Goal: Information Seeking & Learning: Learn about a topic

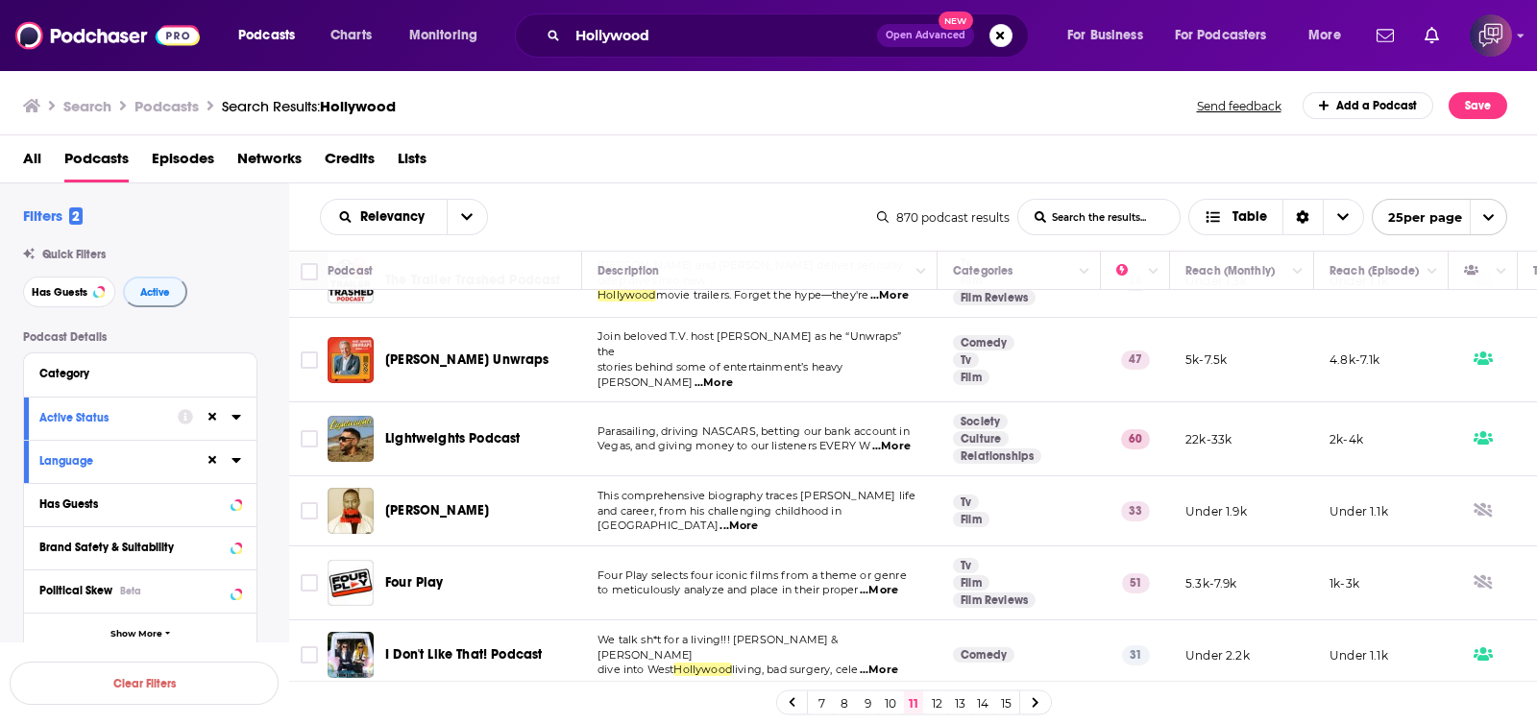
scroll to position [360, 0]
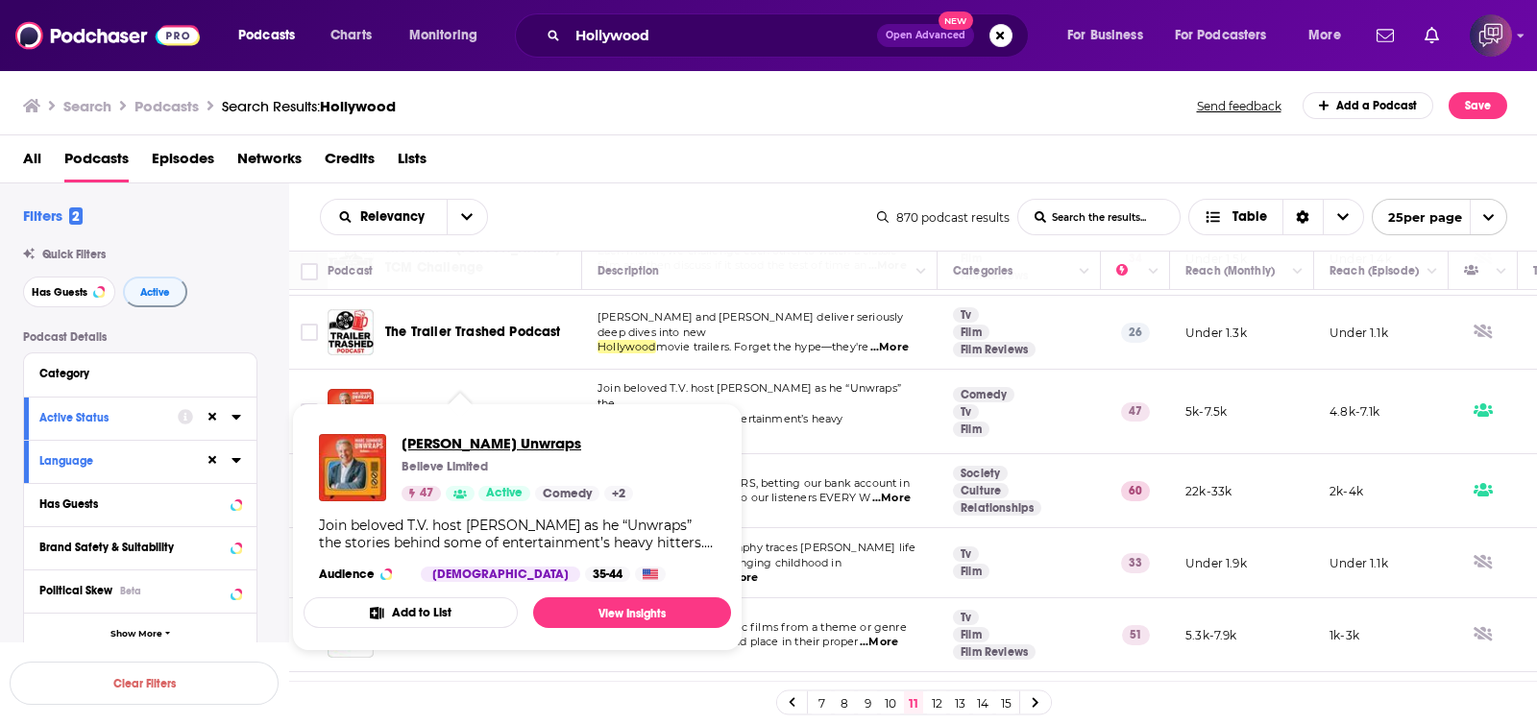
drag, startPoint x: 509, startPoint y: 401, endPoint x: 470, endPoint y: 440, distance: 55.7
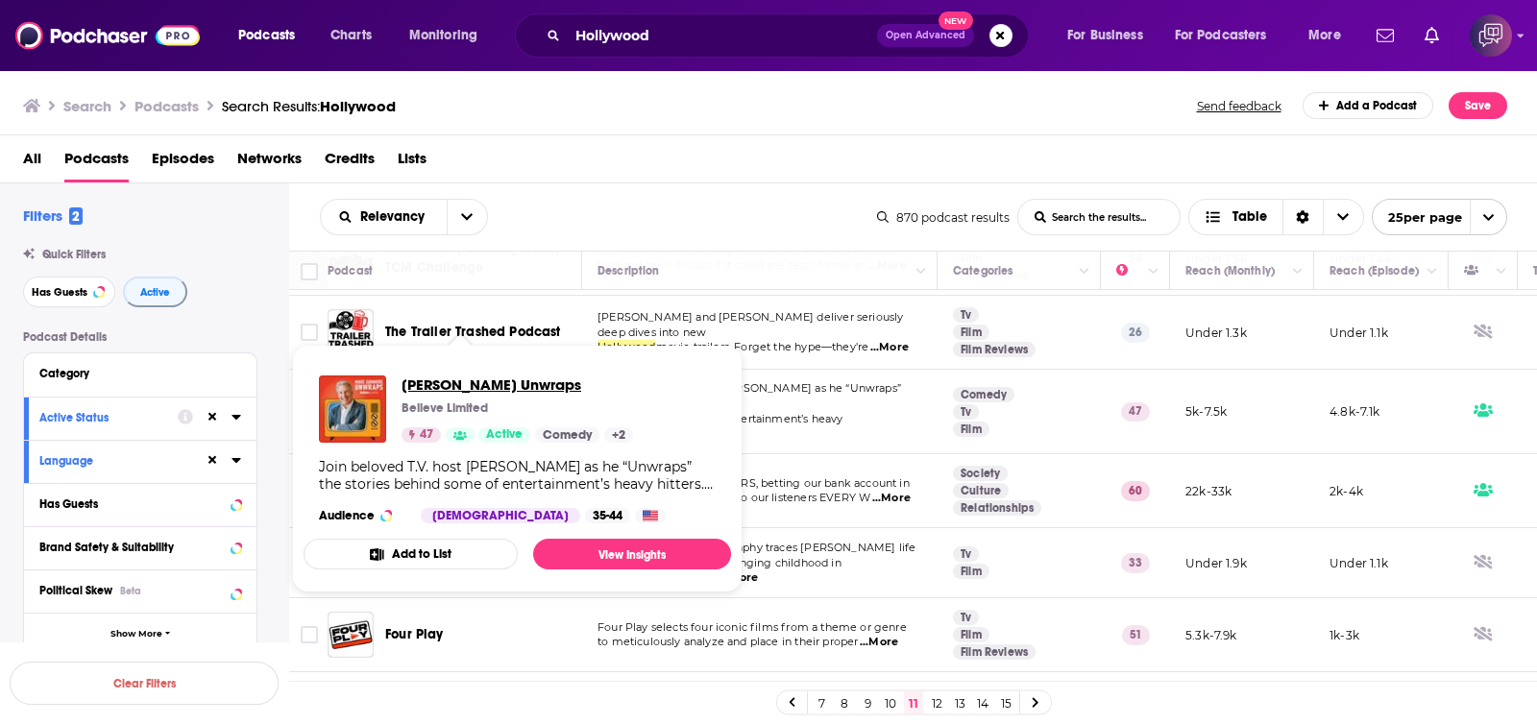
scroll to position [479, 0]
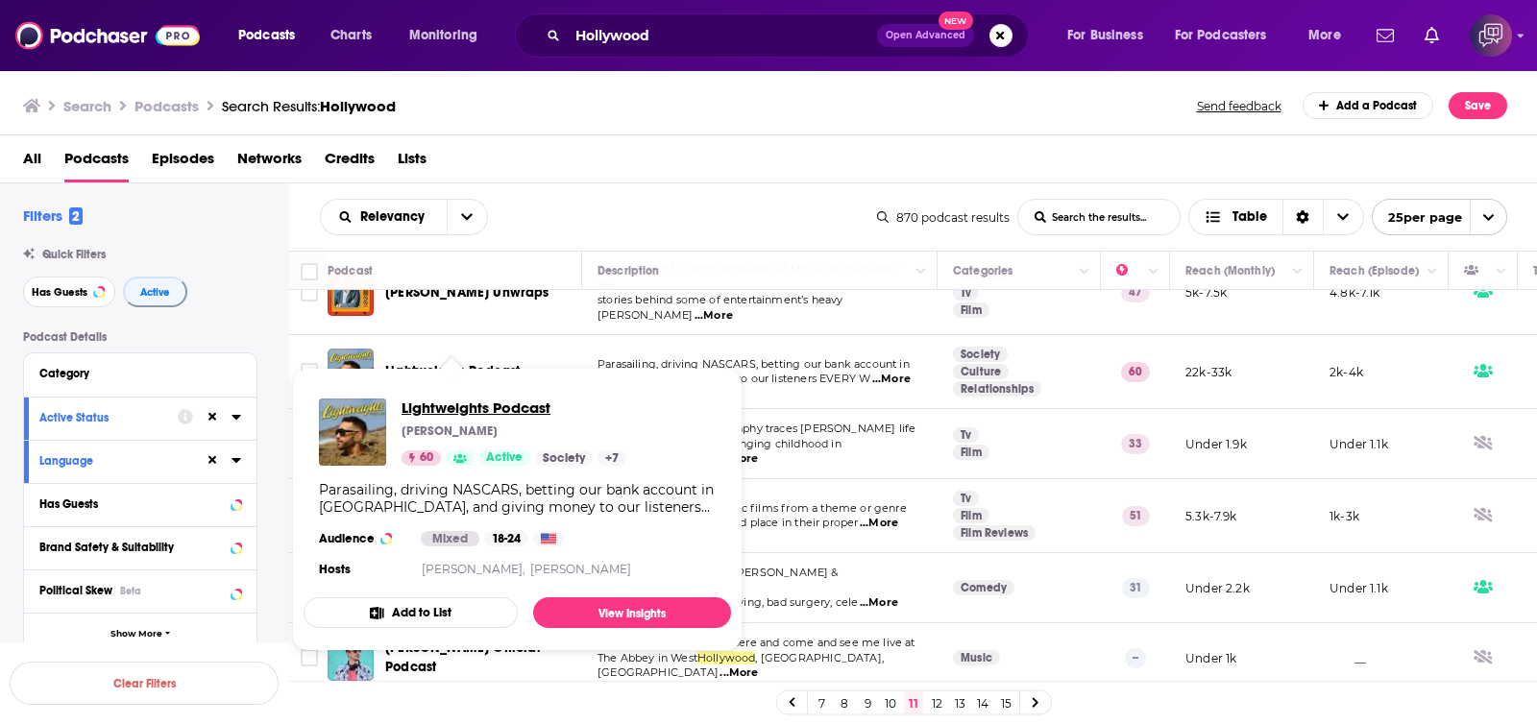
drag, startPoint x: 497, startPoint y: 364, endPoint x: 437, endPoint y: 412, distance: 76.5
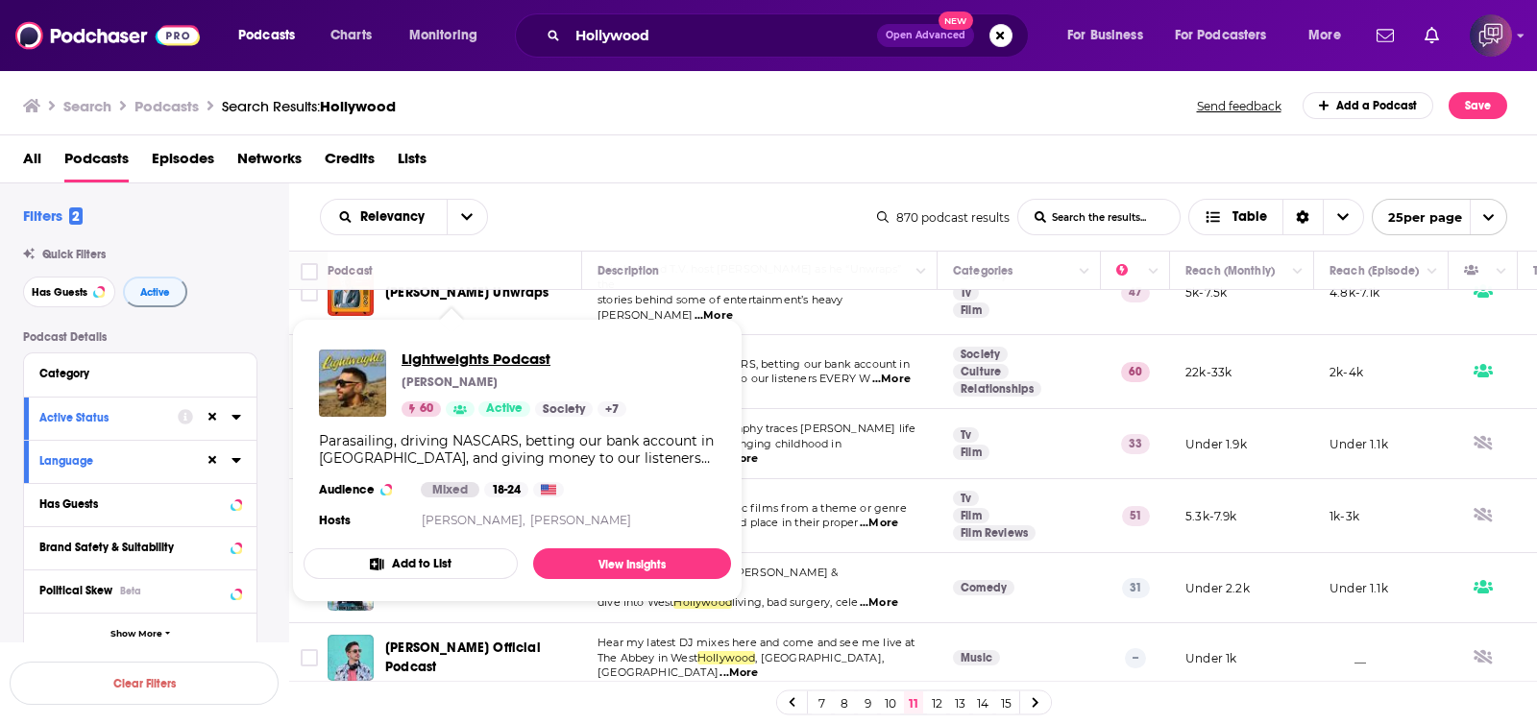
scroll to position [600, 0]
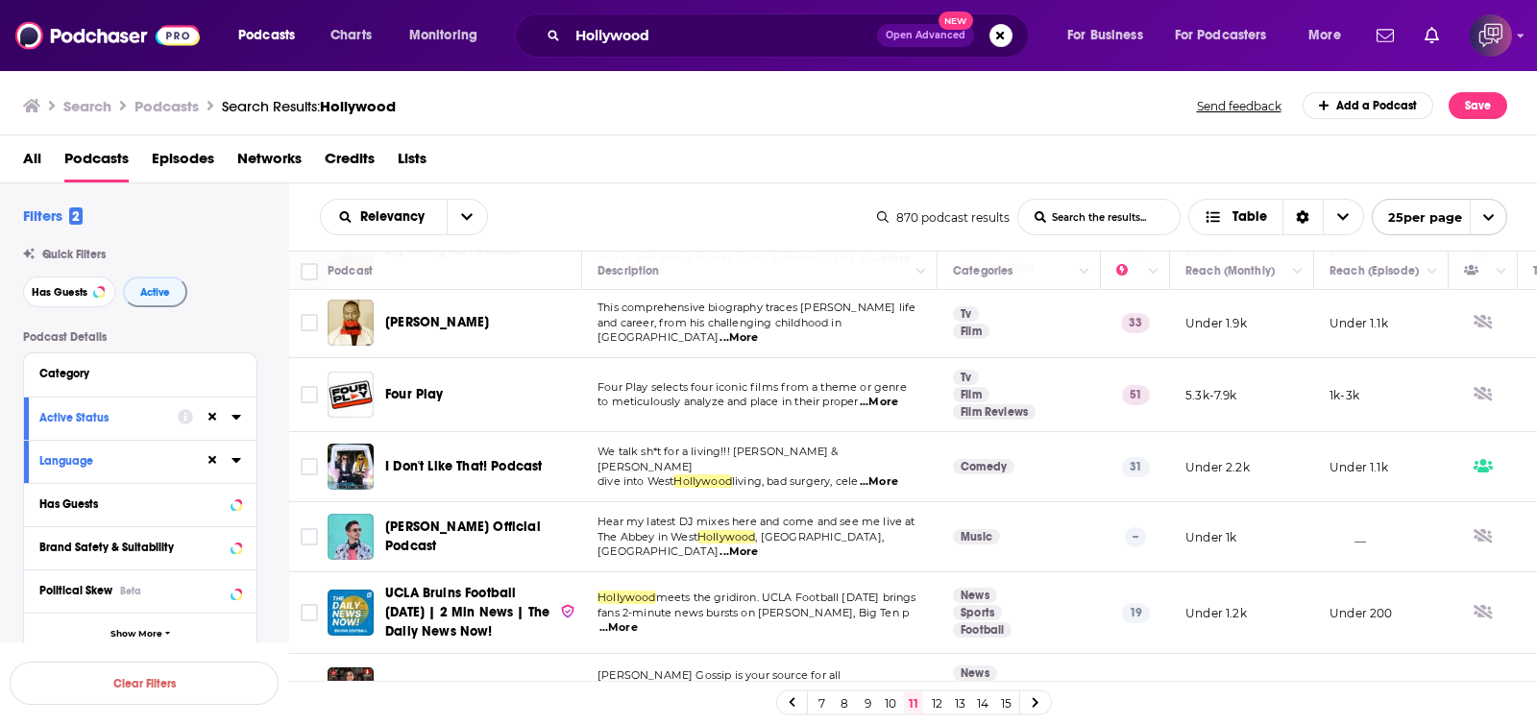
drag, startPoint x: 430, startPoint y: 305, endPoint x: 616, endPoint y: 221, distance: 203.4
click at [616, 221] on div "Relevancy List Search Input Search the results... Table" at bounding box center [598, 217] width 557 height 37
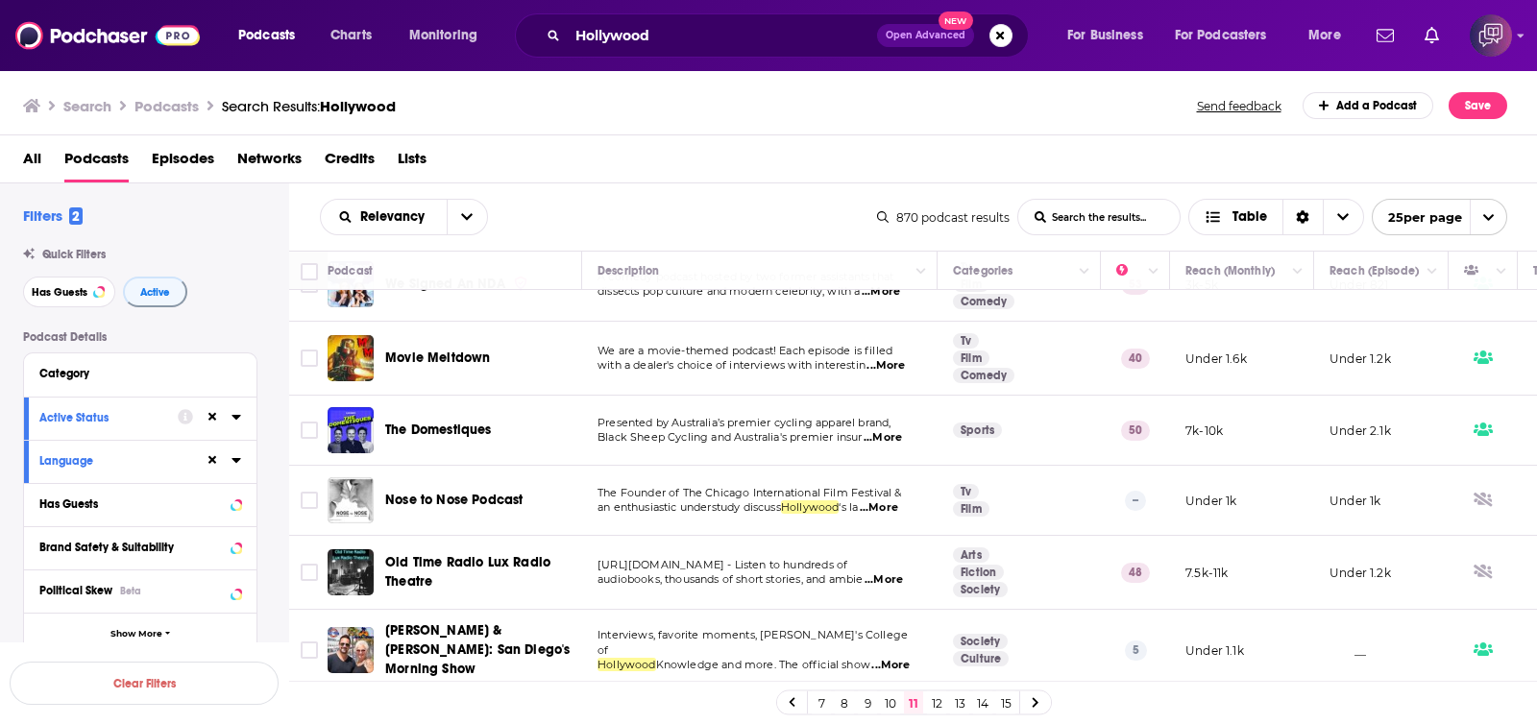
scroll to position [1201, 0]
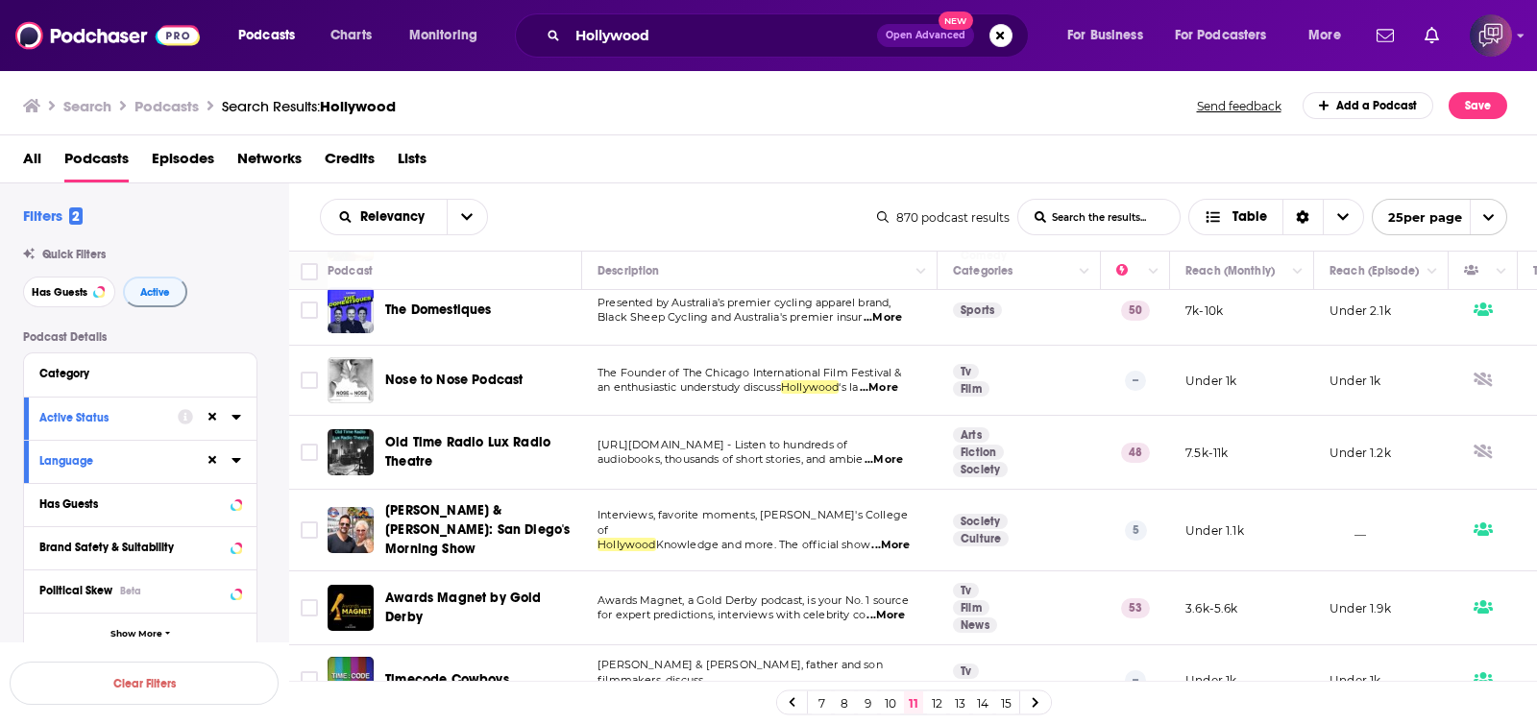
drag, startPoint x: 480, startPoint y: 369, endPoint x: 657, endPoint y: 140, distance: 289.0
click at [686, 118] on div "Search Podcasts Search Results: Hollywood Send feedback Add a Podcast Save" at bounding box center [765, 105] width 1484 height 27
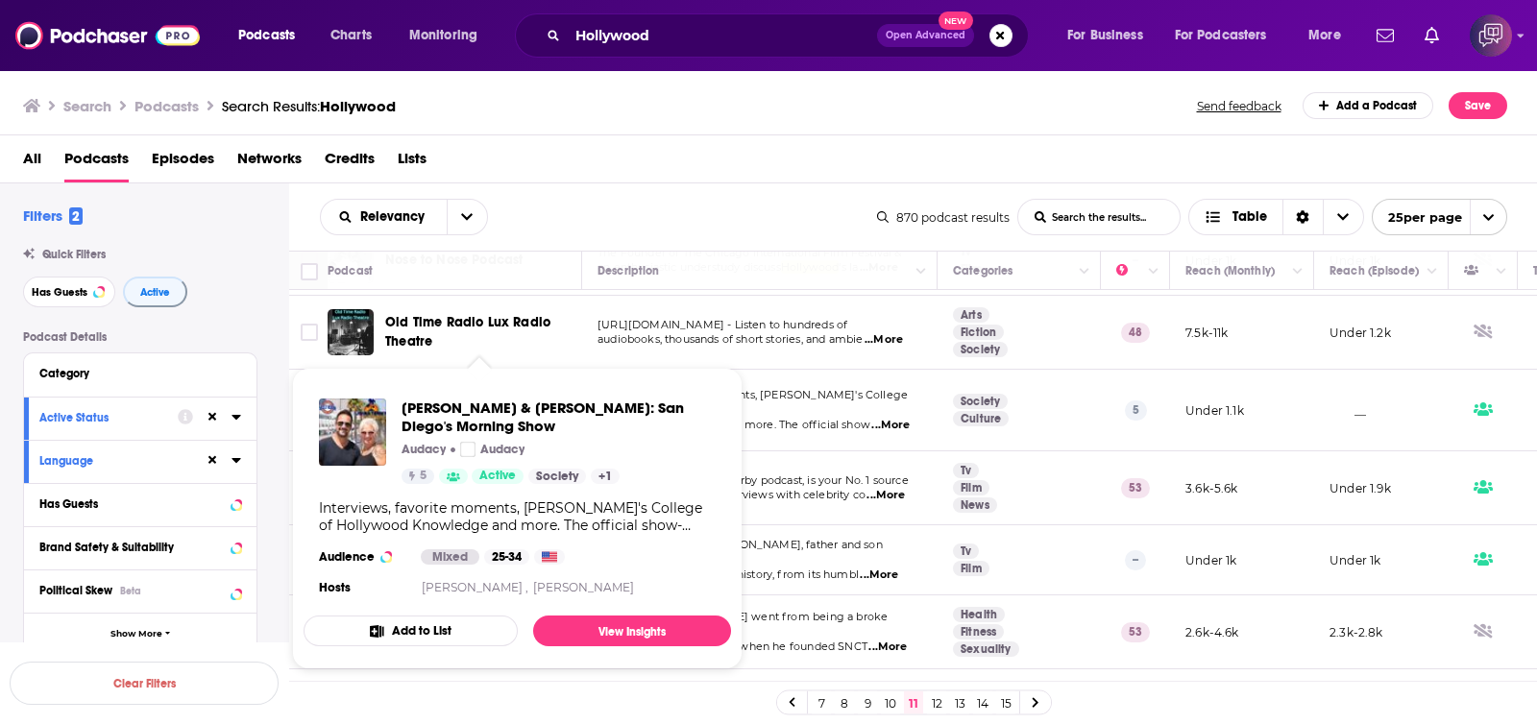
drag, startPoint x: 526, startPoint y: 383, endPoint x: 712, endPoint y: 56, distance: 376.9
click at [712, 56] on div "Hollywood Open Advanced New" at bounding box center [772, 35] width 514 height 44
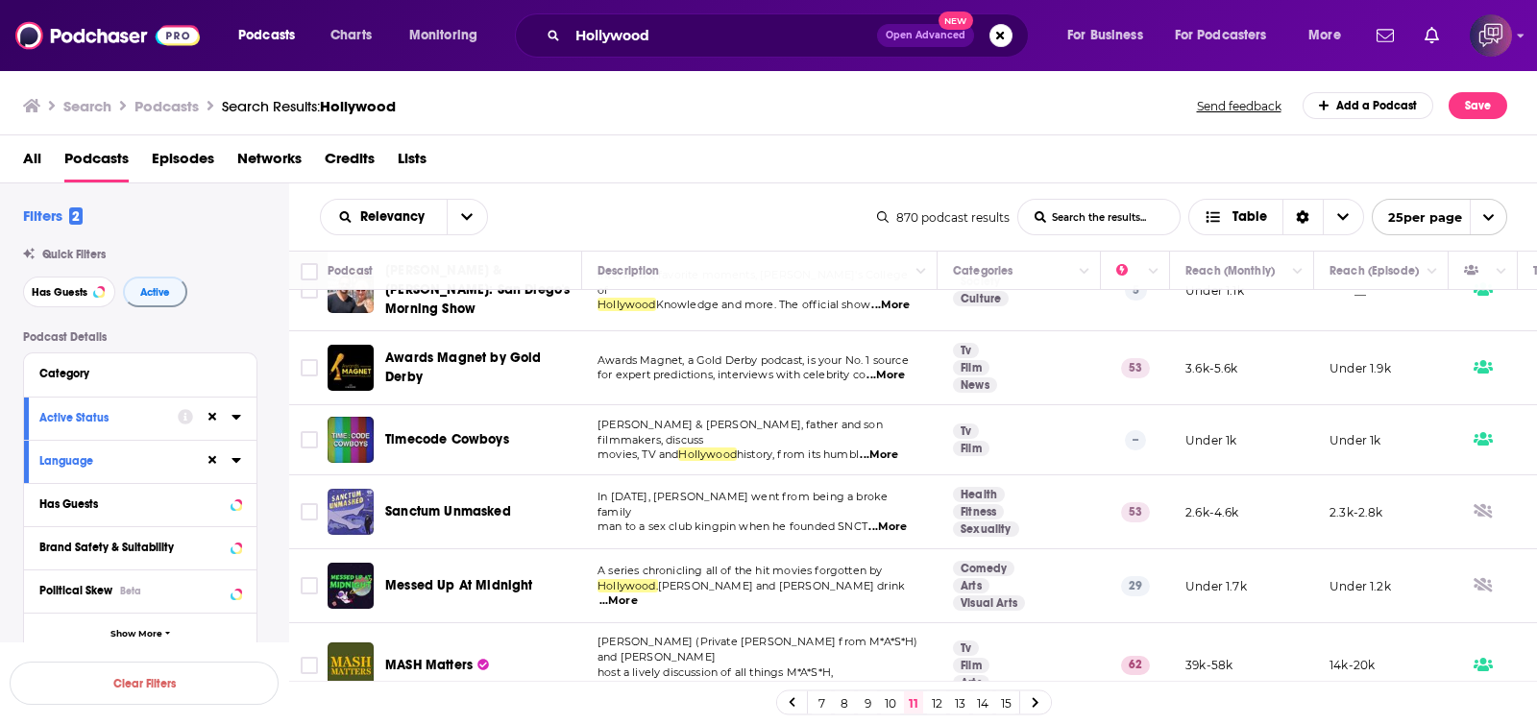
scroll to position [1446, 0]
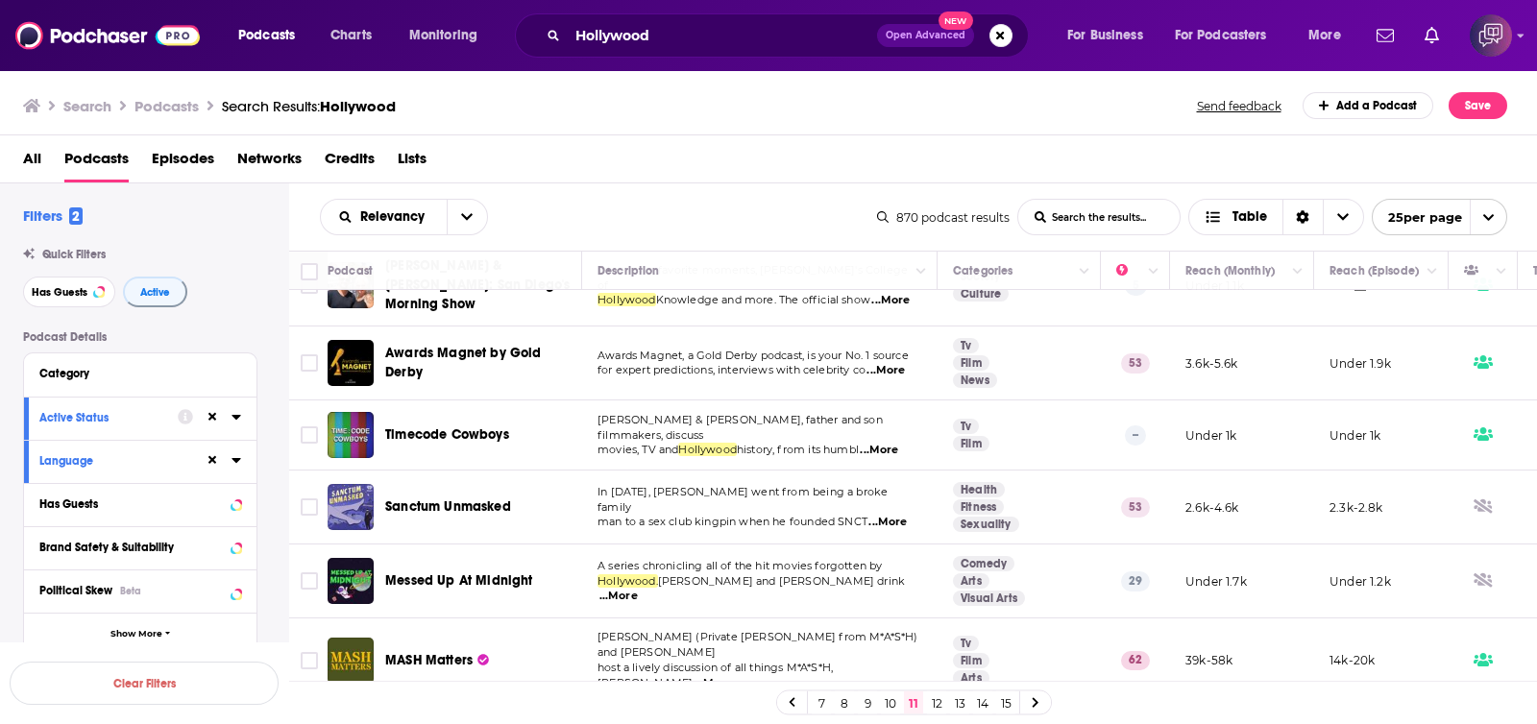
click at [929, 704] on link "12" at bounding box center [936, 703] width 19 height 23
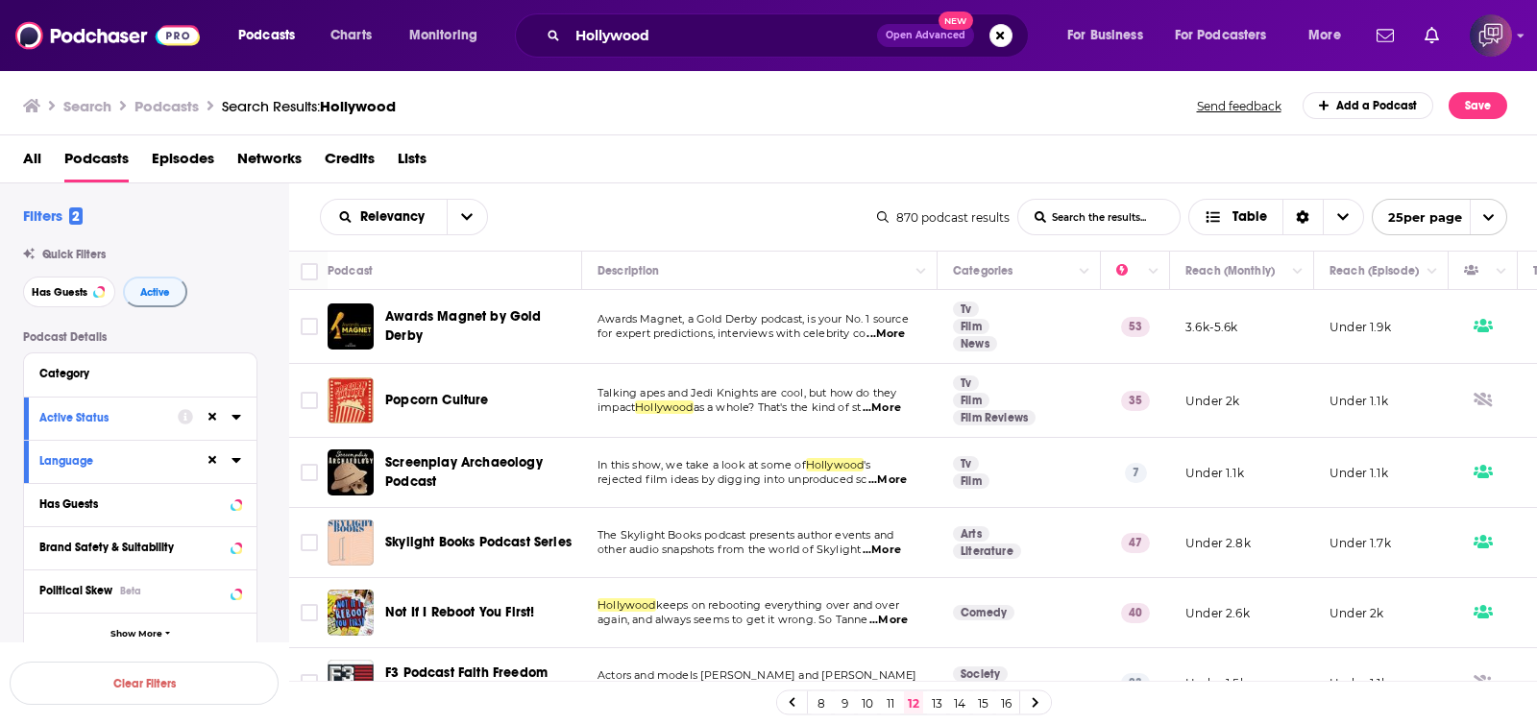
click at [903, 36] on span "Open Advanced" at bounding box center [926, 36] width 80 height 10
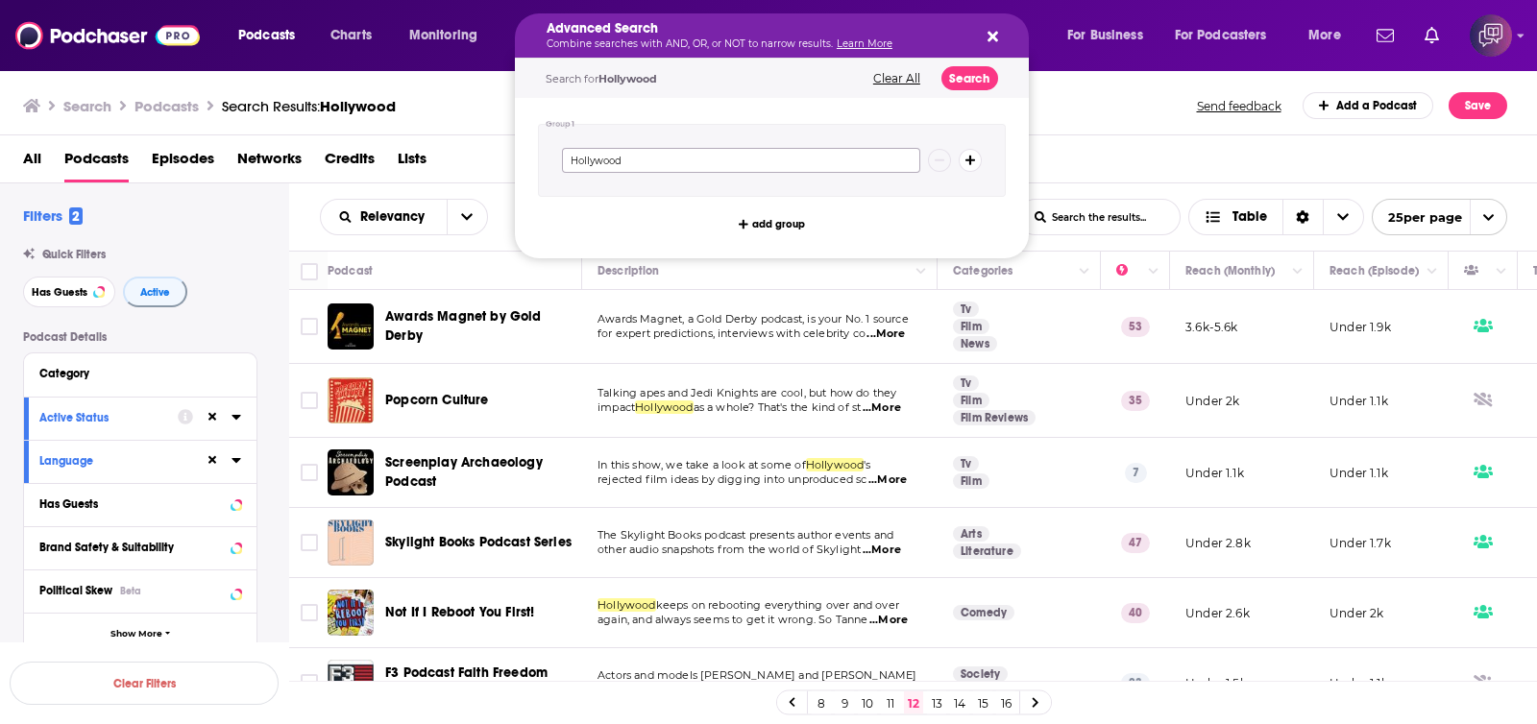
drag, startPoint x: 656, startPoint y: 157, endPoint x: 535, endPoint y: 171, distance: 121.9
click at [530, 171] on div "Group 1 Hollywood add group" at bounding box center [772, 178] width 514 height 160
type input "in Hollywood"
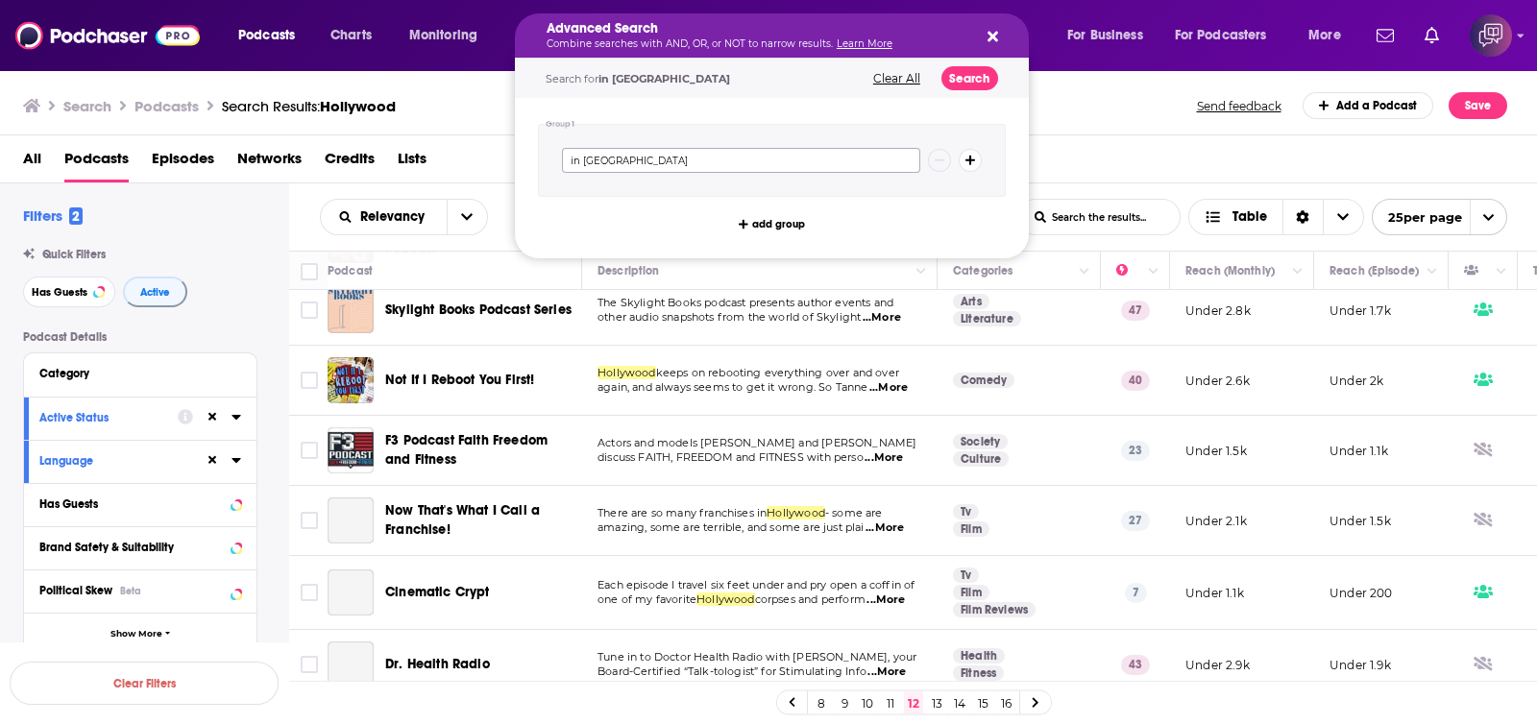
scroll to position [239, 0]
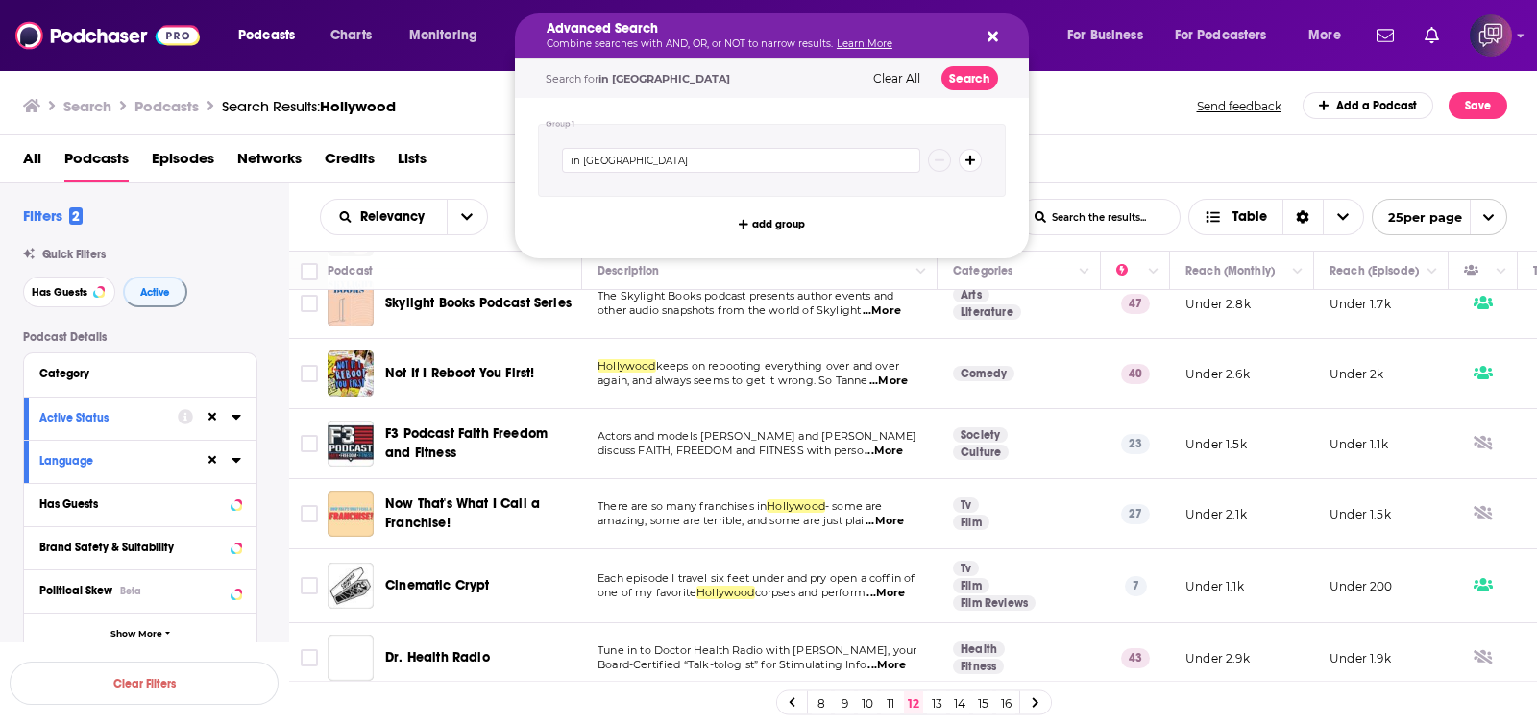
click at [1124, 140] on div "All Podcasts Episodes Networks Credits Lists" at bounding box center [769, 159] width 1538 height 48
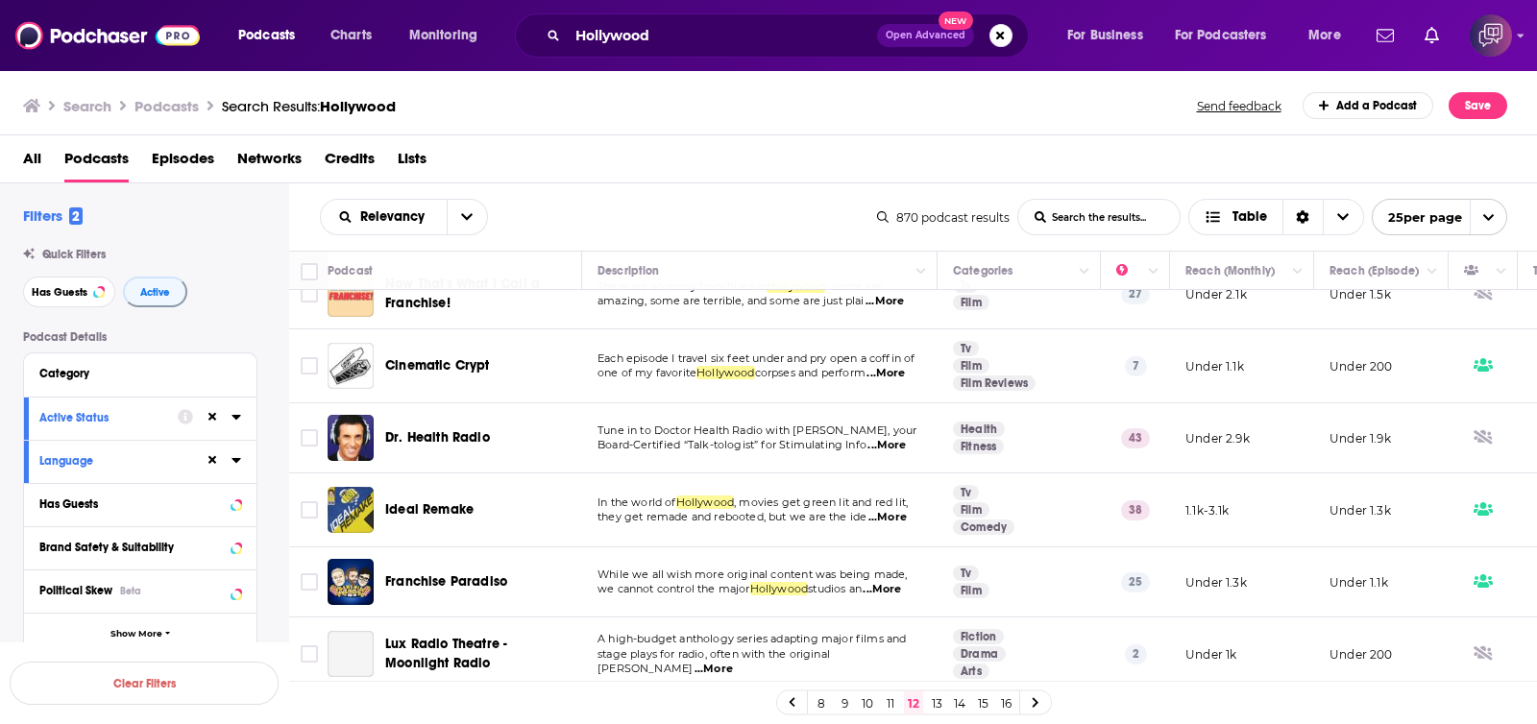
scroll to position [479, 0]
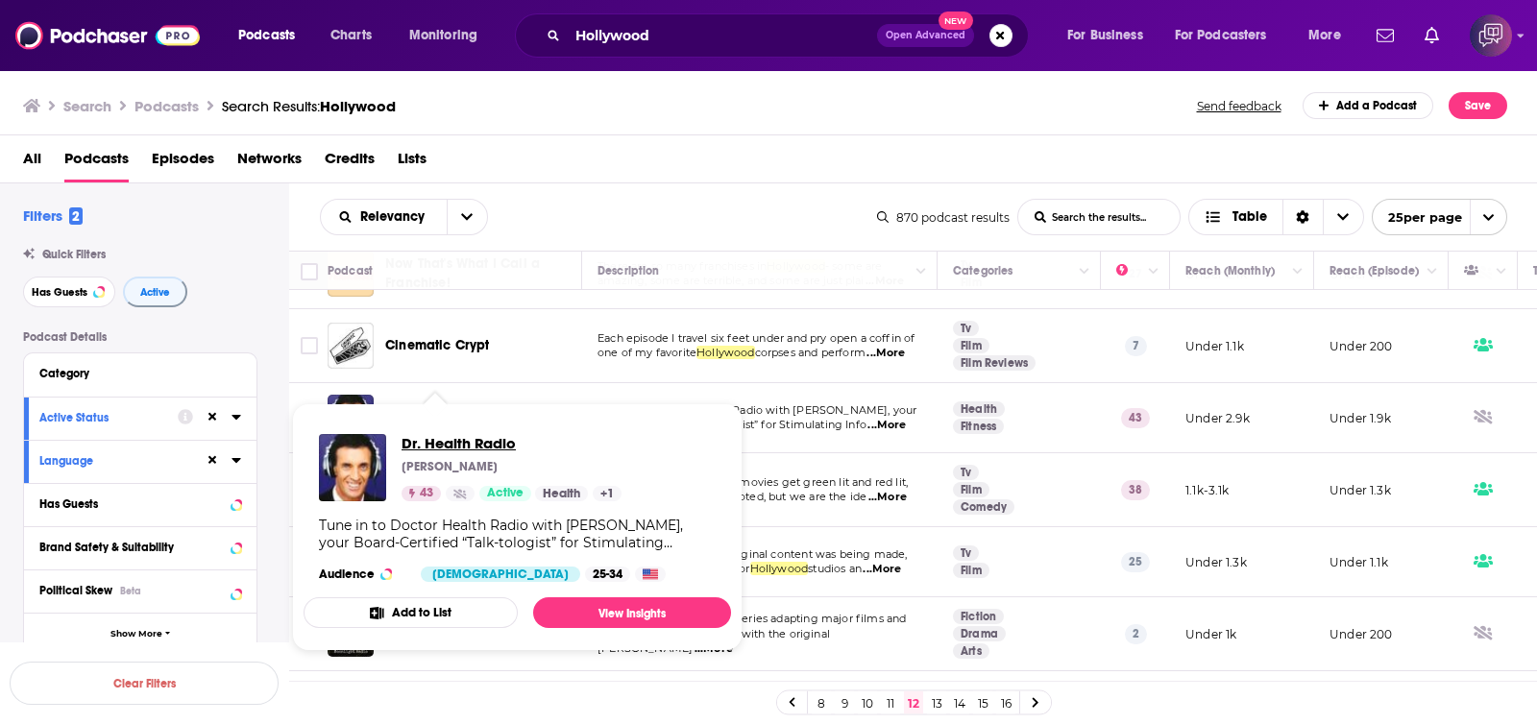
drag, startPoint x: 428, startPoint y: 414, endPoint x: 410, endPoint y: 435, distance: 27.3
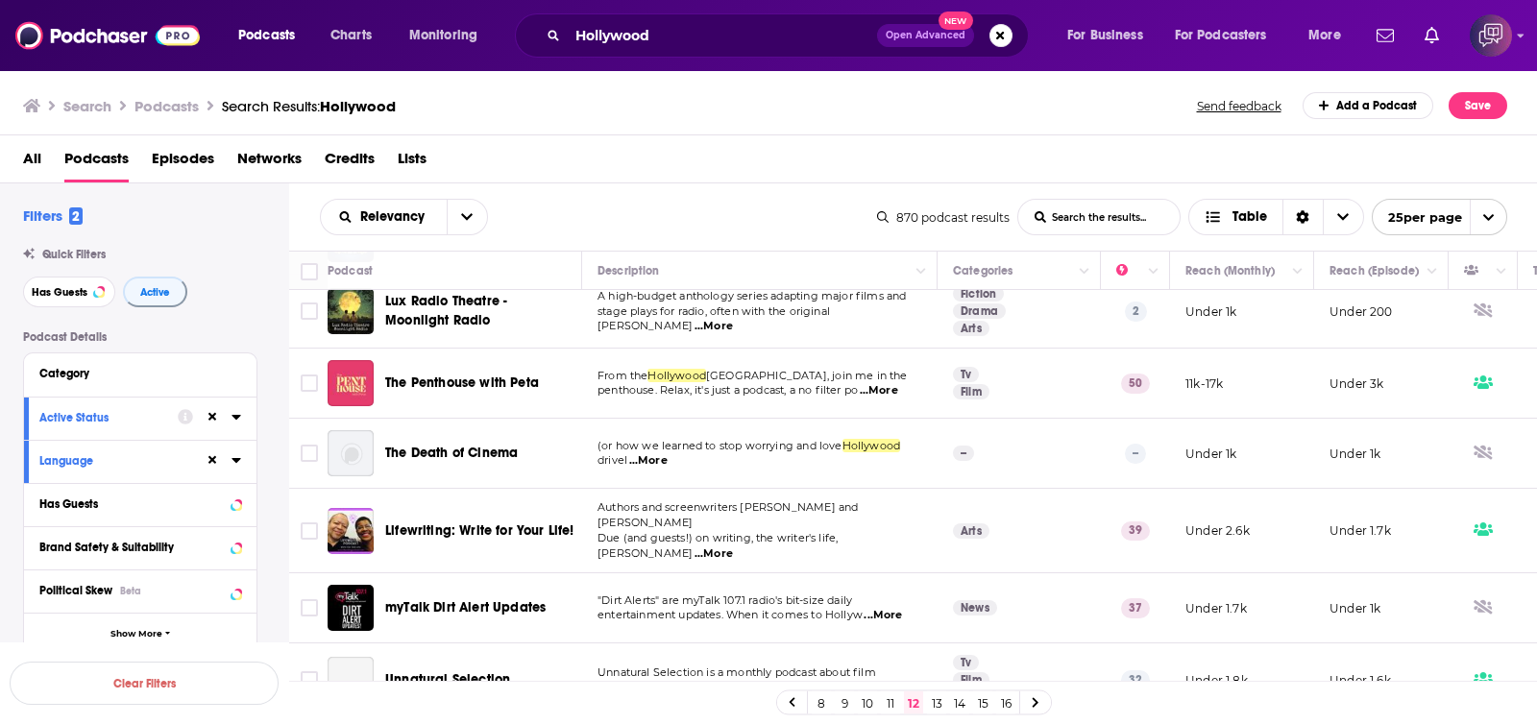
scroll to position [840, 0]
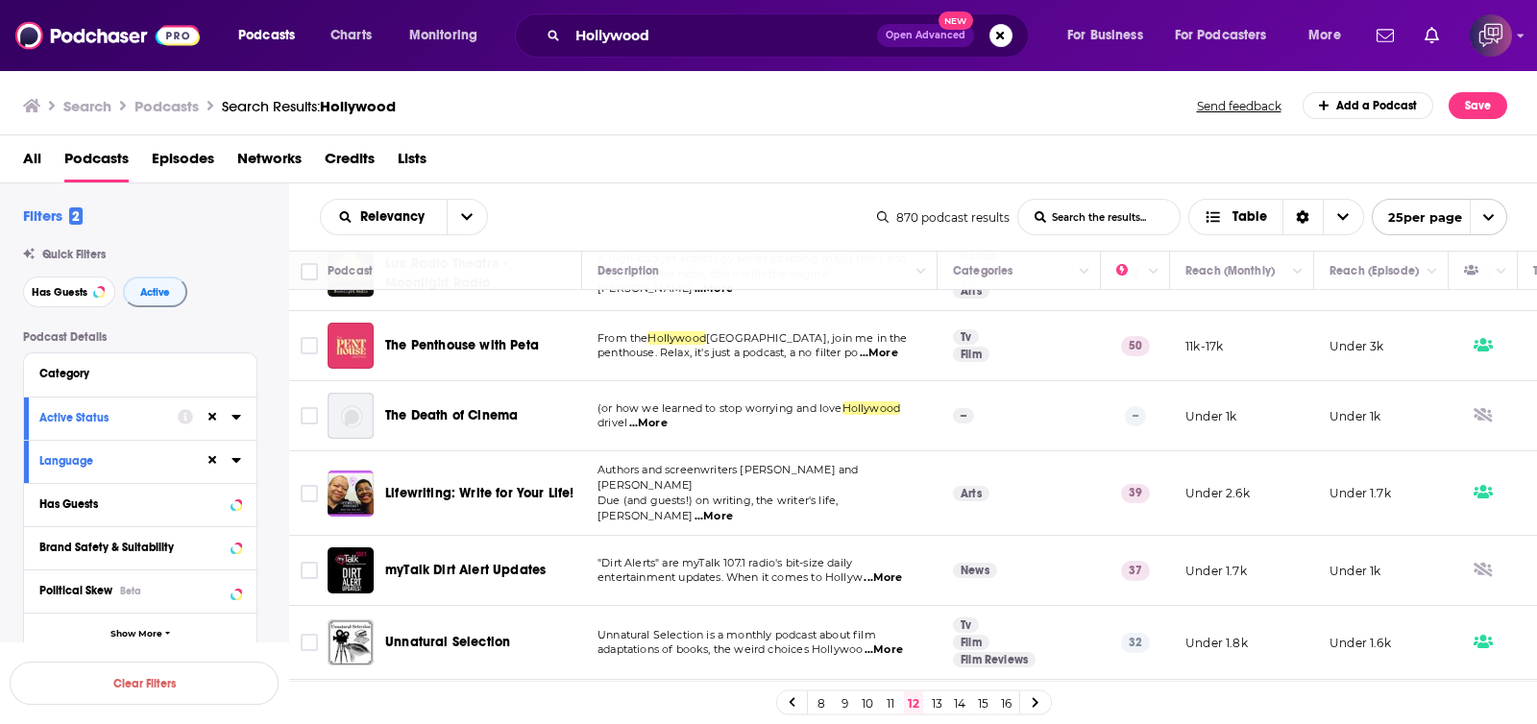
drag, startPoint x: 507, startPoint y: 338, endPoint x: 604, endPoint y: 160, distance: 202.5
click at [604, 160] on div "All Podcasts Episodes Networks Credits Lists" at bounding box center [773, 162] width 1500 height 39
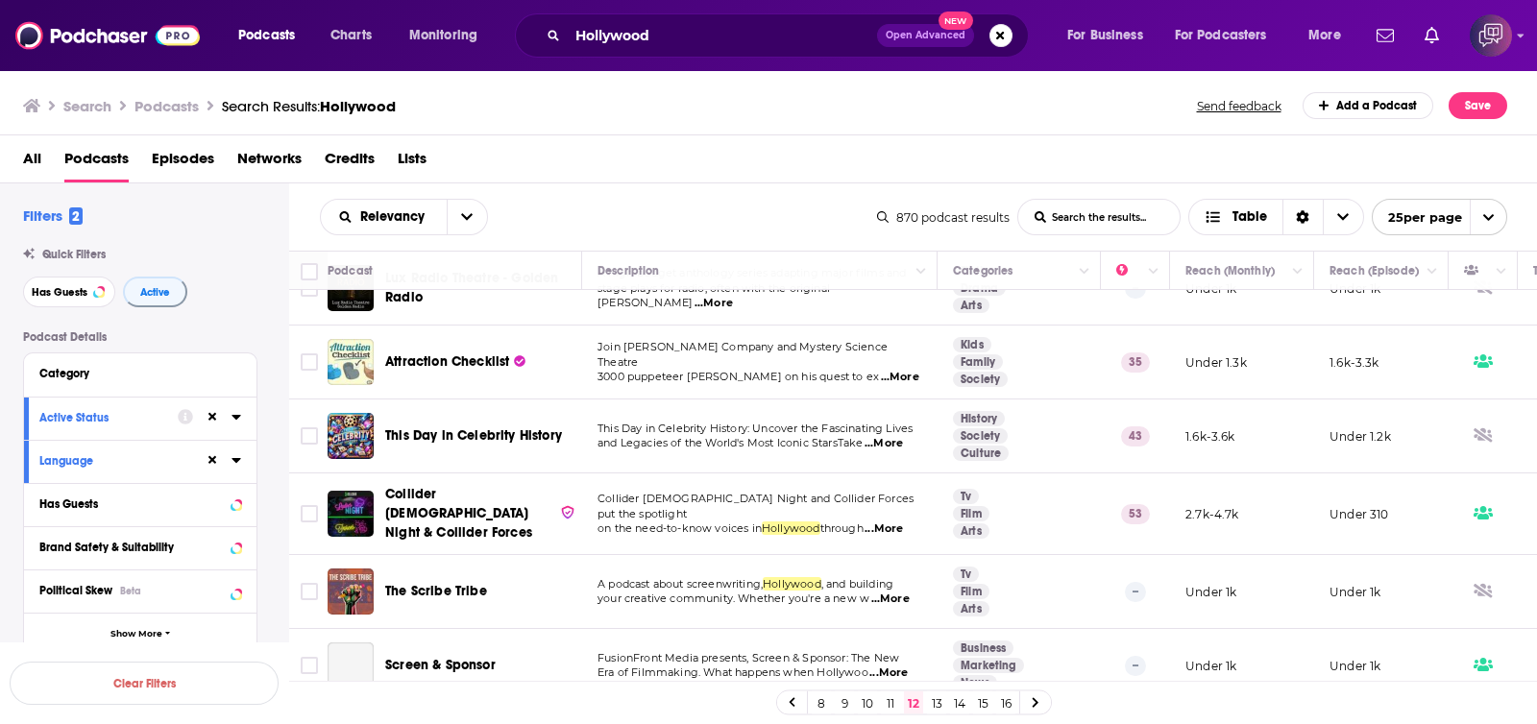
scroll to position [1427, 0]
click at [937, 701] on link "13" at bounding box center [936, 703] width 19 height 23
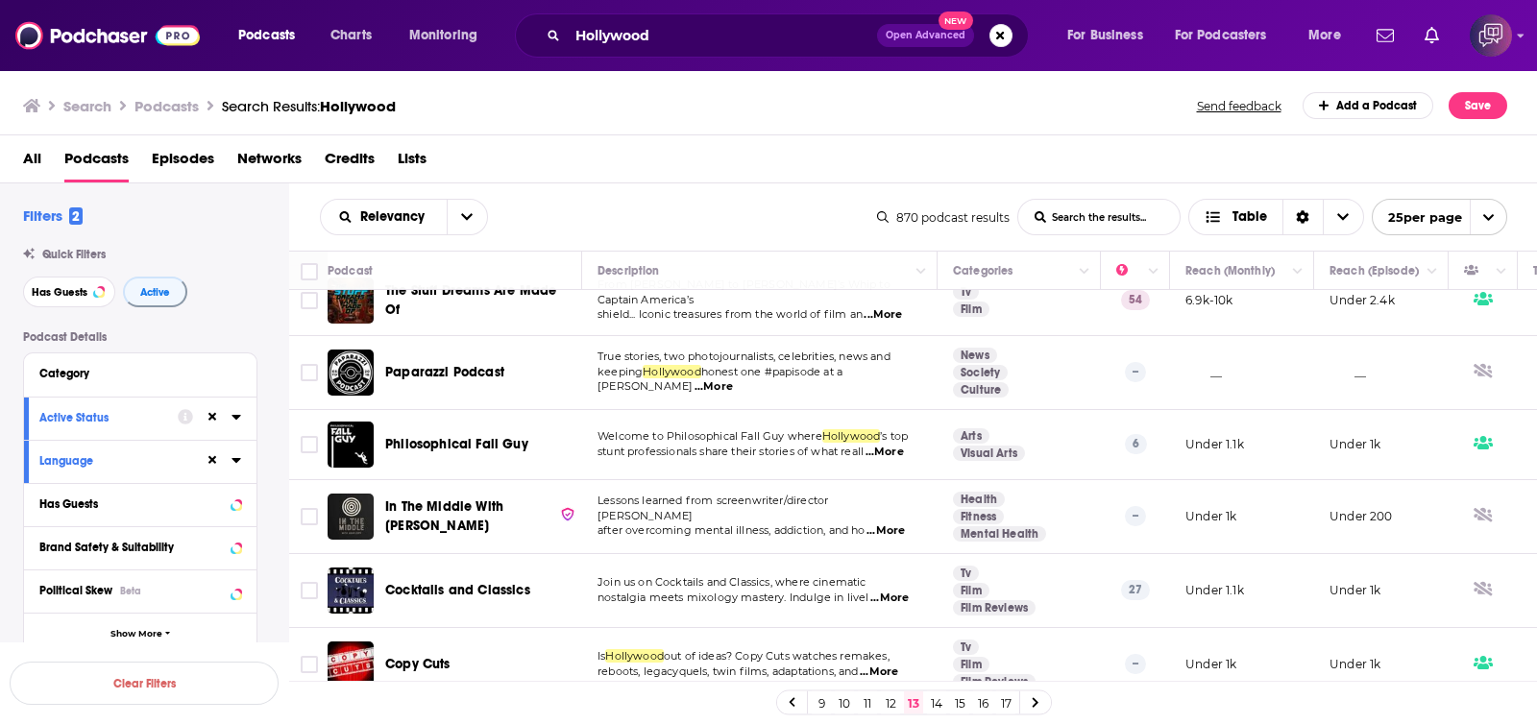
scroll to position [1446, 0]
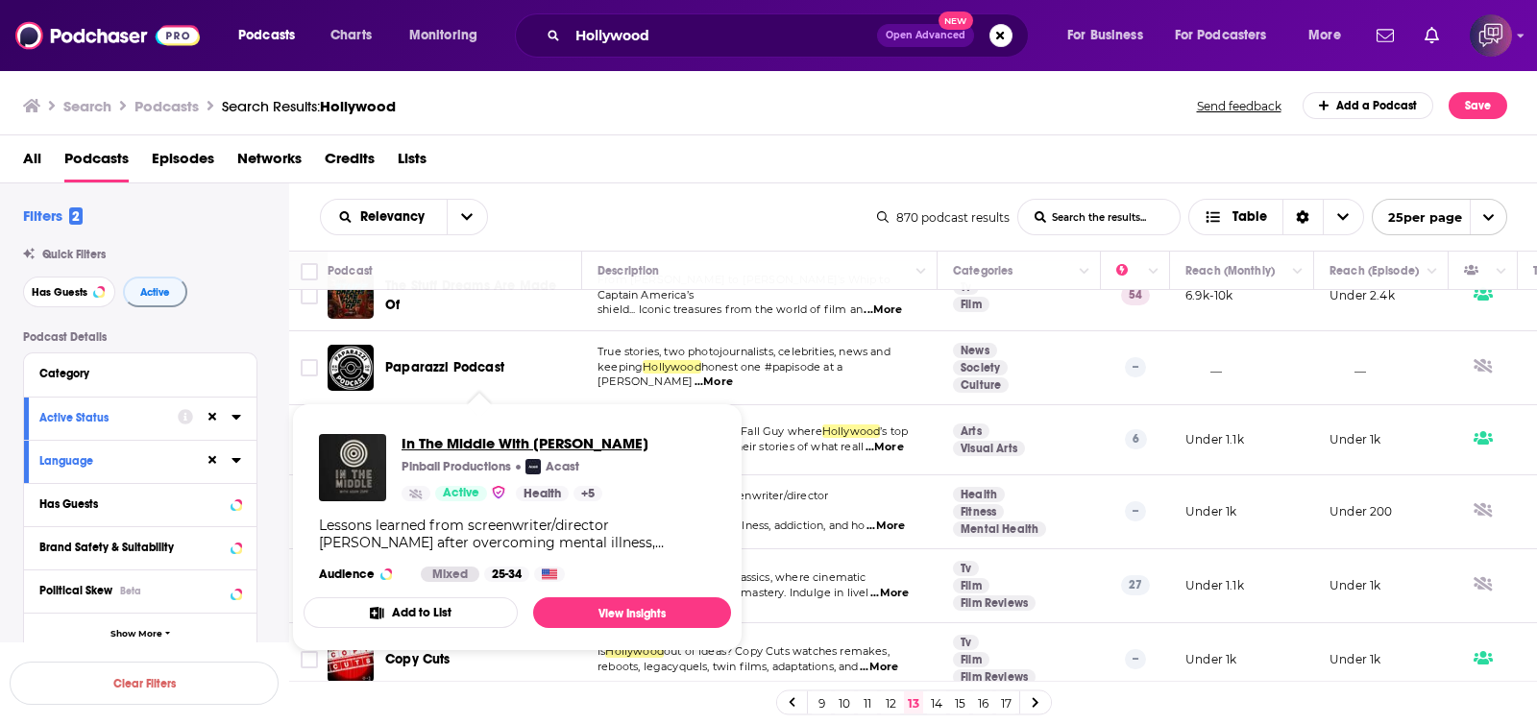
drag, startPoint x: 505, startPoint y: 468, endPoint x: 462, endPoint y: 436, distance: 53.6
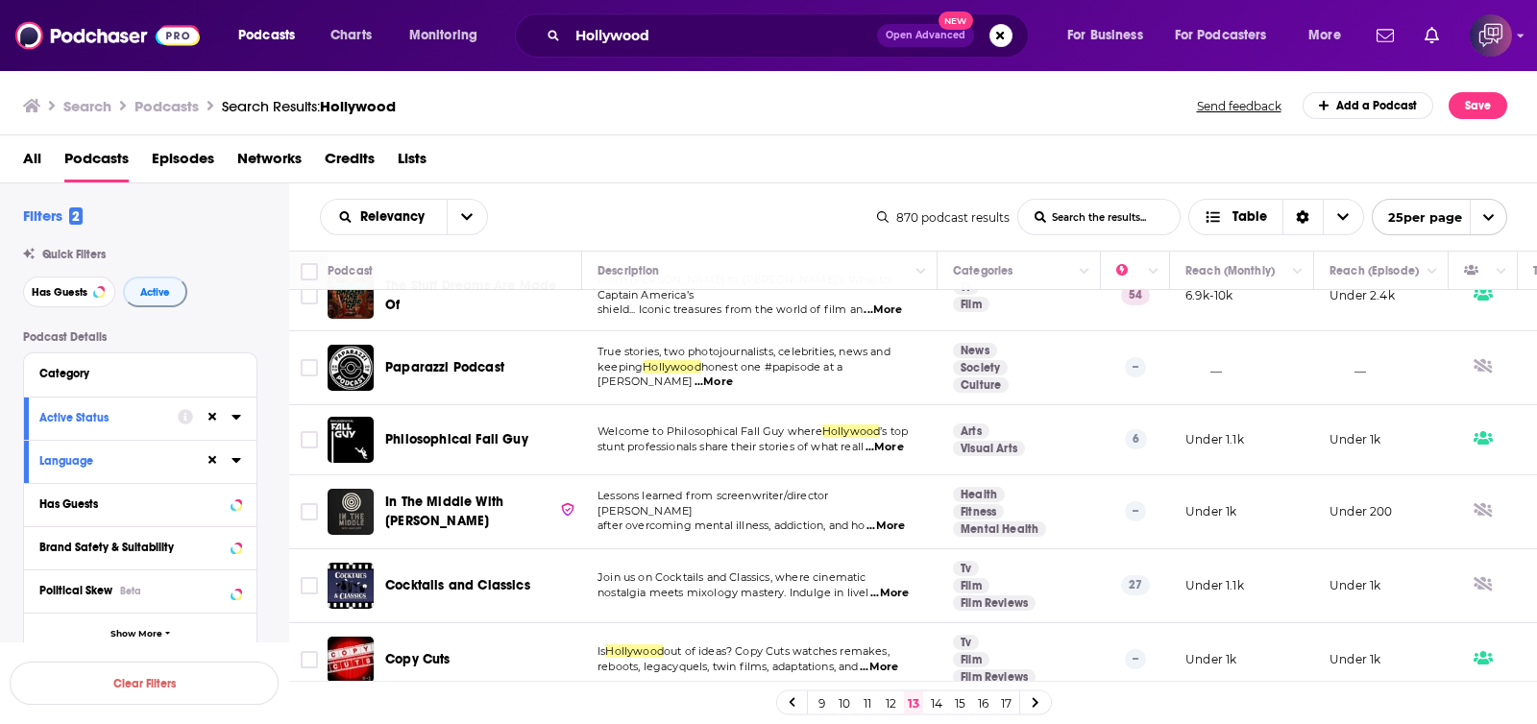
click at [939, 707] on link "14" at bounding box center [936, 703] width 19 height 23
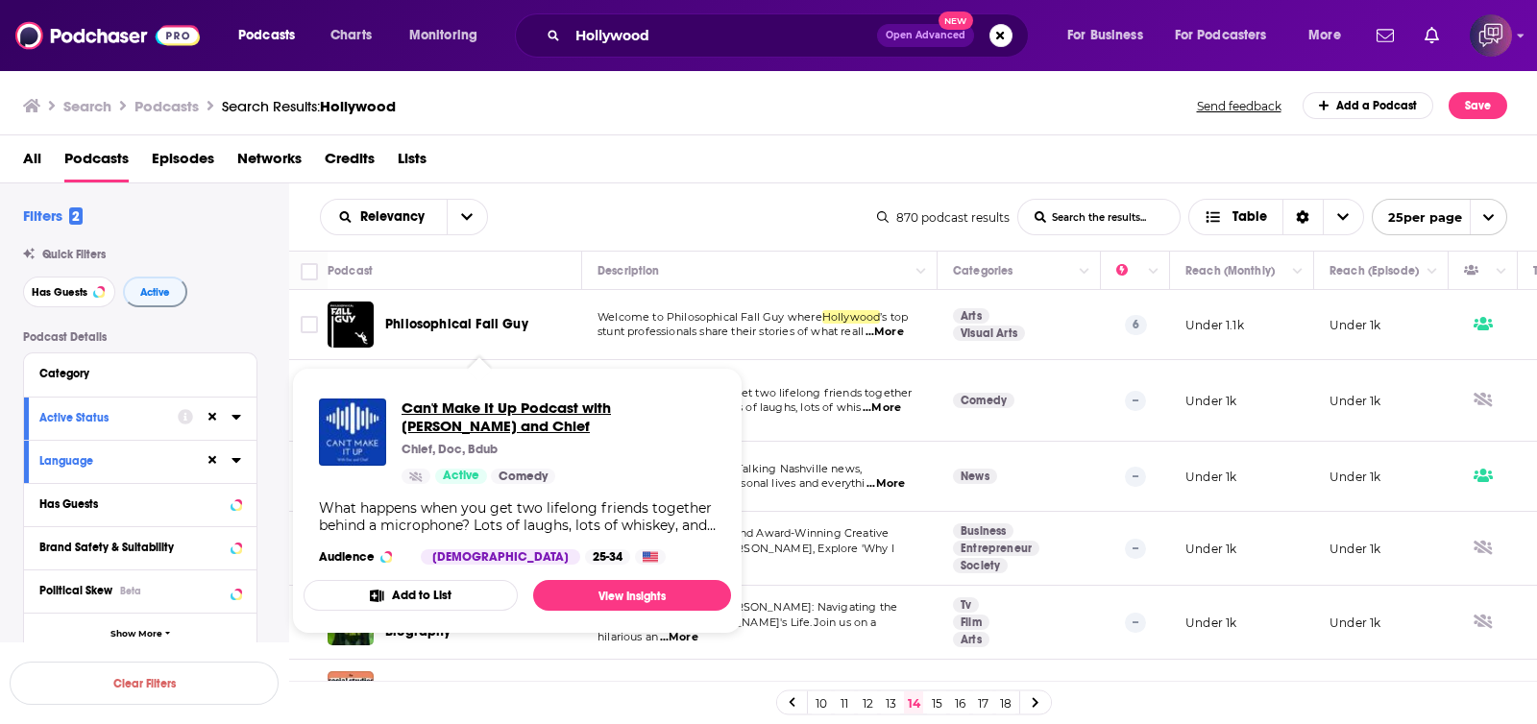
scroll to position [119, 0]
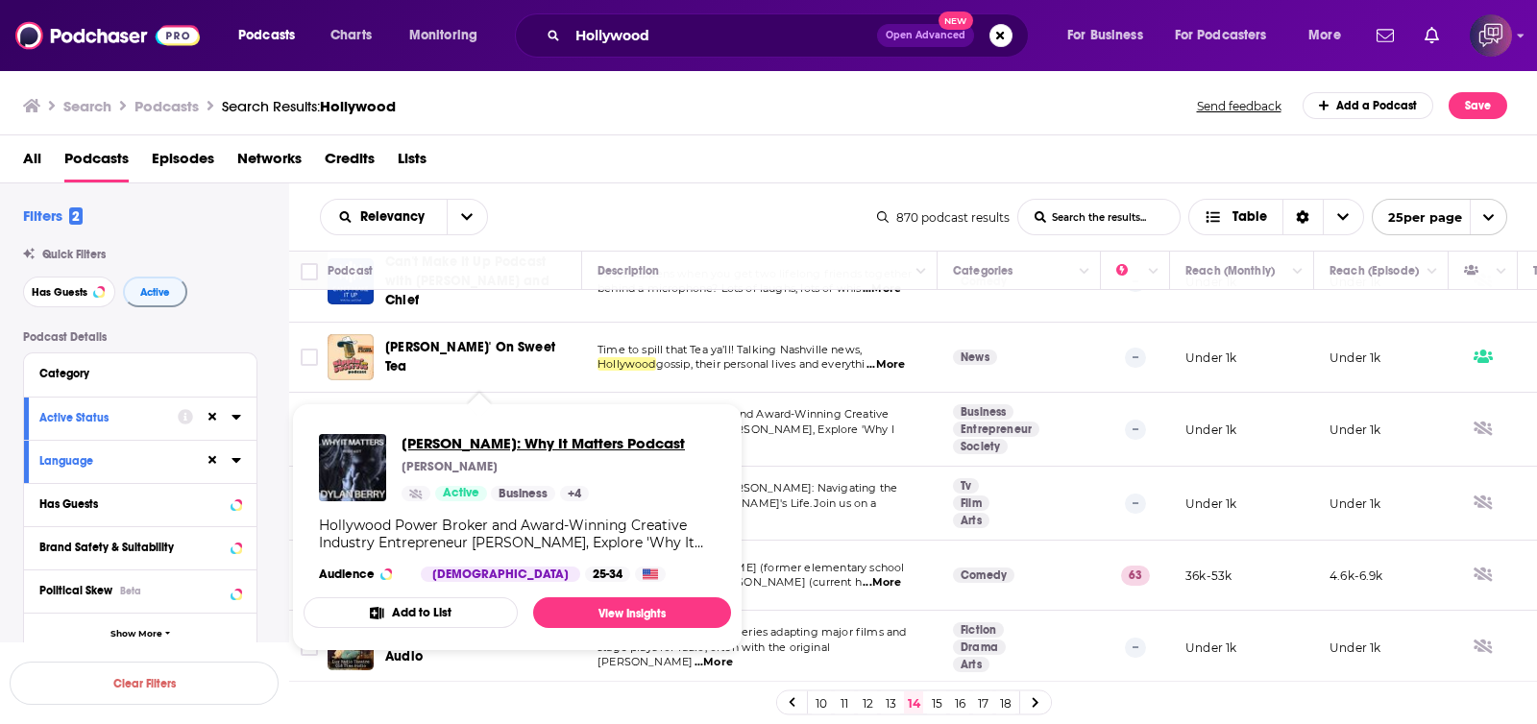
drag, startPoint x: 515, startPoint y: 407, endPoint x: 441, endPoint y: 449, distance: 84.7
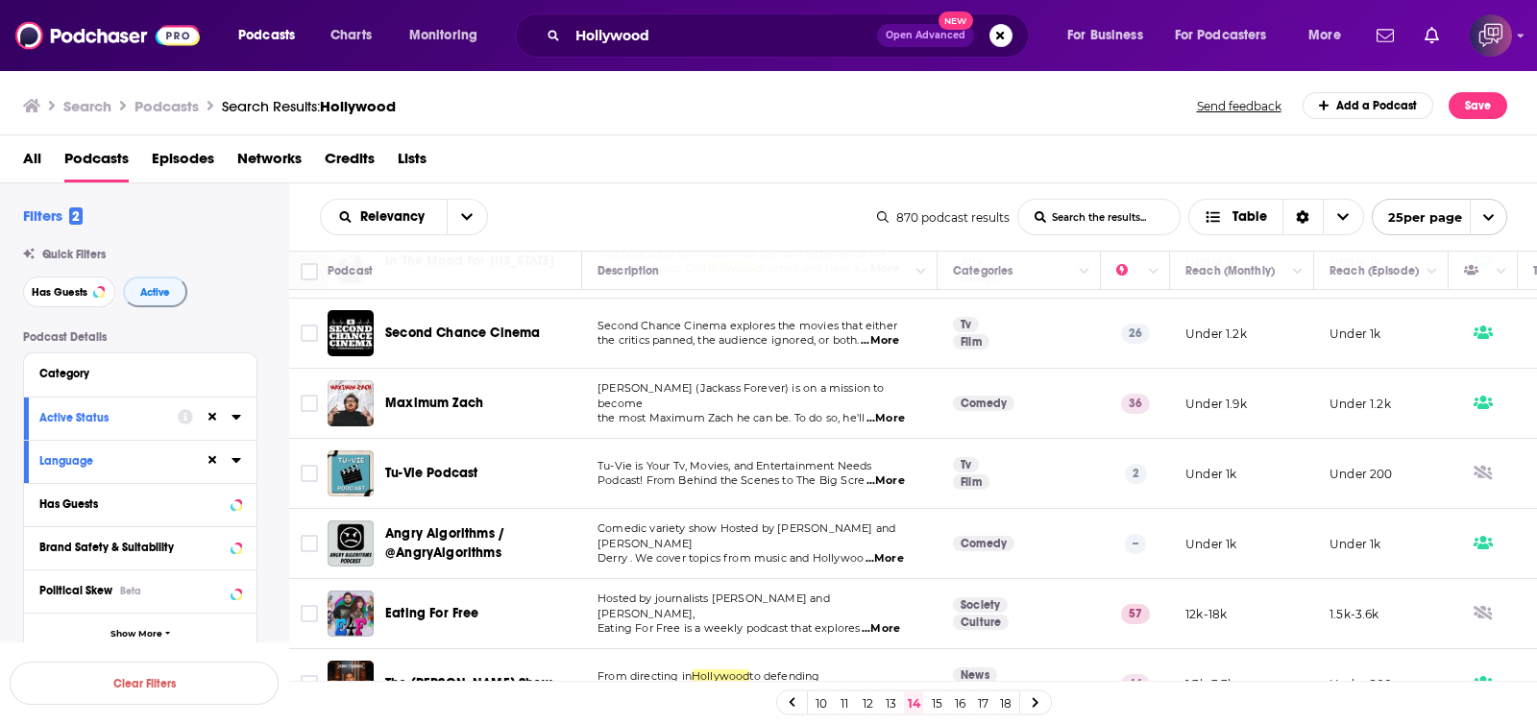
scroll to position [1081, 0]
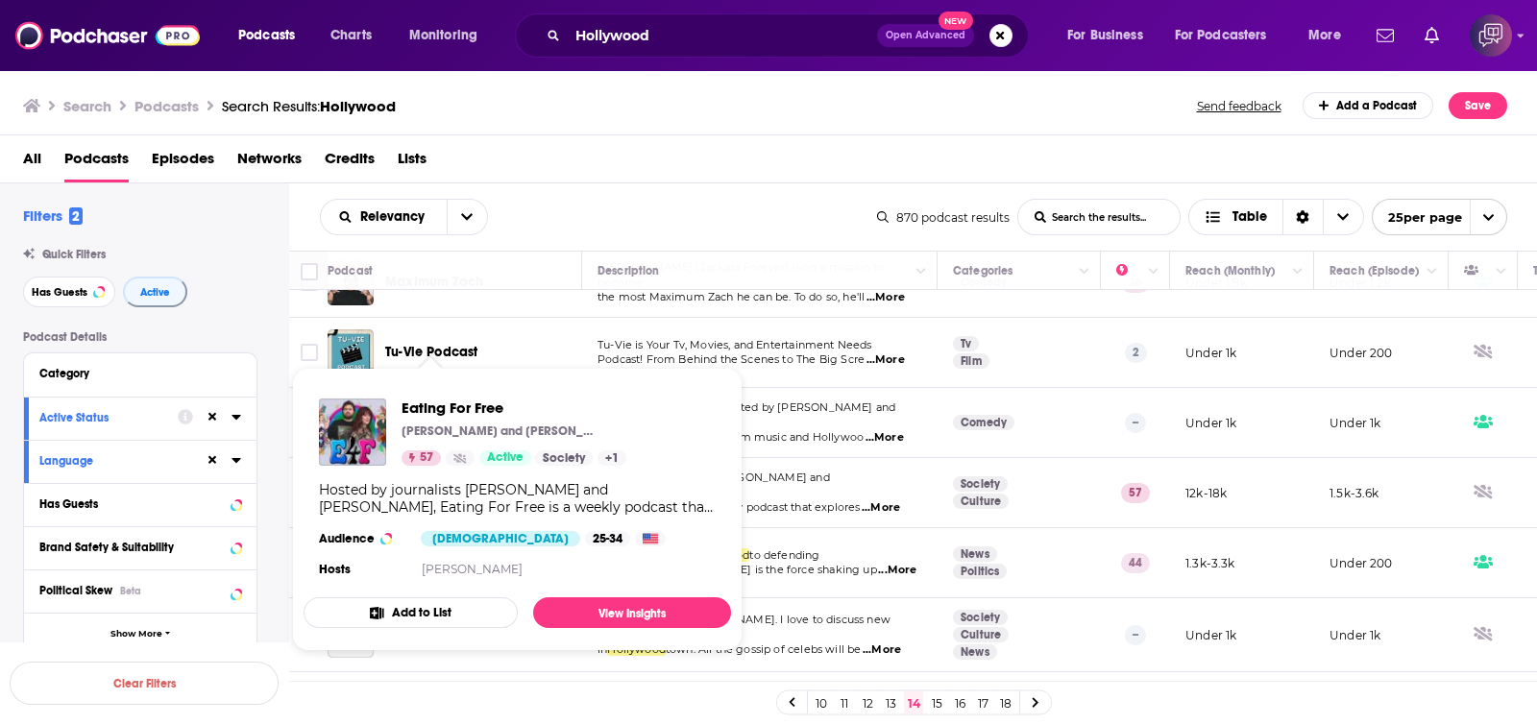
drag, startPoint x: 460, startPoint y: 455, endPoint x: 424, endPoint y: 397, distance: 69.0
drag, startPoint x: 424, startPoint y: 397, endPoint x: 409, endPoint y: 407, distance: 17.9
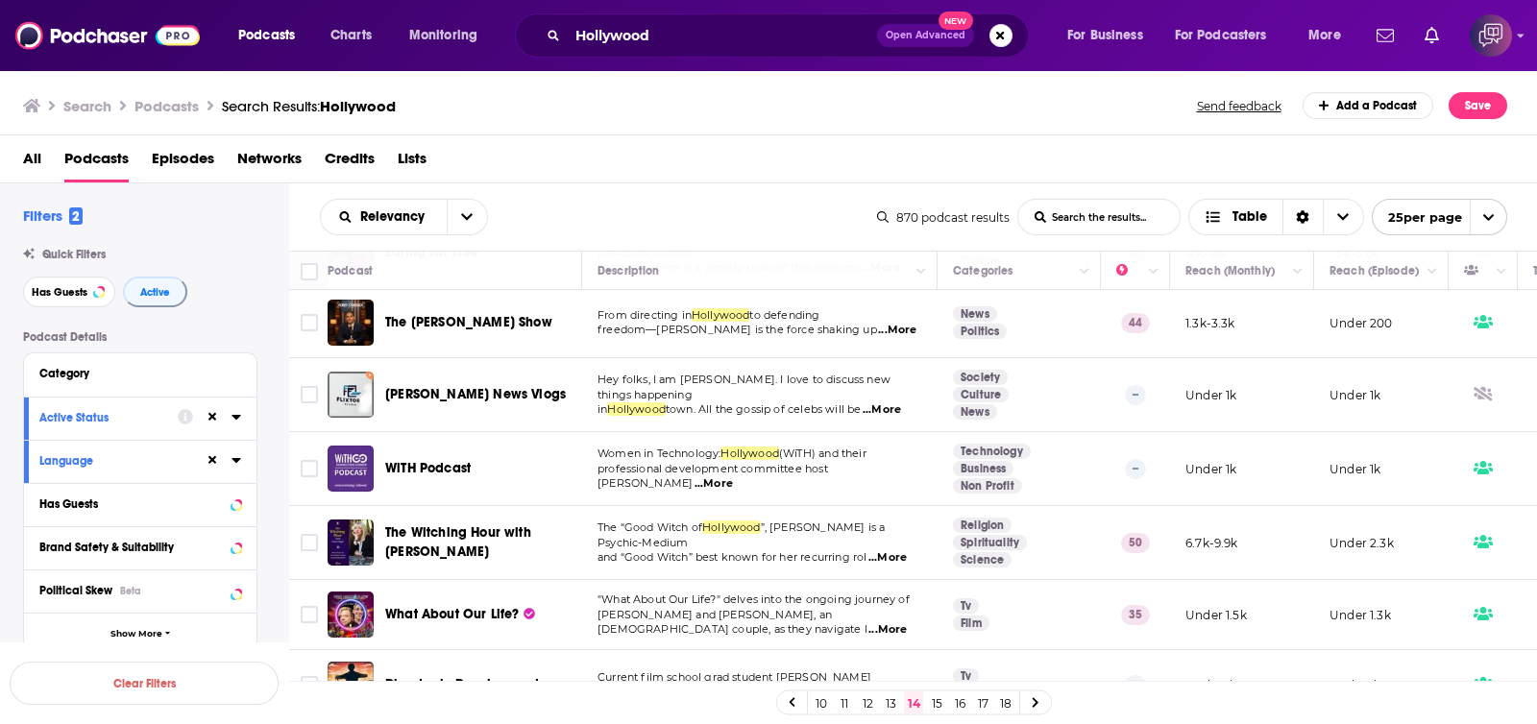
scroll to position [1408, 0]
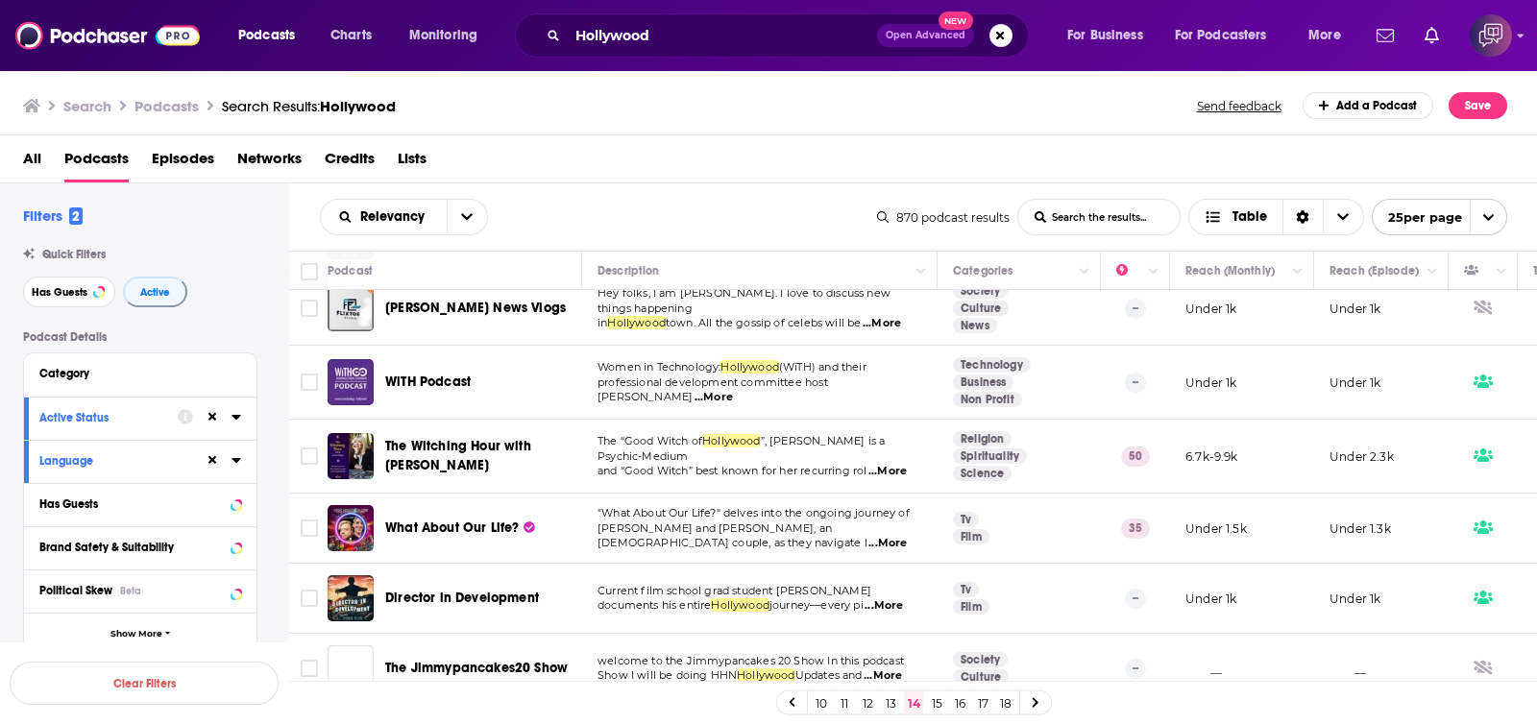
drag, startPoint x: 422, startPoint y: 333, endPoint x: 404, endPoint y: 343, distance: 19.8
click at [932, 703] on link "15" at bounding box center [936, 703] width 19 height 23
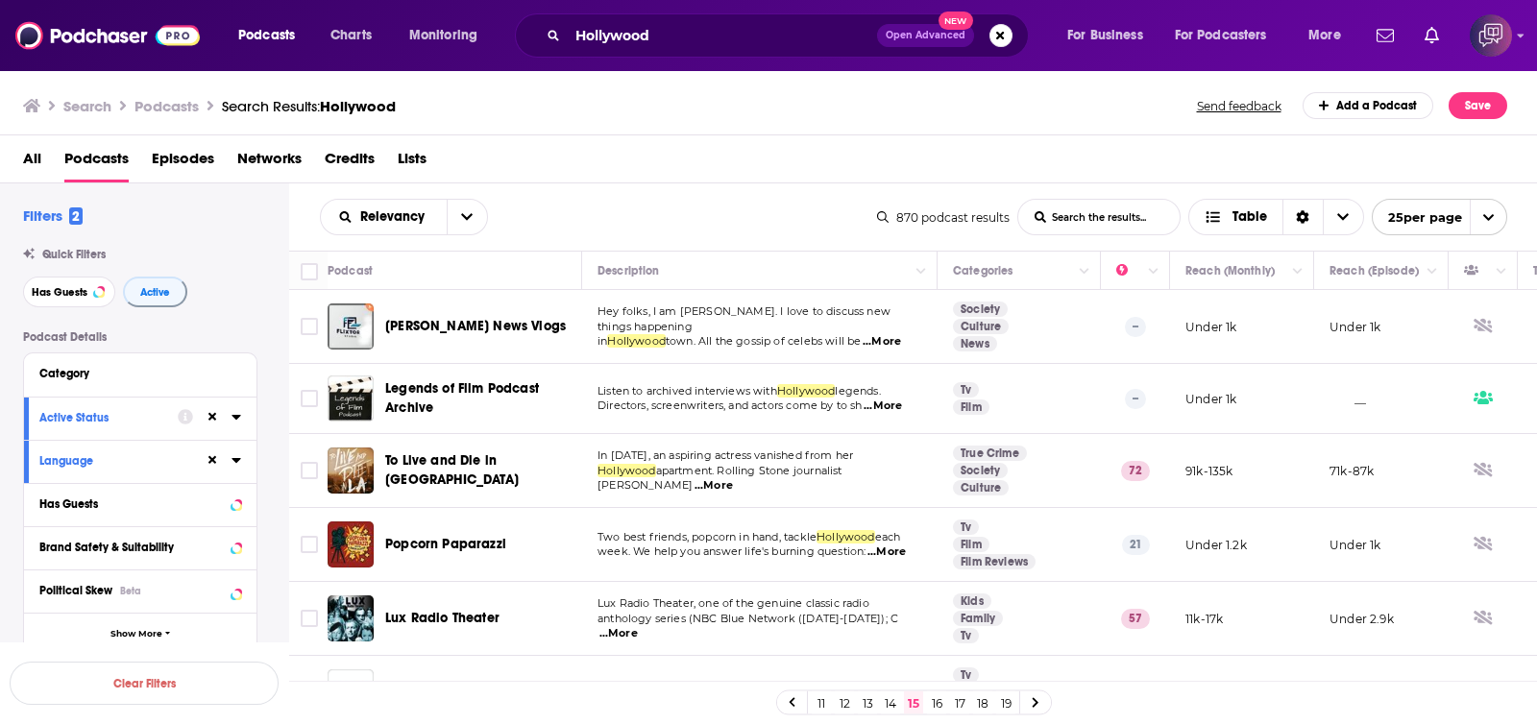
click at [491, 332] on span "Lisa Watson News Vlogs" at bounding box center [475, 326] width 181 height 16
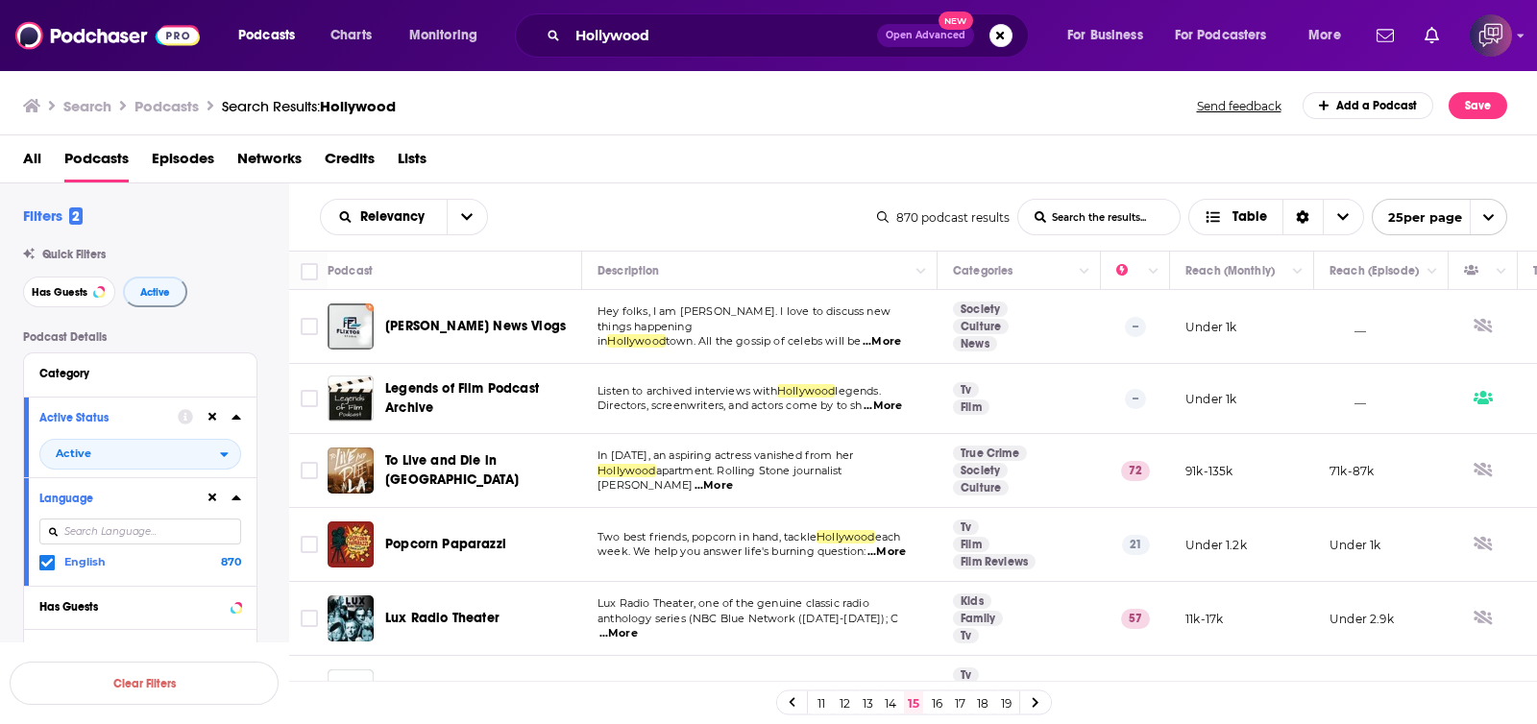
drag, startPoint x: 928, startPoint y: 159, endPoint x: 985, endPoint y: 6, distance: 162.9
click at [928, 159] on div "All Podcasts Episodes Networks Credits Lists" at bounding box center [773, 162] width 1500 height 39
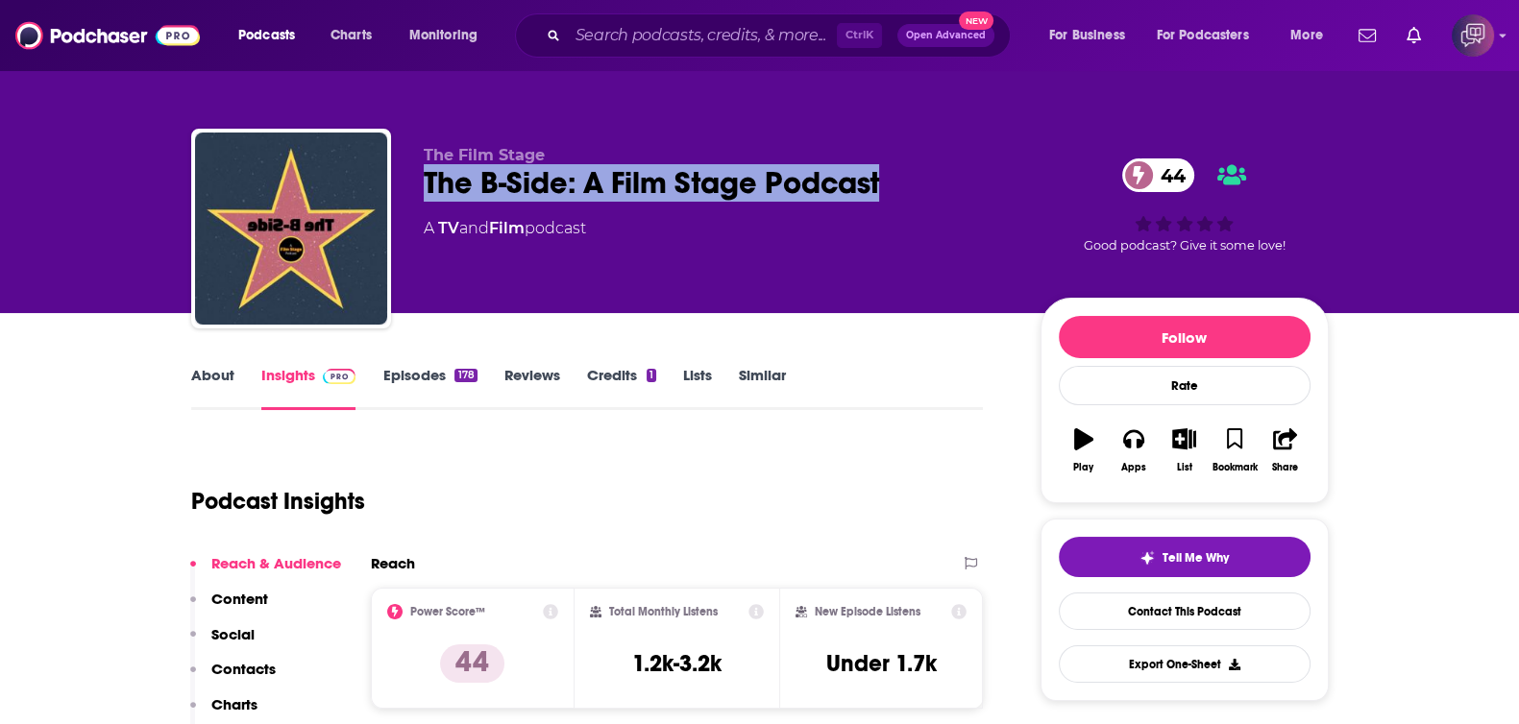
drag, startPoint x: 770, startPoint y: 186, endPoint x: 941, endPoint y: 180, distance: 171.2
click at [941, 180] on div "The Film Stage The B-Side: A Film Stage Podcast 44 A TV and Film podcast 44 Goo…" at bounding box center [760, 233] width 1138 height 208
copy h2 "The B-Side: A Film Stage Podcast"
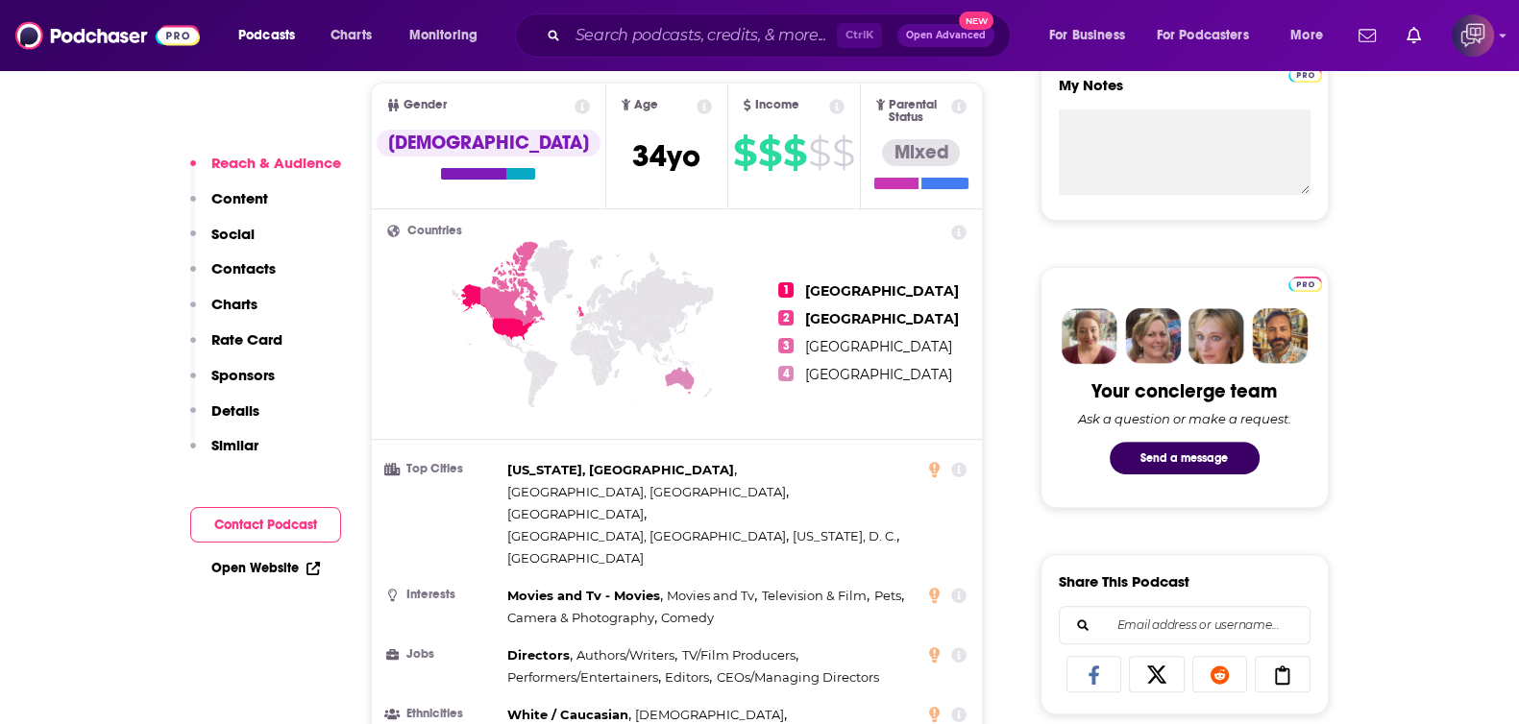
scroll to position [1441, 0]
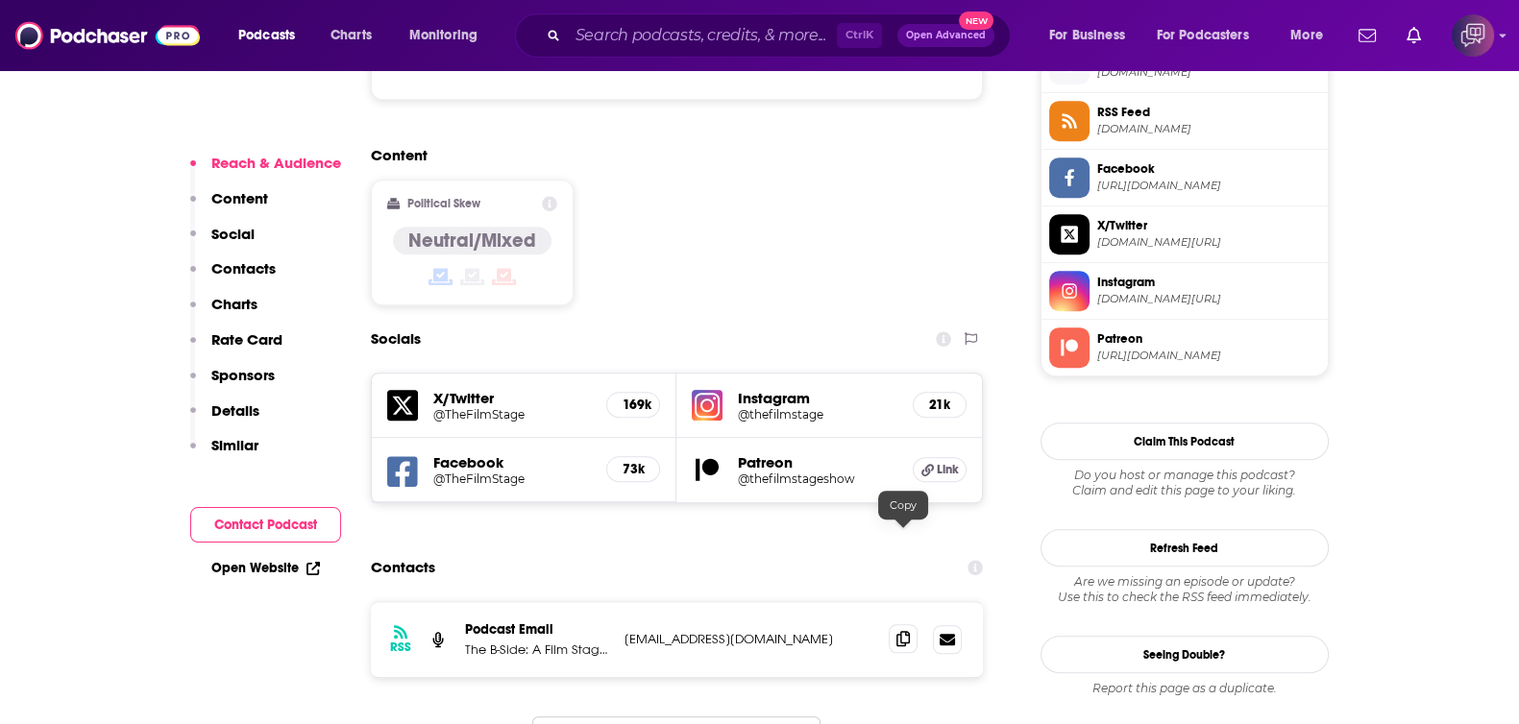
click at [896, 631] on icon at bounding box center [902, 638] width 13 height 15
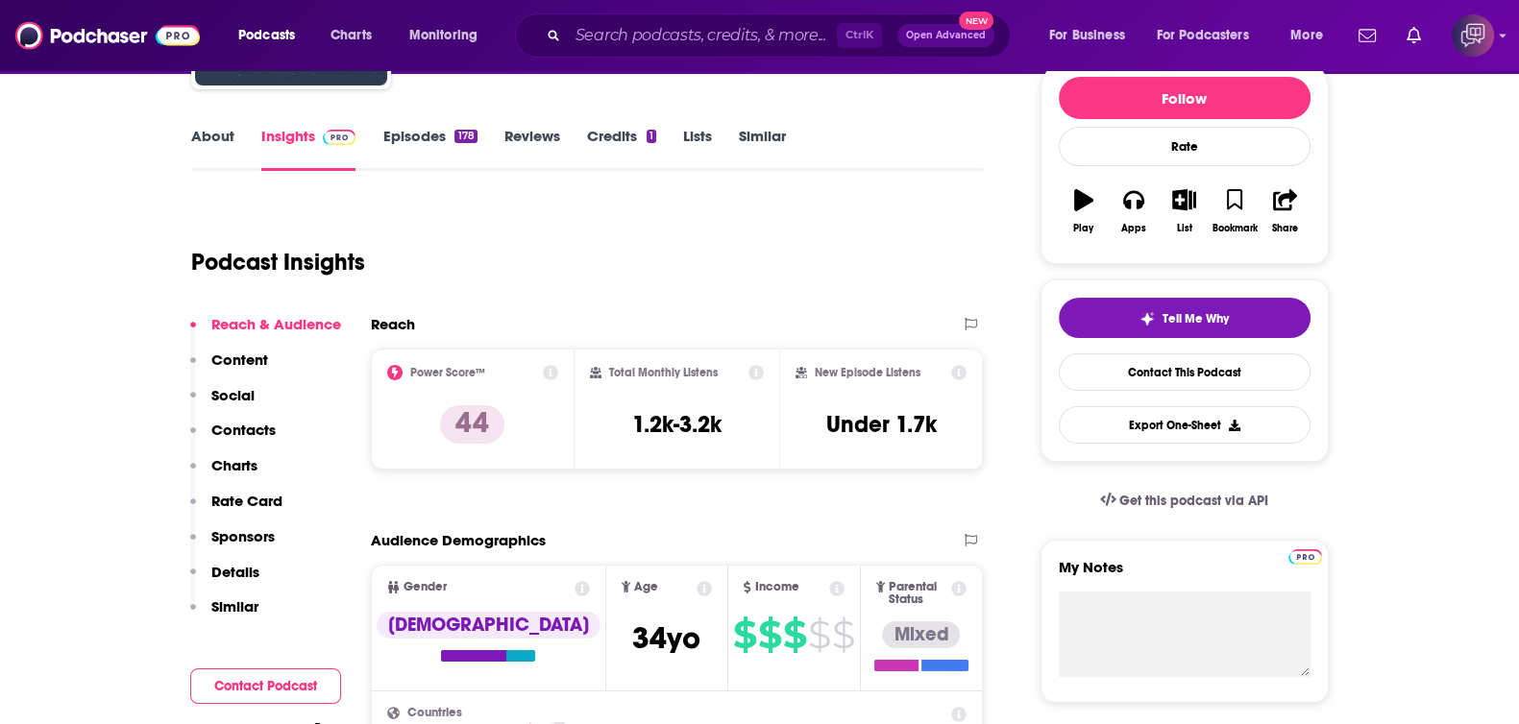
scroll to position [0, 0]
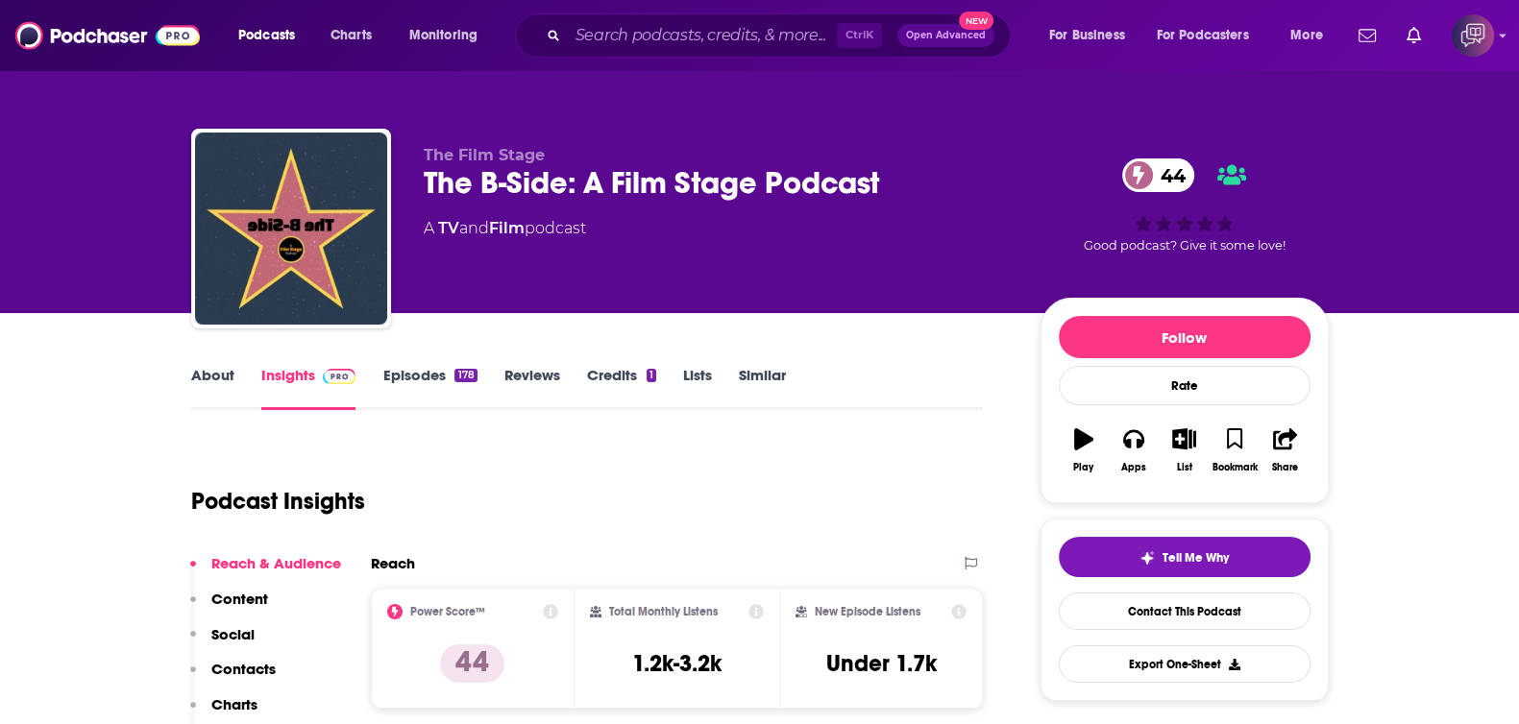
click at [221, 377] on link "About" at bounding box center [212, 388] width 43 height 44
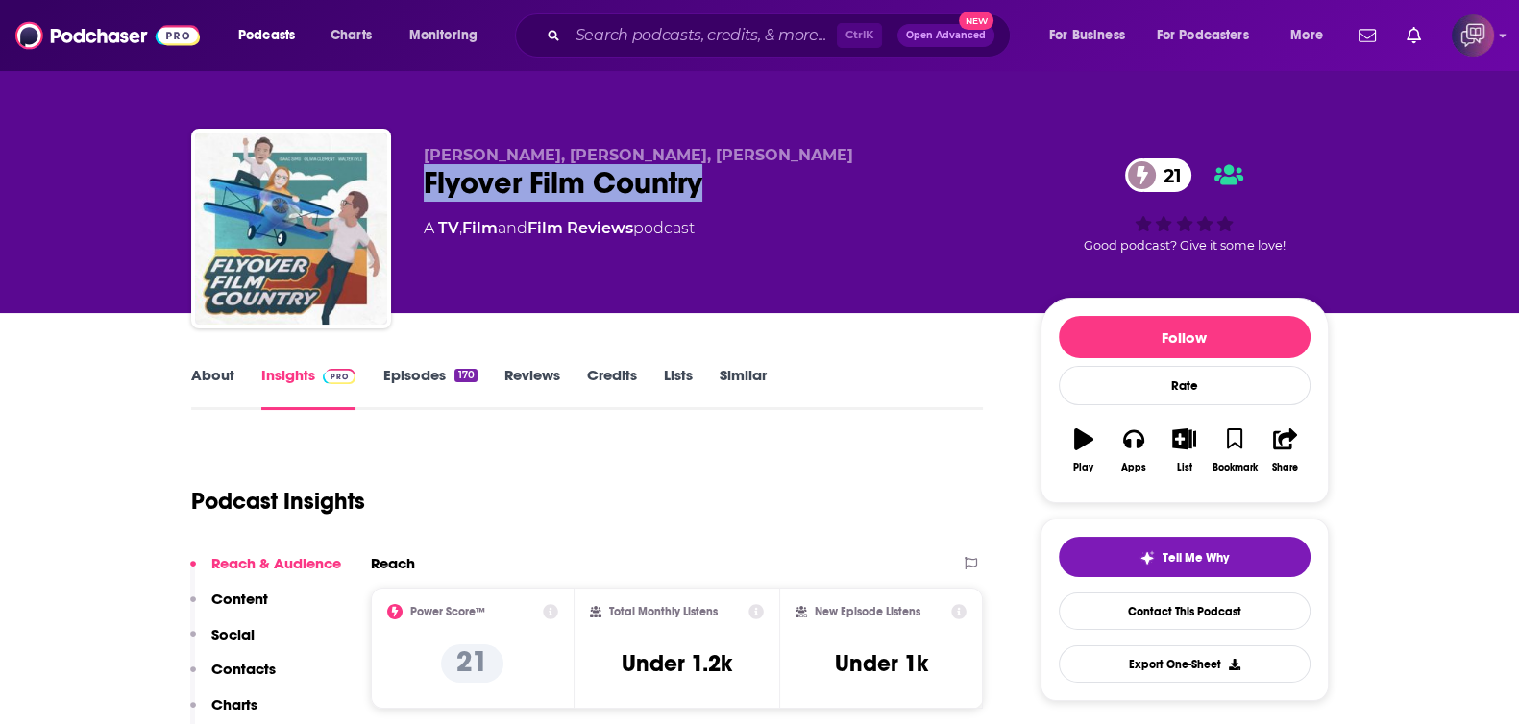
drag, startPoint x: 661, startPoint y: 179, endPoint x: 788, endPoint y: 180, distance: 126.8
click at [788, 180] on div "Isaac Sims, Olivia Clement, Walter Lyle Flyover Film Country 21 A TV , Film and…" at bounding box center [760, 233] width 1138 height 208
click at [221, 394] on link "About" at bounding box center [212, 388] width 43 height 44
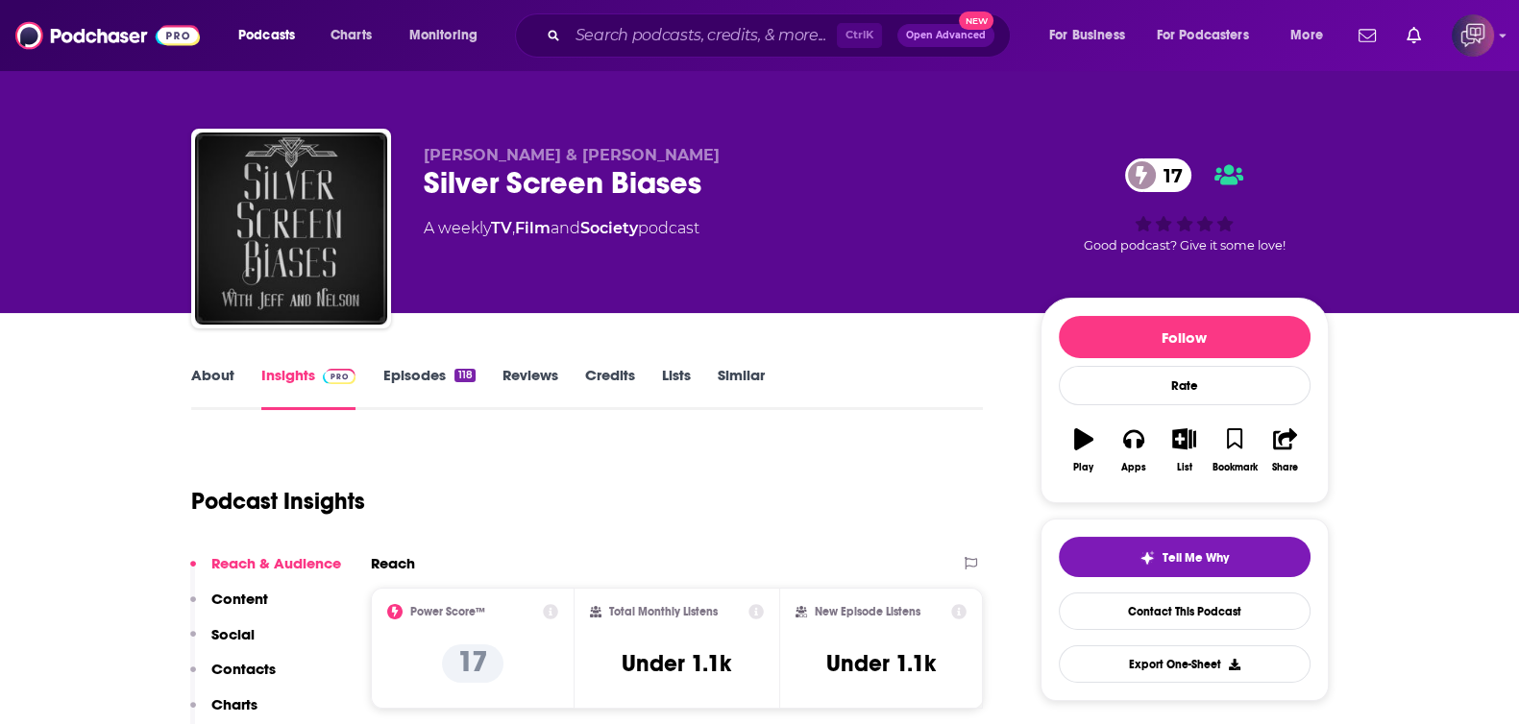
click at [218, 369] on link "About" at bounding box center [212, 388] width 43 height 44
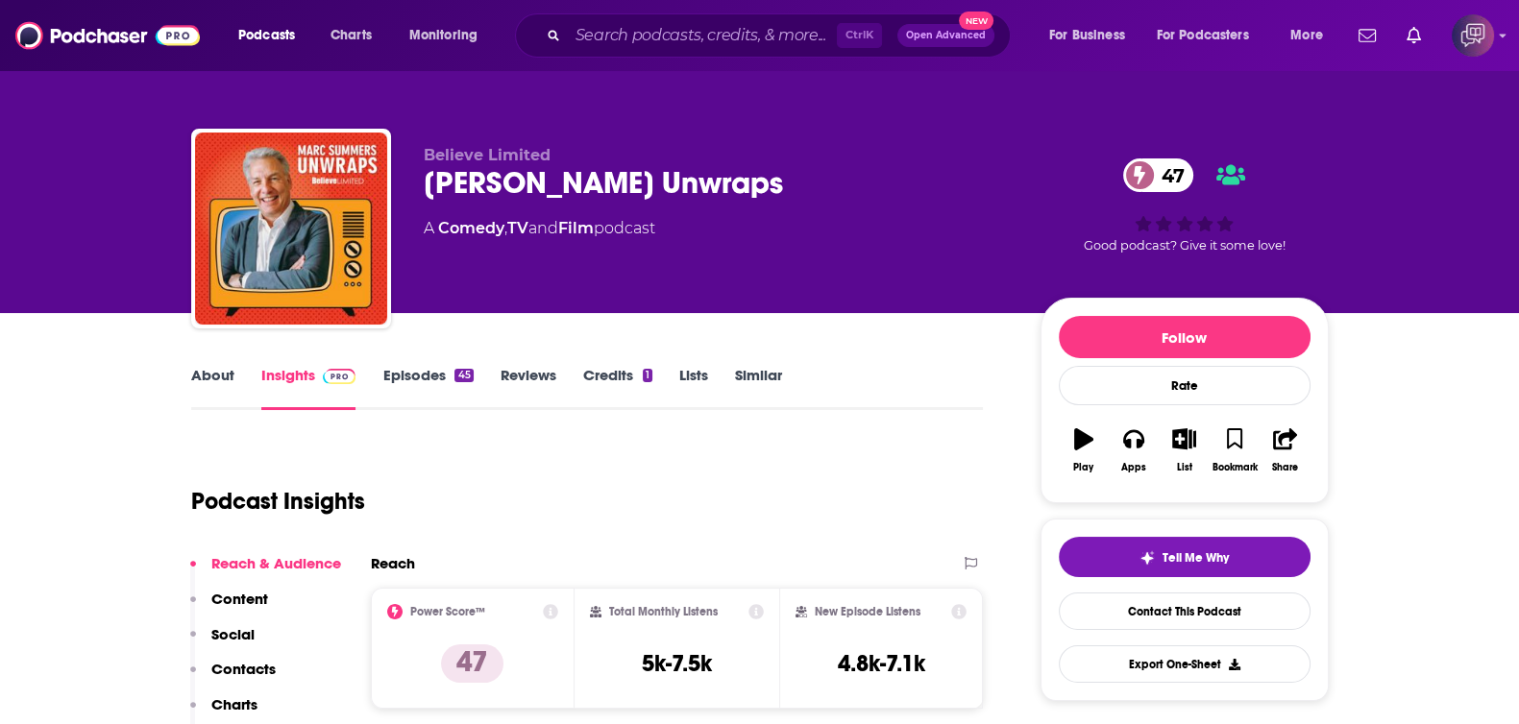
click at [218, 370] on link "About" at bounding box center [212, 388] width 43 height 44
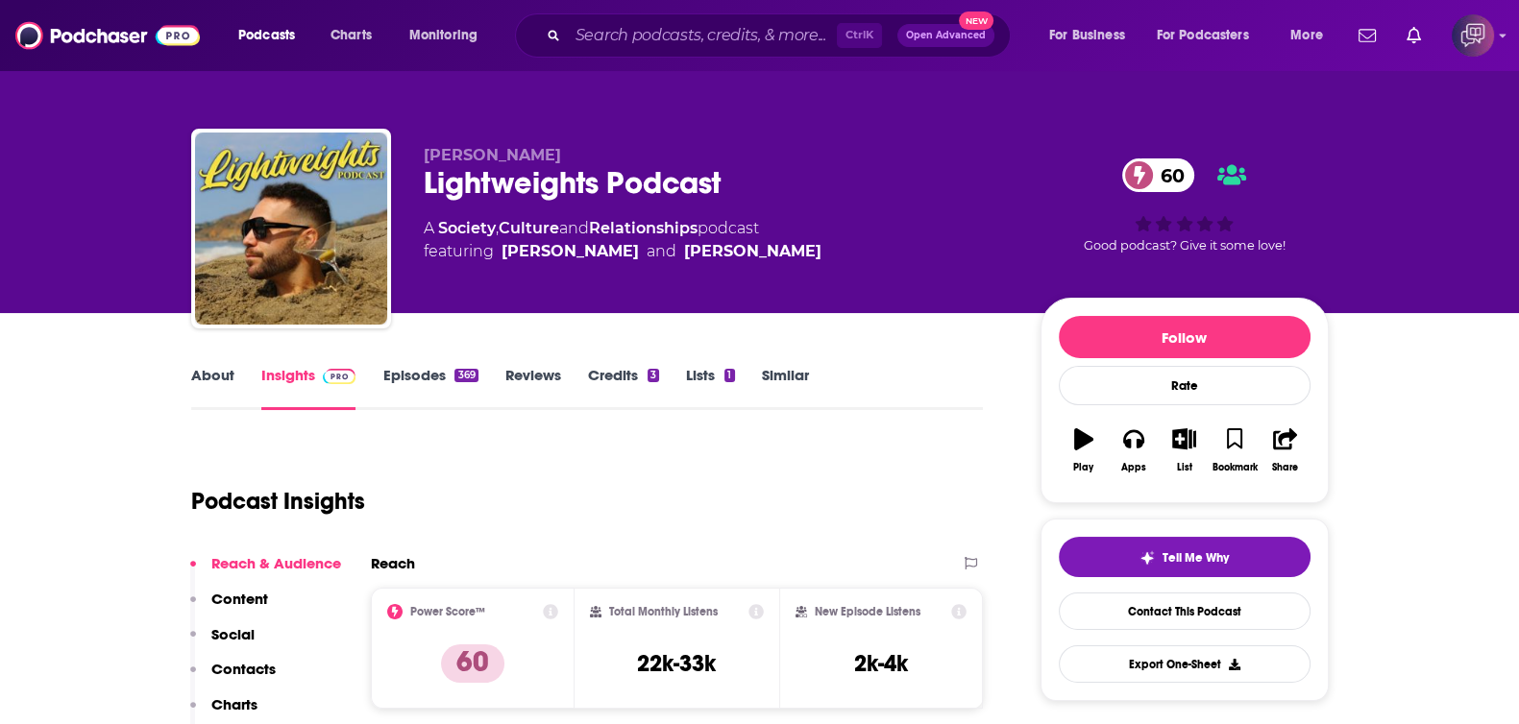
click at [207, 394] on link "About" at bounding box center [212, 388] width 43 height 44
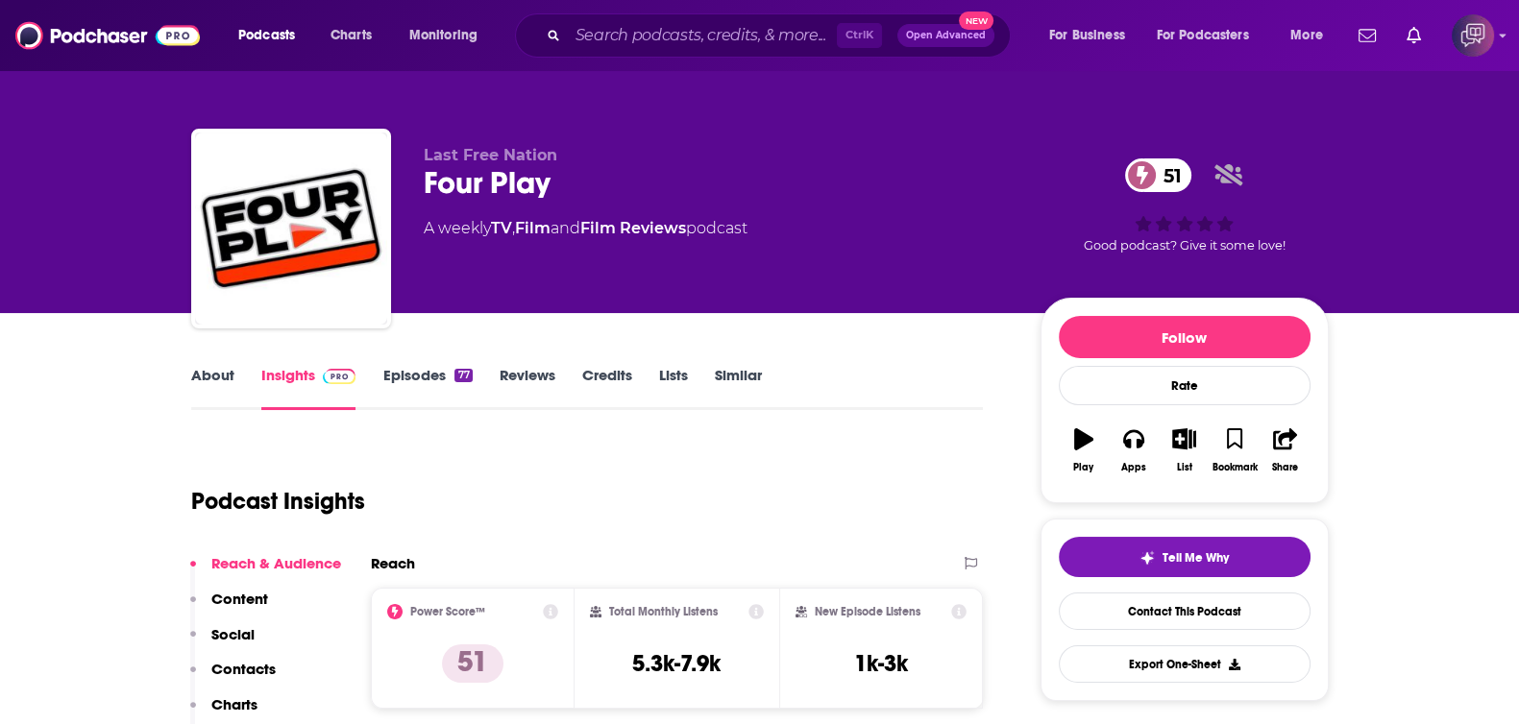
click at [196, 390] on link "About" at bounding box center [212, 388] width 43 height 44
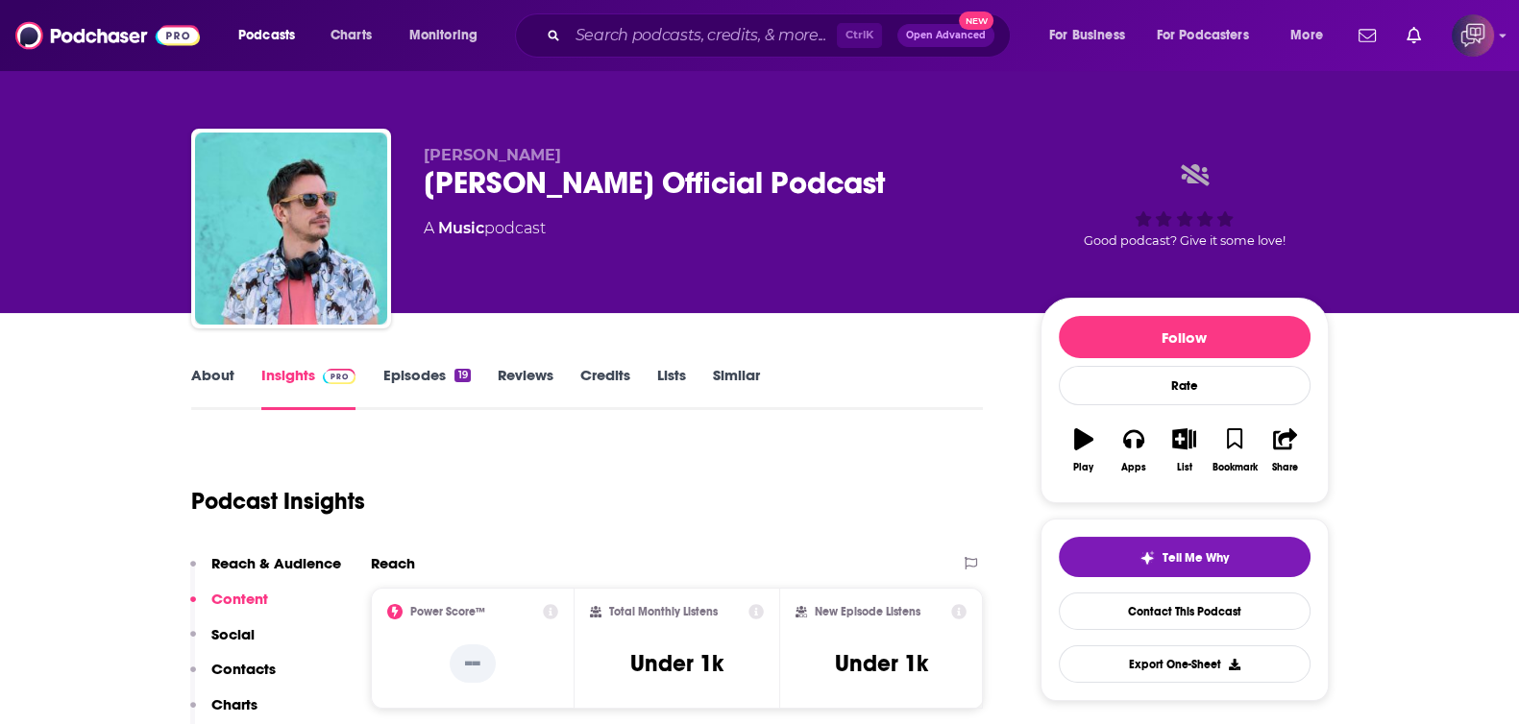
click at [212, 377] on link "About" at bounding box center [212, 388] width 43 height 44
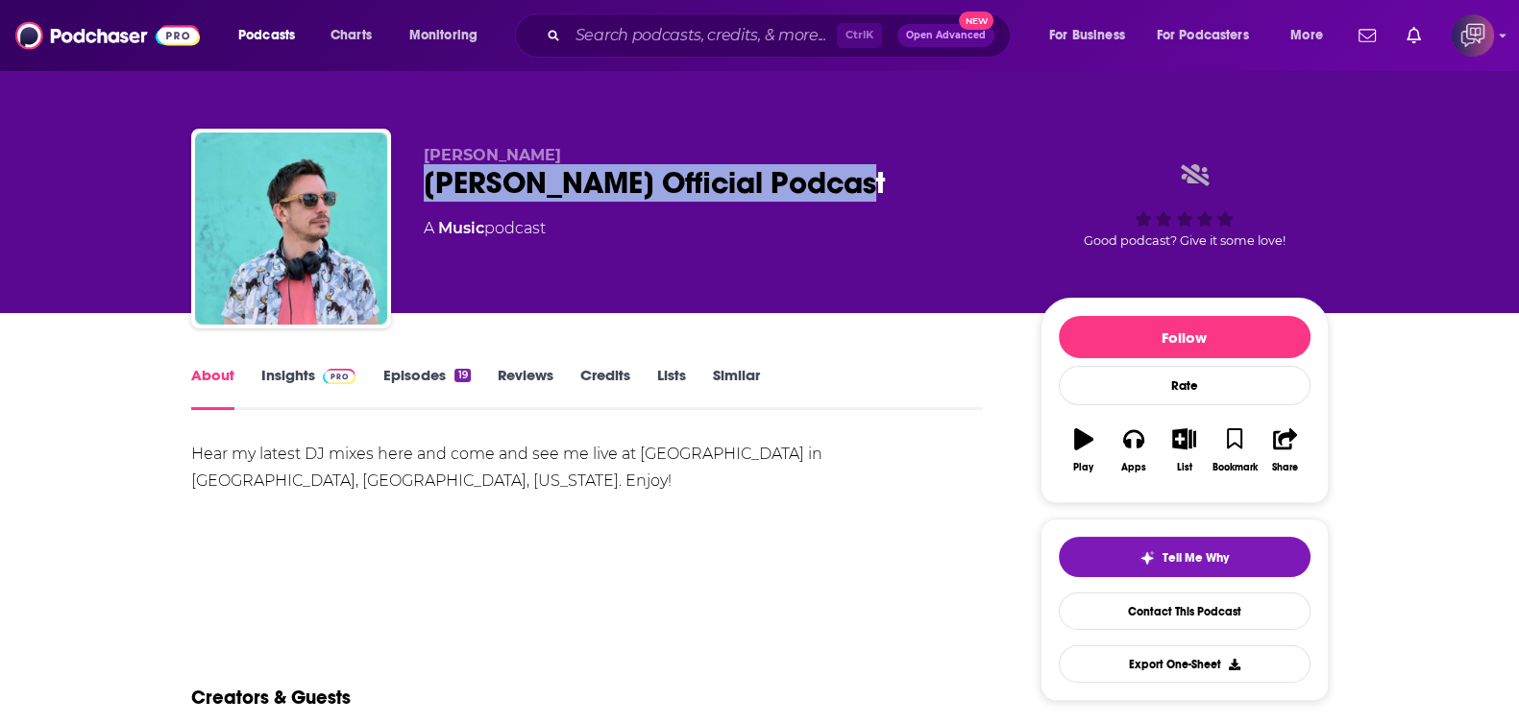
drag, startPoint x: 562, startPoint y: 179, endPoint x: 930, endPoint y: 168, distance: 368.1
click at [930, 168] on div "Gary Stewart GARY STEWART Official Podcast A Music podcast Good podcast? Give i…" at bounding box center [760, 233] width 1138 height 208
click at [292, 372] on link "Insights" at bounding box center [308, 388] width 95 height 44
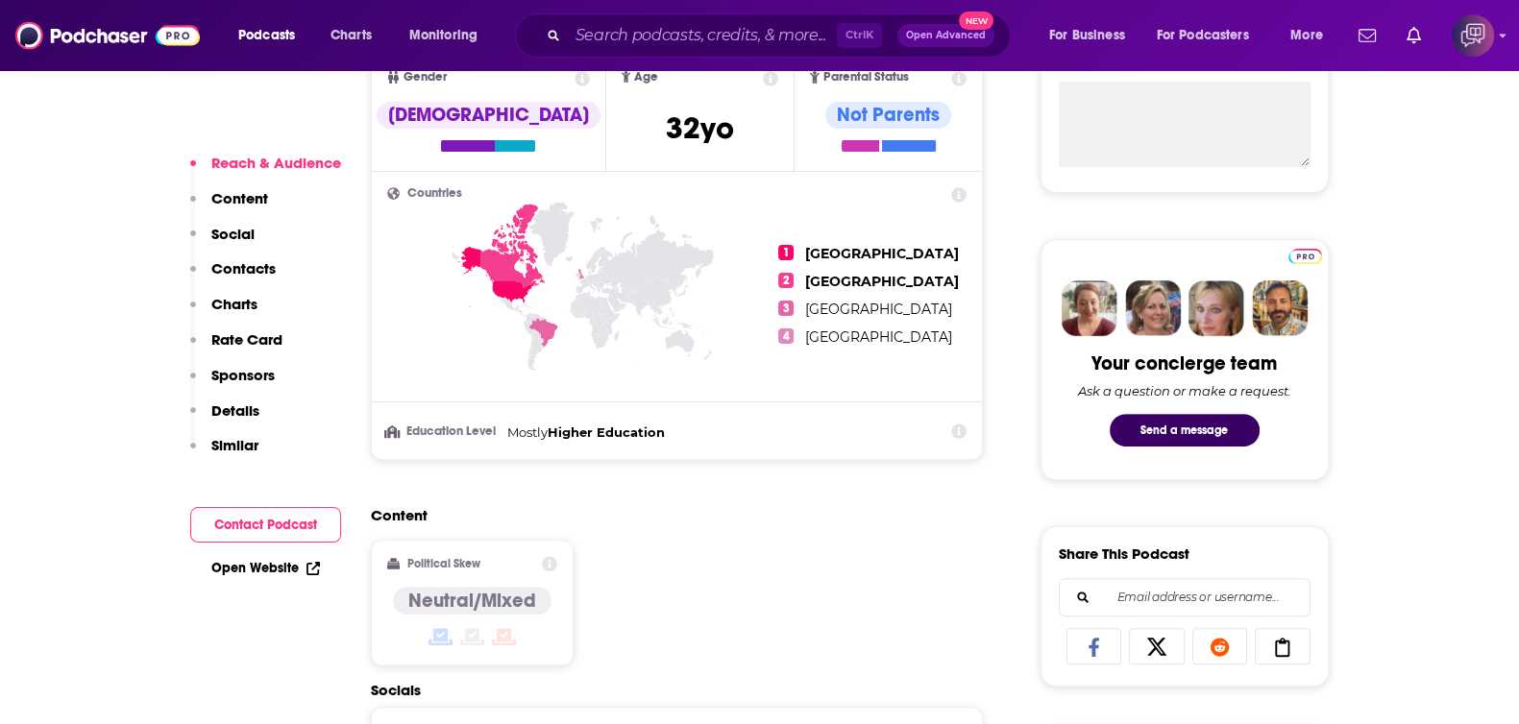
scroll to position [1081, 0]
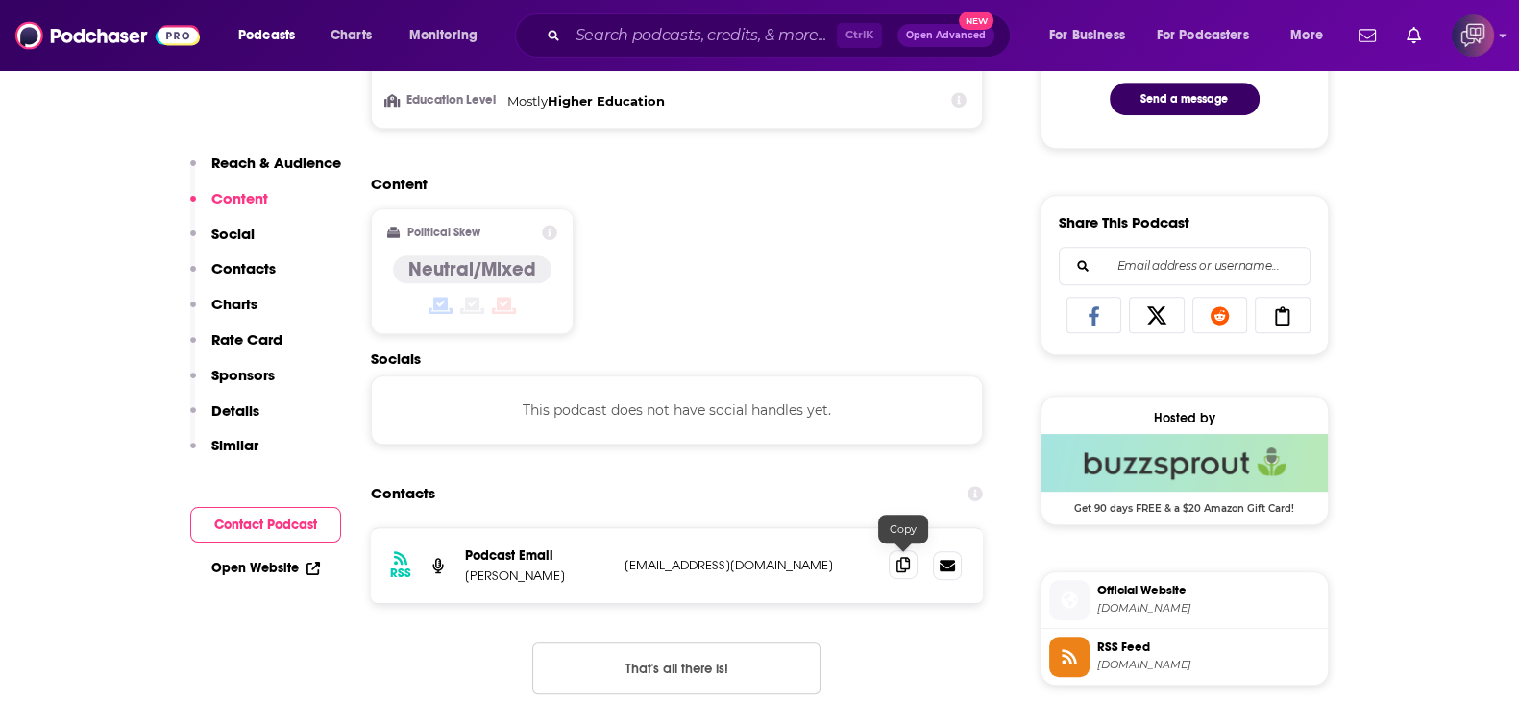
click at [908, 557] on icon at bounding box center [902, 564] width 13 height 15
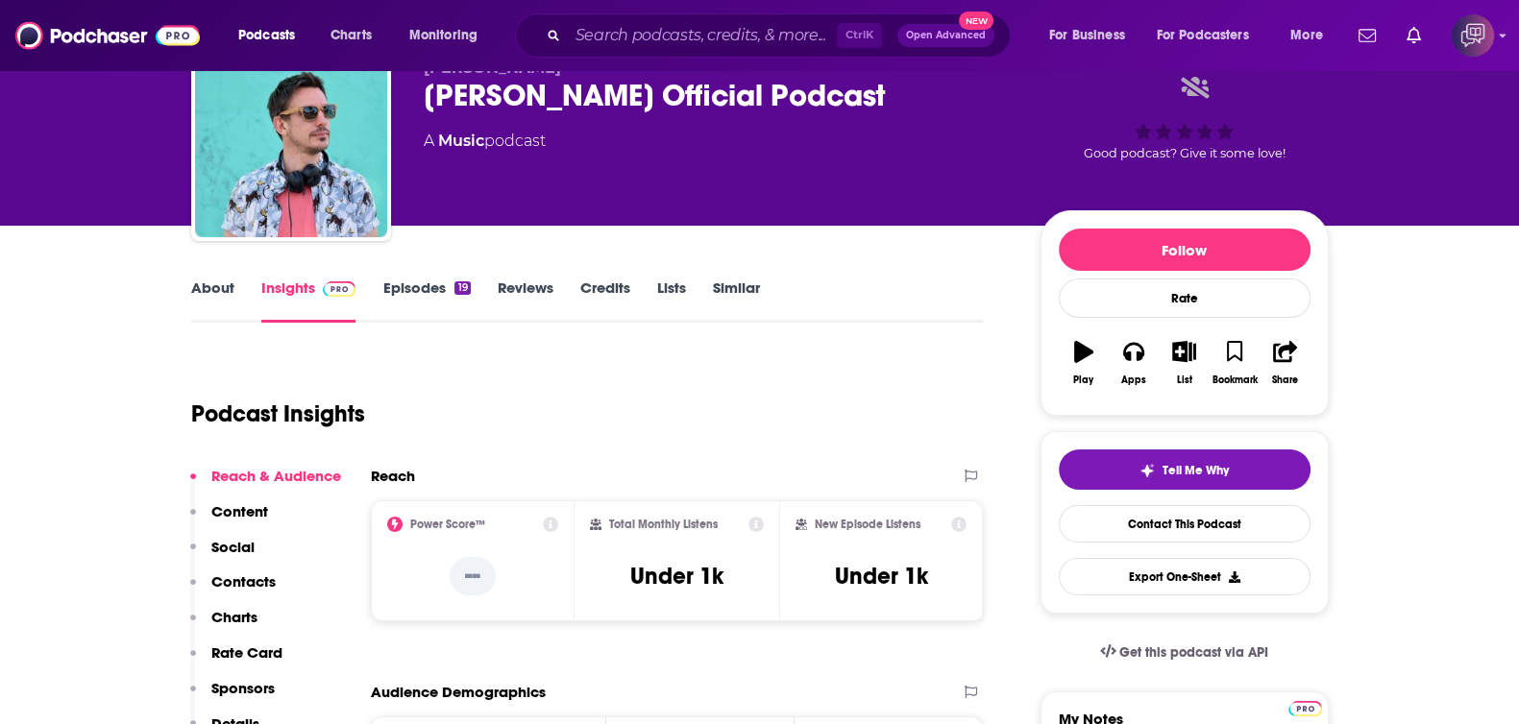
scroll to position [0, 0]
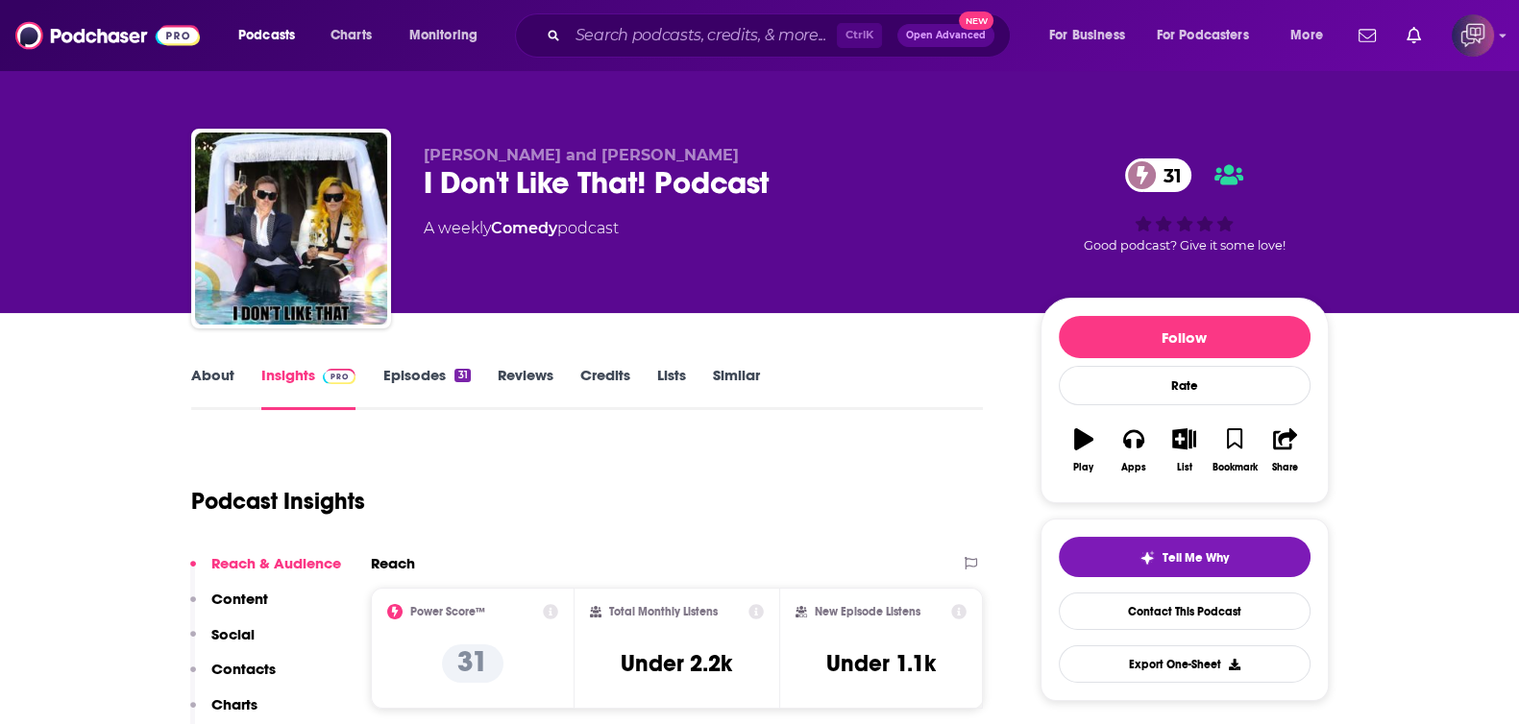
click at [215, 374] on link "About" at bounding box center [212, 388] width 43 height 44
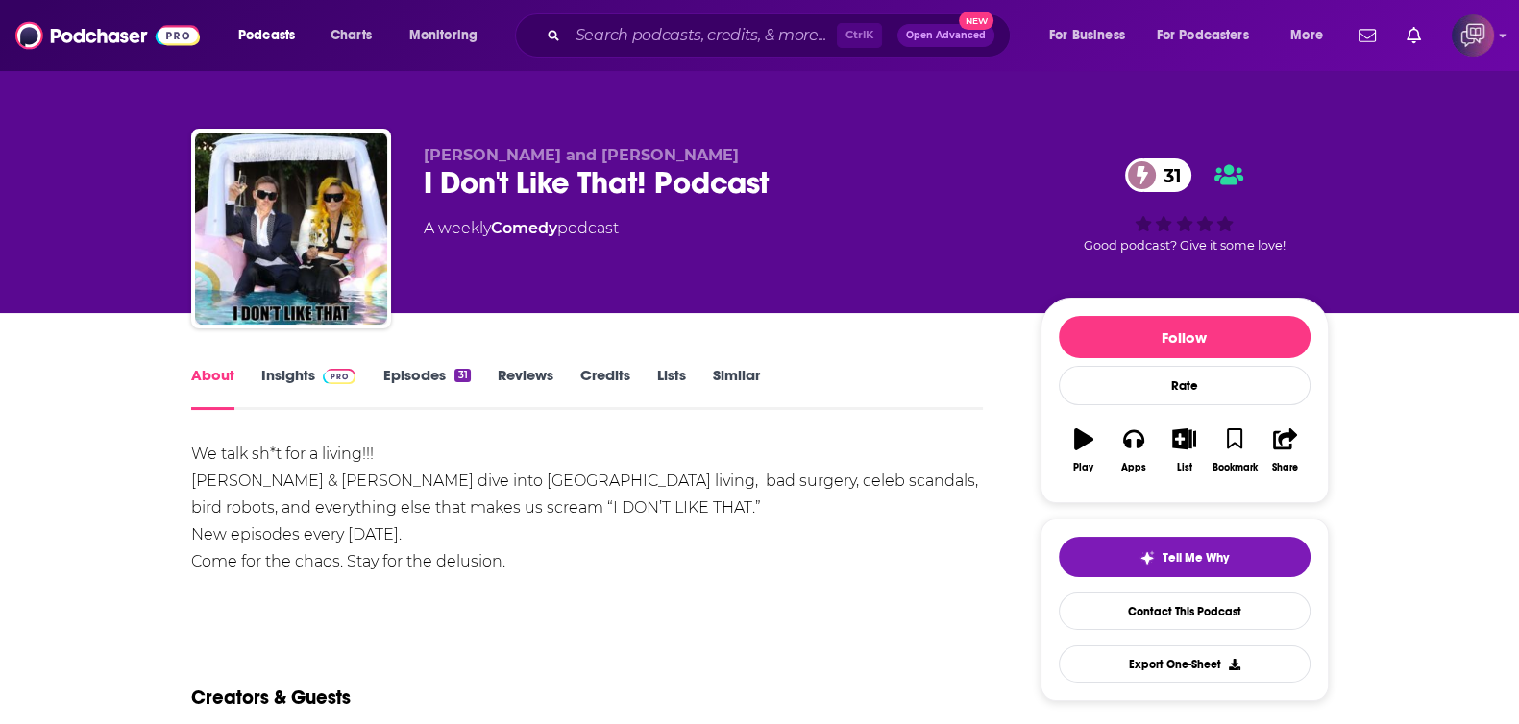
click at [298, 375] on link "Insights" at bounding box center [308, 388] width 95 height 44
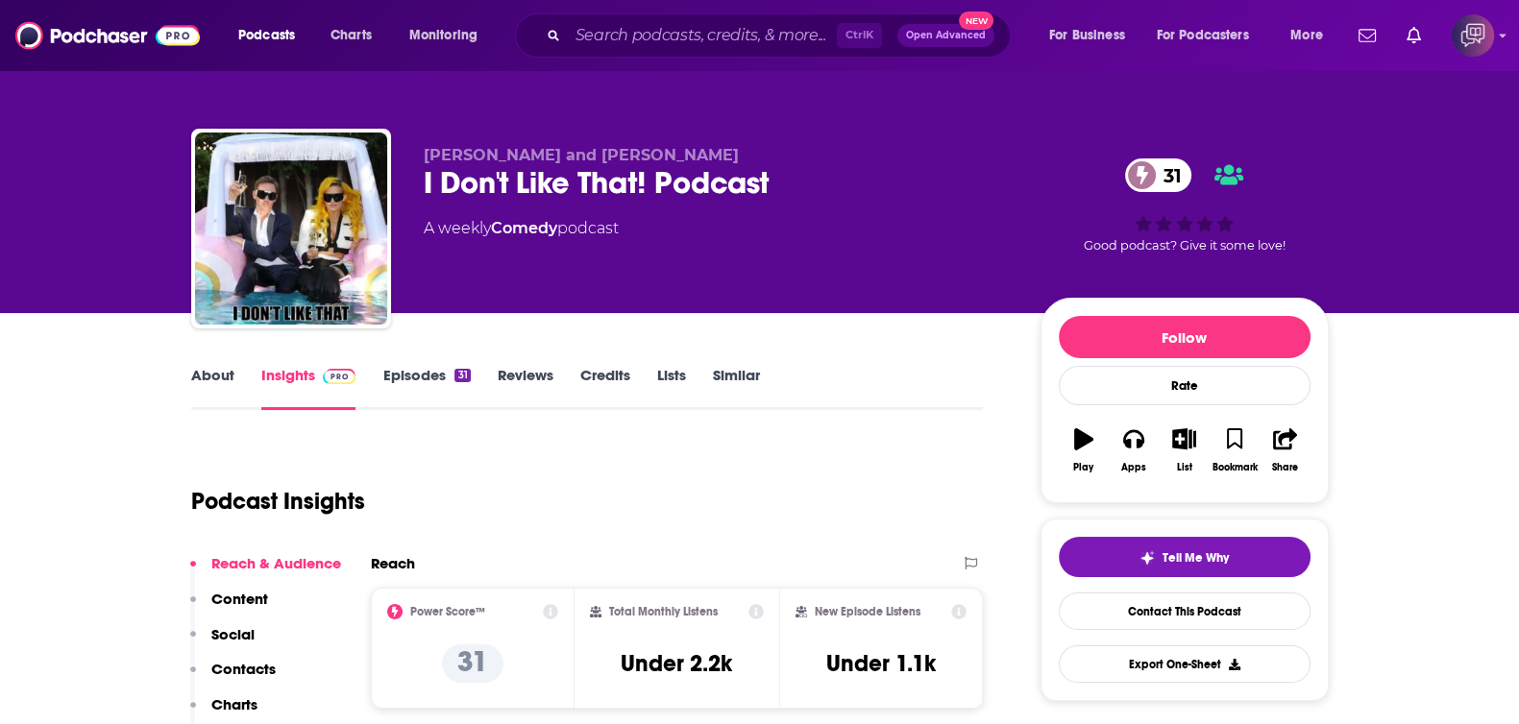
click at [831, 184] on div "Taya Valkyrie and Bobby Blueberry I Don't Like That! Podcast 31 A weekly Comedy…" at bounding box center [760, 233] width 1138 height 208
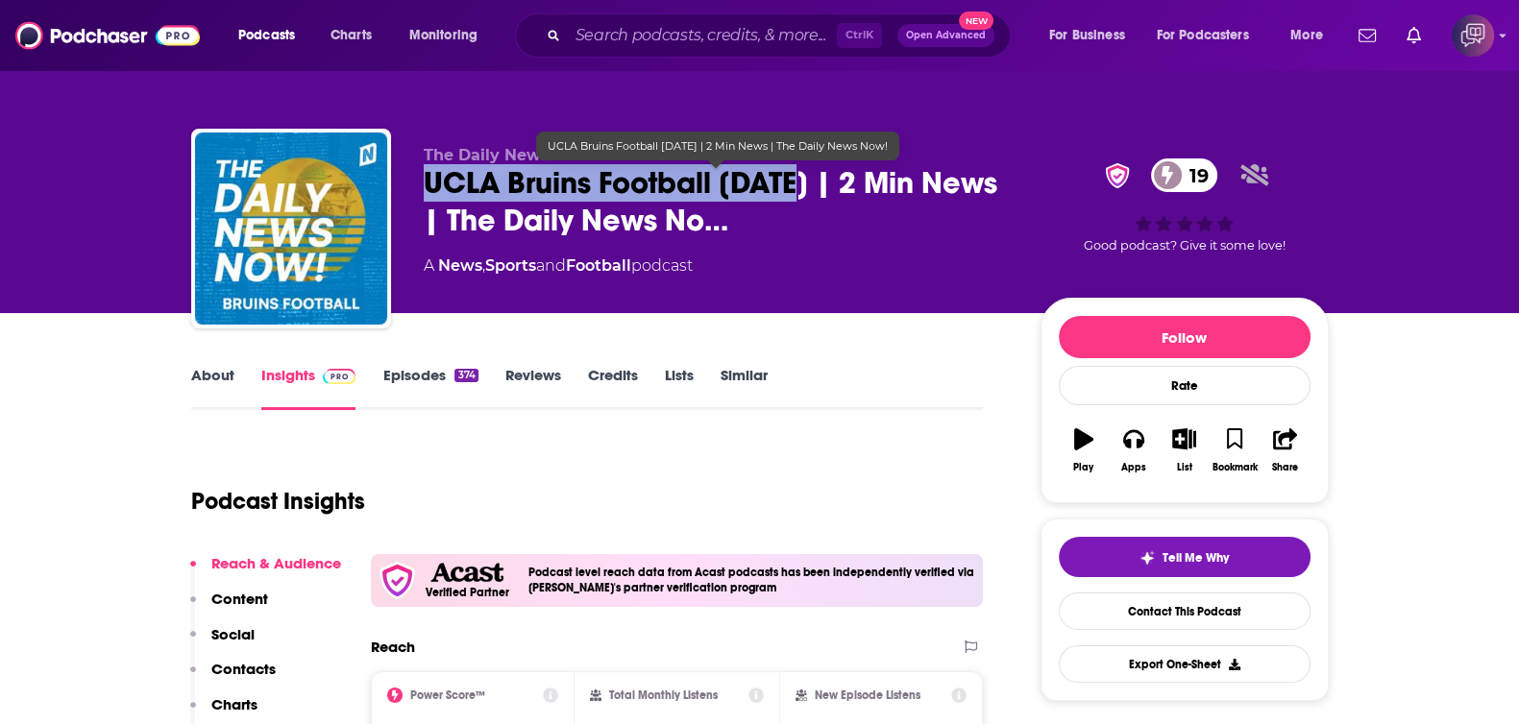
drag, startPoint x: 406, startPoint y: 182, endPoint x: 807, endPoint y: 185, distance: 400.7
click at [807, 185] on div "The Daily News Now! • Acast UCLA Bruins Football Today | 2 Min News | The Daily…" at bounding box center [760, 233] width 1138 height 208
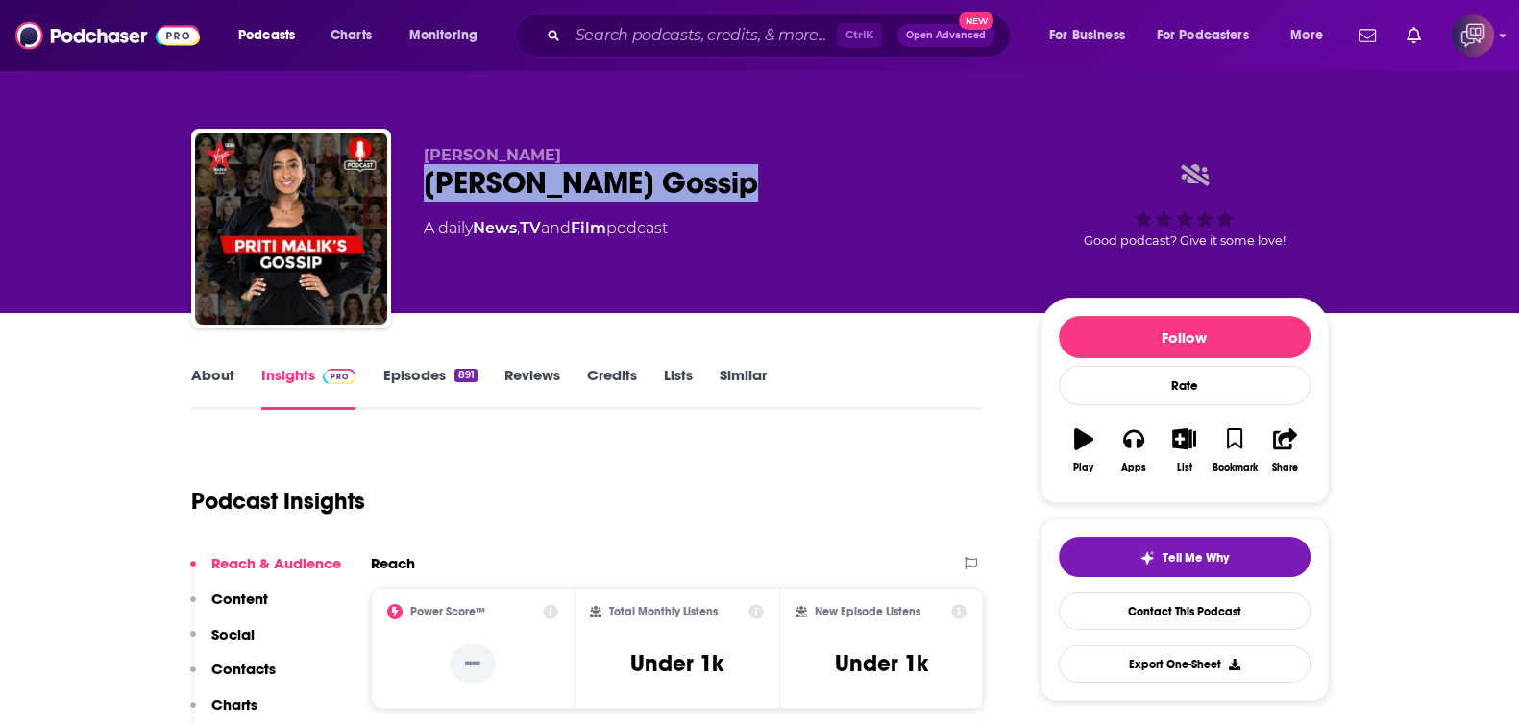
drag, startPoint x: 423, startPoint y: 169, endPoint x: 766, endPoint y: 176, distance: 343.1
click at [766, 176] on div "Priti Malik's Gossip" at bounding box center [717, 182] width 586 height 37
copy h2 "Priti Malik's Gossip"
click at [199, 379] on link "About" at bounding box center [212, 388] width 43 height 44
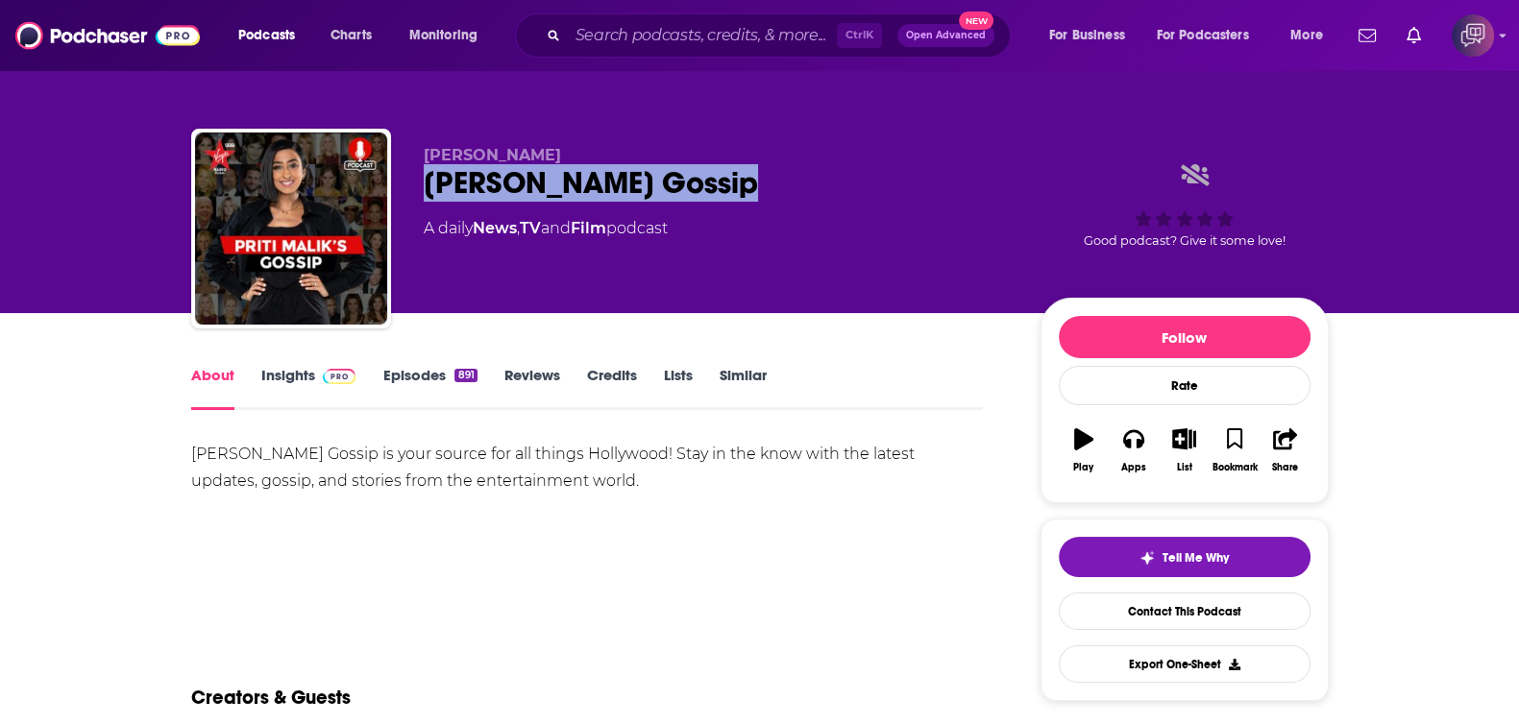
drag, startPoint x: 416, startPoint y: 185, endPoint x: 717, endPoint y: 193, distance: 300.8
click at [717, 193] on div "Priti Malik Priti Malik's Gossip A daily News , TV and Film podcast Good podcas…" at bounding box center [760, 233] width 1138 height 208
click at [717, 193] on div "Priti Malik's Gossip" at bounding box center [717, 182] width 586 height 37
drag, startPoint x: 478, startPoint y: 184, endPoint x: 754, endPoint y: 189, distance: 275.8
click at [754, 189] on div "Priti Malik Priti Malik's Gossip A daily News , TV and Film podcast Good podcas…" at bounding box center [760, 233] width 1138 height 208
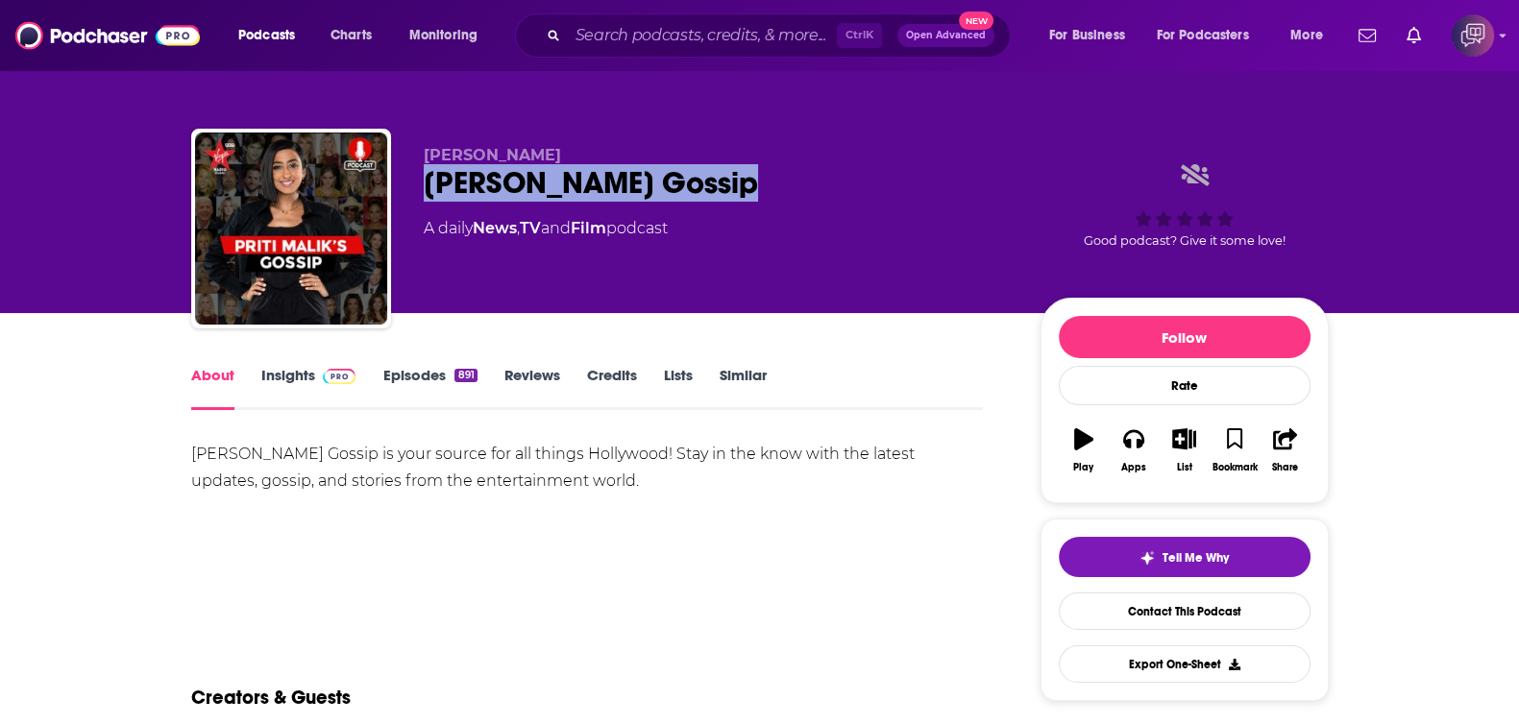
click at [274, 375] on link "Insights" at bounding box center [308, 388] width 95 height 44
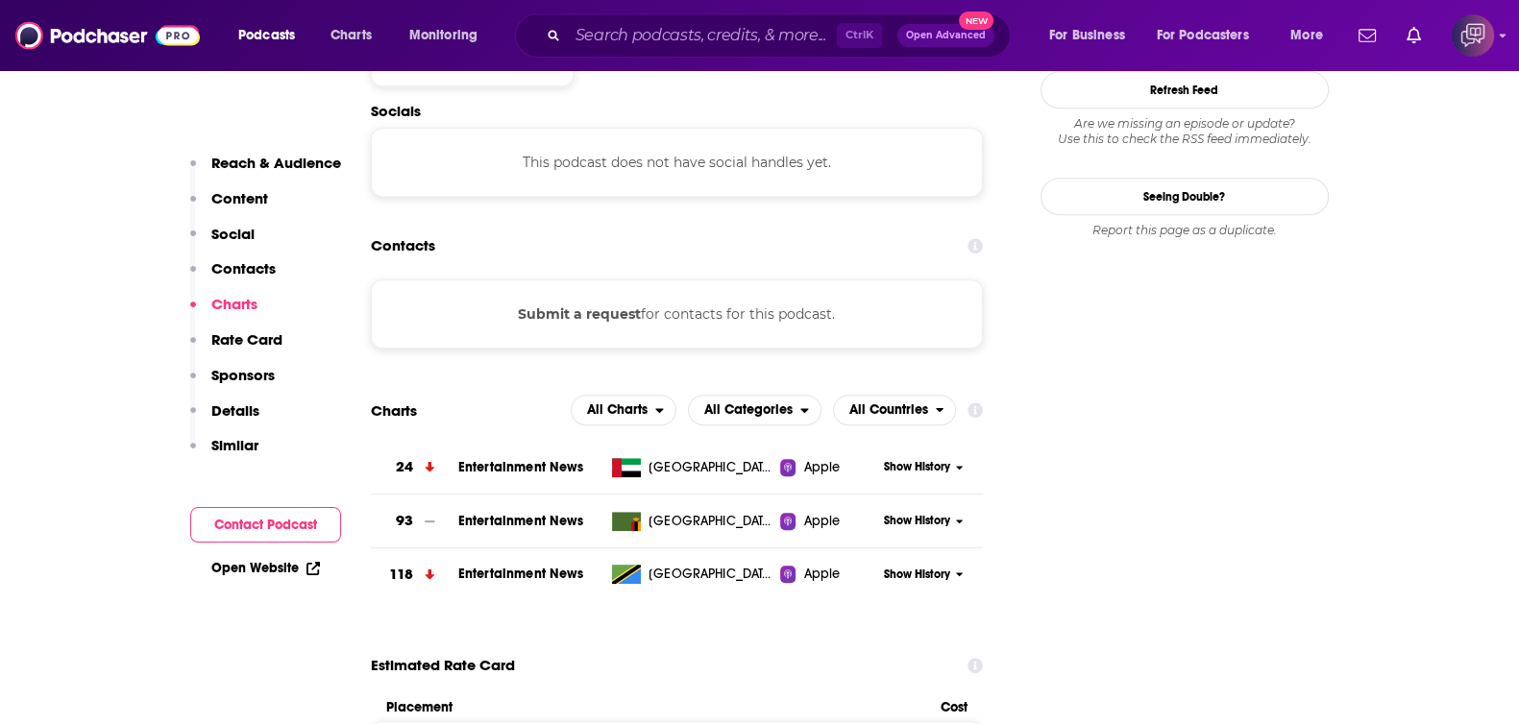
scroll to position [1314, 0]
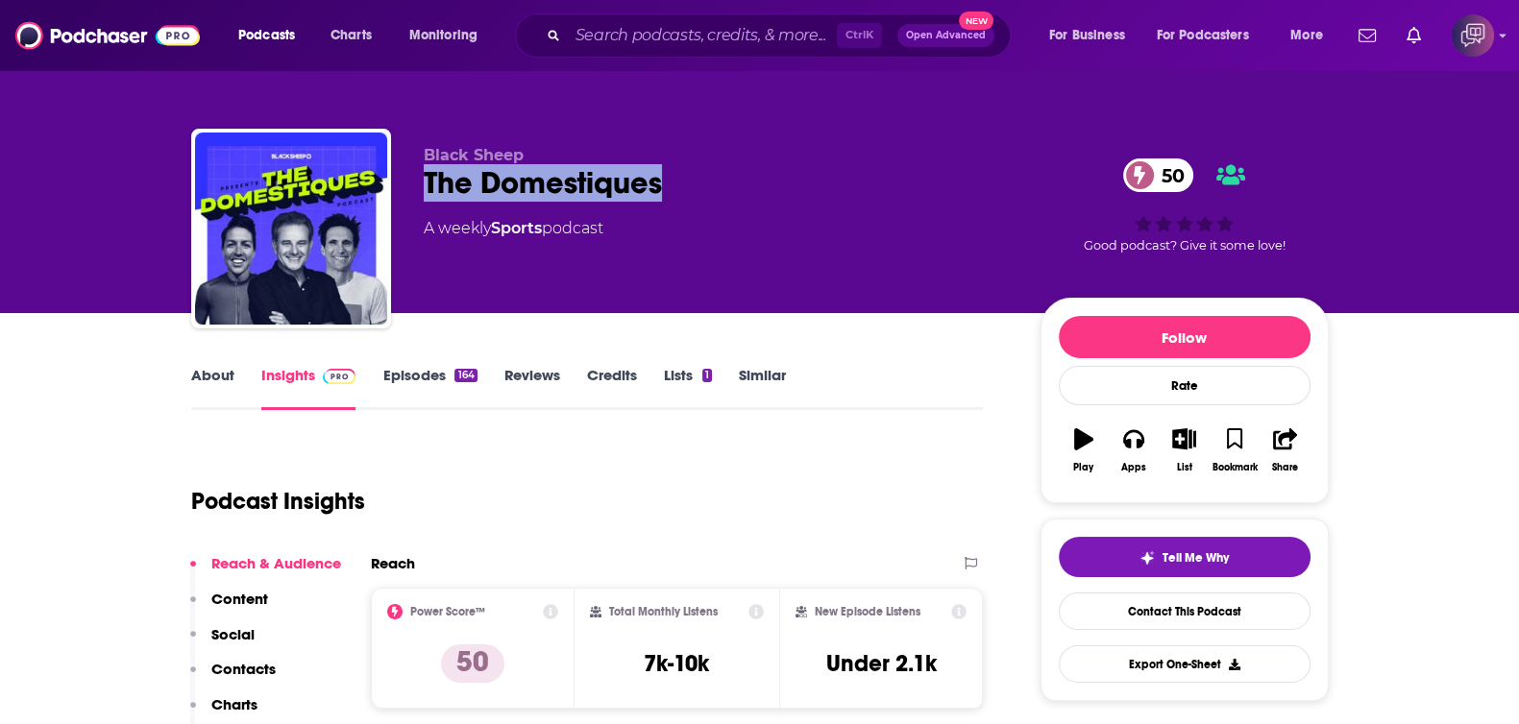
drag, startPoint x: 412, startPoint y: 179, endPoint x: 690, endPoint y: 177, distance: 277.7
click at [690, 177] on div "Black Sheep The Domestiques 50 A weekly Sports podcast 50 Good podcast? Give it…" at bounding box center [760, 233] width 1138 height 208
copy h2 "The Domestiques"
click at [226, 366] on link "About" at bounding box center [212, 388] width 43 height 44
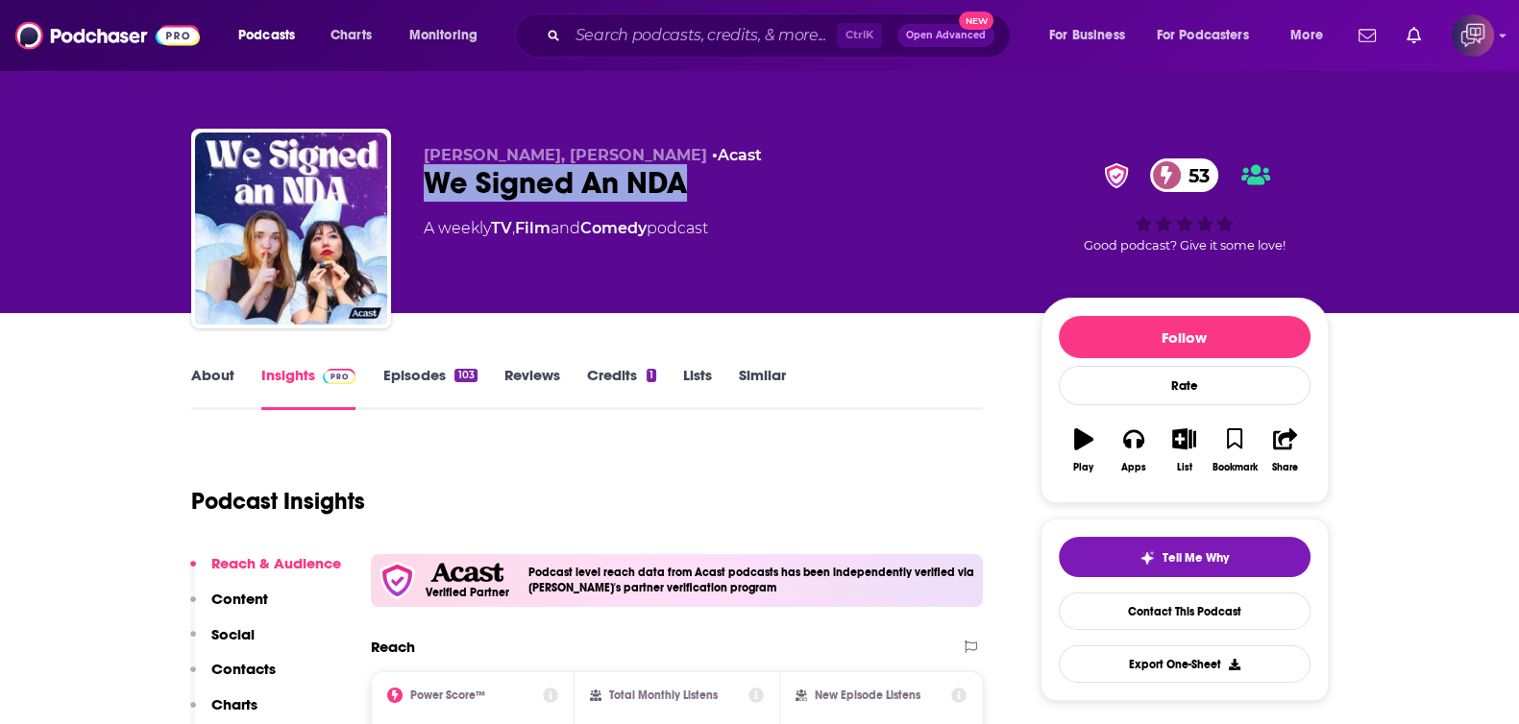
drag, startPoint x: 727, startPoint y: 179, endPoint x: 754, endPoint y: 177, distance: 27.0
click at [754, 177] on div "Amanda Lifford, Miki Ann Maddox • Acast We Signed An NDA 53 A weekly TV , Film …" at bounding box center [760, 233] width 1138 height 208
click at [218, 372] on link "About" at bounding box center [212, 388] width 43 height 44
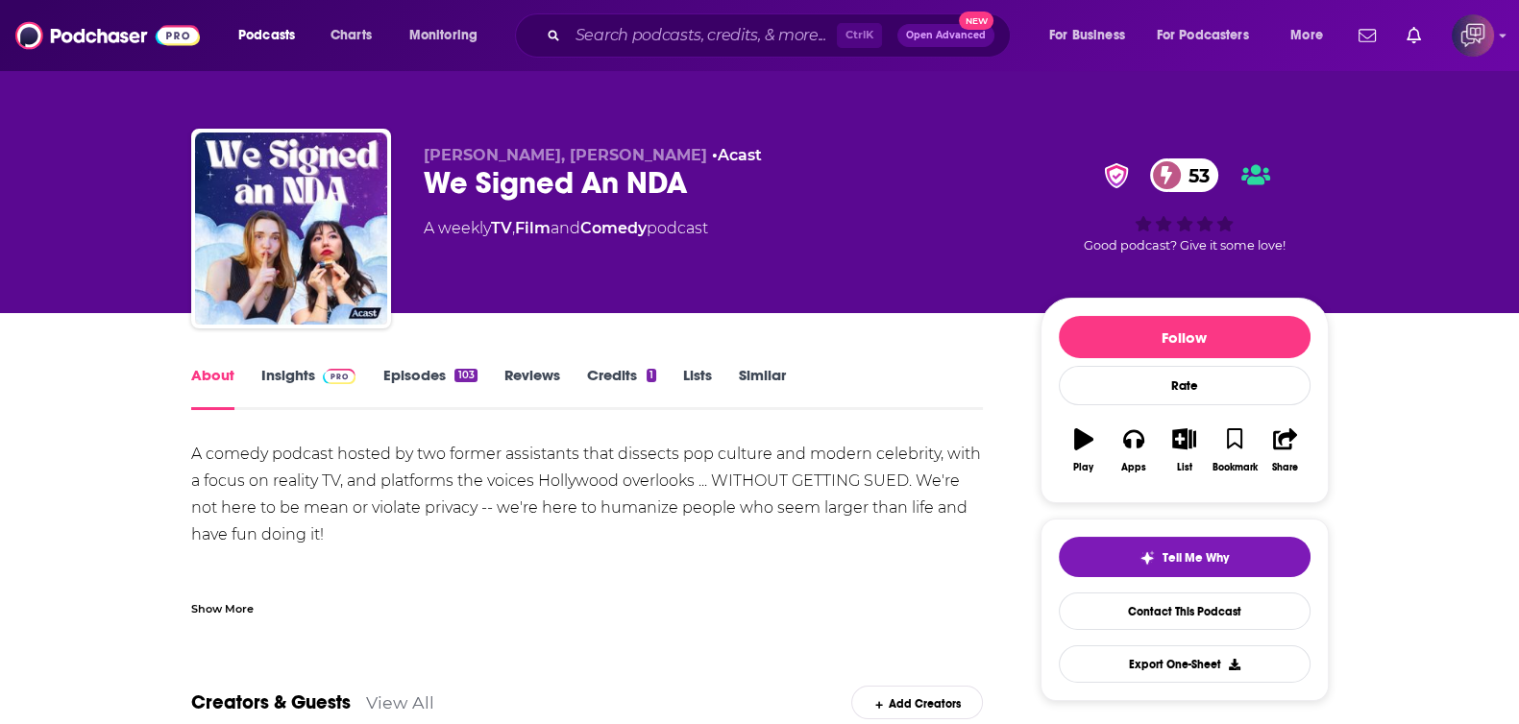
click at [251, 609] on div "Show More" at bounding box center [222, 608] width 62 height 18
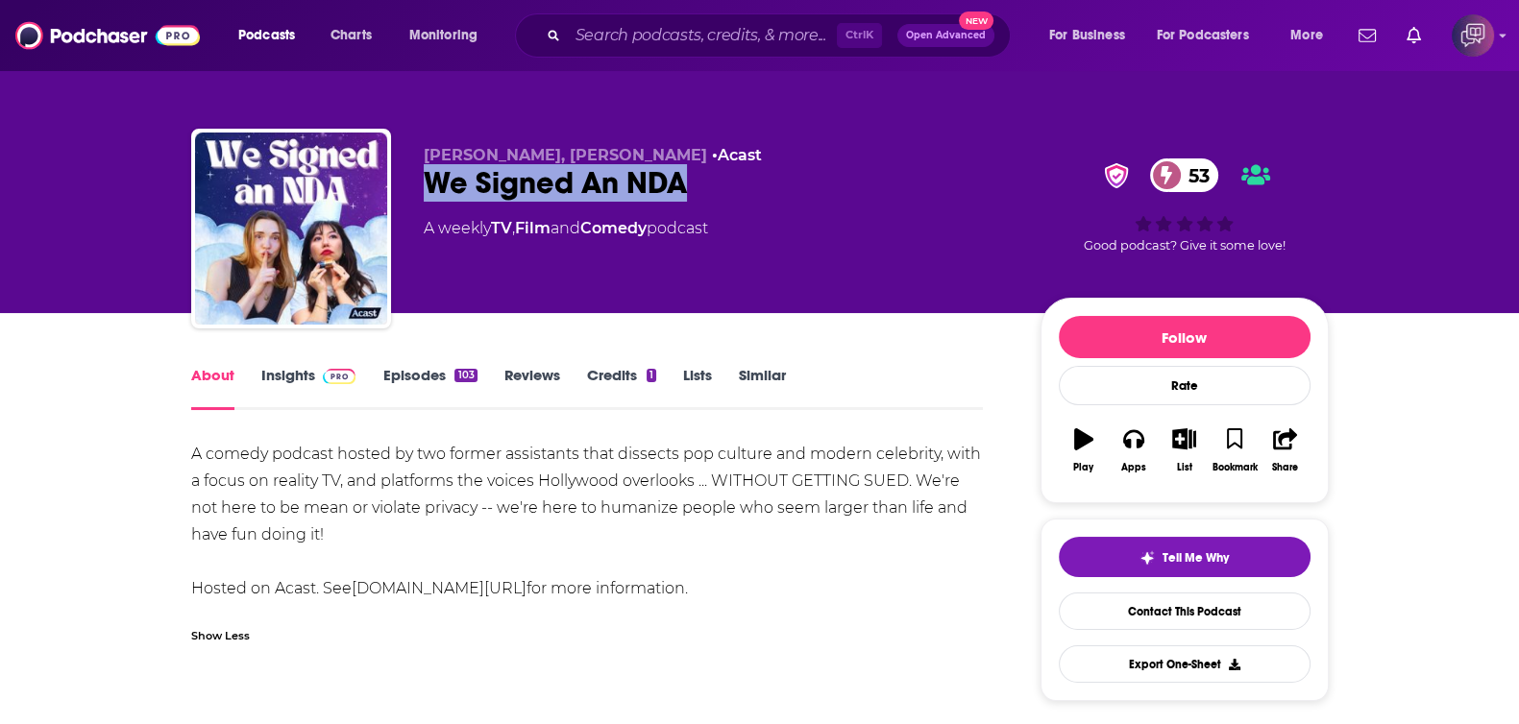
click at [776, 190] on div "We Signed An NDA 53" at bounding box center [717, 182] width 586 height 37
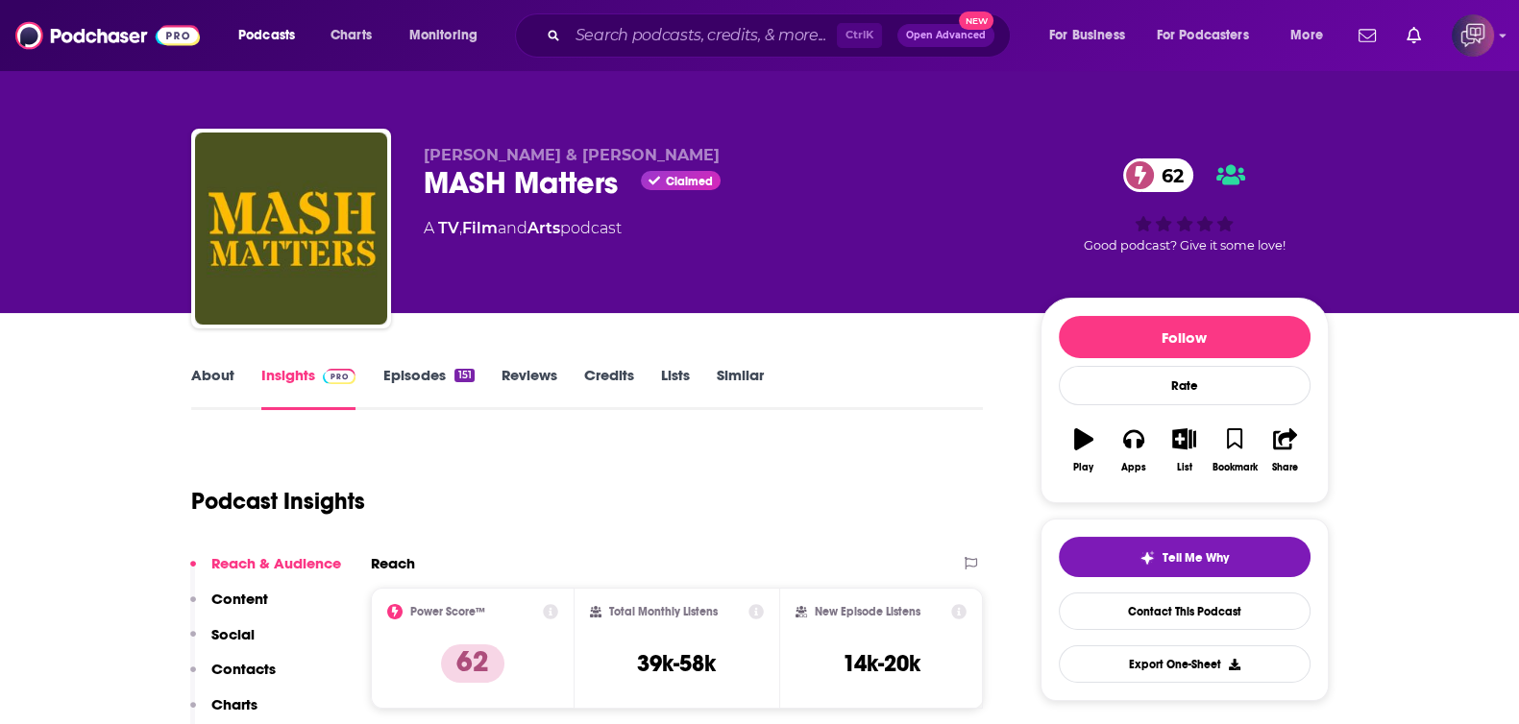
click at [192, 385] on link "About" at bounding box center [212, 388] width 43 height 44
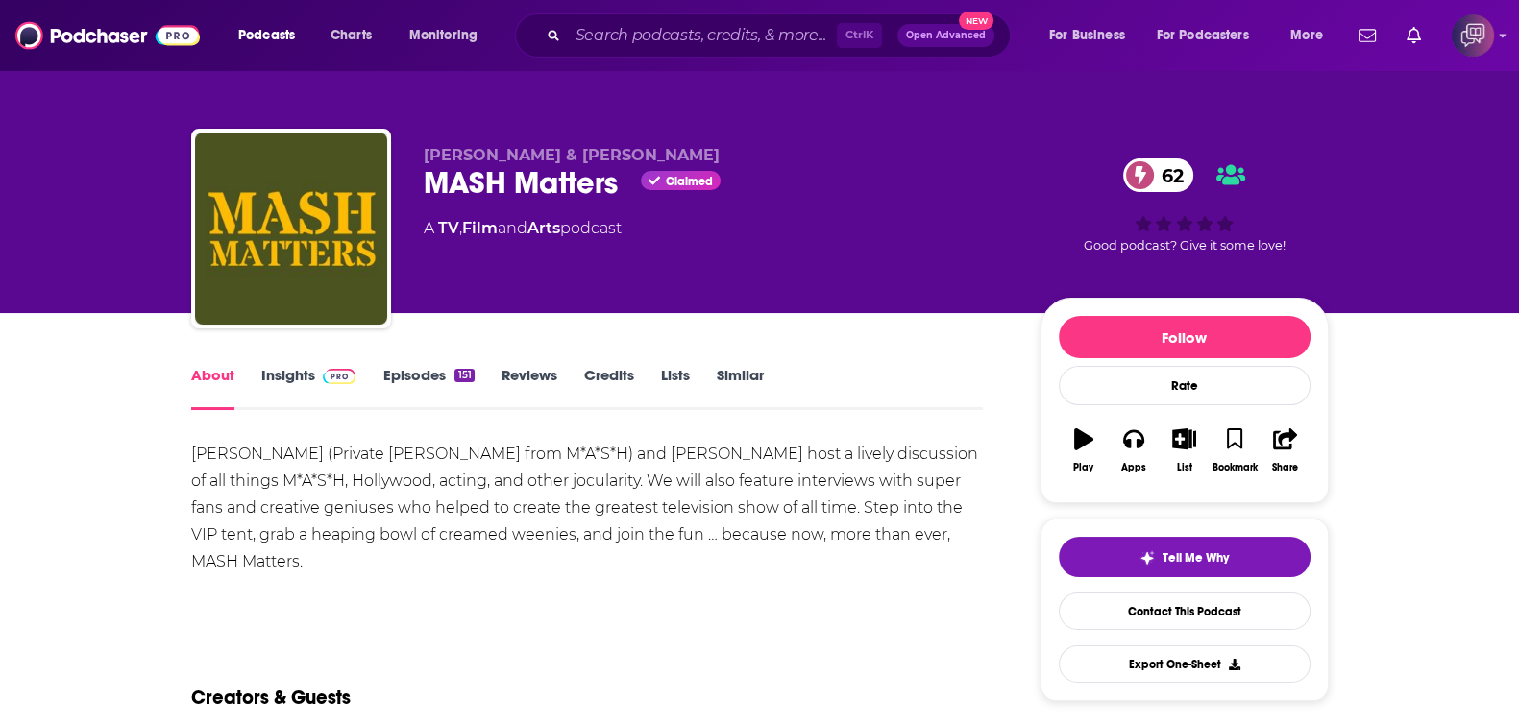
click at [280, 377] on link "Insights" at bounding box center [308, 388] width 95 height 44
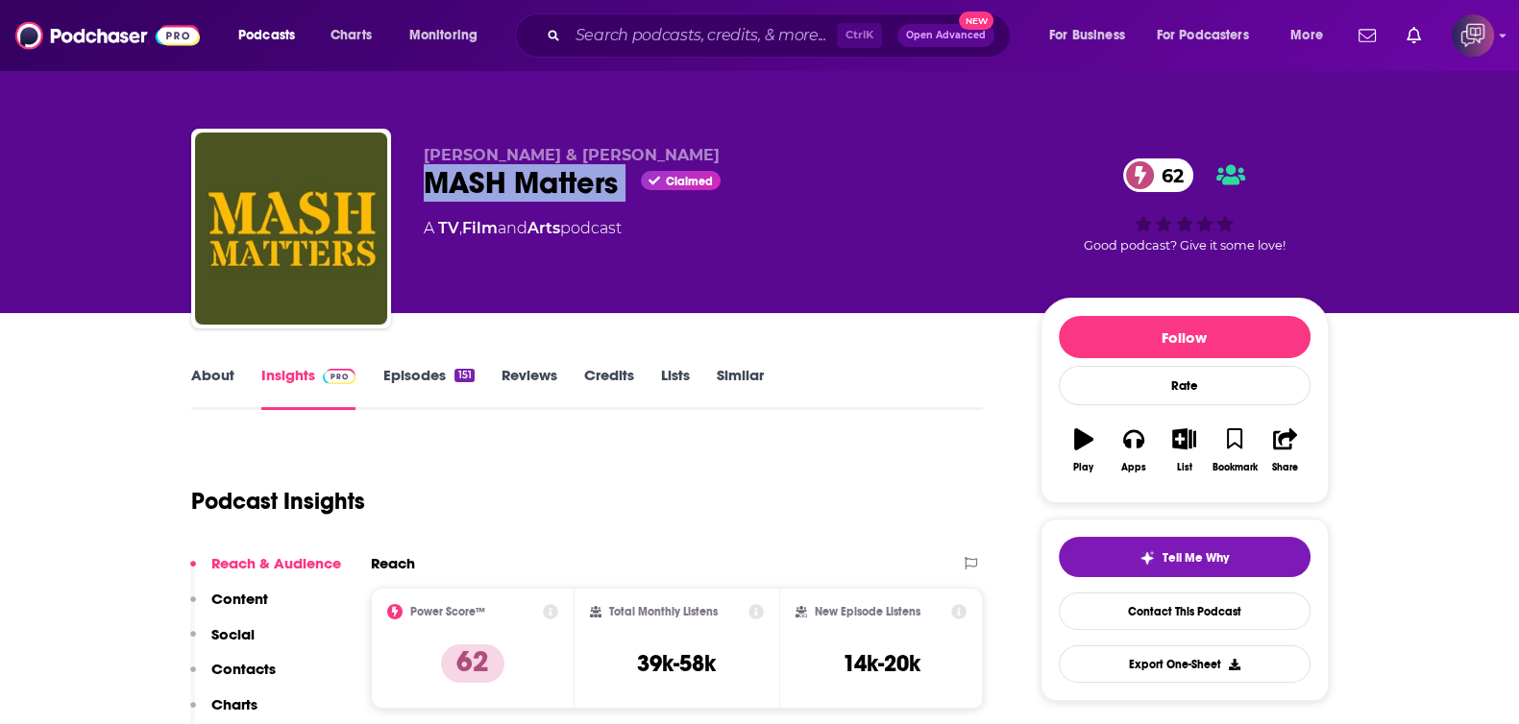
drag, startPoint x: 436, startPoint y: 179, endPoint x: 652, endPoint y: 184, distance: 216.2
click at [652, 184] on div "MASH Matters Claimed 62" at bounding box center [717, 182] width 586 height 37
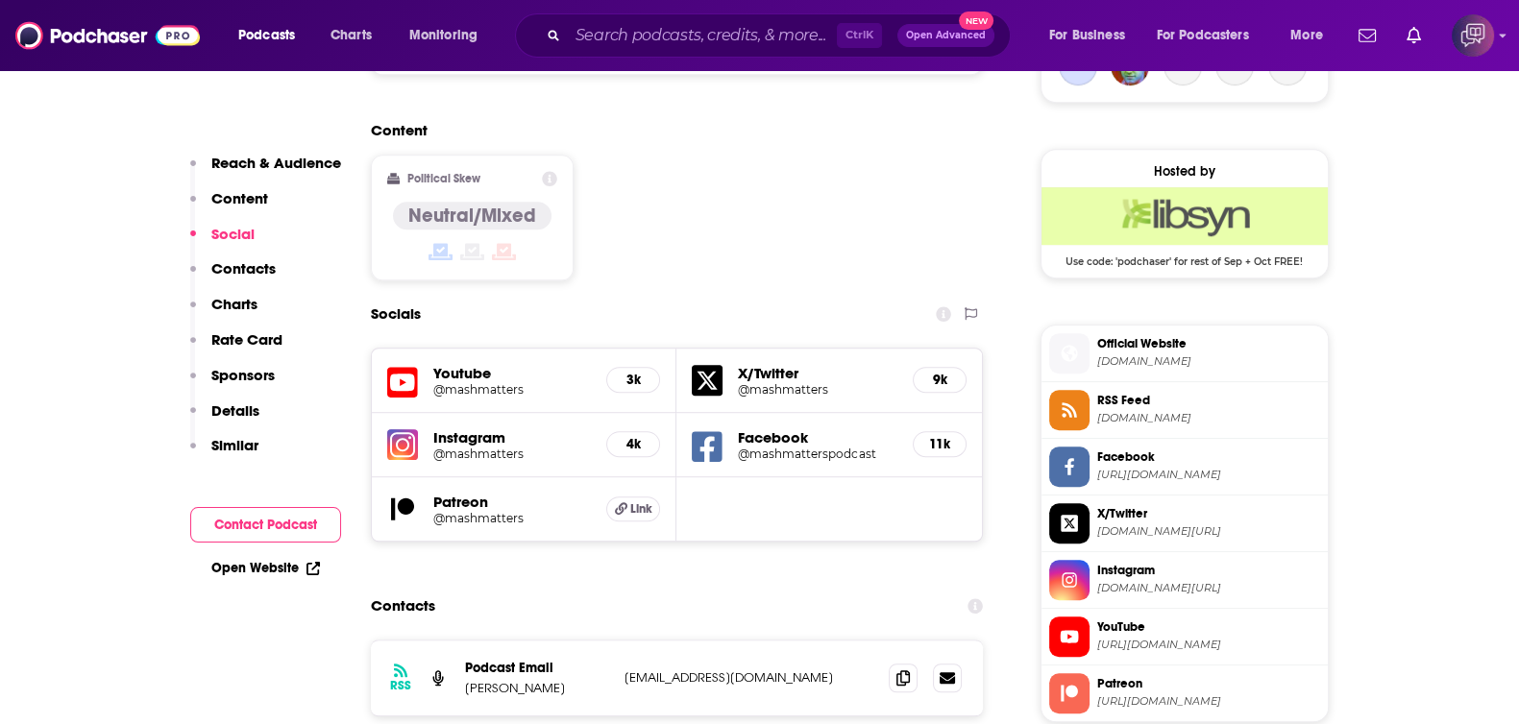
scroll to position [1560, 0]
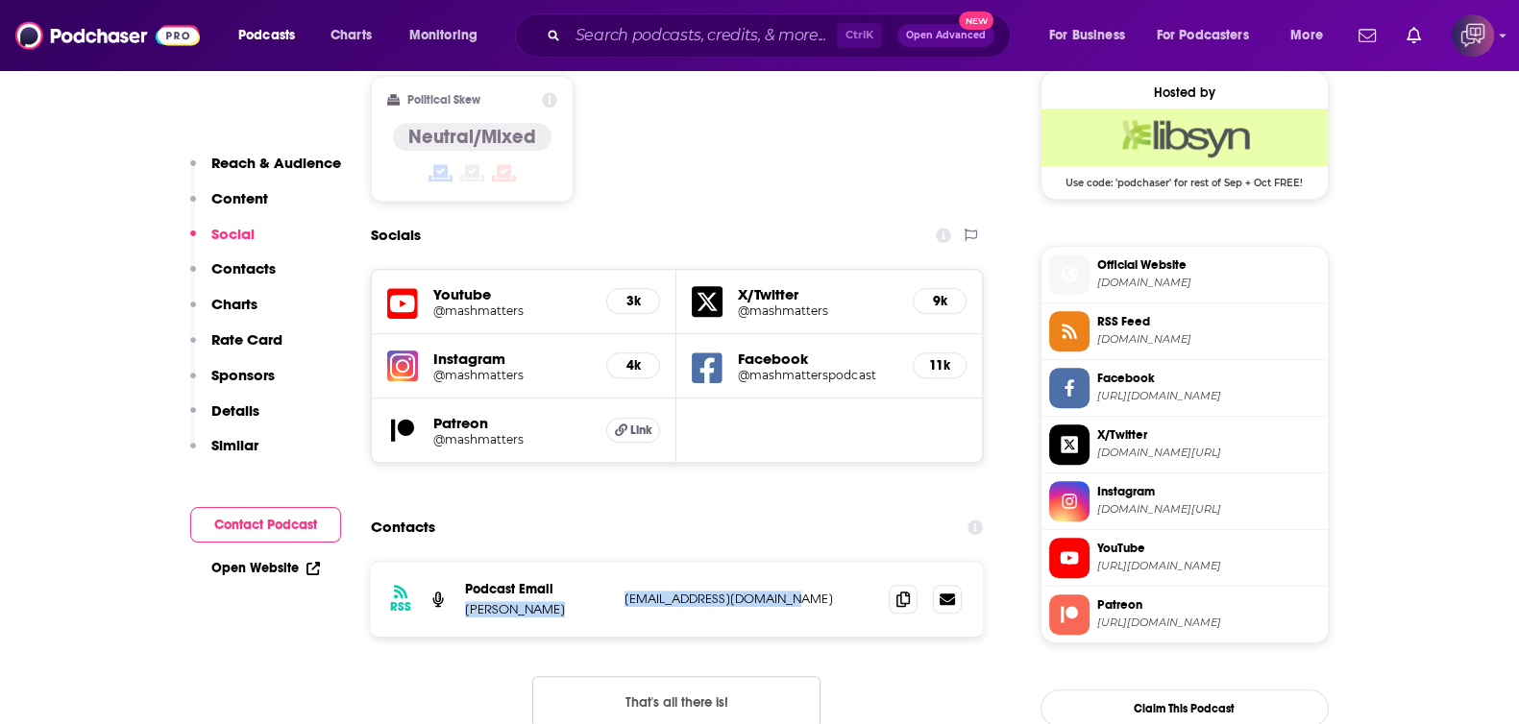
drag, startPoint x: 460, startPoint y: 488, endPoint x: 836, endPoint y: 484, distance: 375.7
click at [836, 562] on div "RSS Podcast Email Ryan Patrick ryanpatrickwoa@gmail.com ryanpatrickwoa@gmail.com" at bounding box center [677, 599] width 613 height 75
copy div "Ryan Patrick ryanpatrickwoa@gmail.com"
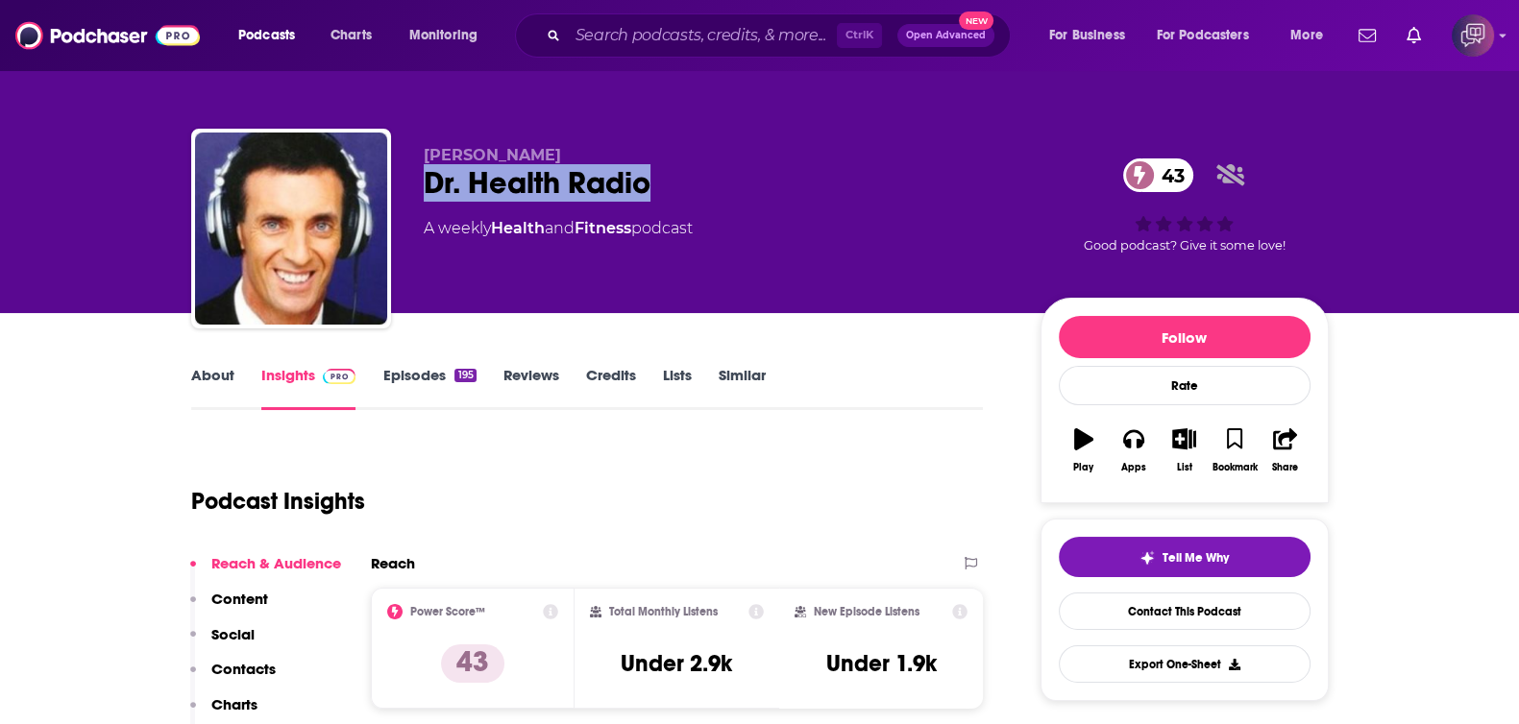
drag, startPoint x: 421, startPoint y: 204, endPoint x: 725, endPoint y: 170, distance: 306.4
click at [725, 170] on div "[PERSON_NAME] Dr. Health Radio 43 A weekly Health and Fitness podcast 43 Good p…" at bounding box center [760, 233] width 1138 height 208
click at [193, 385] on link "About" at bounding box center [212, 388] width 43 height 44
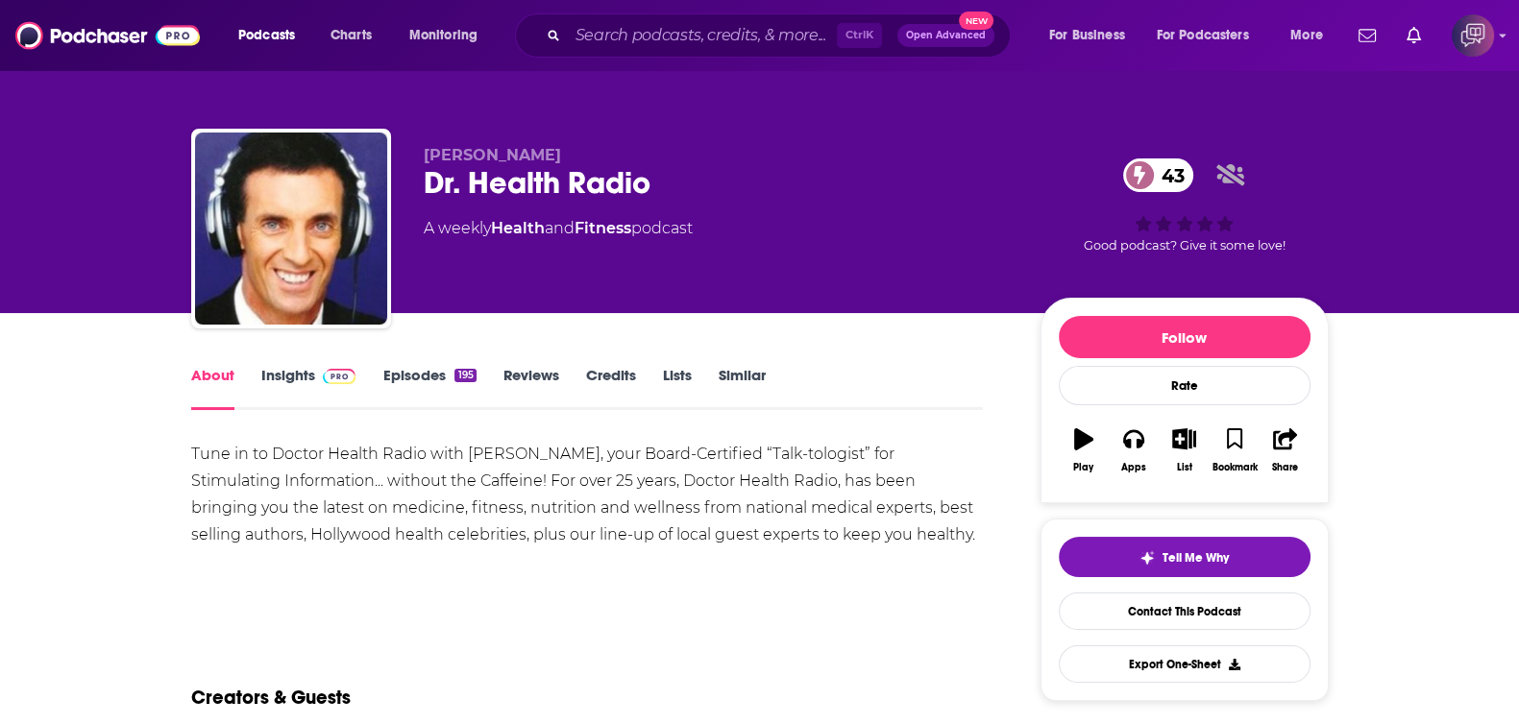
drag, startPoint x: 418, startPoint y: 180, endPoint x: 735, endPoint y: 158, distance: 317.8
click at [735, 158] on div "David Snow Dr. Health Radio 43 A weekly Health and Fitness podcast 43 Good podc…" at bounding box center [760, 233] width 1138 height 208
drag, startPoint x: 672, startPoint y: 171, endPoint x: 404, endPoint y: 169, distance: 267.1
click at [404, 169] on div "David Snow Dr. Health Radio 43 A weekly Health and Fitness podcast 43 Good podc…" at bounding box center [760, 233] width 1138 height 208
copy h1 "Dr. Health Radio"
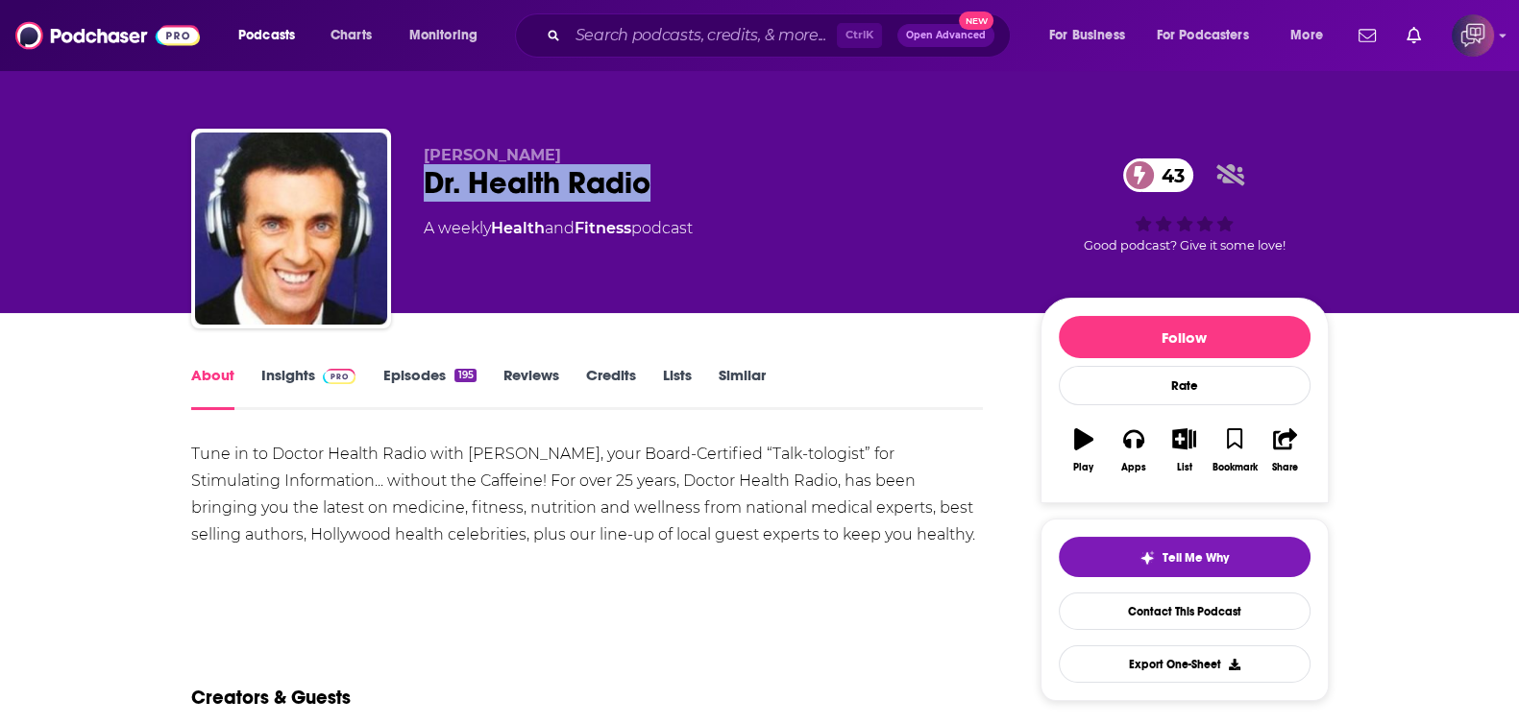
click at [309, 380] on link "Insights" at bounding box center [308, 388] width 95 height 44
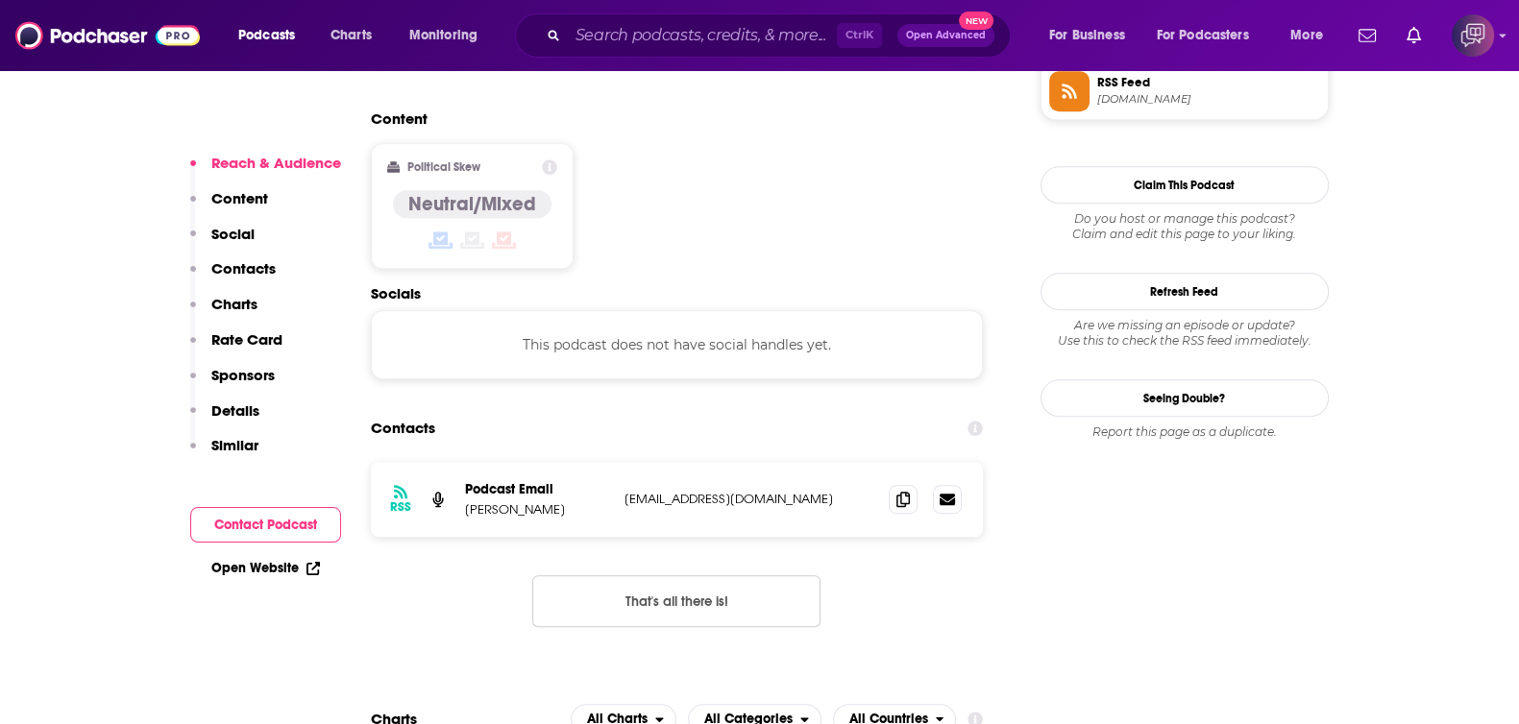
scroll to position [1560, 0]
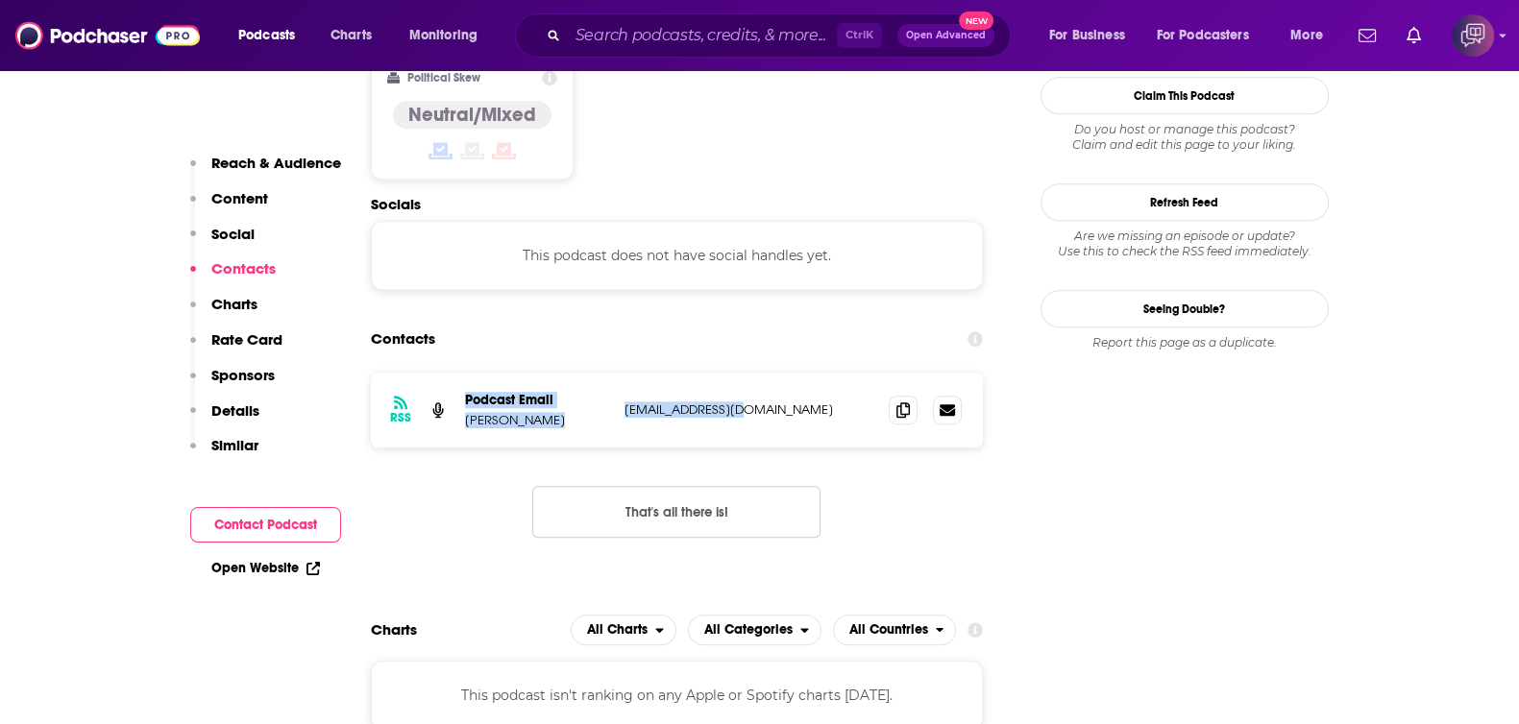
drag, startPoint x: 675, startPoint y: 344, endPoint x: 798, endPoint y: 339, distance: 123.1
click at [798, 373] on div "RSS Podcast Email Andy Santamaria andys@salemsf.com andys@salemsf.com" at bounding box center [677, 410] width 613 height 75
click at [784, 402] on p "andys@salemsf.com" at bounding box center [750, 410] width 250 height 16
click at [475, 412] on p "Andy Santamaria" at bounding box center [537, 420] width 144 height 16
drag, startPoint x: 465, startPoint y: 349, endPoint x: 755, endPoint y: 331, distance: 290.7
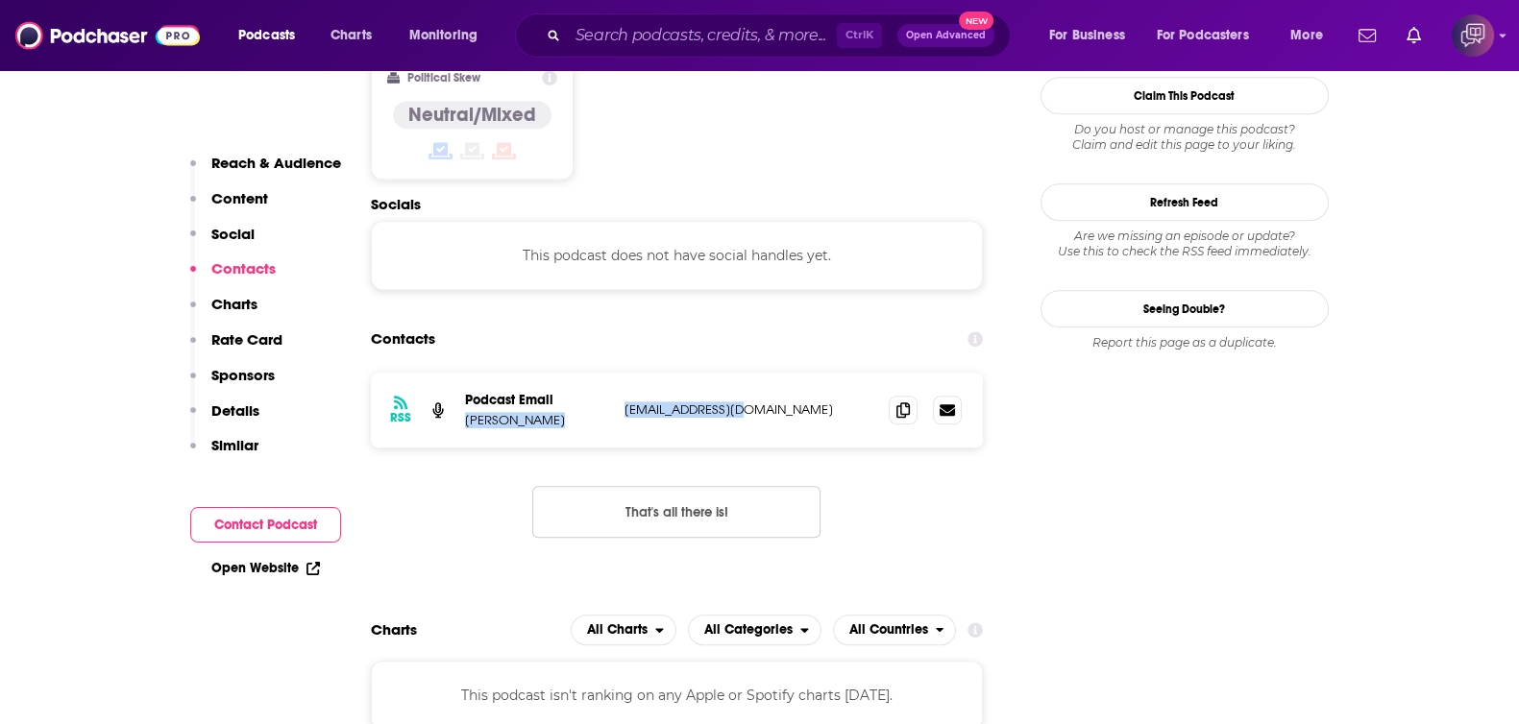
click at [0, 0] on div "Podcast Email Andy Santamaria andys@salemsf.com andys@salemsf.com" at bounding box center [0, 0] width 0 height 0
copy div "Andy Santamaria andys@salemsf.com"
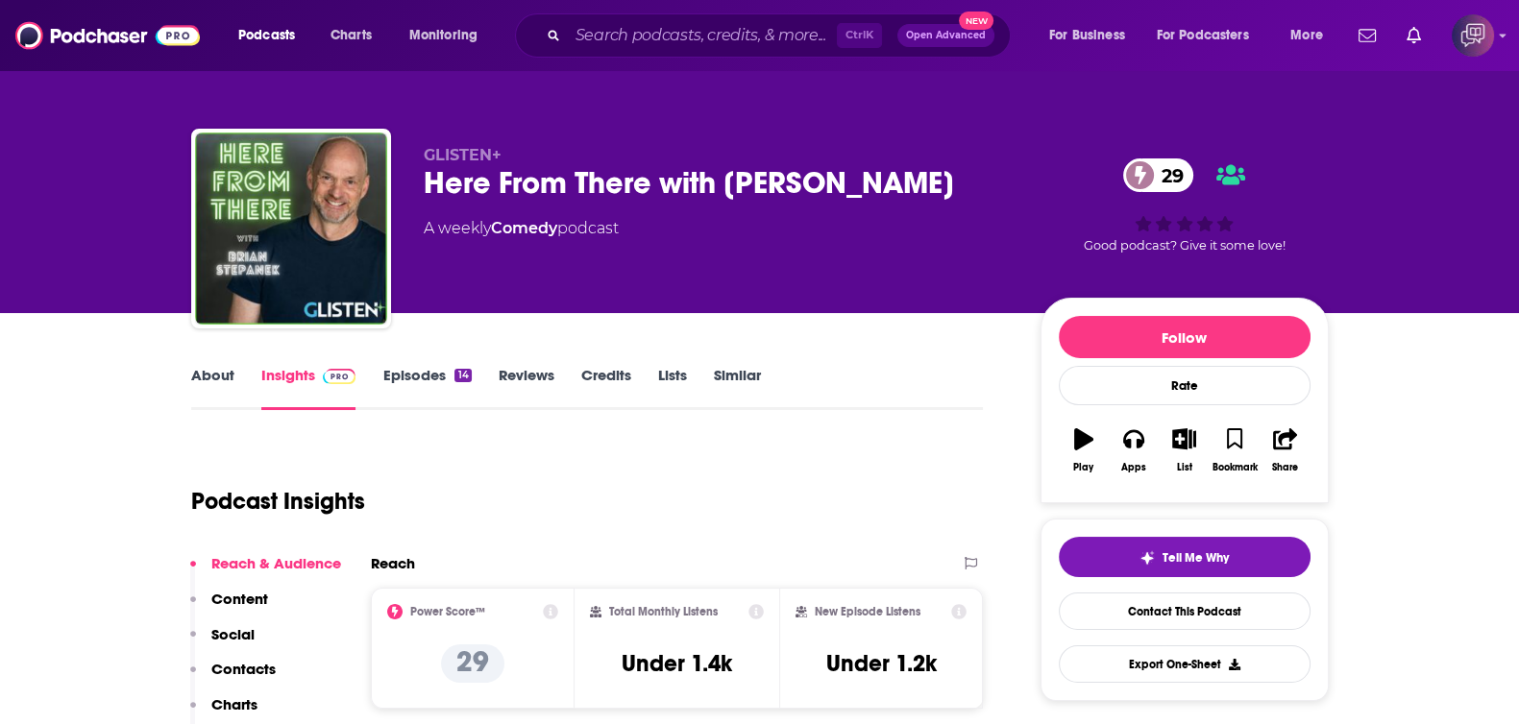
drag, startPoint x: 484, startPoint y: 187, endPoint x: 987, endPoint y: 179, distance: 502.6
click at [987, 179] on div "GLISTEN+ Here From There with [PERSON_NAME] 29 A weekly Comedy podcast 29 Good …" at bounding box center [760, 233] width 1138 height 208
click at [201, 378] on link "About" at bounding box center [212, 388] width 43 height 44
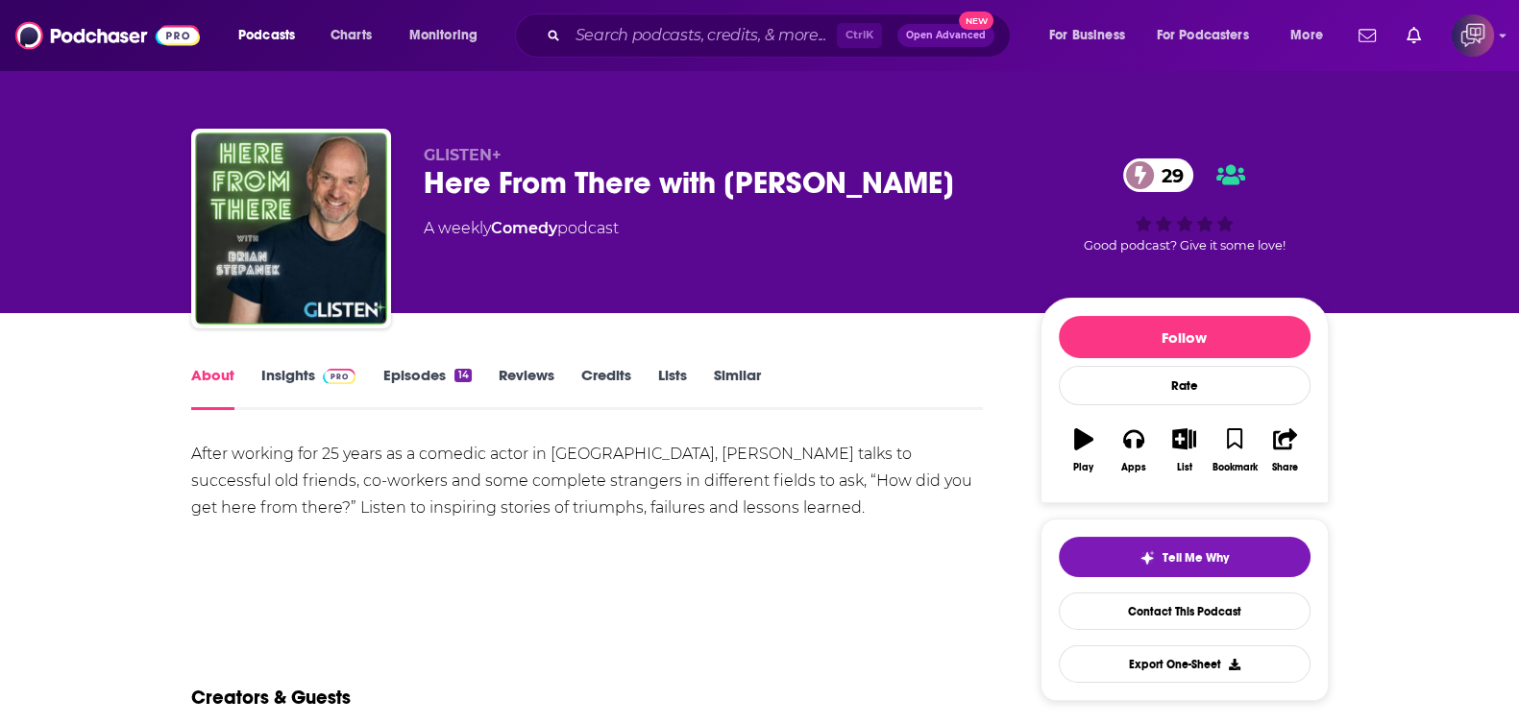
click at [296, 381] on link "Insights" at bounding box center [308, 388] width 95 height 44
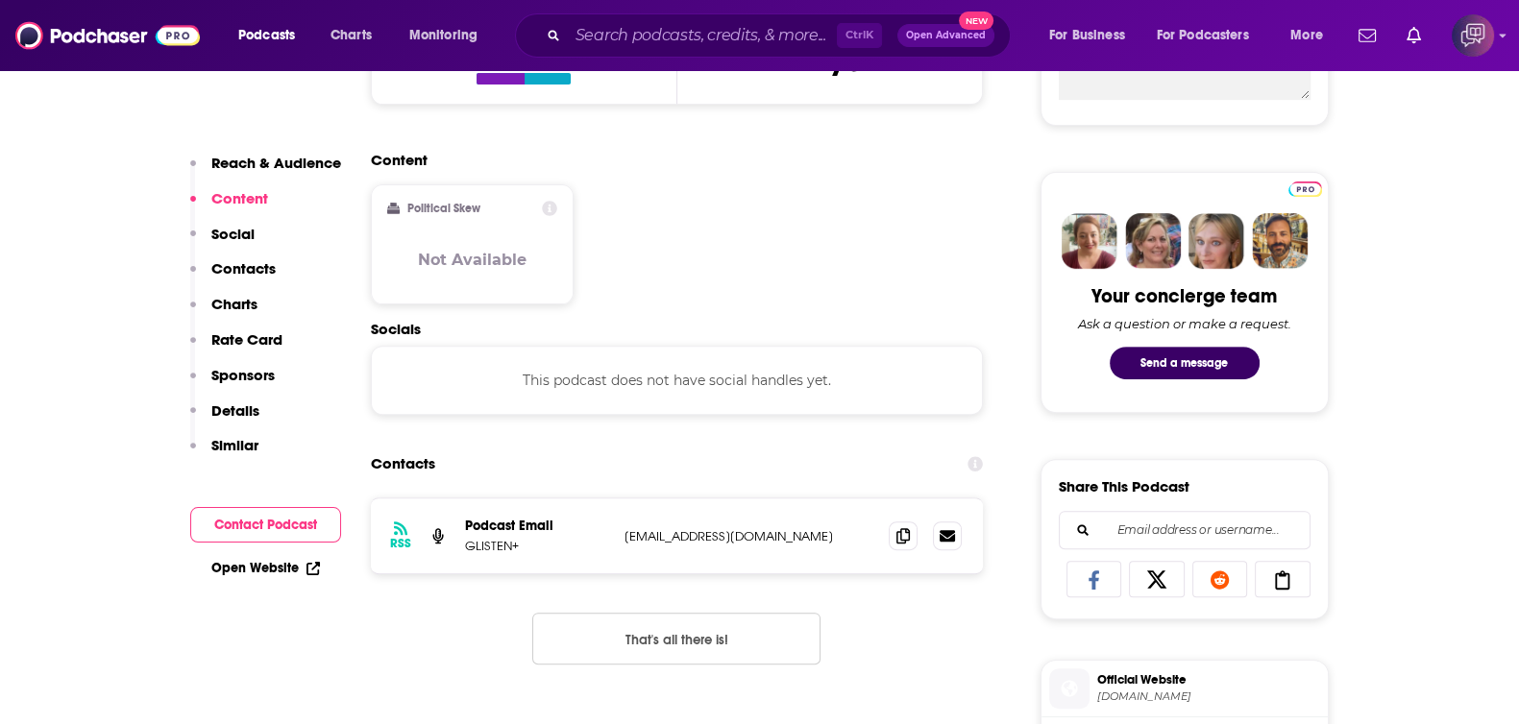
scroll to position [960, 0]
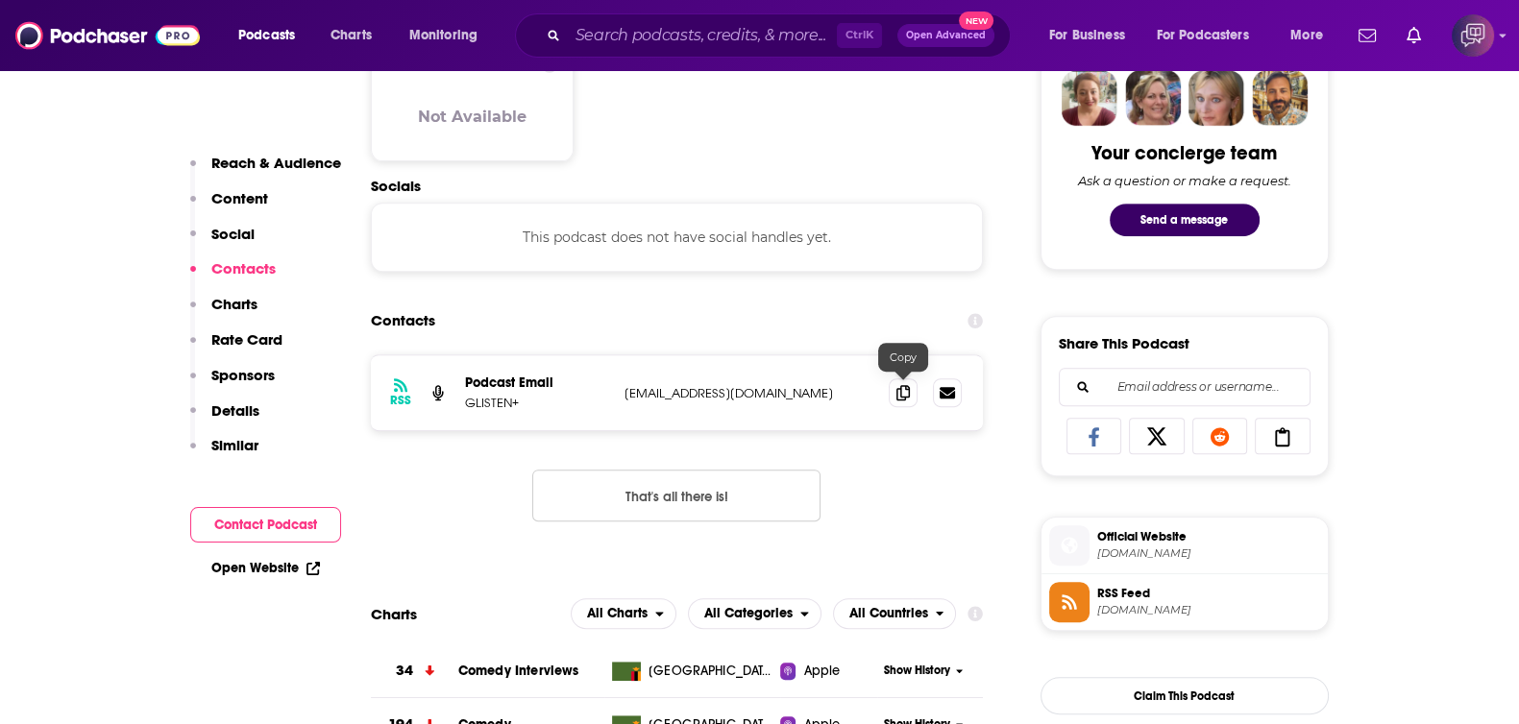
drag, startPoint x: 908, startPoint y: 392, endPoint x: 576, endPoint y: 7, distance: 508.2
click at [907, 392] on icon at bounding box center [902, 392] width 13 height 15
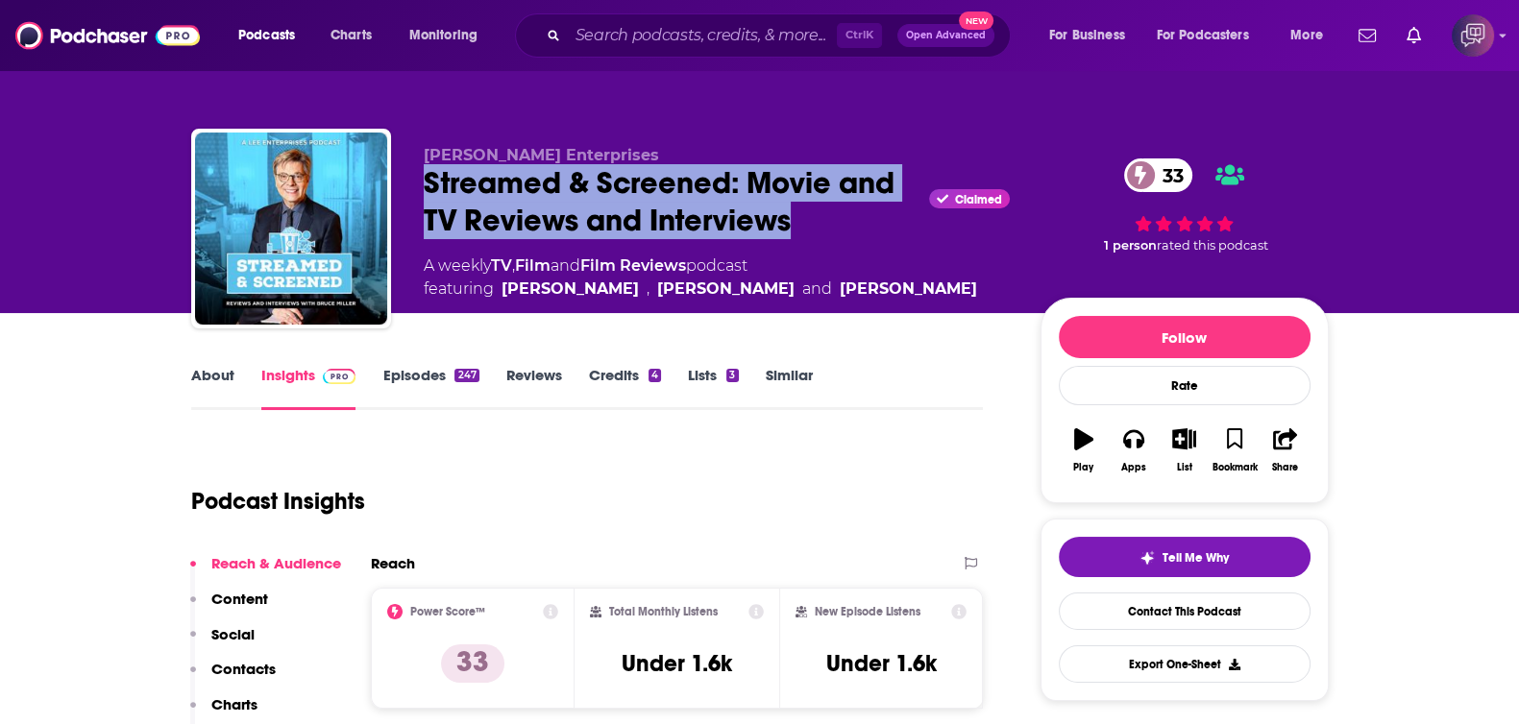
drag, startPoint x: 394, startPoint y: 181, endPoint x: 377, endPoint y: 369, distance: 189.1
click at [831, 215] on div "Lee Enterprises Streamed & Screened: Movie and TV Reviews and Interviews Claime…" at bounding box center [760, 233] width 1138 height 208
copy h2 "Streamed & Screened: Movie and TV Reviews and Interviews"
click at [205, 380] on link "About" at bounding box center [212, 388] width 43 height 44
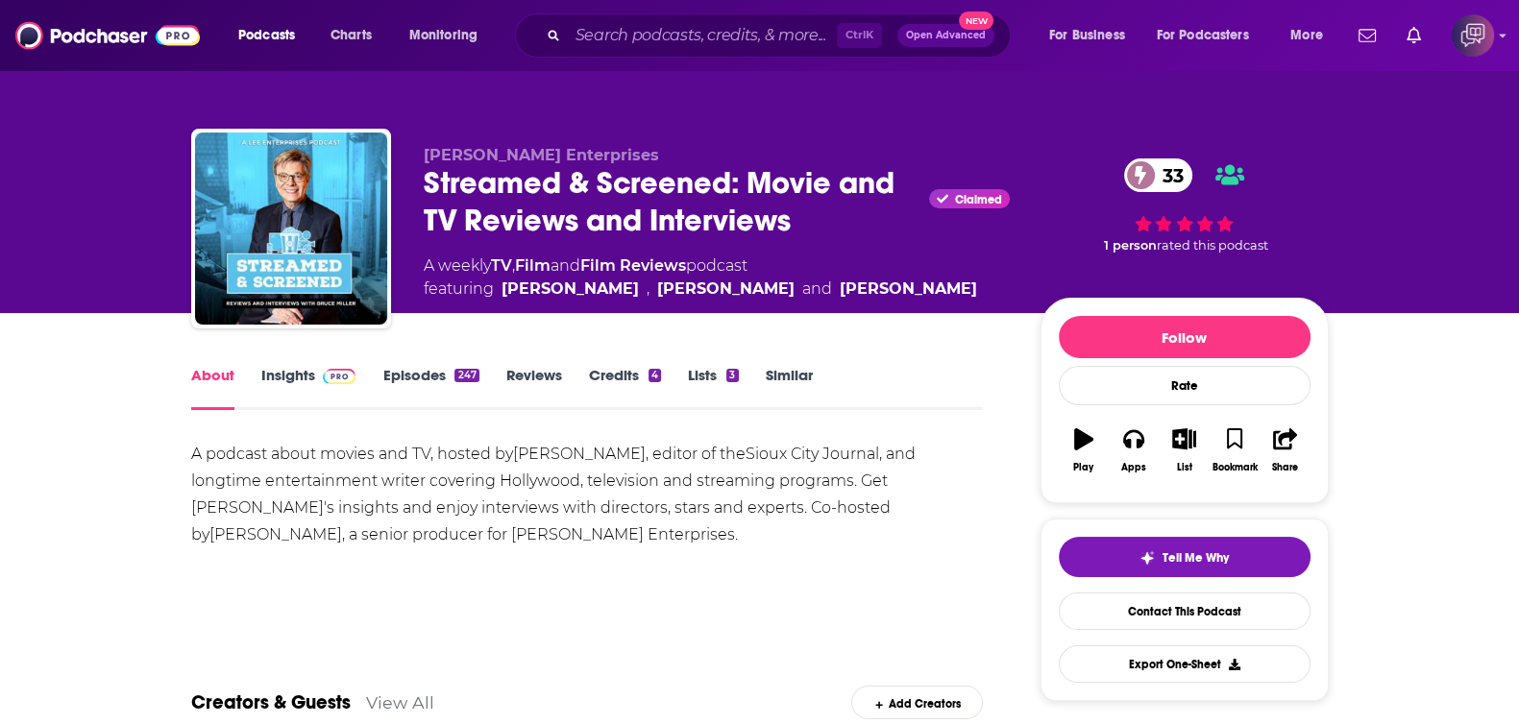
click at [274, 403] on link "Insights" at bounding box center [308, 388] width 95 height 44
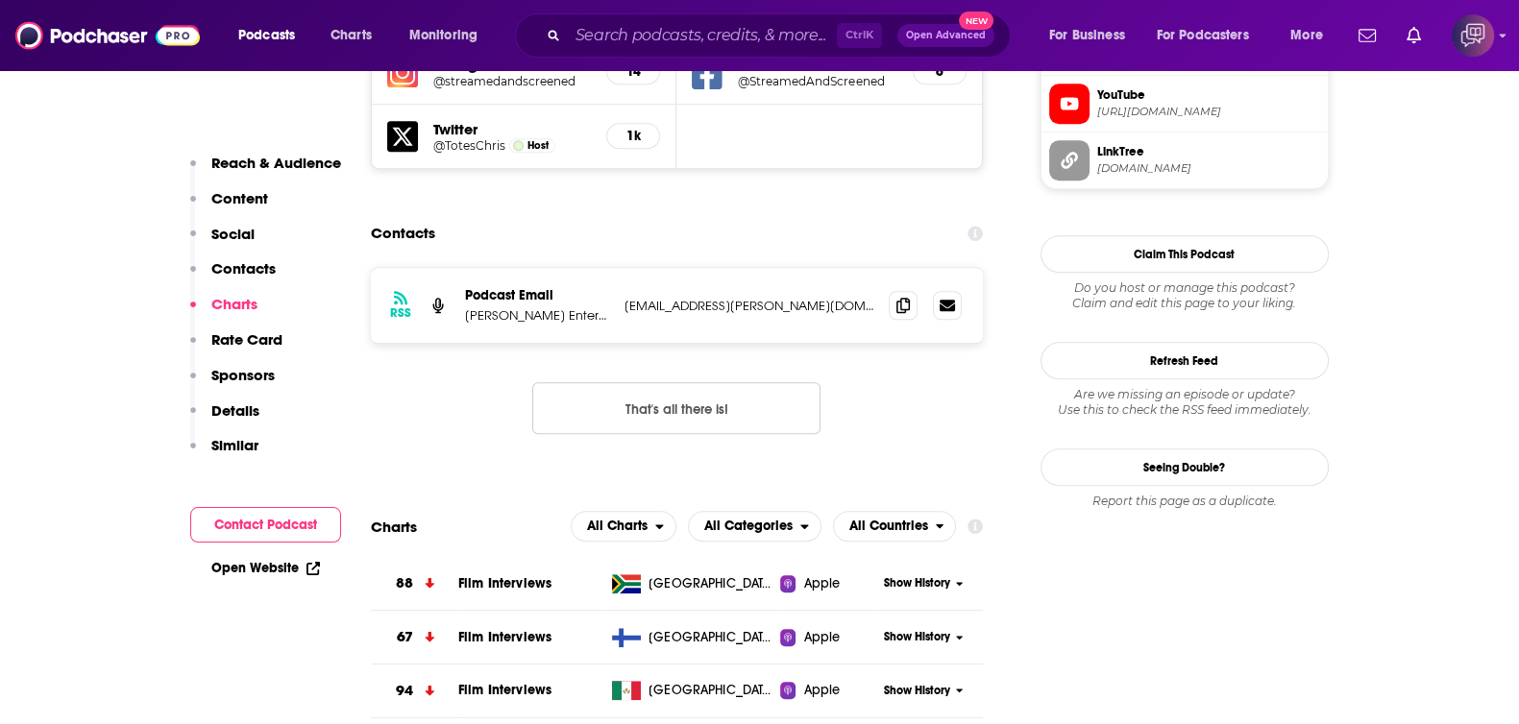
scroll to position [1801, 0]
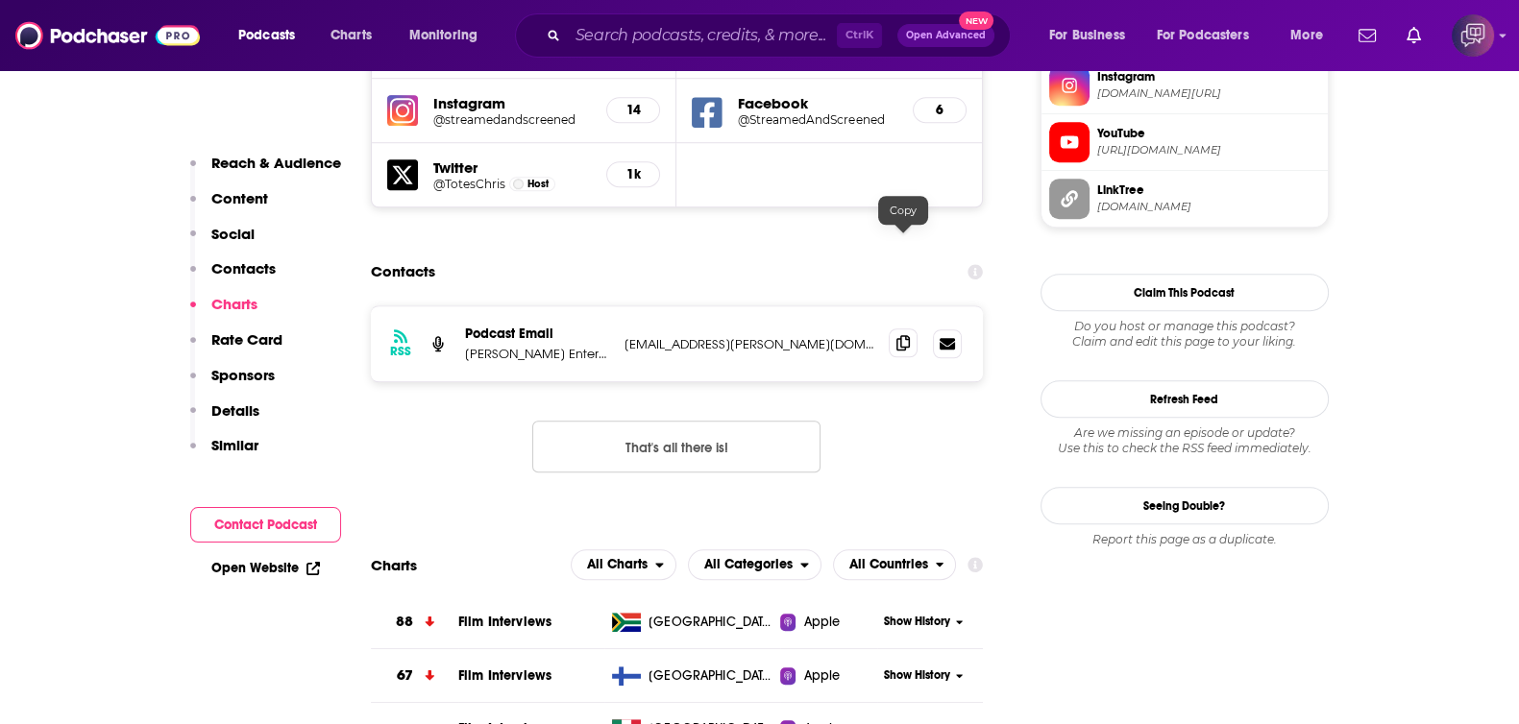
click at [904, 335] on icon at bounding box center [902, 342] width 13 height 15
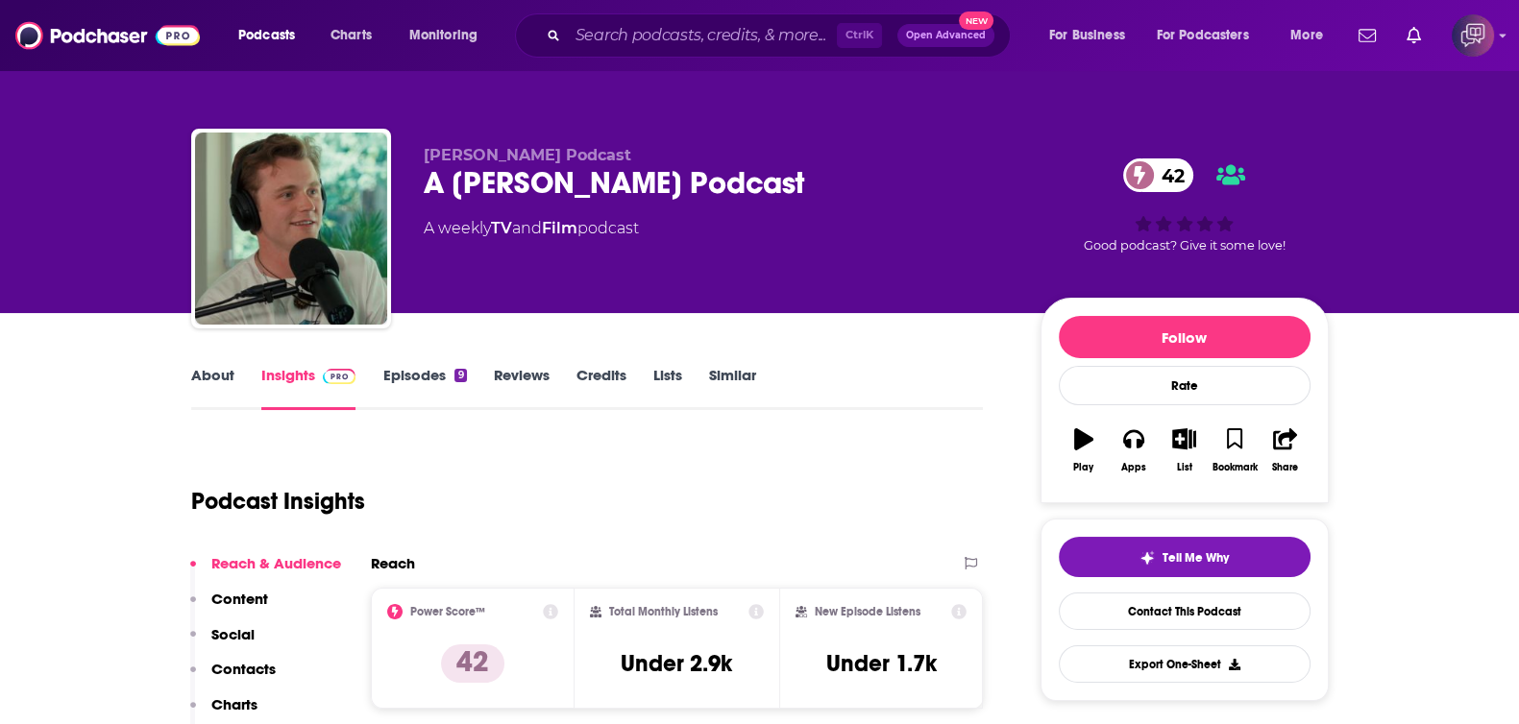
drag, startPoint x: 596, startPoint y: 184, endPoint x: 813, endPoint y: 190, distance: 217.2
click at [813, 190] on div "[PERSON_NAME] Podcast A [PERSON_NAME] Podcast 42 A weekly TV and Film podcast 4…" at bounding box center [760, 233] width 1138 height 208
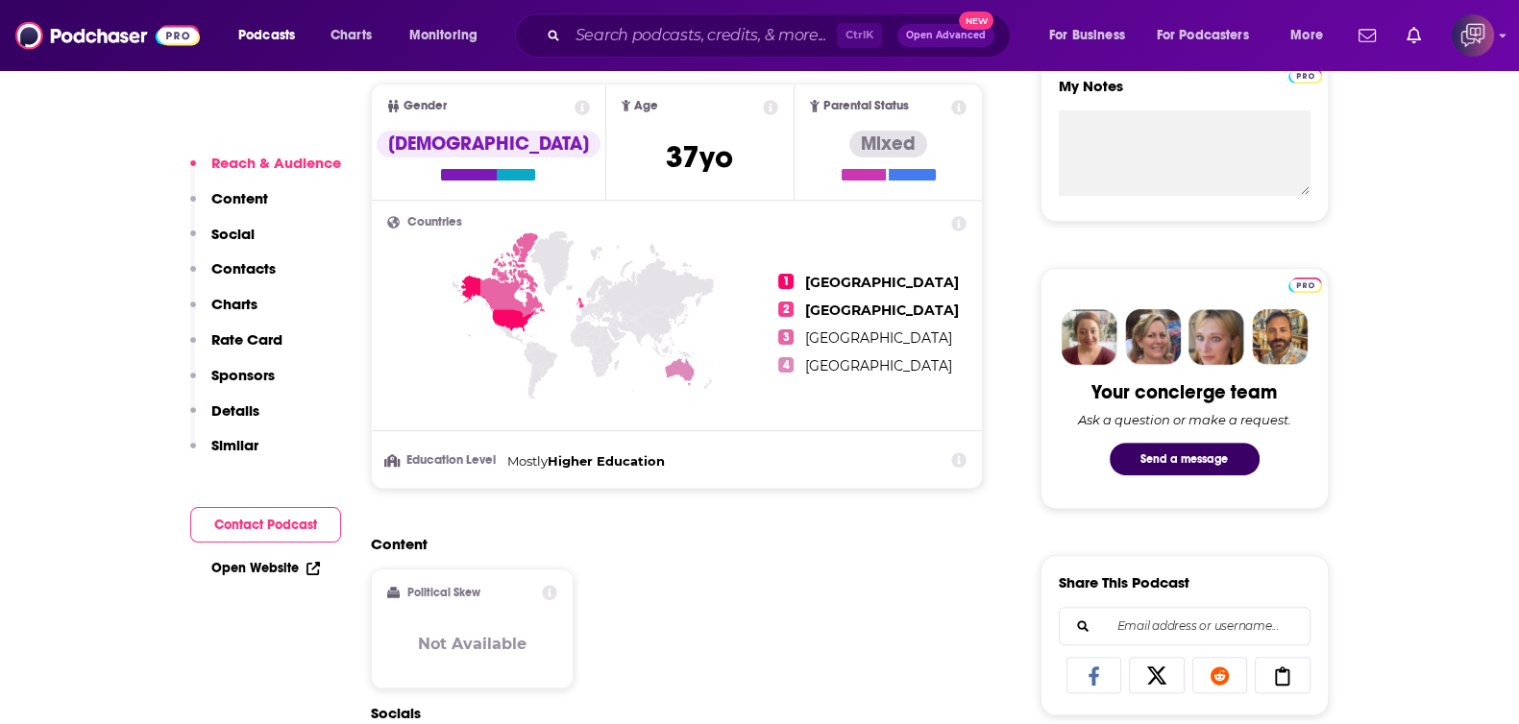
scroll to position [1321, 0]
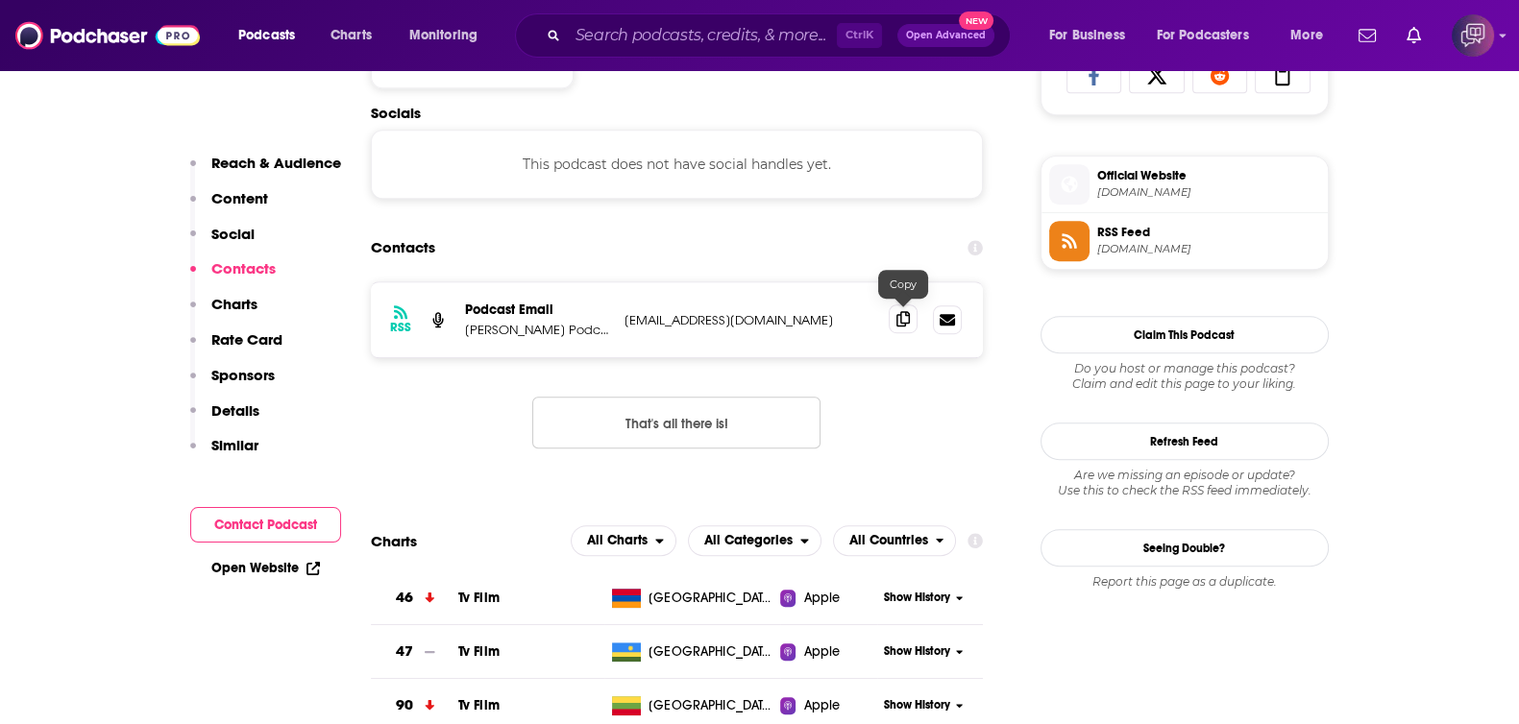
click at [899, 311] on icon at bounding box center [902, 318] width 13 height 15
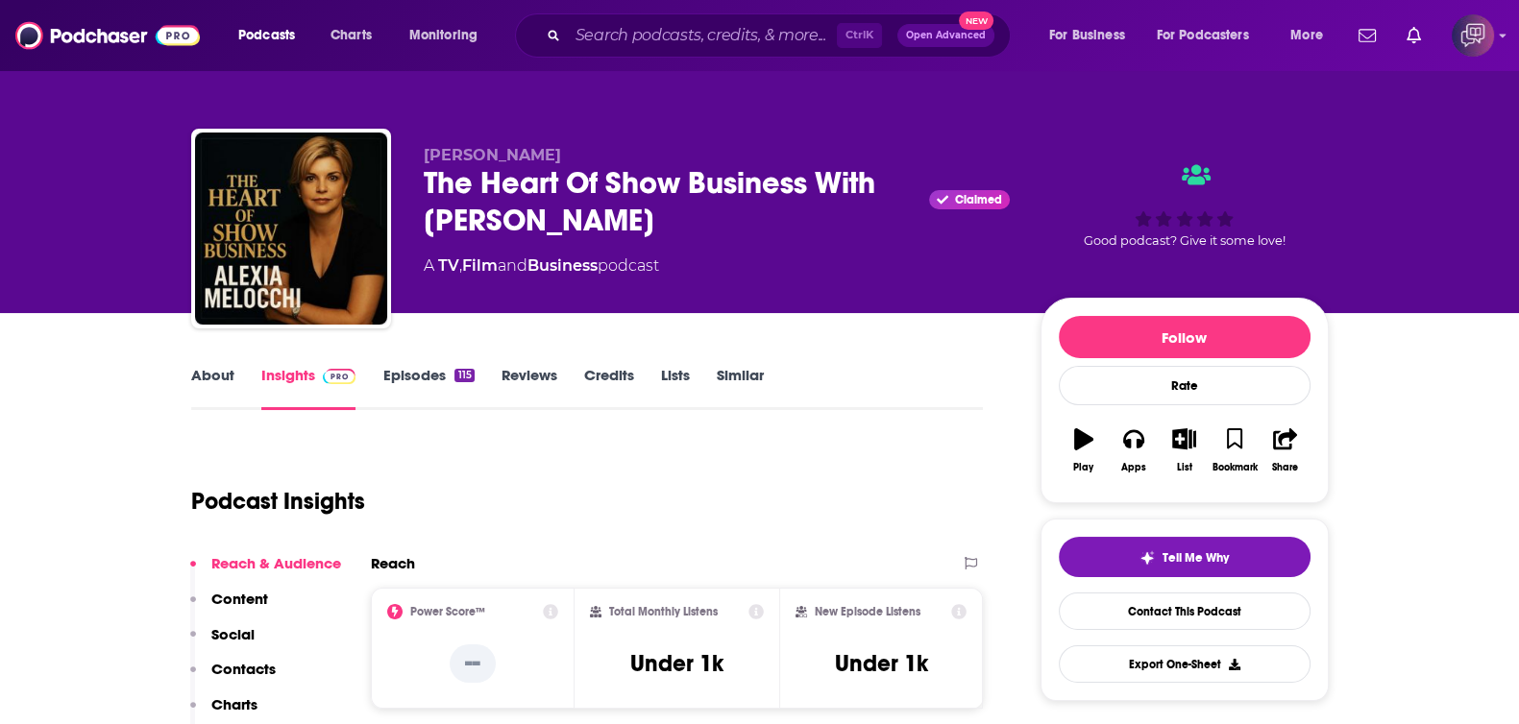
drag, startPoint x: 421, startPoint y: 199, endPoint x: 705, endPoint y: 235, distance: 286.7
click at [705, 235] on div "[PERSON_NAME] The Heart Of Show Business With [PERSON_NAME] Claimed A TV , Film…" at bounding box center [760, 233] width 1138 height 208
copy h2 "The Heart Of Show Business With Alexia Melocchi"
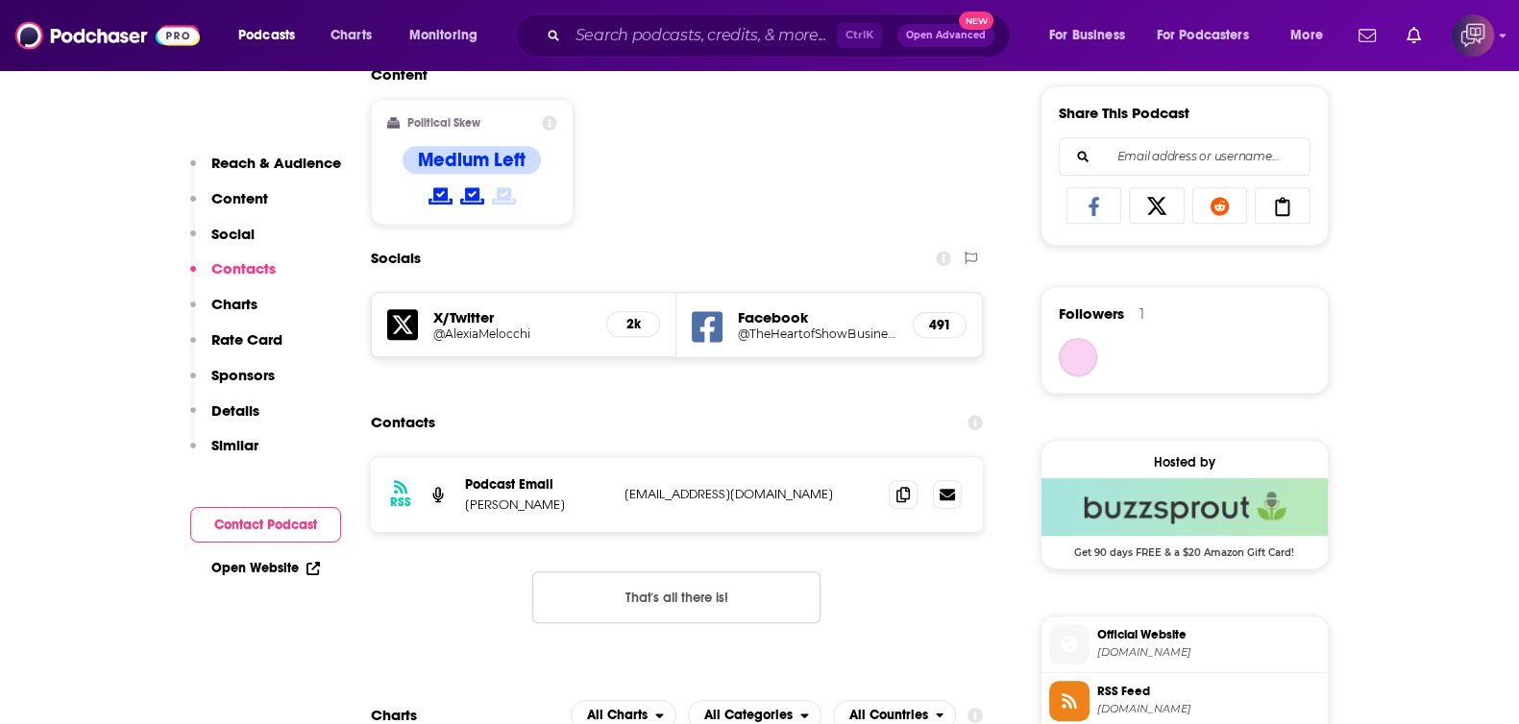
scroll to position [1321, 0]
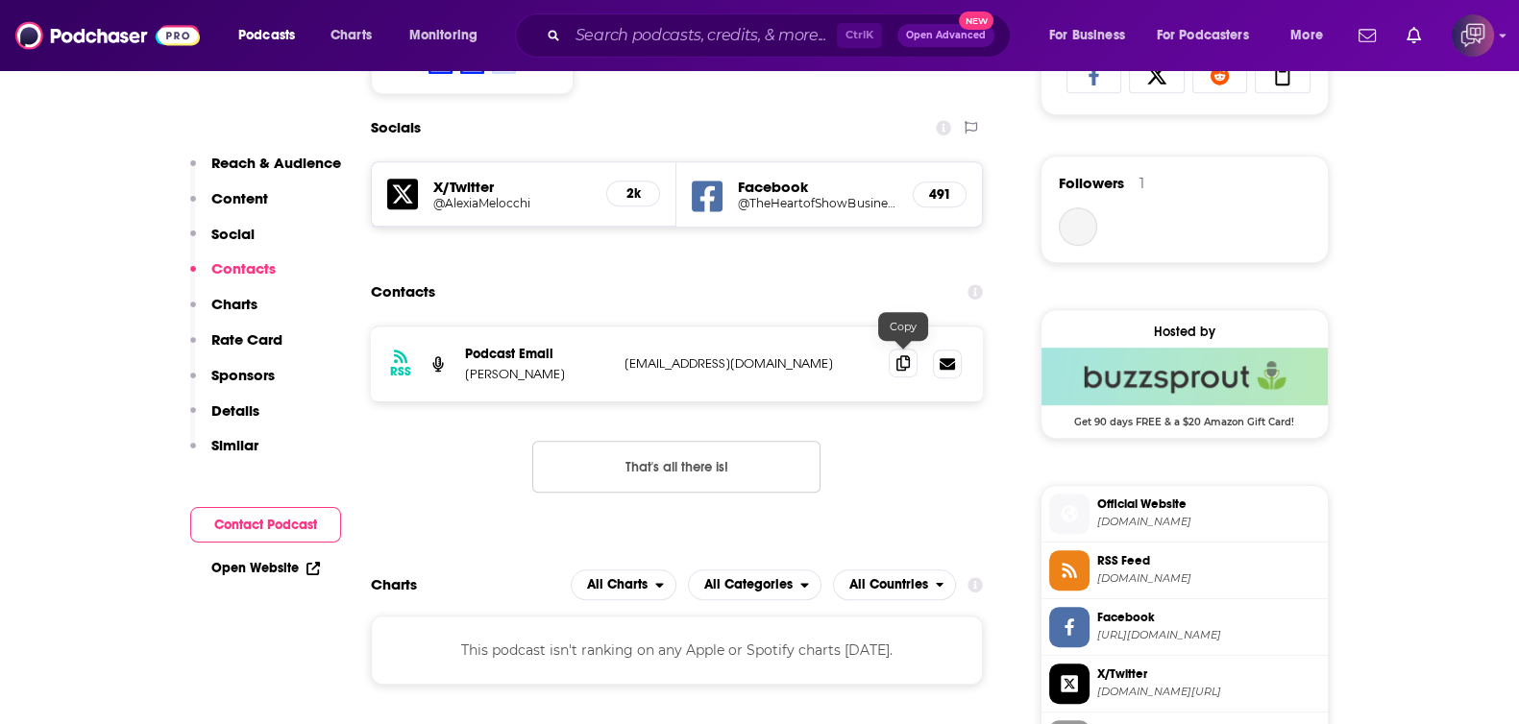
click at [906, 355] on icon at bounding box center [902, 362] width 13 height 15
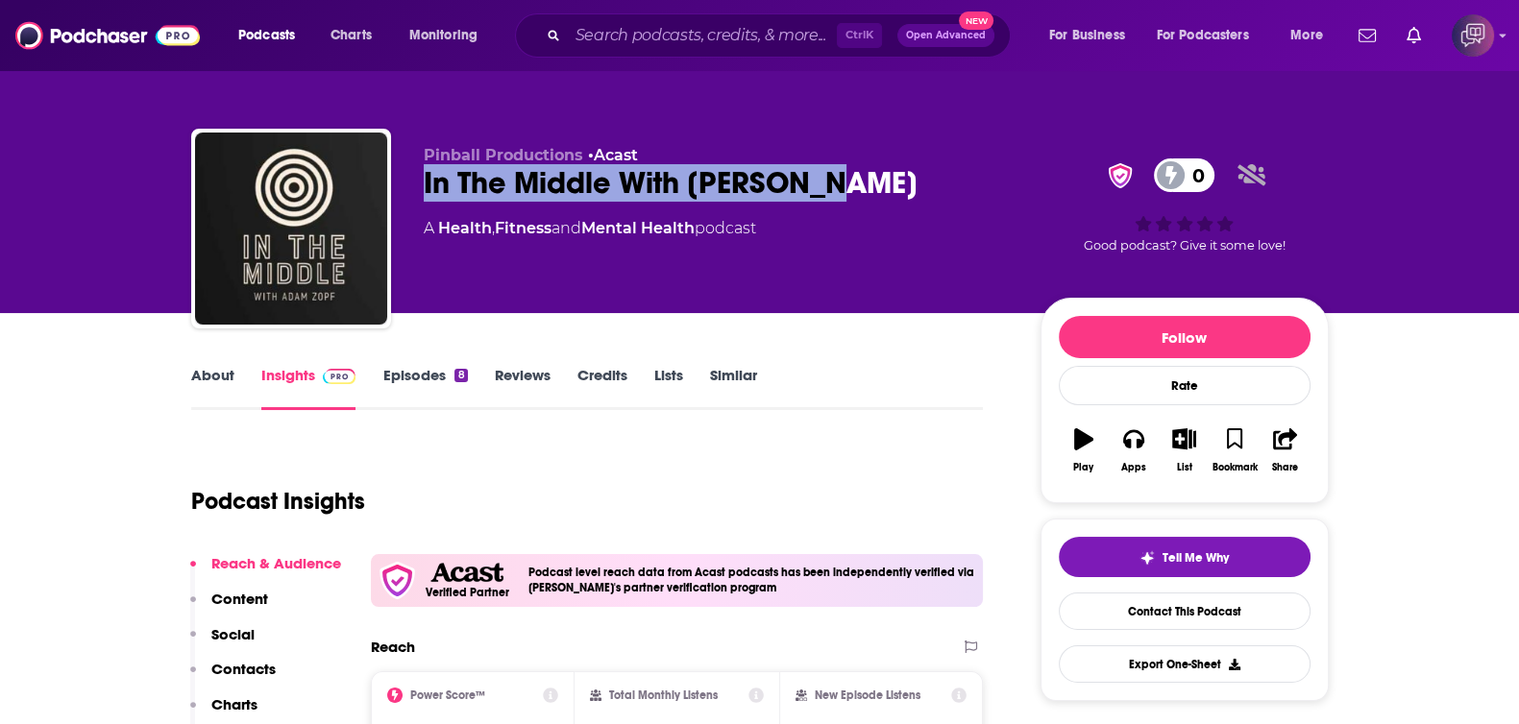
drag, startPoint x: 504, startPoint y: 185, endPoint x: 903, endPoint y: 179, distance: 398.8
click at [903, 179] on div "Pinball Productions • Acast In The Middle With [PERSON_NAME] 0 A Health , Fitne…" at bounding box center [760, 233] width 1138 height 208
copy h2 "In The Middle With [PERSON_NAME]"
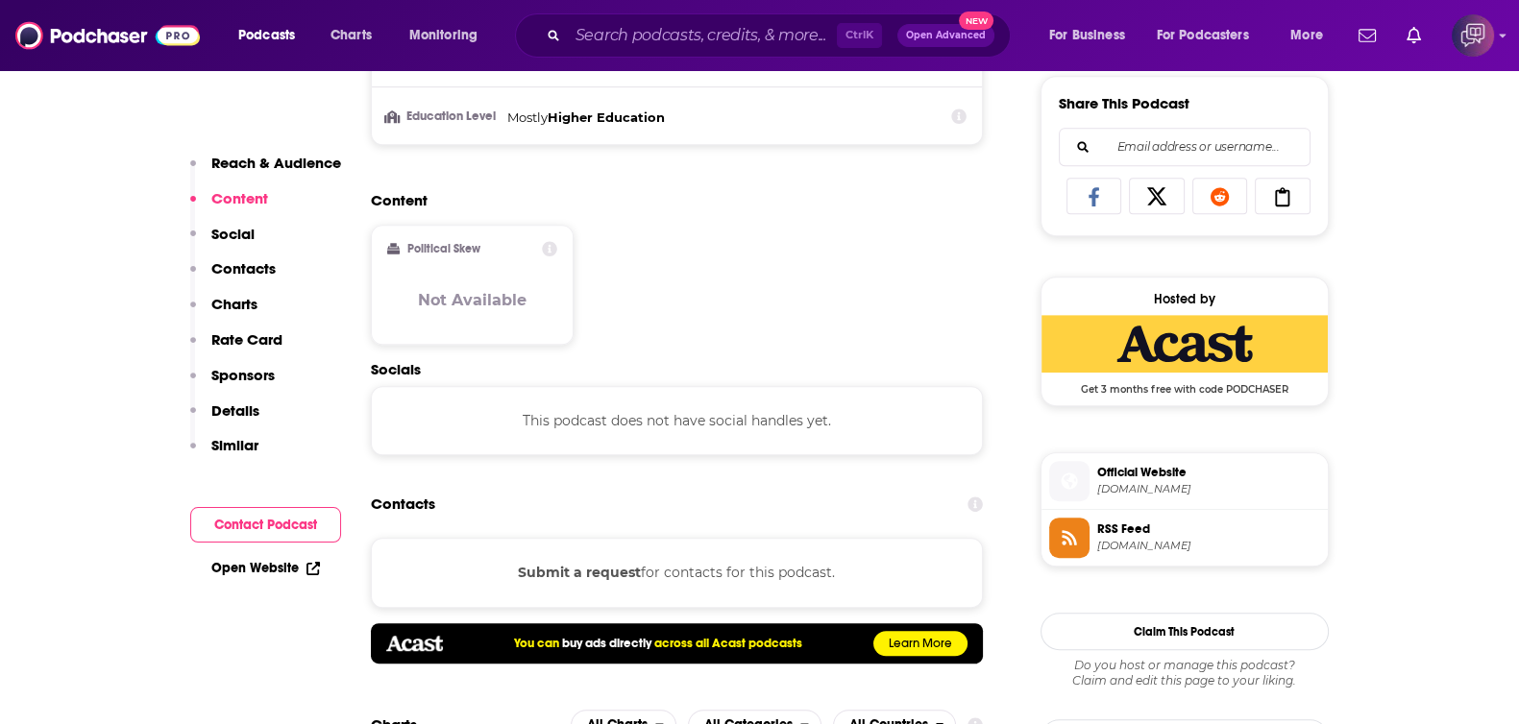
scroll to position [1201, 0]
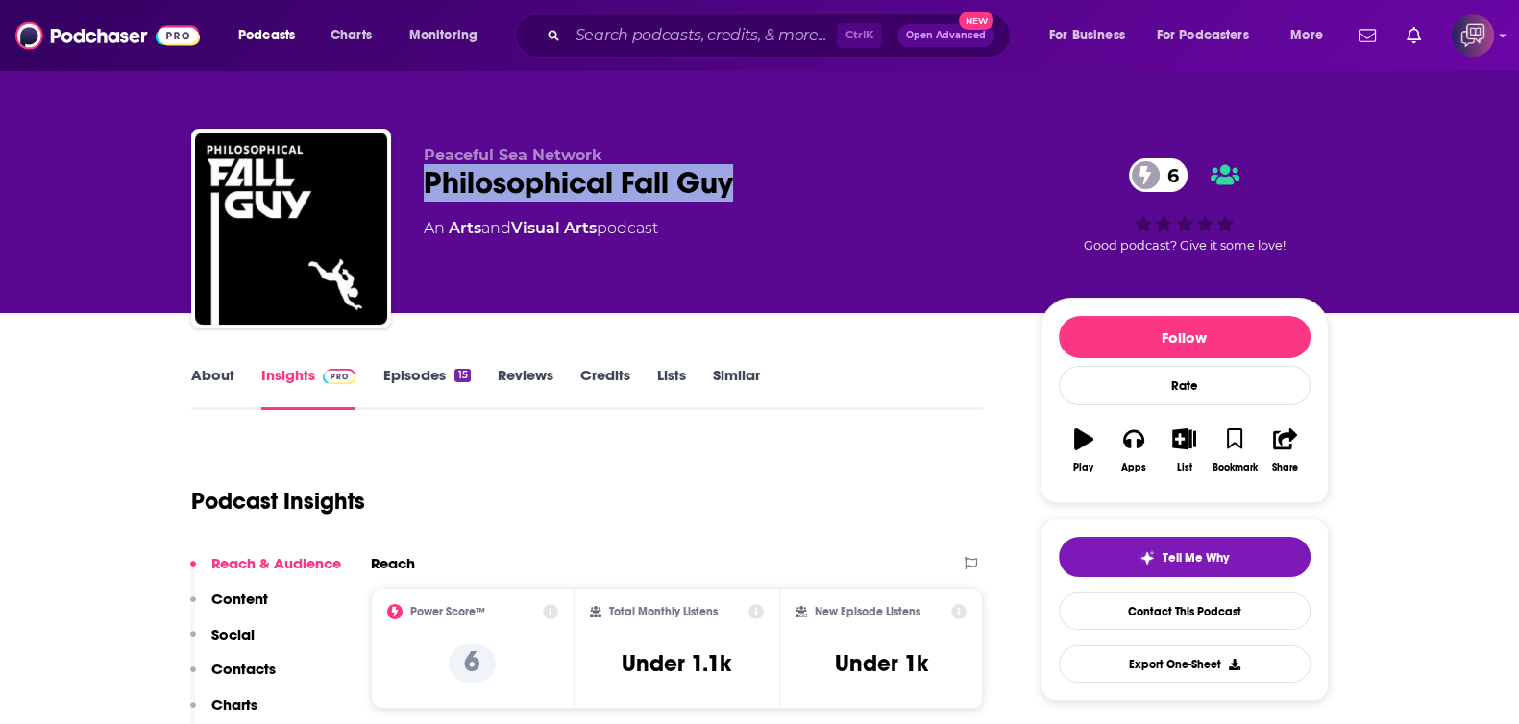
drag, startPoint x: 417, startPoint y: 182, endPoint x: 845, endPoint y: 190, distance: 428.6
click at [845, 190] on div "Peaceful Sea Network Philosophical Fall Guy 6 An Arts and Visual Arts podcast 6…" at bounding box center [760, 233] width 1138 height 208
copy h2 "Philosophical Fall Guy"
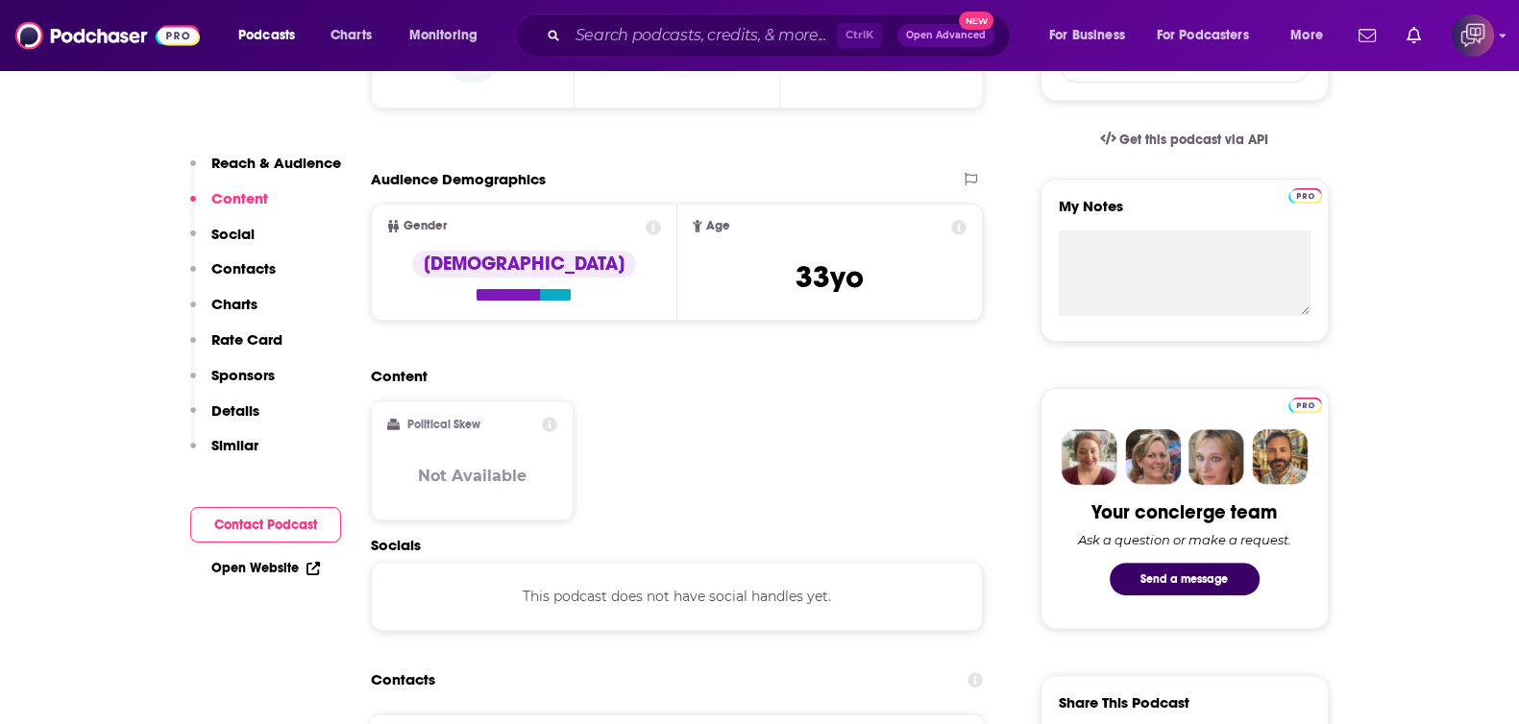
scroll to position [1201, 0]
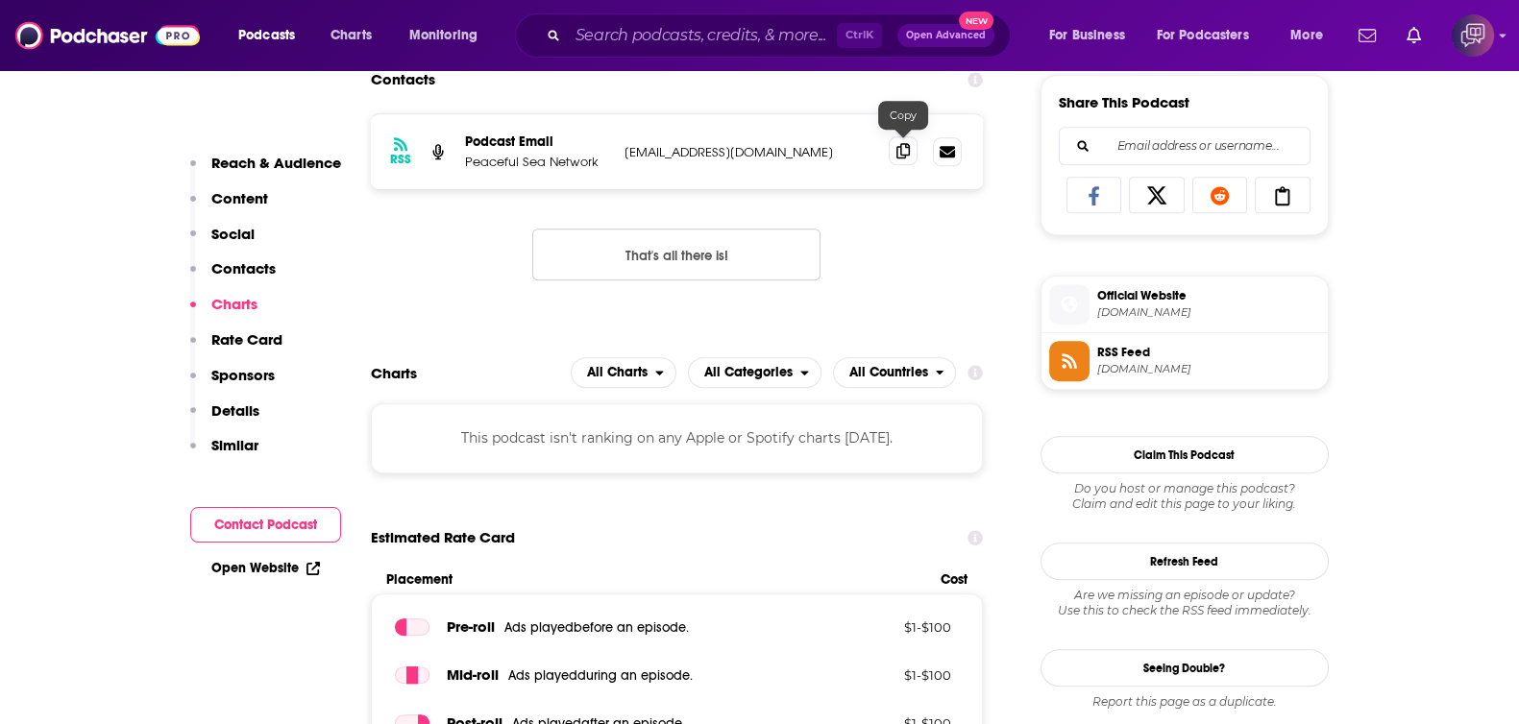
click at [907, 149] on icon at bounding box center [902, 150] width 13 height 15
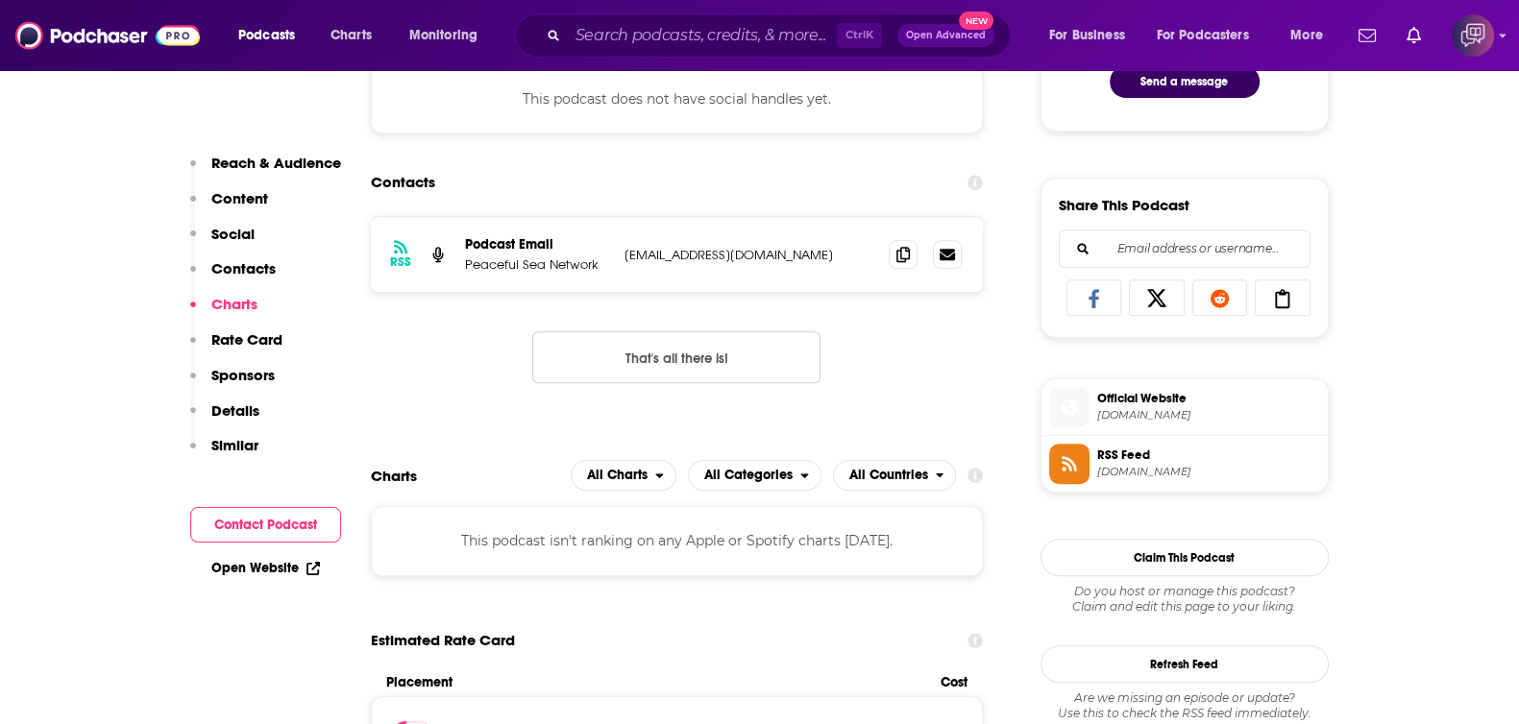
scroll to position [960, 0]
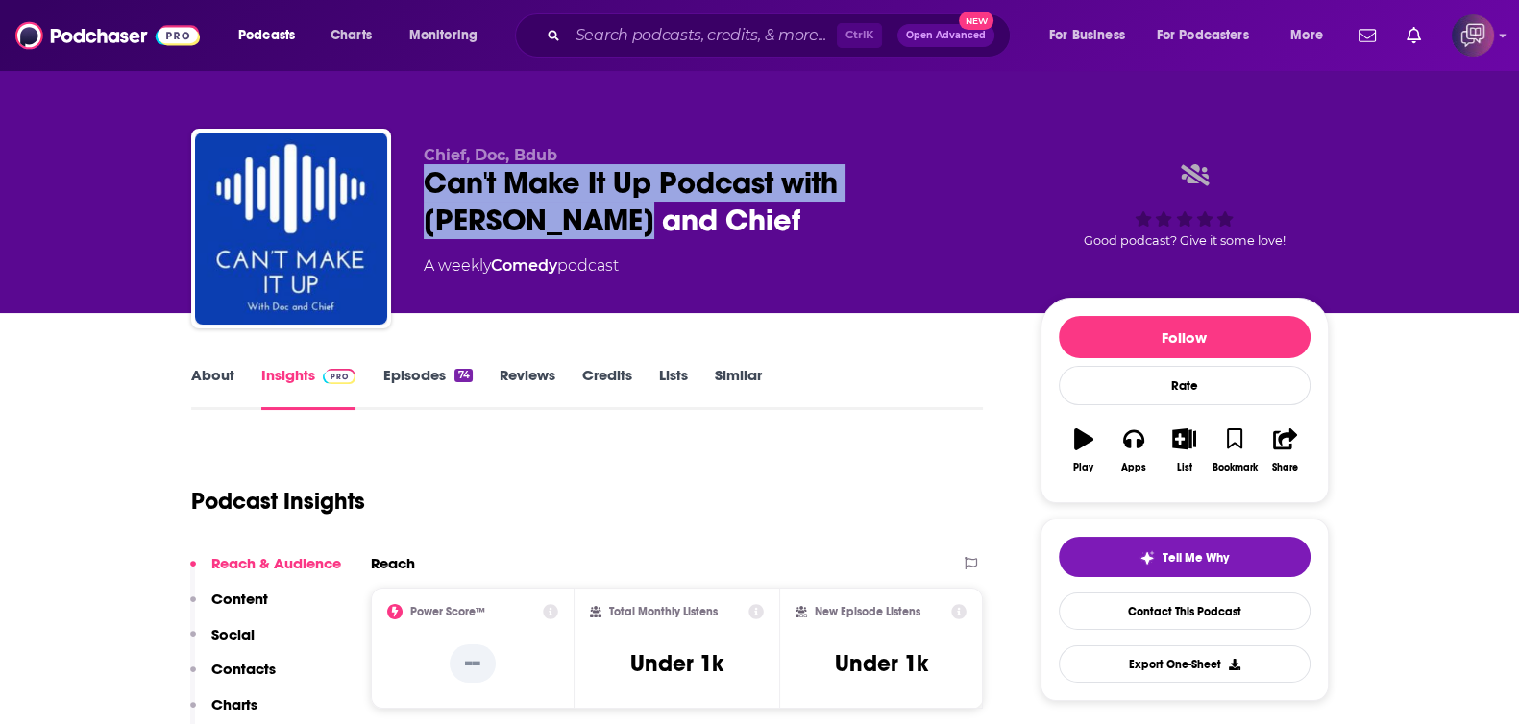
drag, startPoint x: 421, startPoint y: 184, endPoint x: 556, endPoint y: 160, distance: 137.6
click at [585, 234] on div "Chief, Doc, Bdub Can't Make It Up Podcast with Doc and Chief A weekly Comedy po…" at bounding box center [760, 233] width 1138 height 208
click at [206, 393] on link "About" at bounding box center [212, 388] width 43 height 44
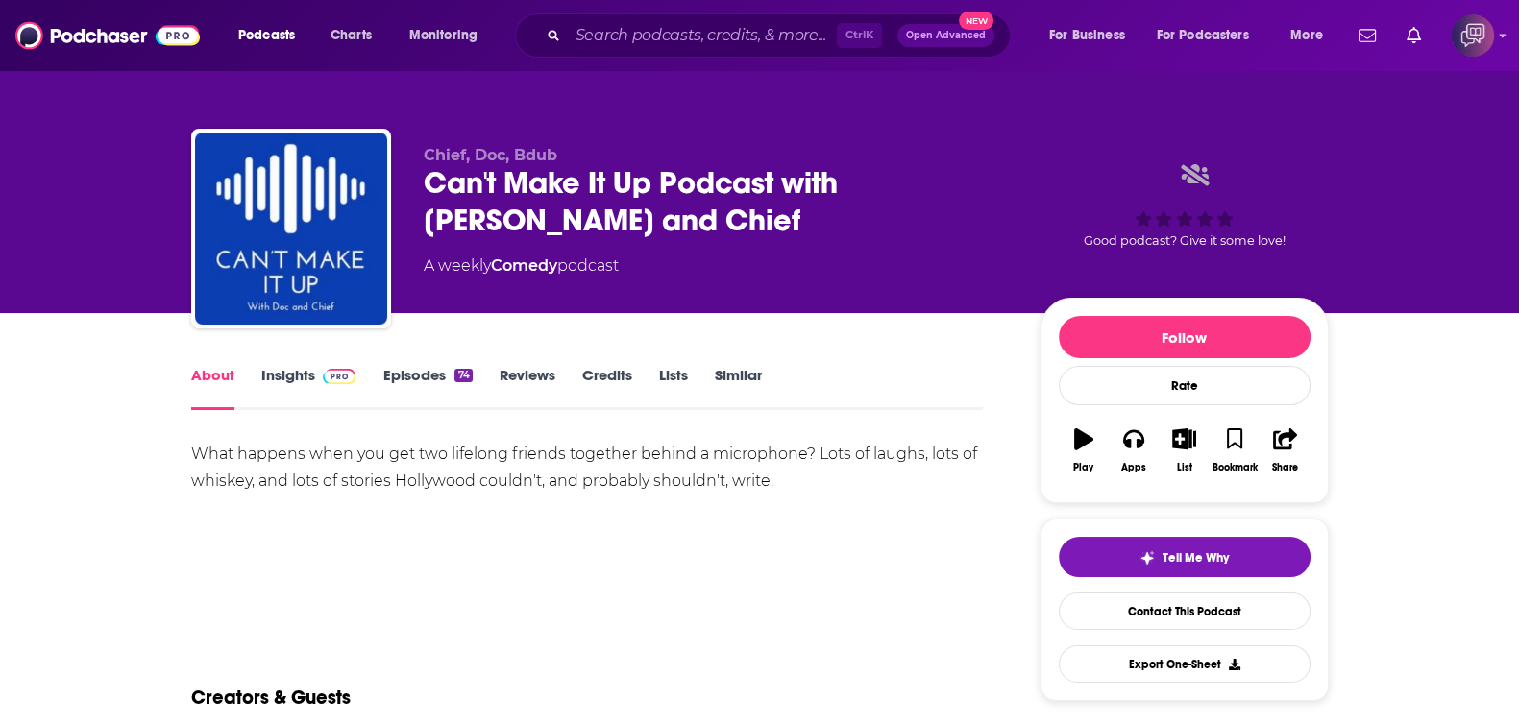
click at [322, 386] on link "Insights" at bounding box center [308, 388] width 95 height 44
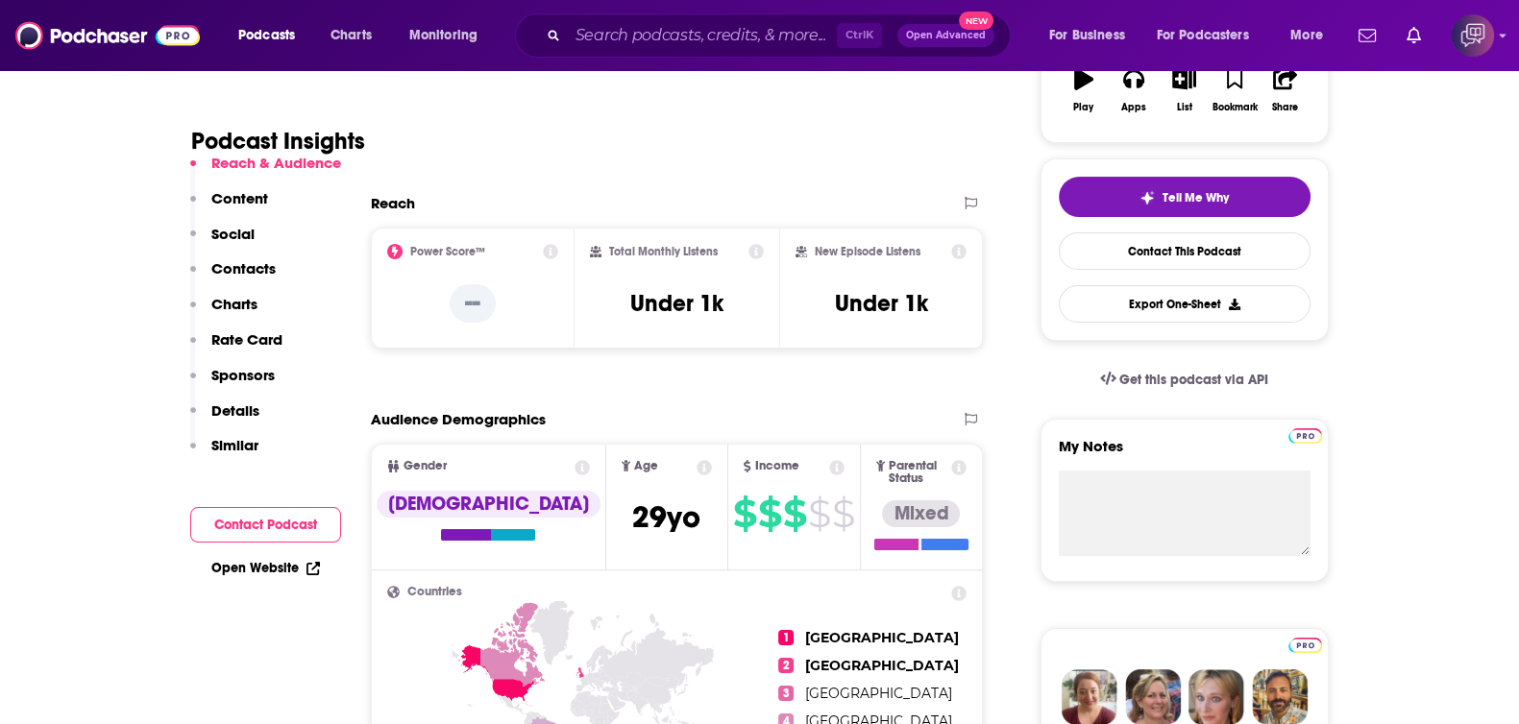
scroll to position [1560, 0]
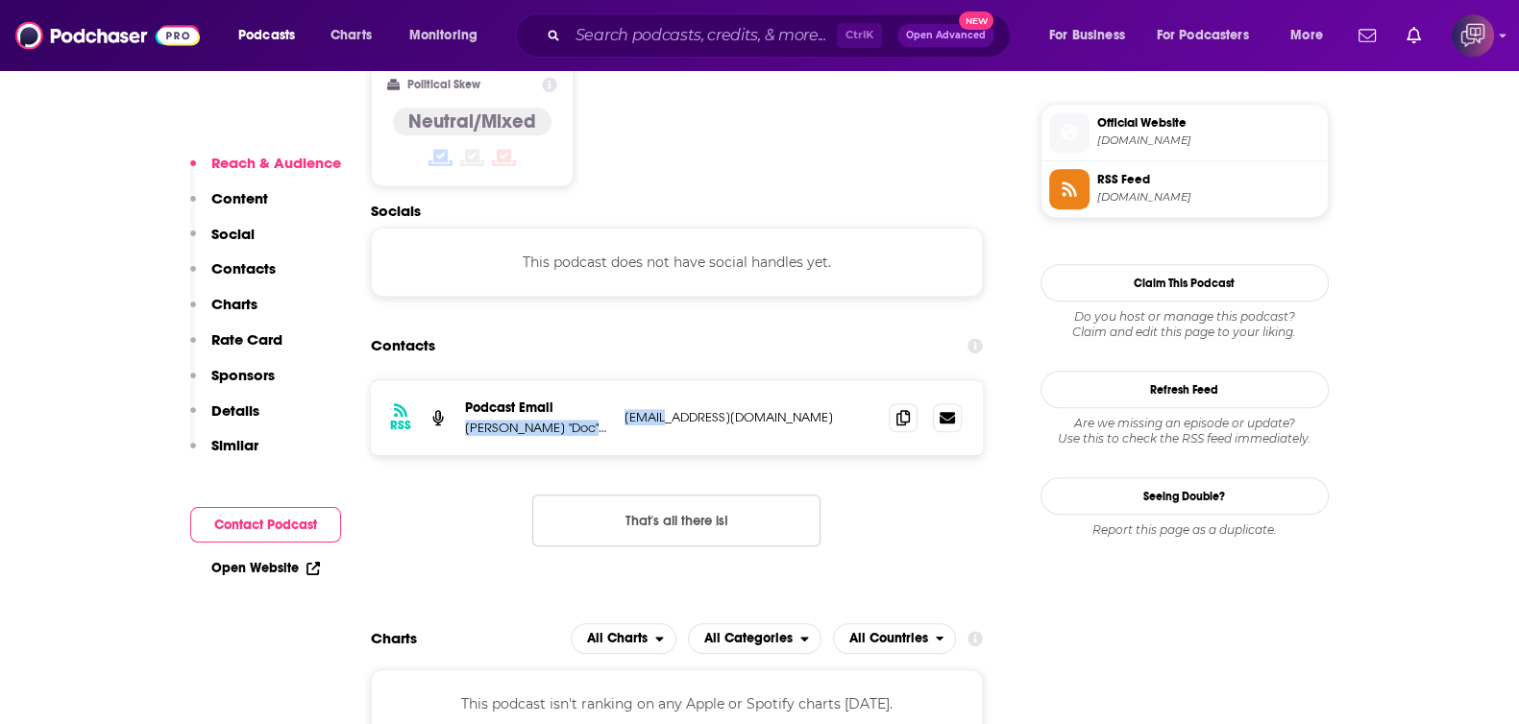
drag, startPoint x: 585, startPoint y: 330, endPoint x: 660, endPoint y: 349, distance: 77.4
click at [660, 380] on div "RSS Podcast Email Brian "Doc" Wallis brianwallis@sbcglobal.net brianwallis@sbcg…" at bounding box center [677, 417] width 613 height 75
click at [664, 328] on div "Contacts" at bounding box center [677, 346] width 613 height 37
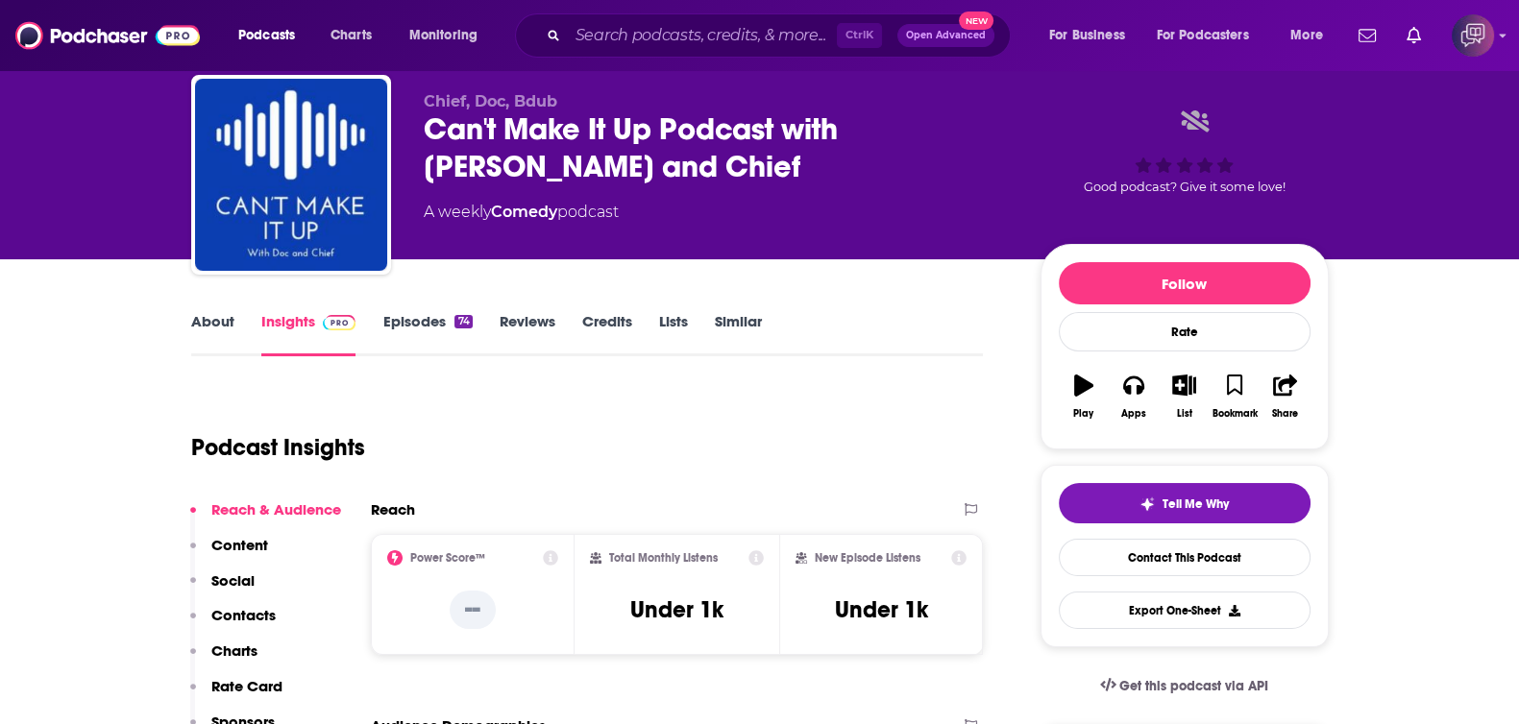
scroll to position [0, 0]
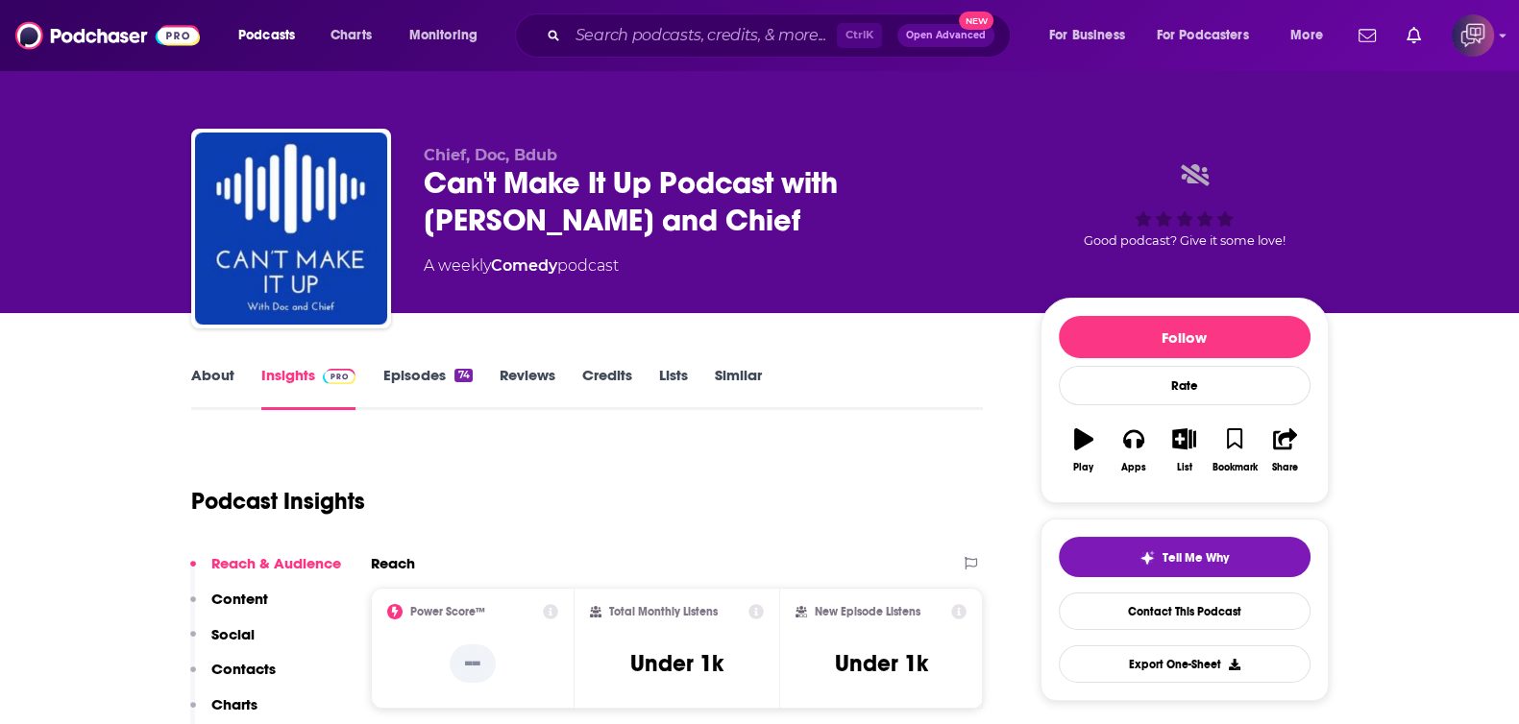
click at [830, 465] on div "Podcast Insights" at bounding box center [579, 490] width 777 height 98
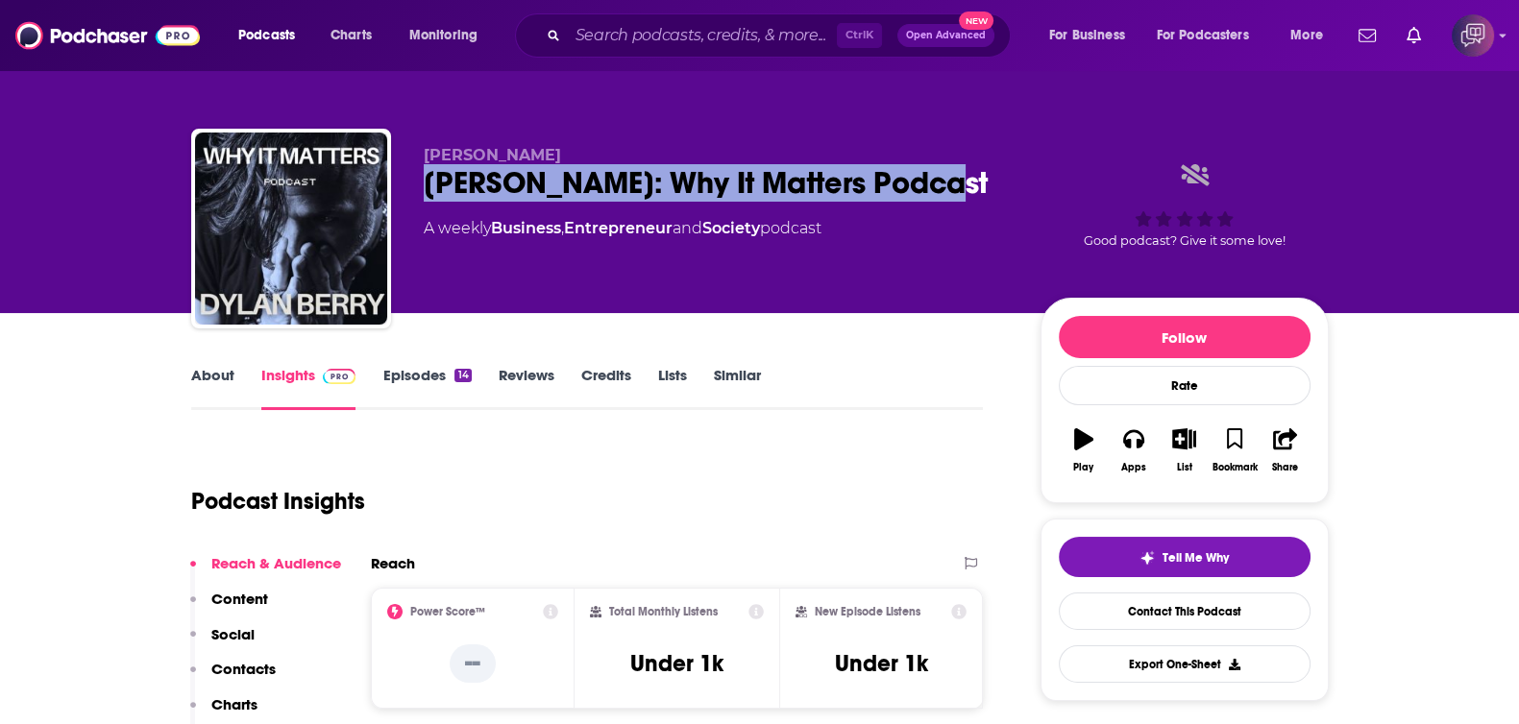
drag, startPoint x: 429, startPoint y: 177, endPoint x: 587, endPoint y: 297, distance: 198.1
click at [998, 194] on div "Dylan Berry Dylan Berry: Why It Matters Podcast A weekly Business , Entrepreneu…" at bounding box center [760, 233] width 1138 height 208
click at [210, 381] on link "About" at bounding box center [212, 388] width 43 height 44
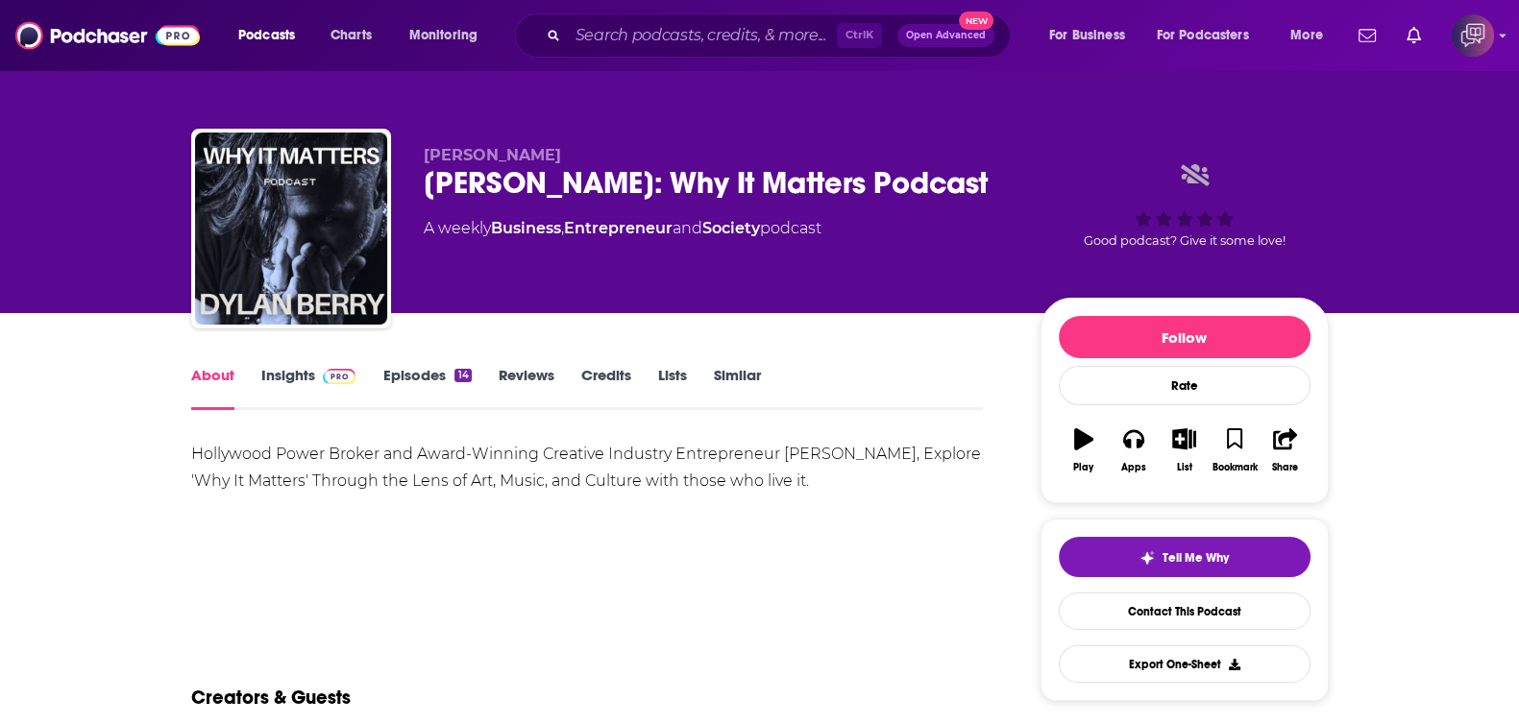
click at [280, 381] on link "Insights" at bounding box center [308, 388] width 95 height 44
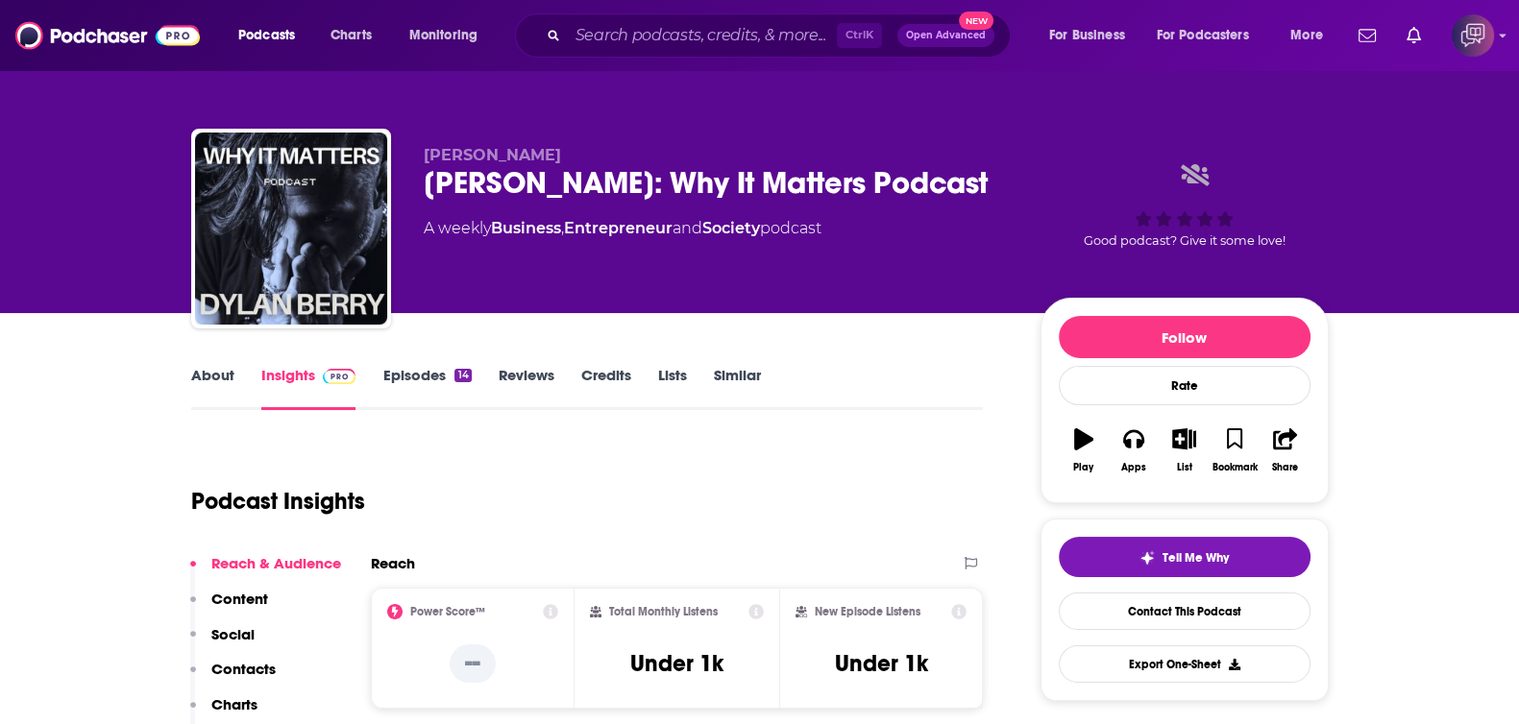
click at [1013, 179] on div "Dylan Berry Dylan Berry: Why It Matters Podcast A weekly Business , Entrepreneu…" at bounding box center [760, 233] width 1138 height 208
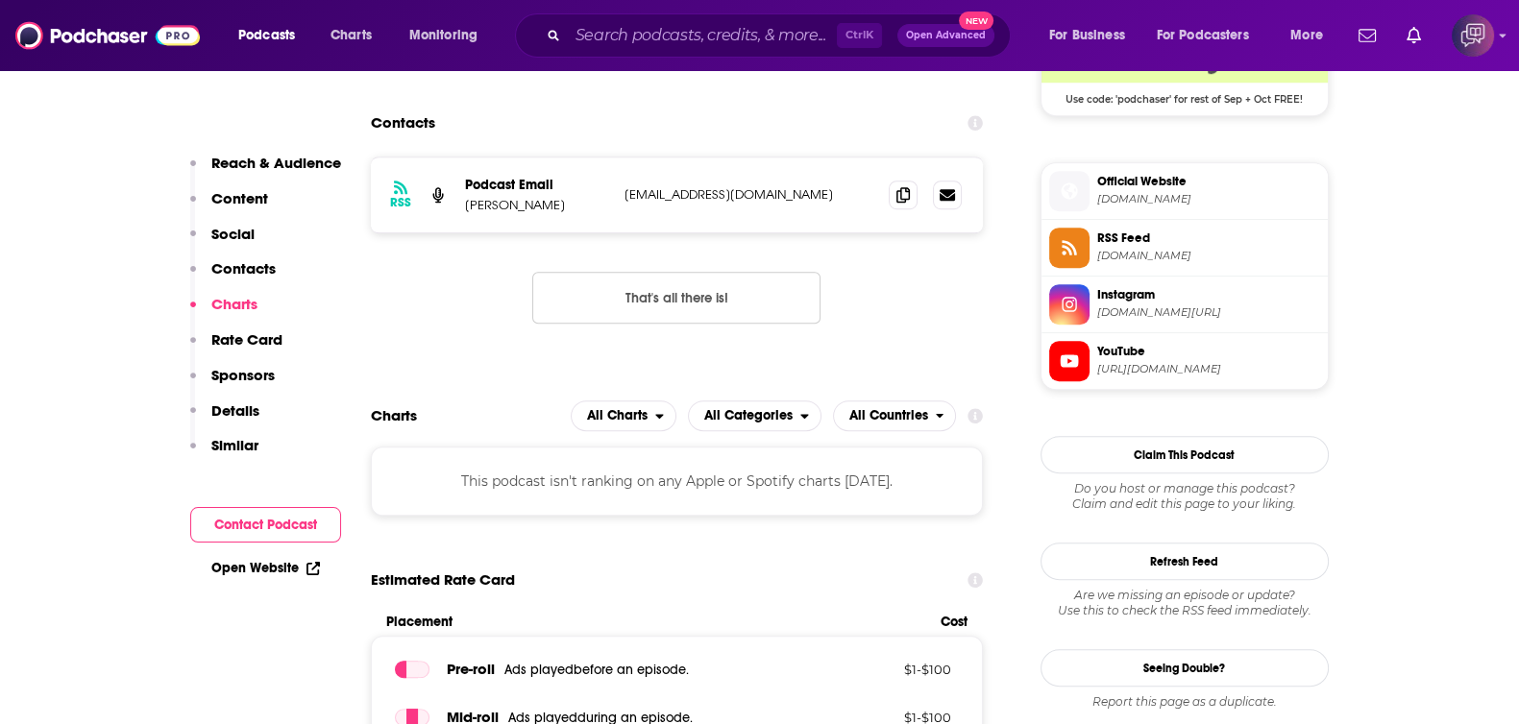
scroll to position [1441, 0]
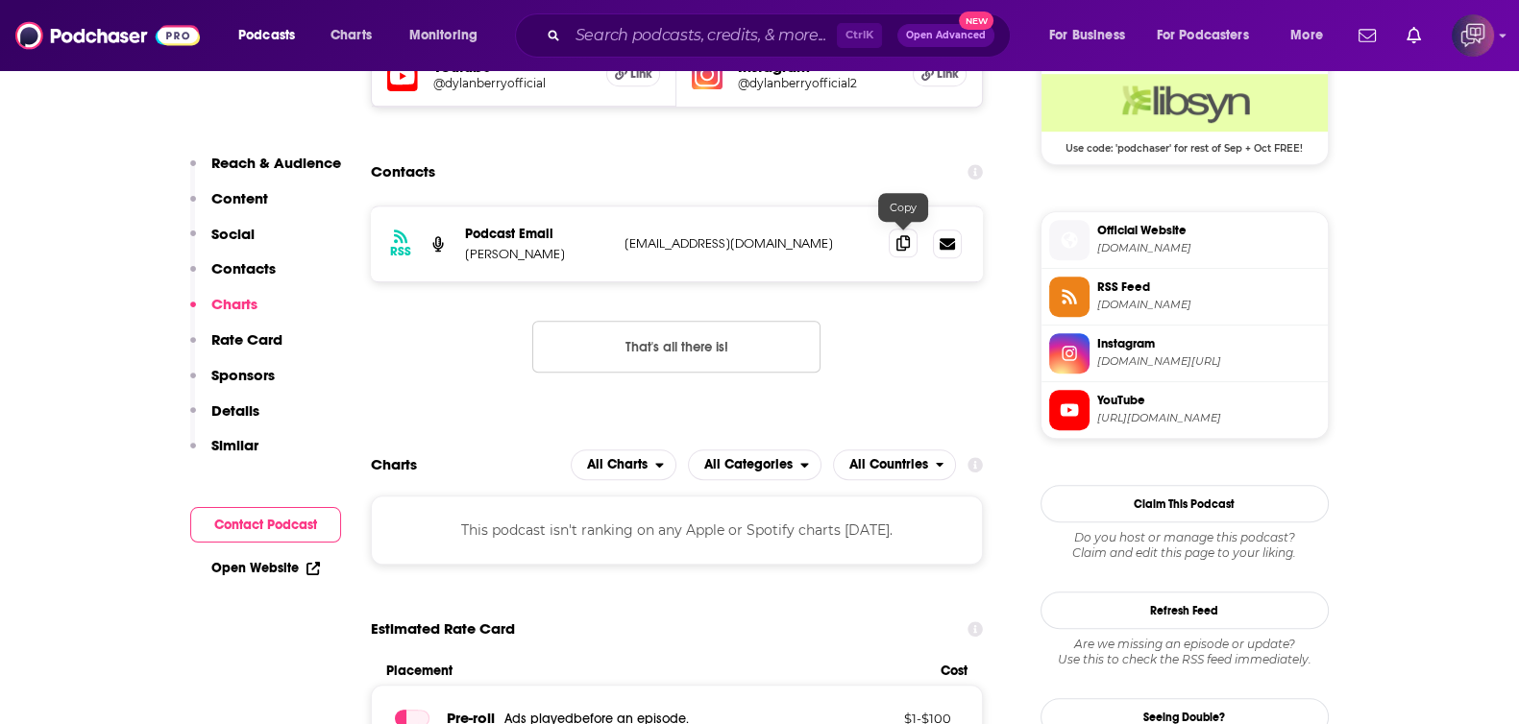
click at [906, 240] on icon at bounding box center [902, 242] width 13 height 15
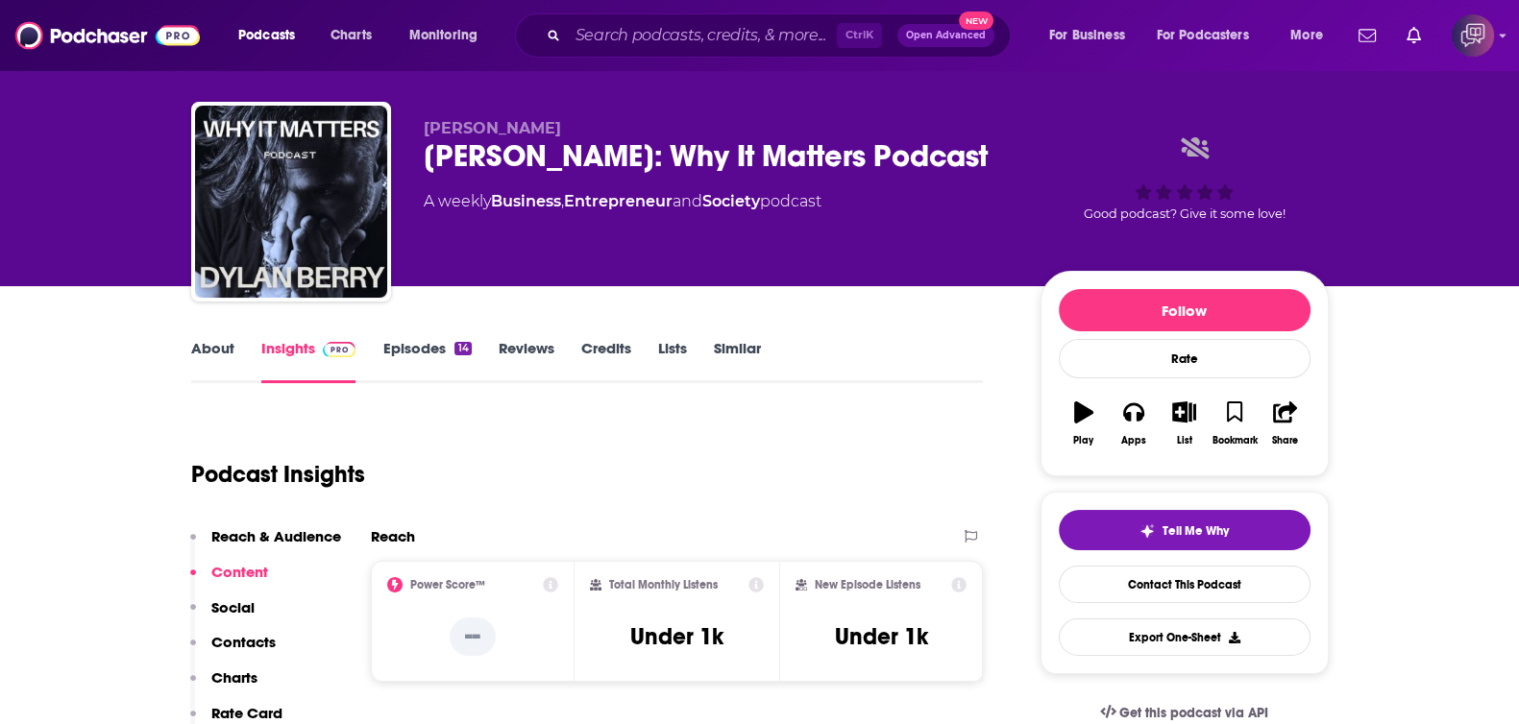
scroll to position [0, 0]
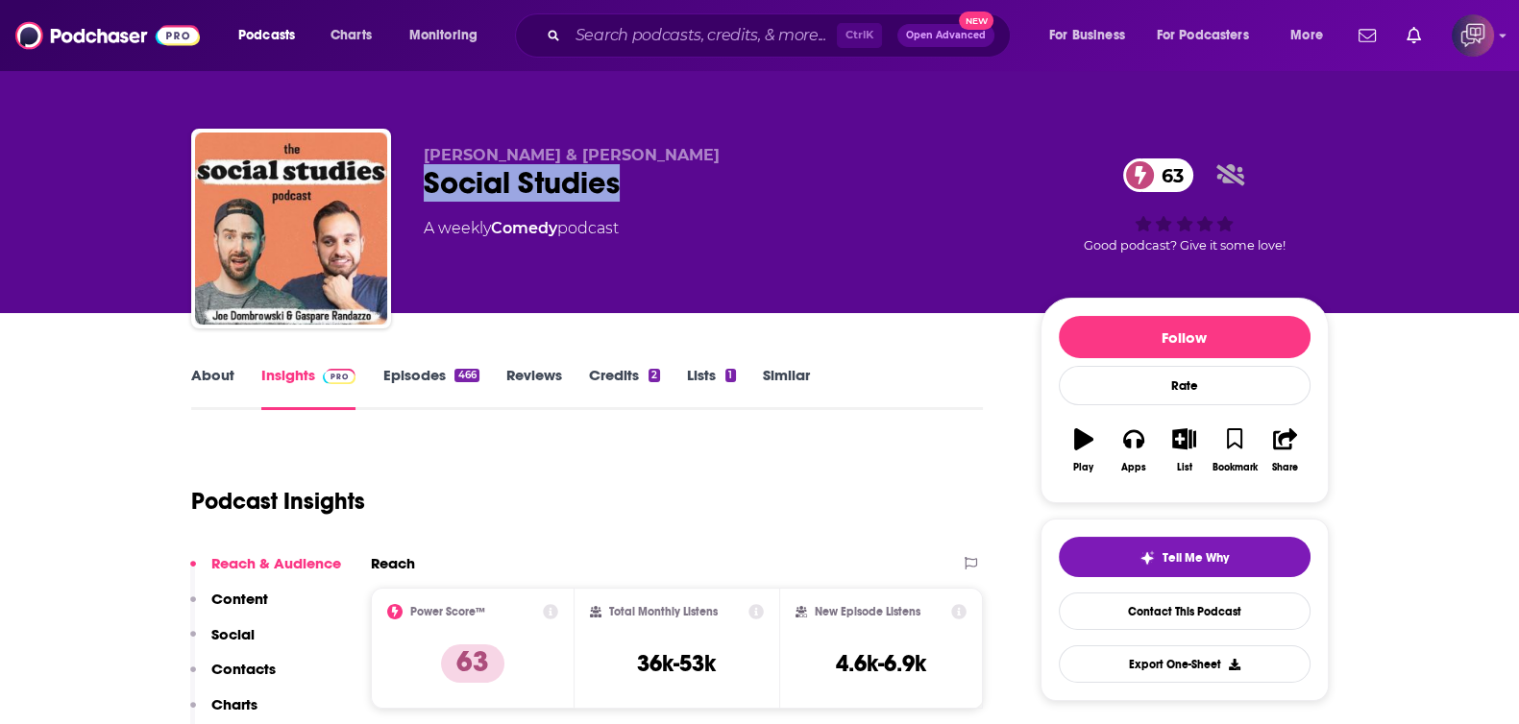
drag, startPoint x: 447, startPoint y: 181, endPoint x: 665, endPoint y: 175, distance: 218.2
click at [665, 175] on div "[PERSON_NAME] & [PERSON_NAME] Social Studies 63 A weekly Comedy podcast 63 Good…" at bounding box center [760, 233] width 1138 height 208
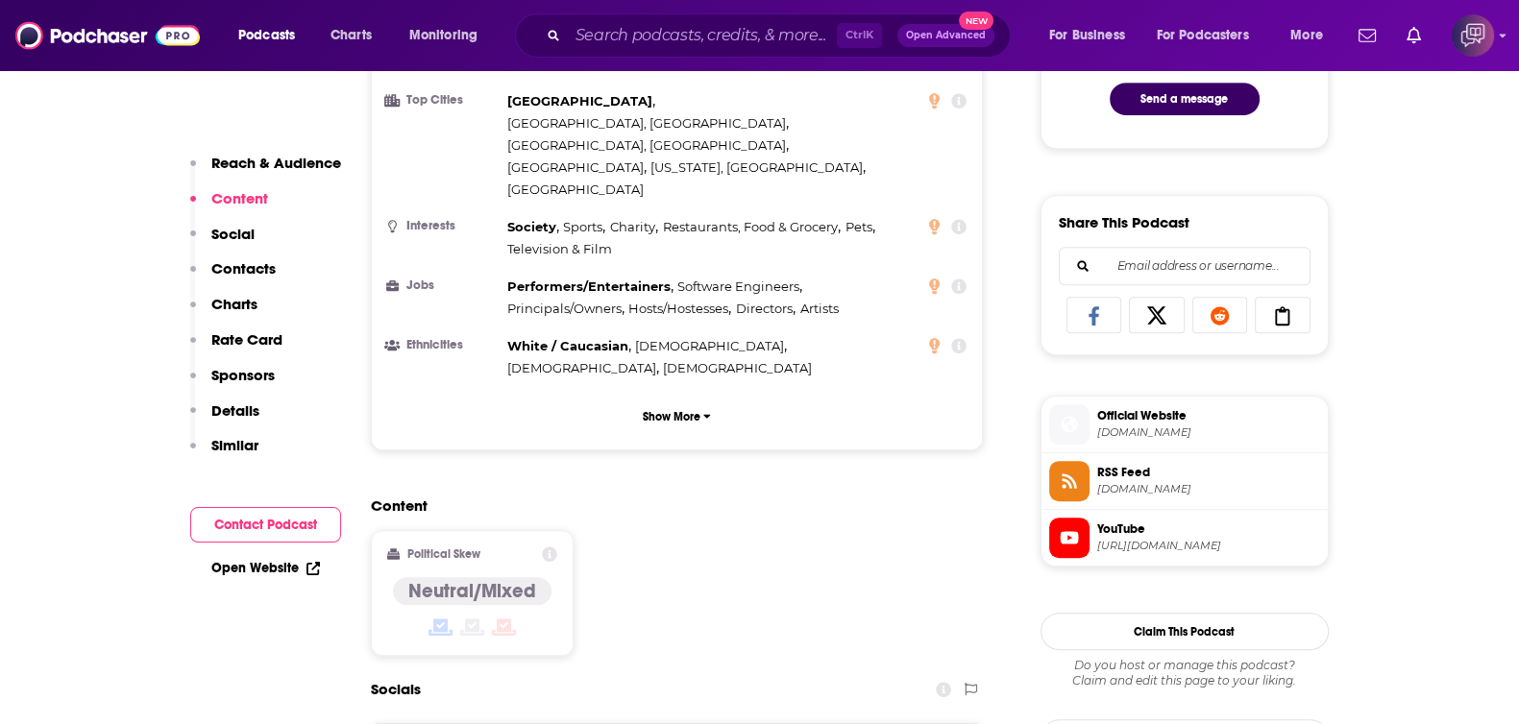
scroll to position [1560, 0]
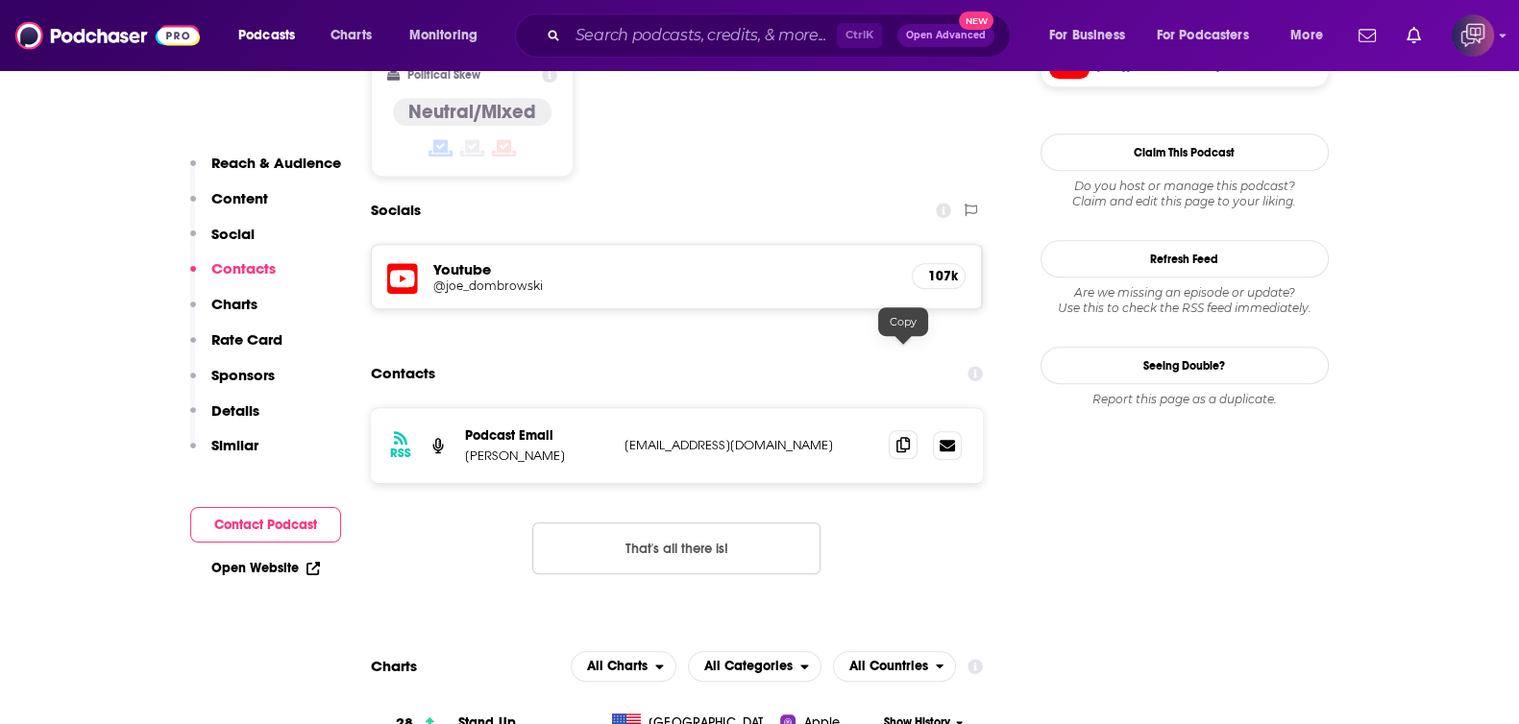
click at [904, 437] on icon at bounding box center [902, 444] width 13 height 15
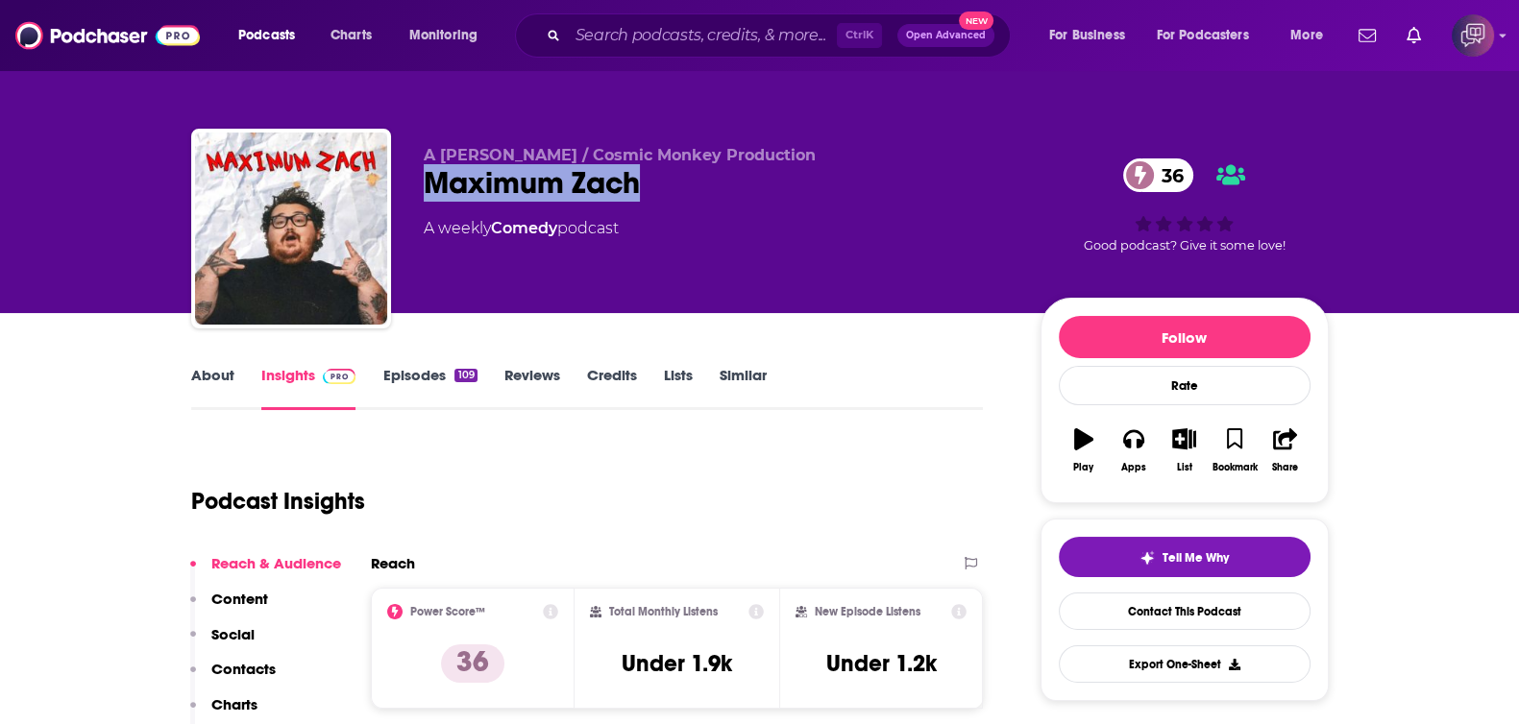
drag, startPoint x: 572, startPoint y: 189, endPoint x: 666, endPoint y: 189, distance: 94.2
click at [666, 189] on div "A [PERSON_NAME] / Cosmic Monkey Production Maximum [PERSON_NAME] 36 A weekly Co…" at bounding box center [760, 233] width 1138 height 208
click at [218, 378] on link "About" at bounding box center [212, 388] width 43 height 44
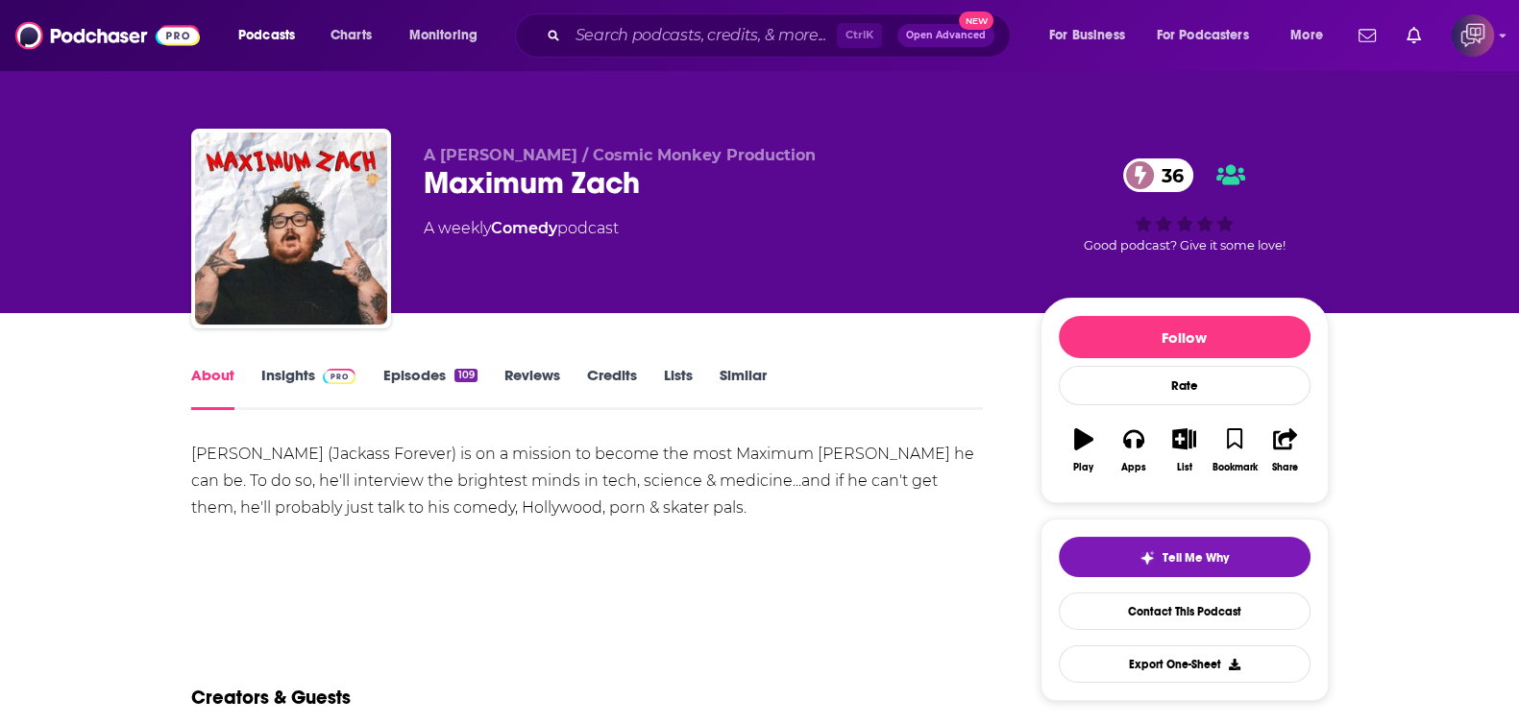
click at [312, 396] on link "Insights" at bounding box center [308, 388] width 95 height 44
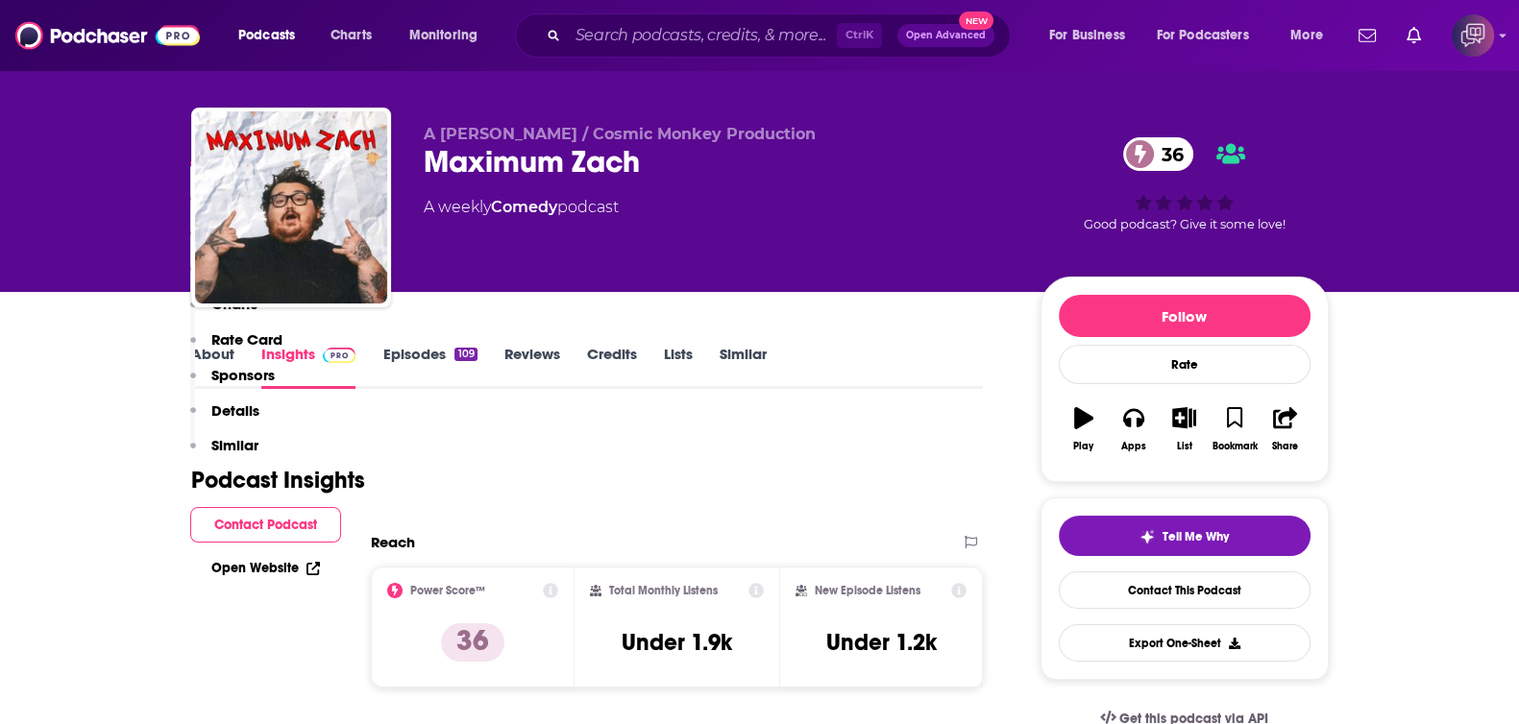
scroll to position [1201, 0]
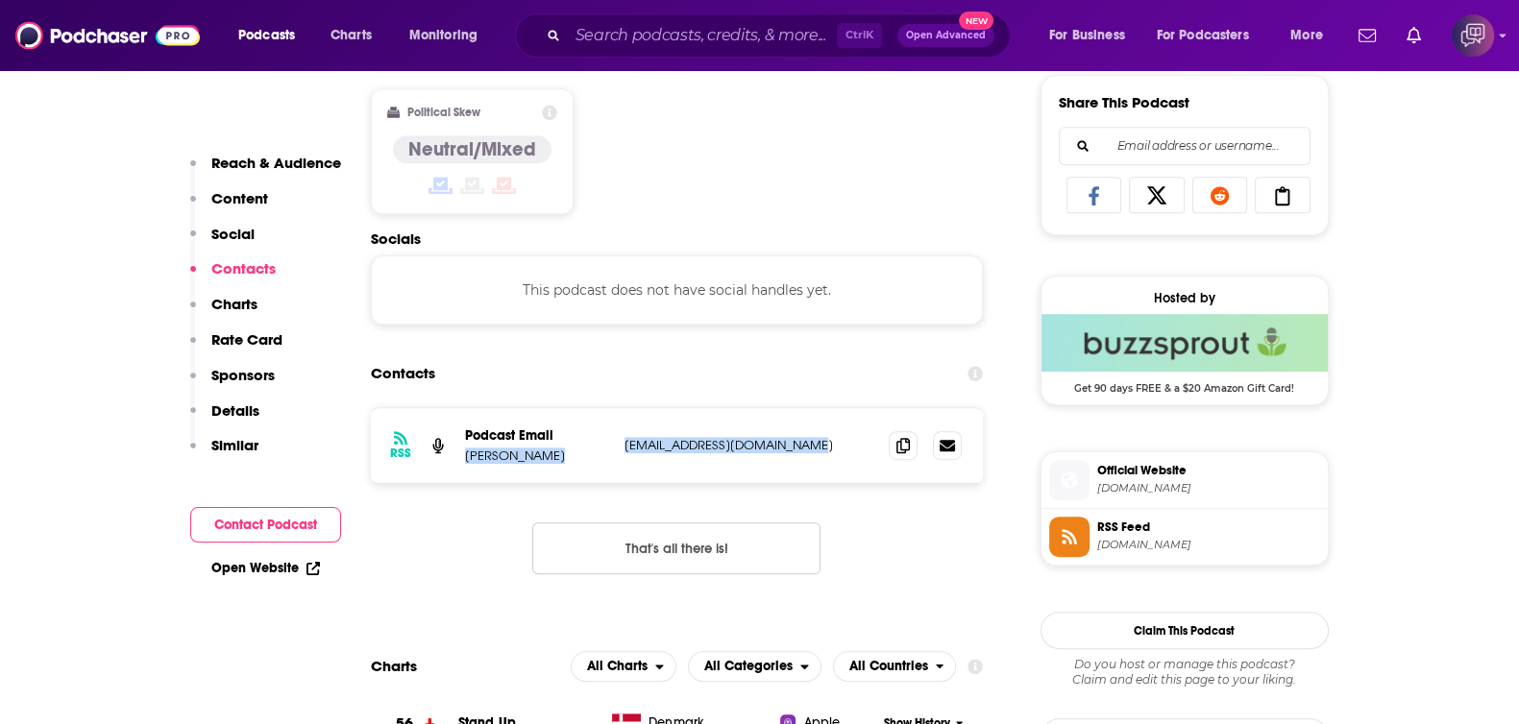
drag, startPoint x: 457, startPoint y: 456, endPoint x: 854, endPoint y: 453, distance: 396.8
click at [854, 453] on div "RSS Podcast Email Zach Holmes maximumzach@cosmicmonkey.co maximumzach@cosmicmon…" at bounding box center [677, 445] width 613 height 75
copy div "Zach Holmes maximumzach@cosmicmonkey.co"
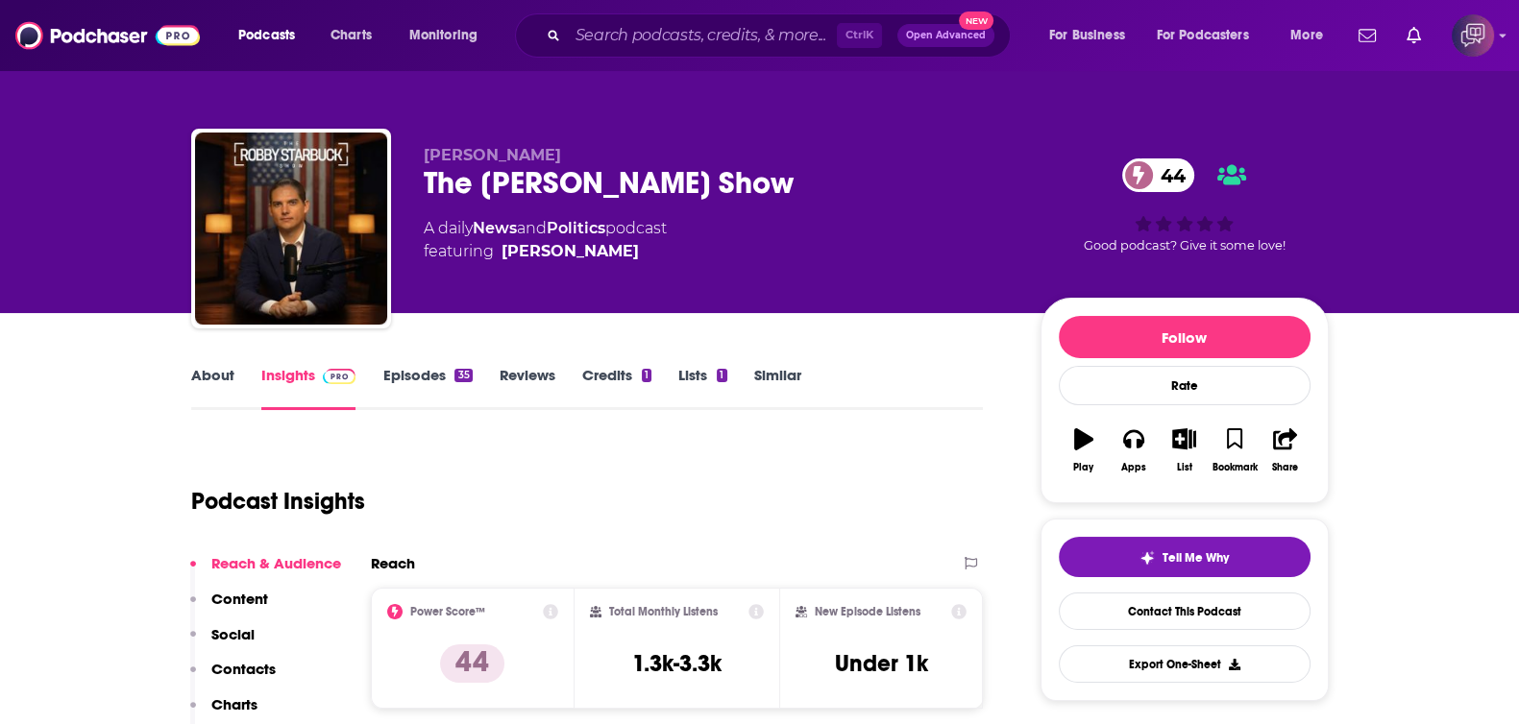
drag, startPoint x: 404, startPoint y: 165, endPoint x: 866, endPoint y: 187, distance: 462.7
click at [866, 187] on div "Robby Starbuck The Robby Starbuck Show 44 A daily News and Politics podcast fea…" at bounding box center [760, 233] width 1138 height 208
copy h2 "The Robby Starbuck Show"
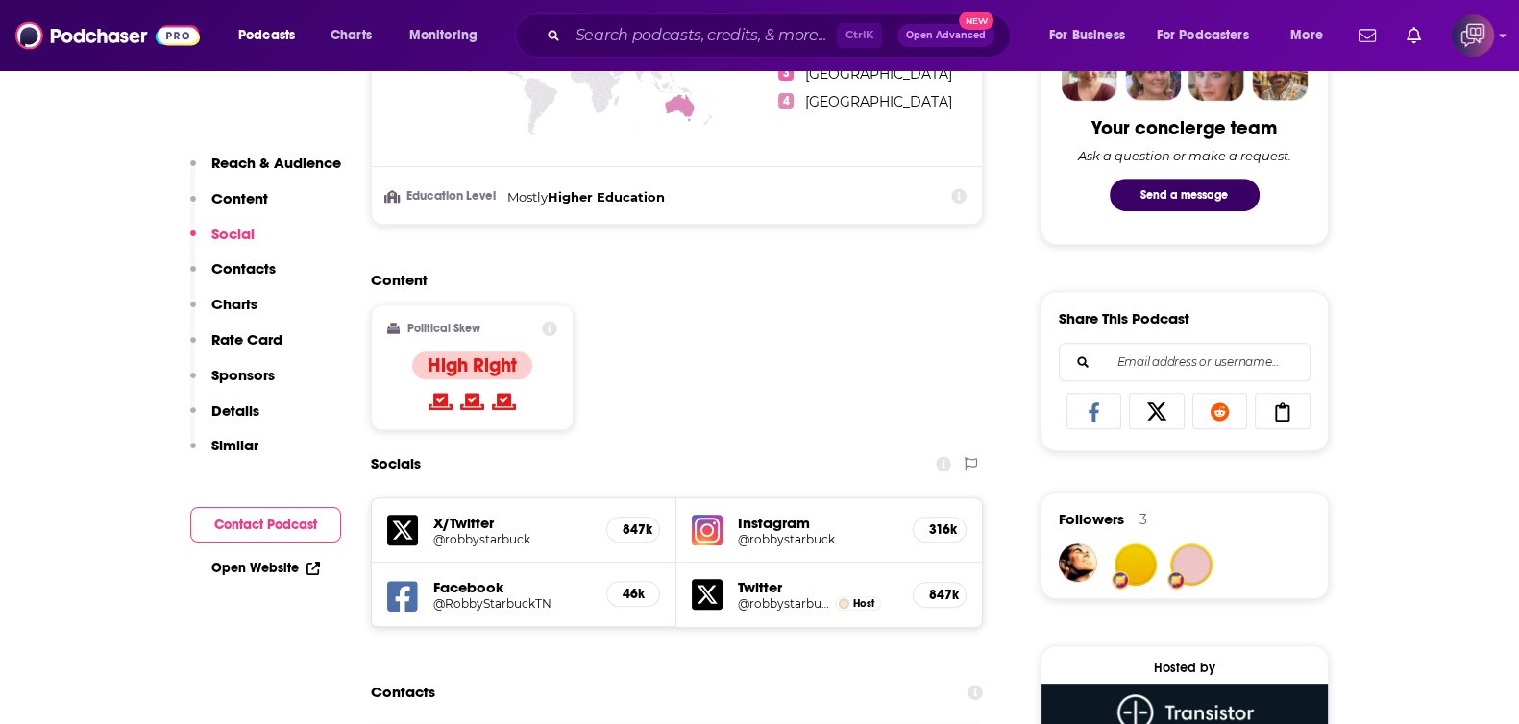
scroll to position [1201, 0]
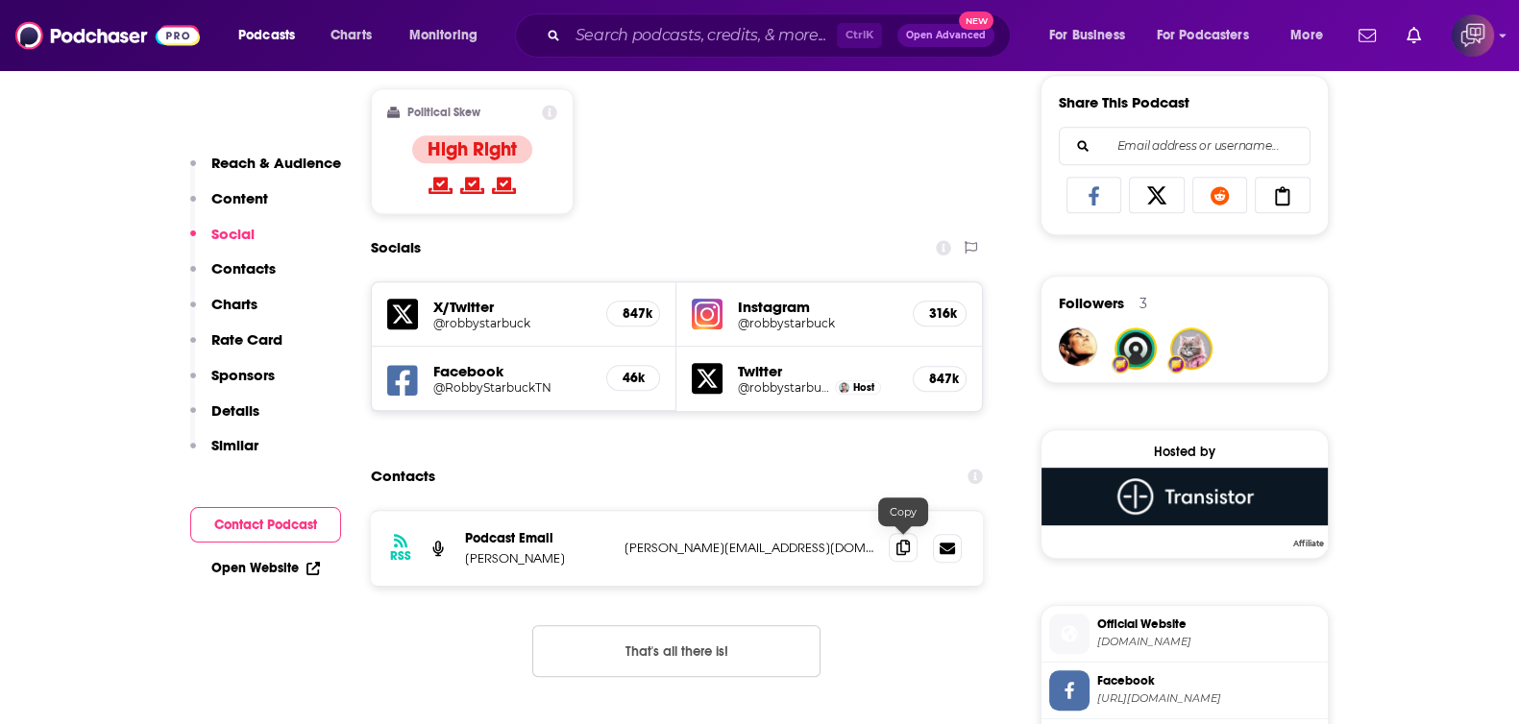
click at [903, 542] on icon at bounding box center [902, 547] width 13 height 15
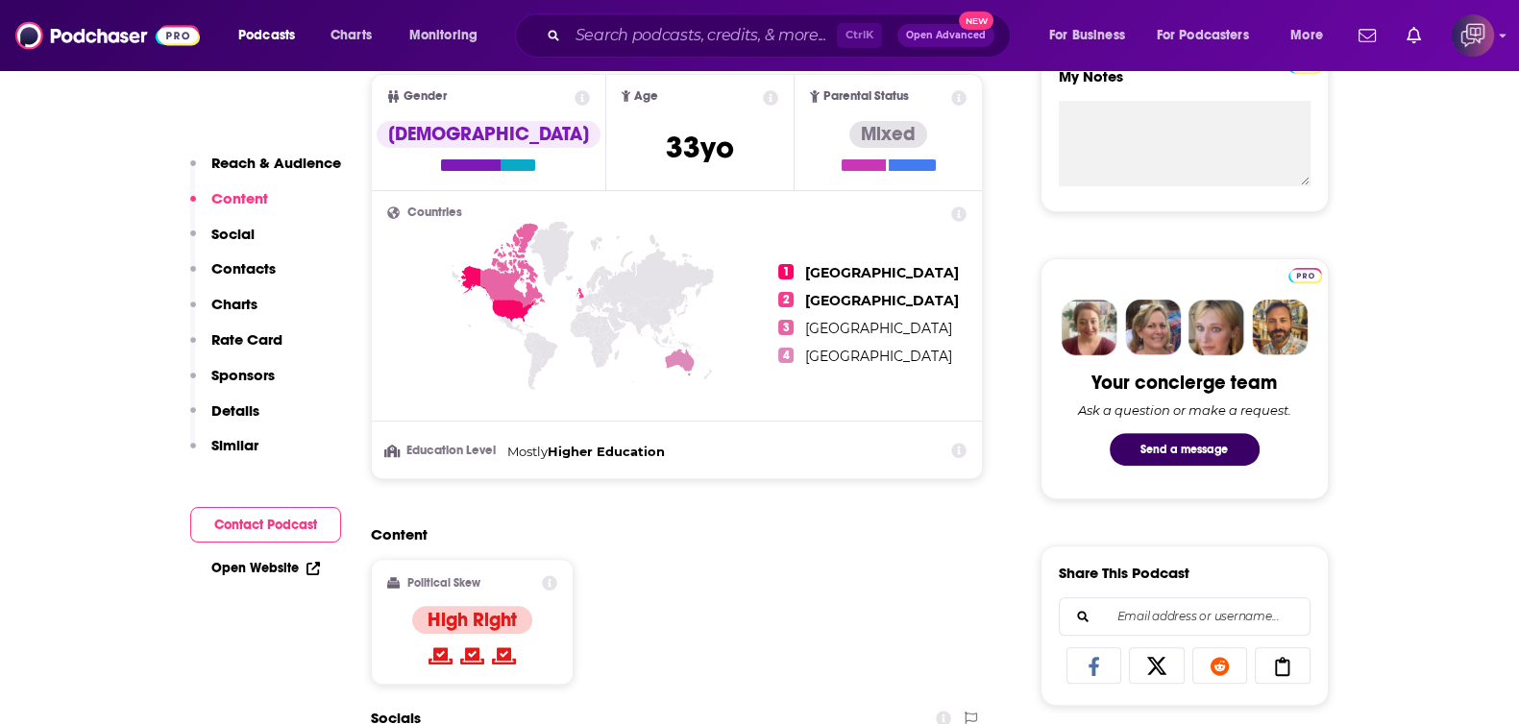
scroll to position [721, 0]
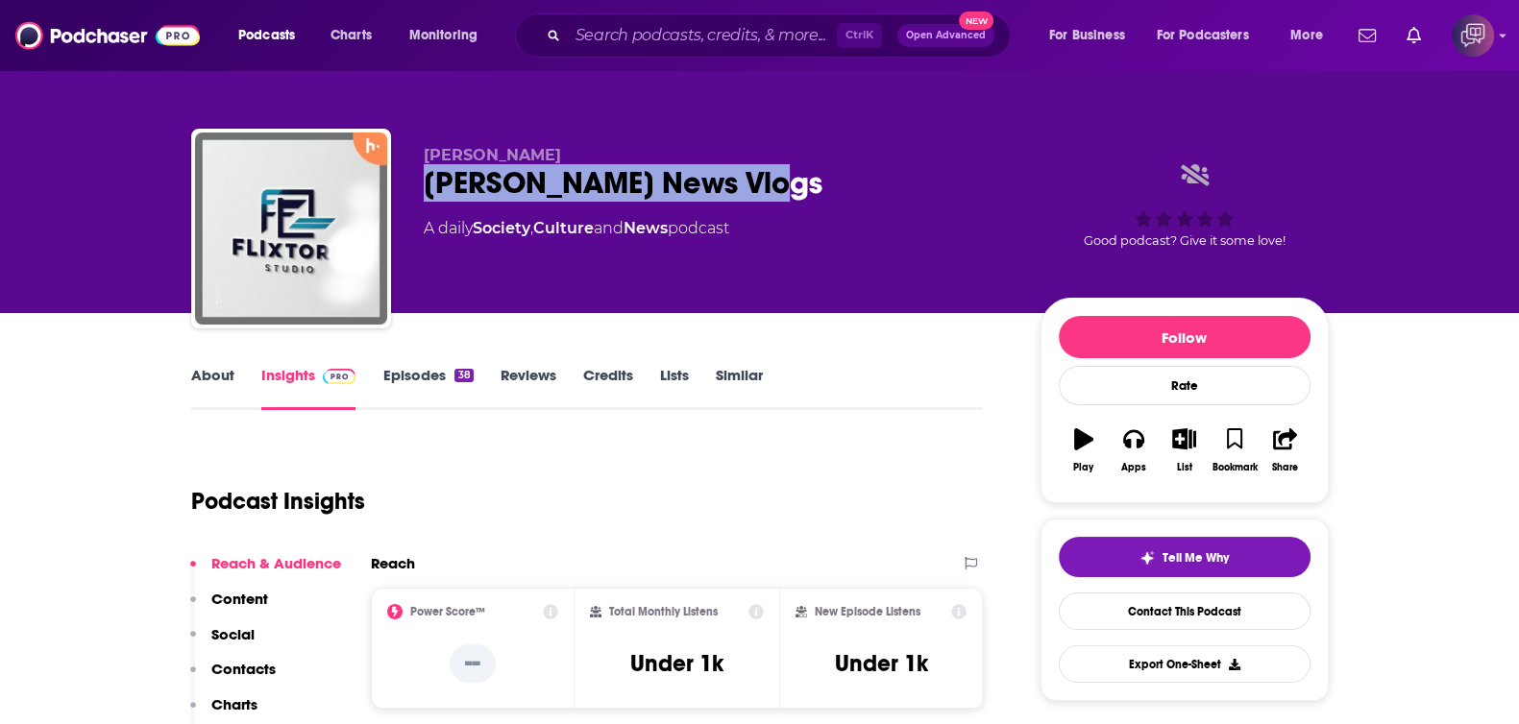
drag, startPoint x: 750, startPoint y: 173, endPoint x: 788, endPoint y: 173, distance: 37.5
click at [788, 173] on div "[PERSON_NAME] [PERSON_NAME] News Vlogs A daily Society , Culture and News podca…" at bounding box center [760, 233] width 1138 height 208
click at [203, 385] on link "About" at bounding box center [212, 388] width 43 height 44
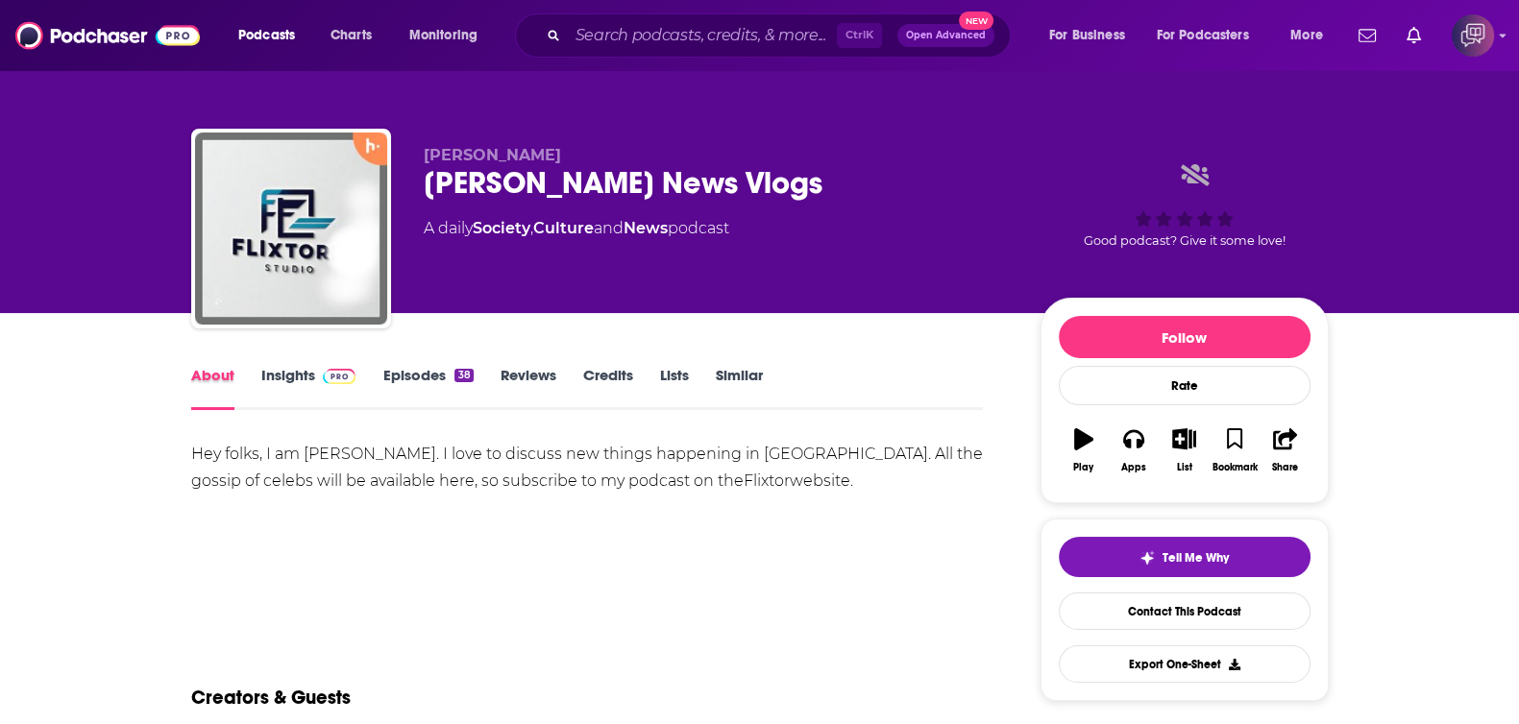
click at [257, 385] on div "About" at bounding box center [226, 388] width 70 height 44
click at [294, 381] on link "Insights" at bounding box center [308, 388] width 95 height 44
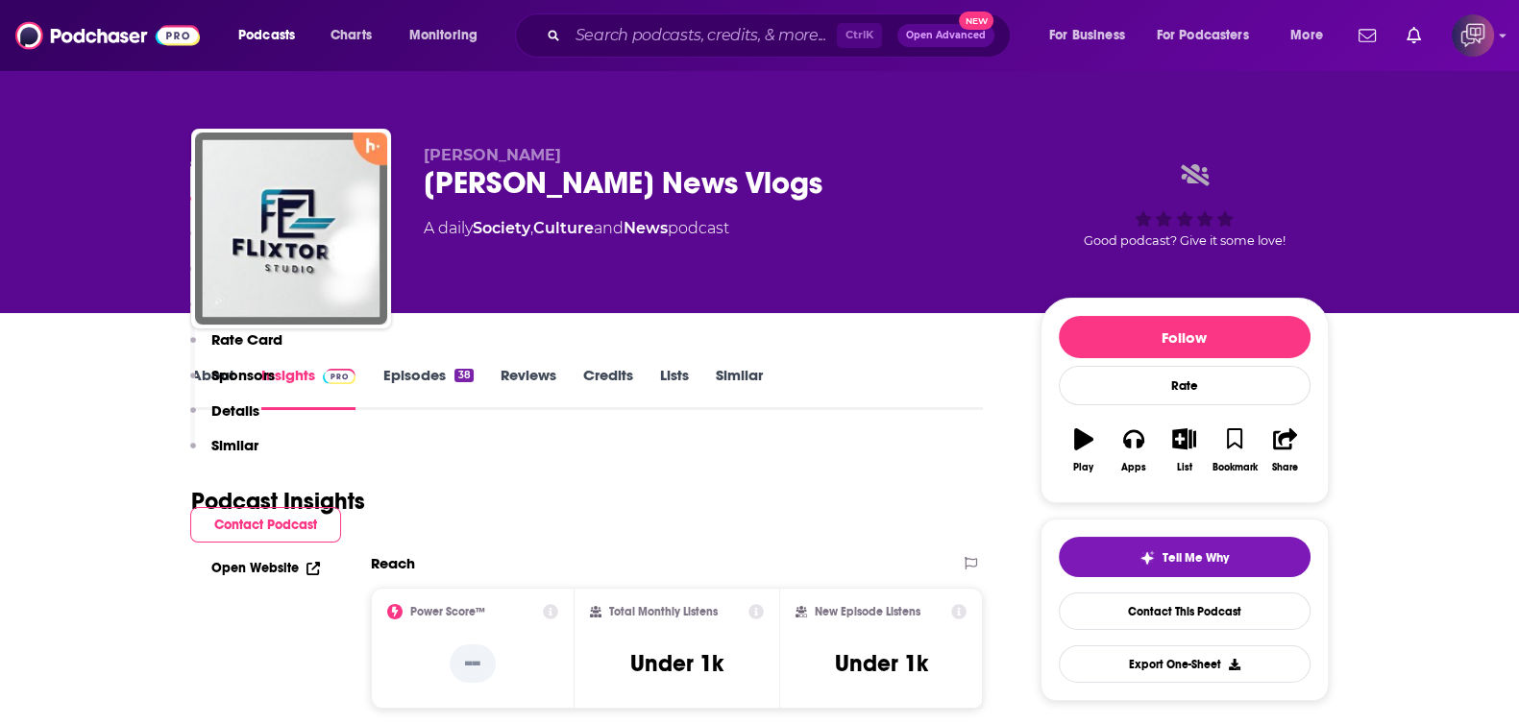
scroll to position [1321, 0]
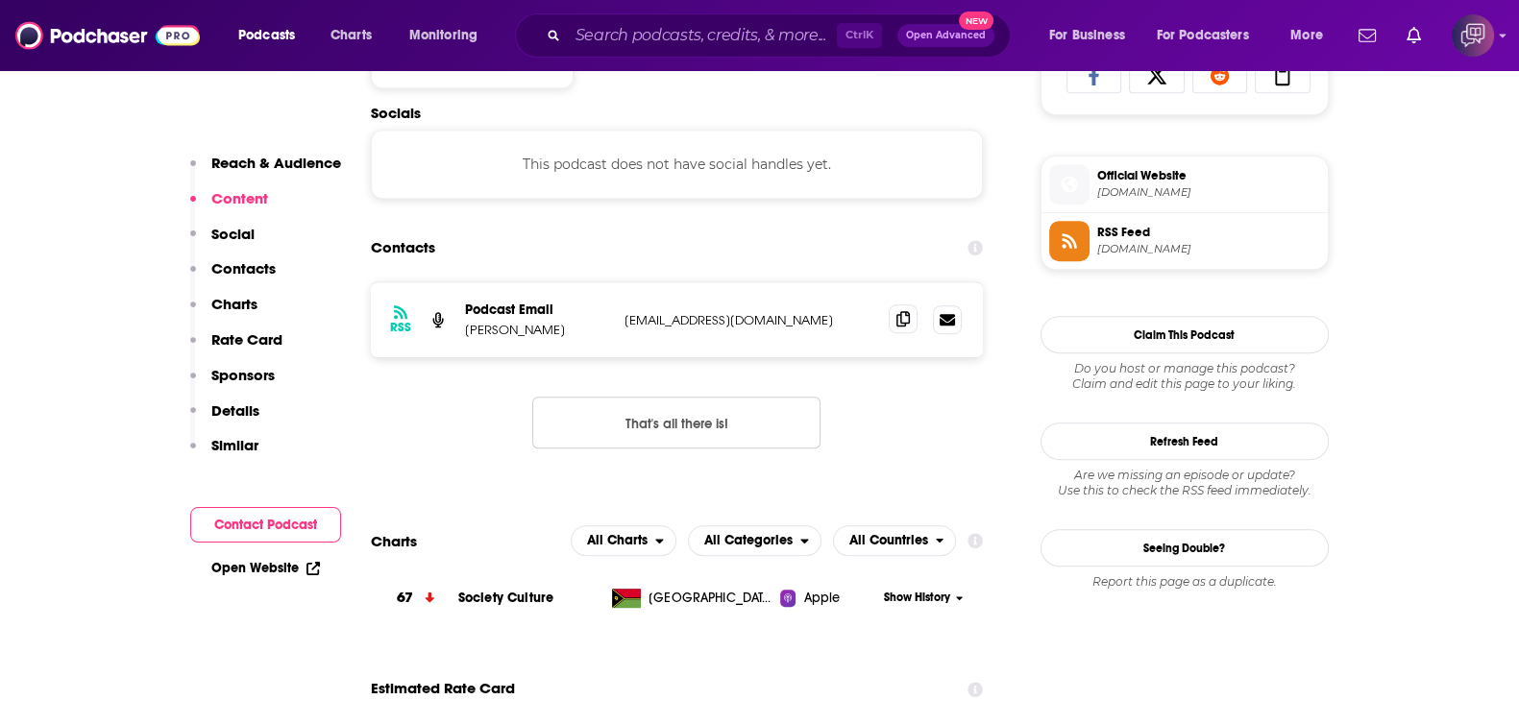
click at [898, 311] on icon at bounding box center [902, 318] width 13 height 15
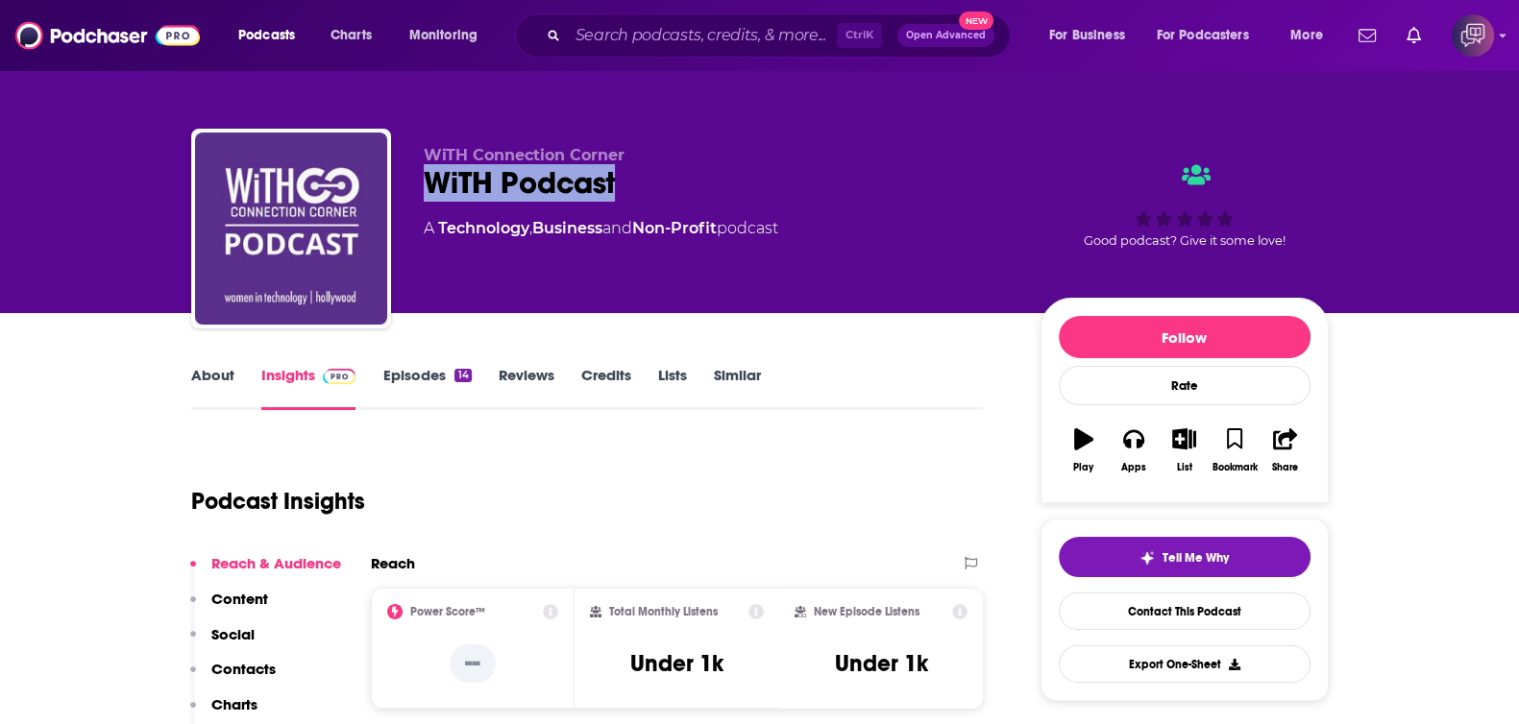
drag, startPoint x: 571, startPoint y: 174, endPoint x: 725, endPoint y: 183, distance: 154.9
click at [725, 183] on div "WiTH Connection Corner WiTH Podcast A Technology , Business and Non-Profit podc…" at bounding box center [760, 233] width 1138 height 208
copy h2 "WiTH Podcast"
click at [199, 379] on link "About" at bounding box center [212, 388] width 43 height 44
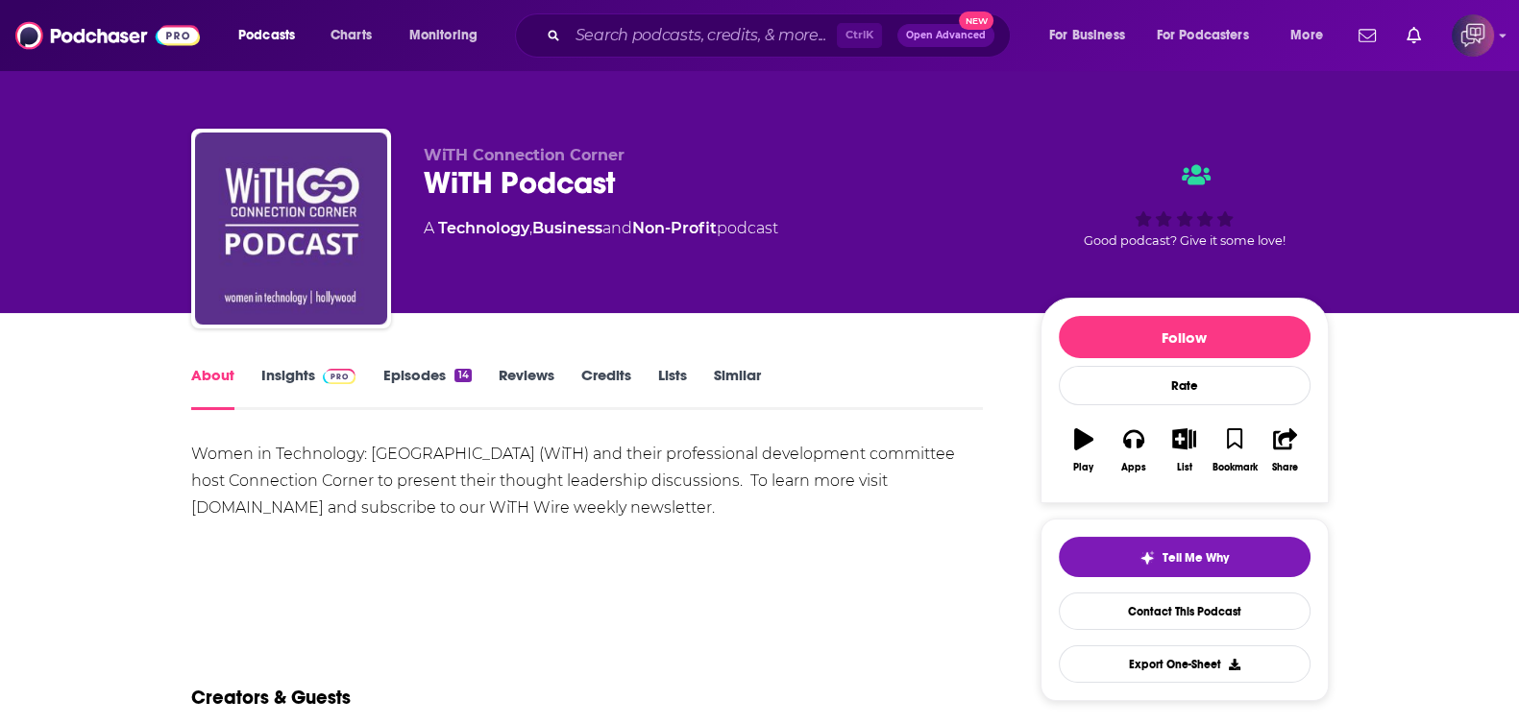
click at [302, 367] on link "Insights" at bounding box center [308, 388] width 95 height 44
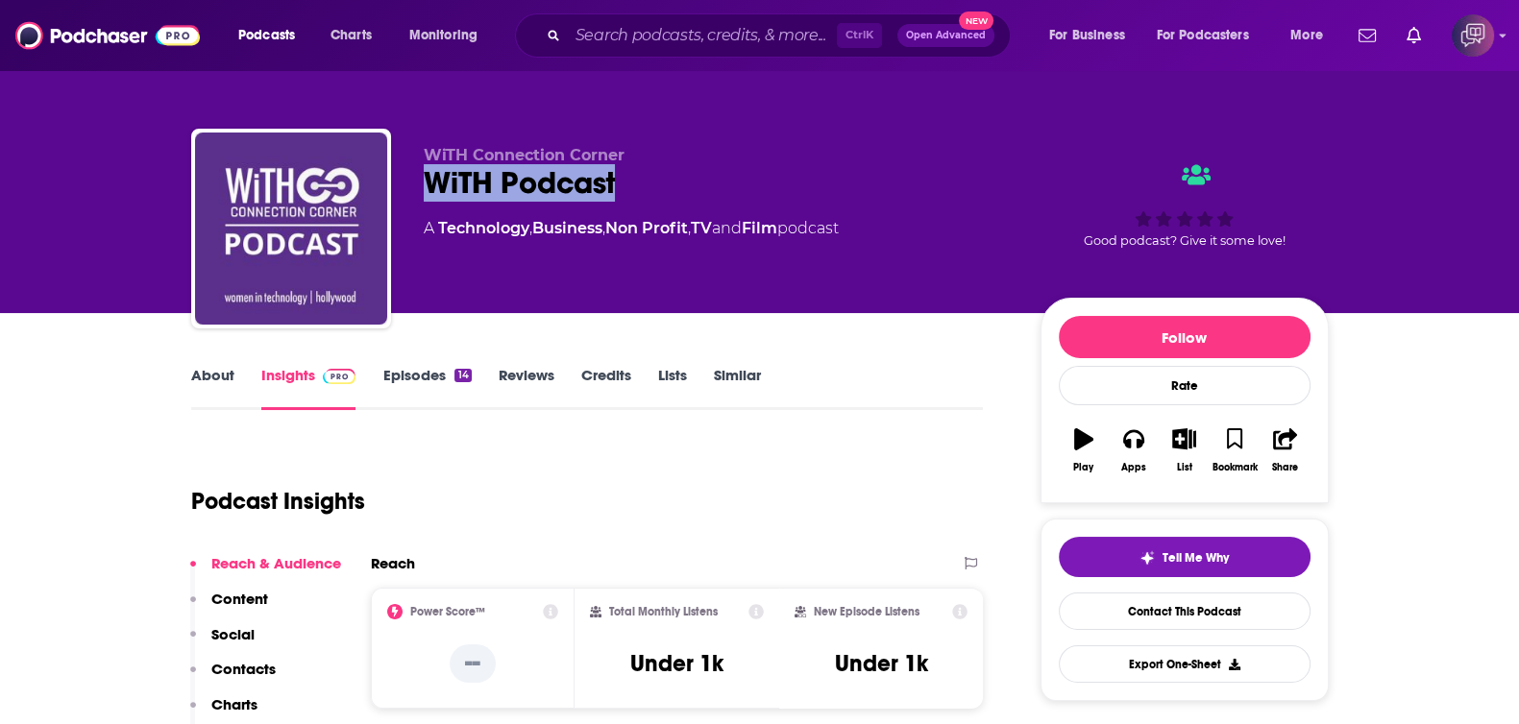
click at [707, 174] on div "WiTH Connection Corner WiTH Podcast A Technology , Business , Non Profit , TV a…" at bounding box center [760, 233] width 1138 height 208
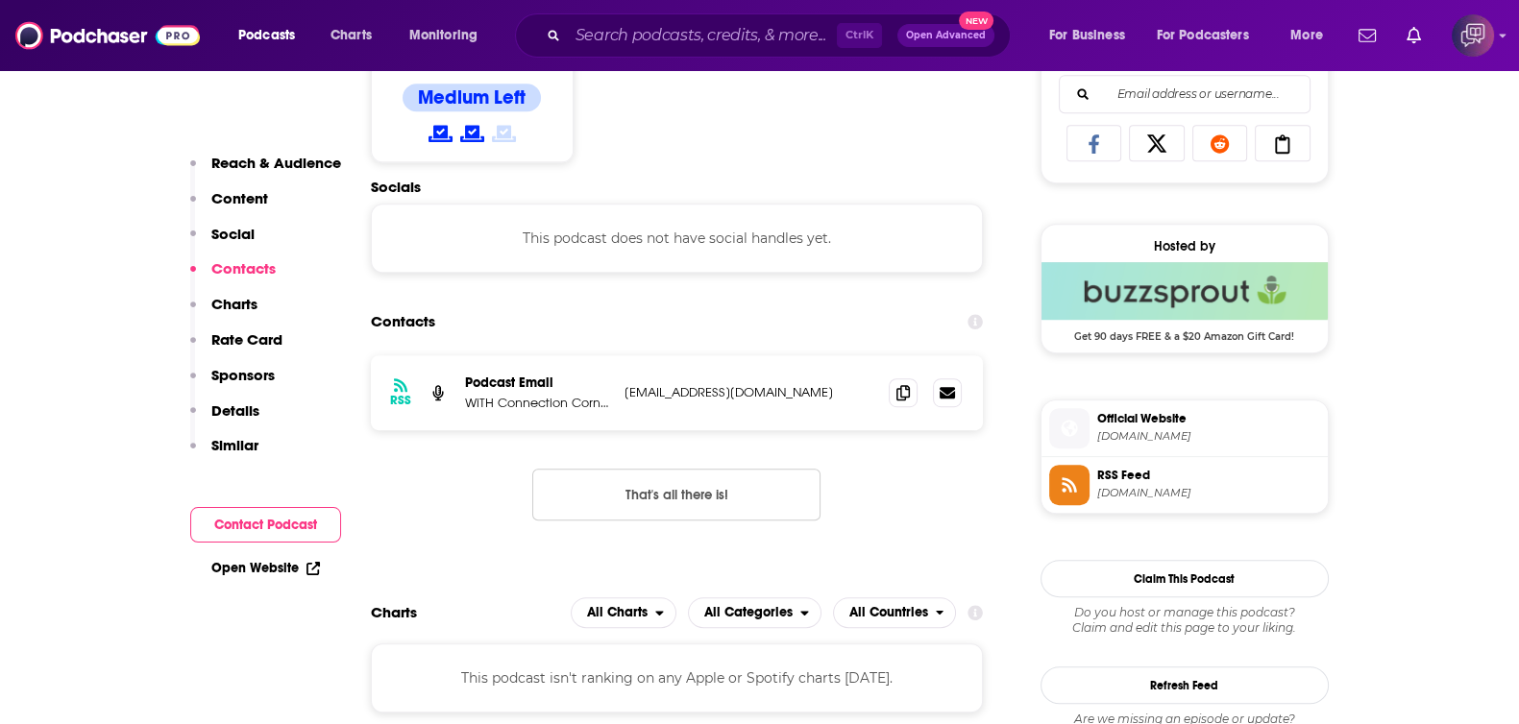
scroll to position [1321, 0]
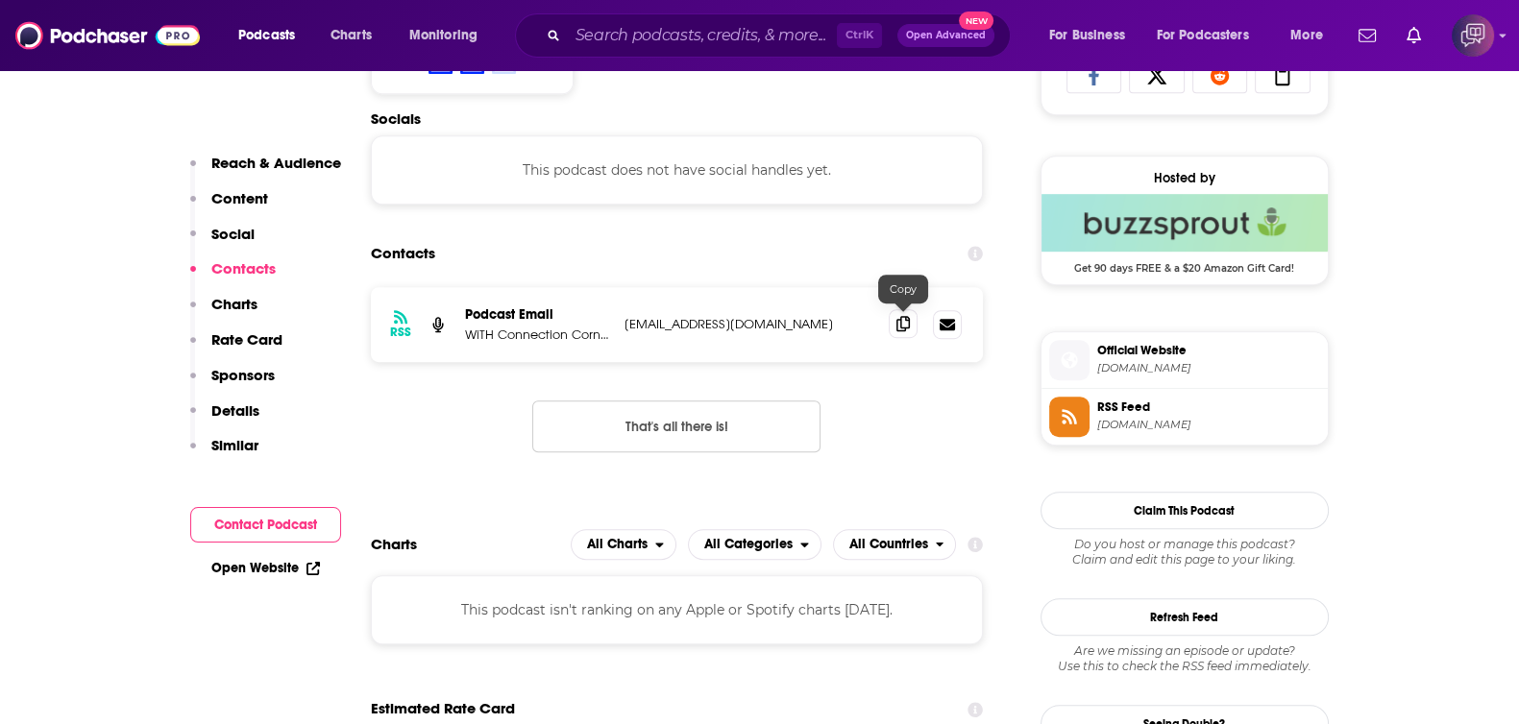
click at [909, 316] on icon at bounding box center [902, 323] width 13 height 15
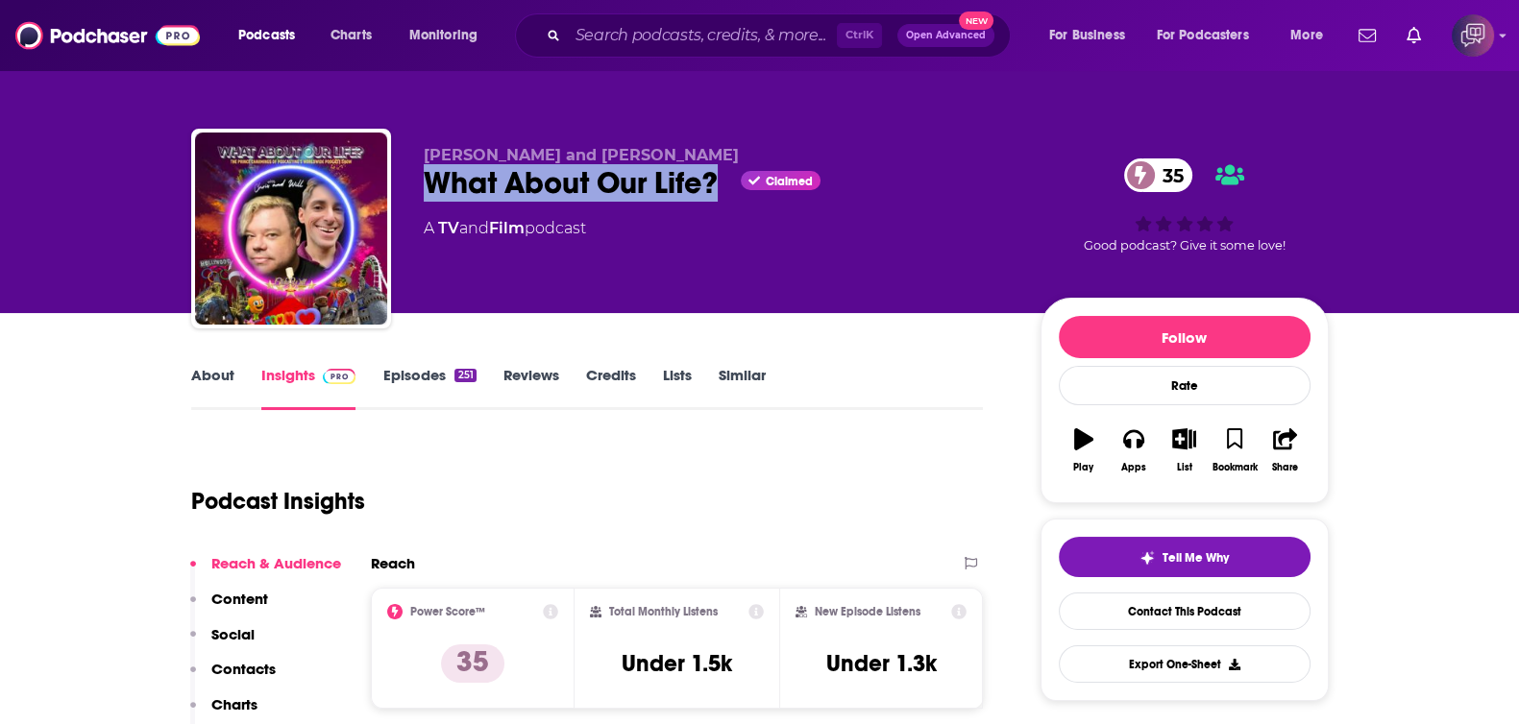
drag, startPoint x: 413, startPoint y: 195, endPoint x: 437, endPoint y: 305, distance: 112.1
click at [716, 197] on div "Chris and Will What About Our Life? Claimed 35 A TV and Film podcast 35 Good po…" at bounding box center [760, 233] width 1138 height 208
click at [230, 381] on link "About" at bounding box center [212, 388] width 43 height 44
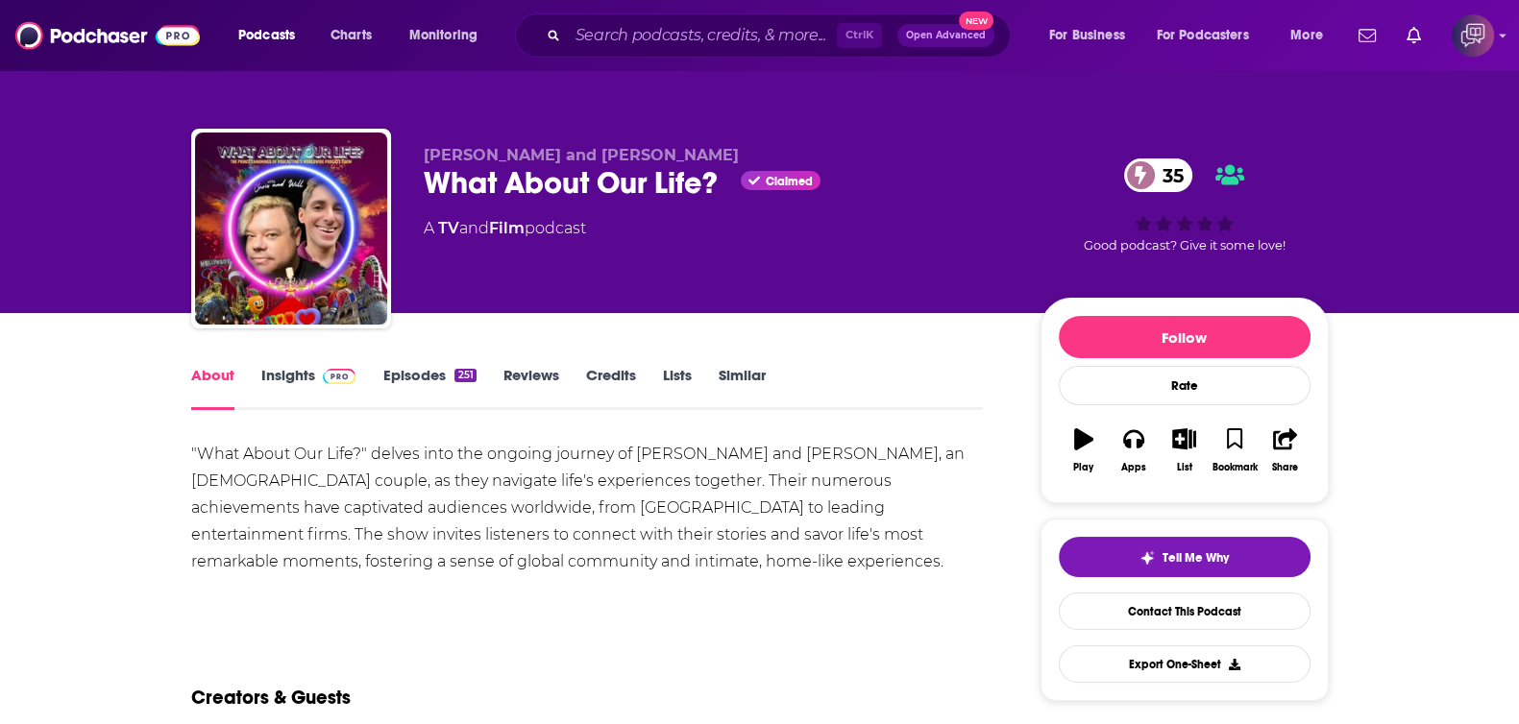
click at [292, 373] on link "Insights" at bounding box center [308, 388] width 95 height 44
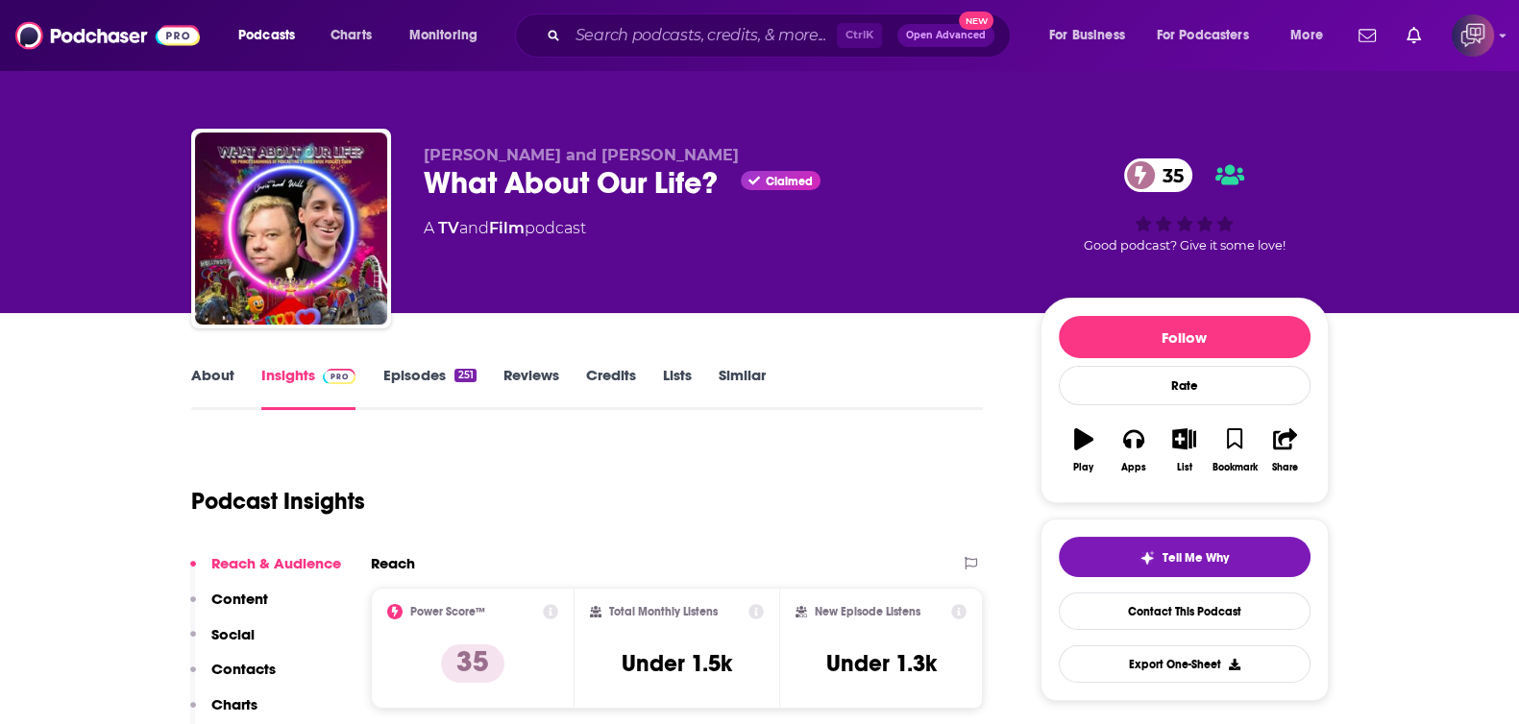
drag, startPoint x: 422, startPoint y: 175, endPoint x: 718, endPoint y: 185, distance: 296.1
click at [718, 185] on div "Chris and Will What About Our Life? Claimed 35 A TV and Film podcast 35 Good po…" at bounding box center [760, 233] width 1138 height 208
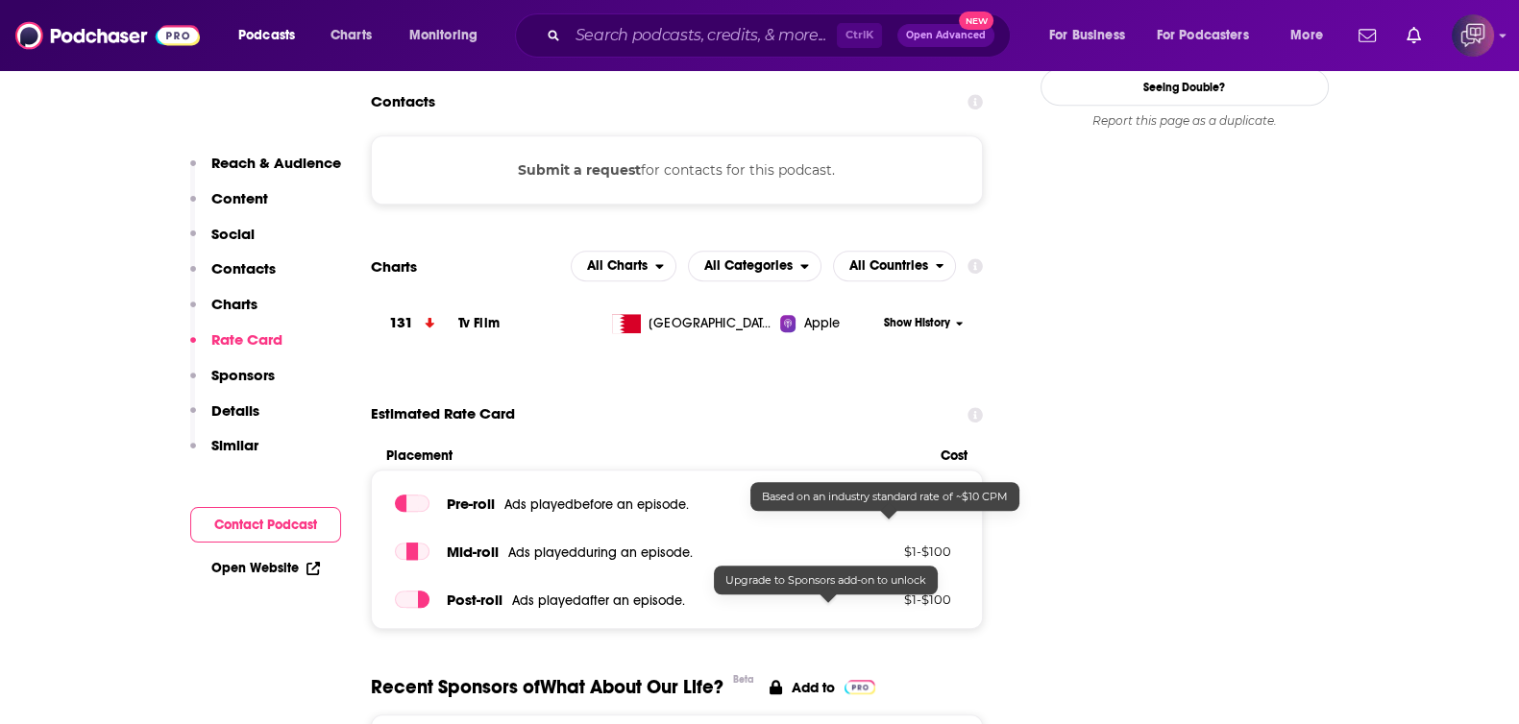
scroll to position [1560, 0]
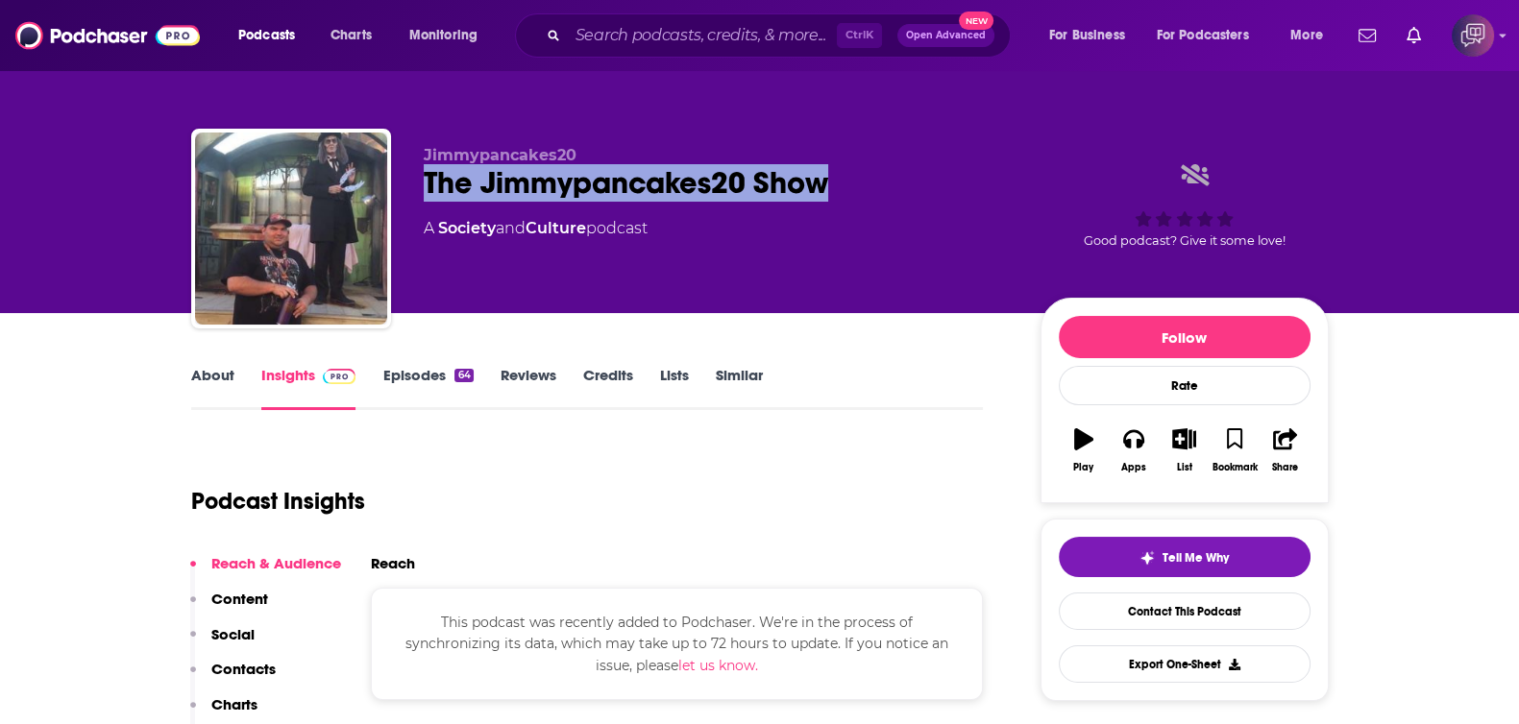
drag, startPoint x: 422, startPoint y: 186, endPoint x: 932, endPoint y: 208, distance: 510.7
click at [932, 208] on div "Jimmypancakes20 The Jimmypancakes20 Show A Society and Culture podcast Good pod…" at bounding box center [760, 233] width 1138 height 208
copy h2 "The Jimmypancakes20 Show"
click at [211, 383] on link "About" at bounding box center [212, 388] width 43 height 44
